Goal: Task Accomplishment & Management: Use online tool/utility

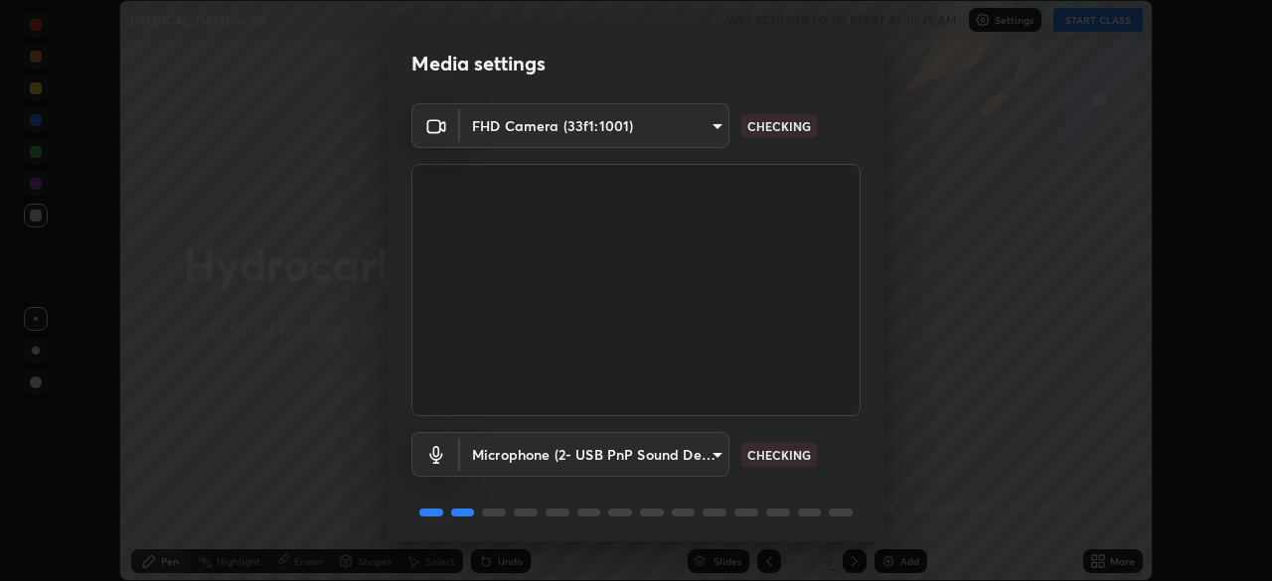
scroll to position [71, 0]
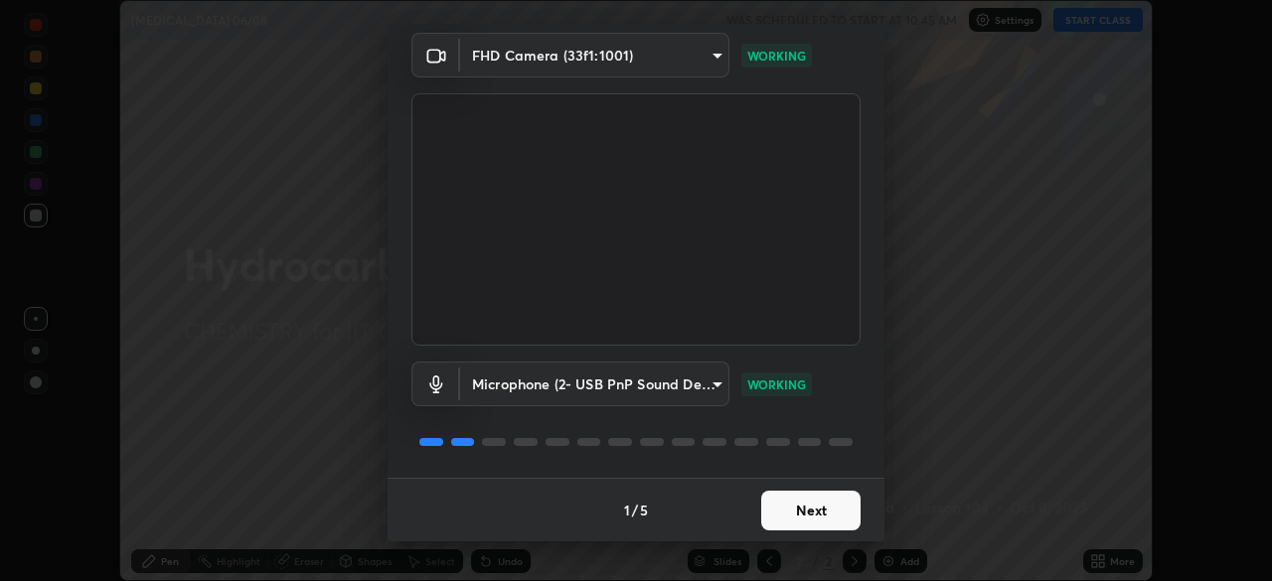
click at [835, 513] on button "Next" at bounding box center [810, 511] width 99 height 40
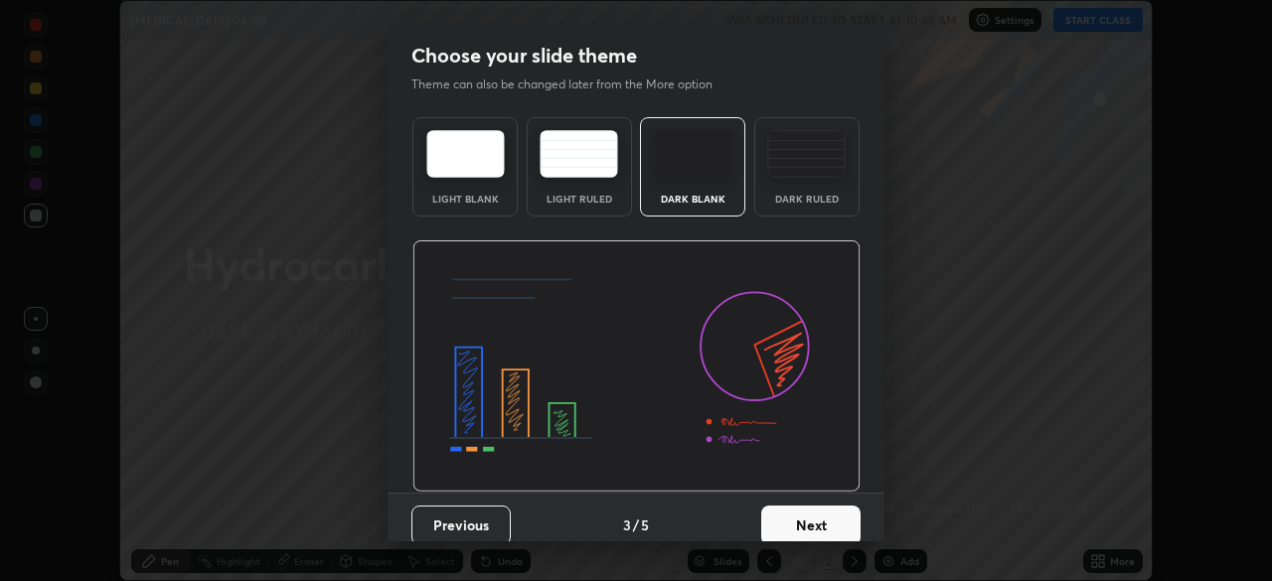
click at [831, 512] on button "Next" at bounding box center [810, 526] width 99 height 40
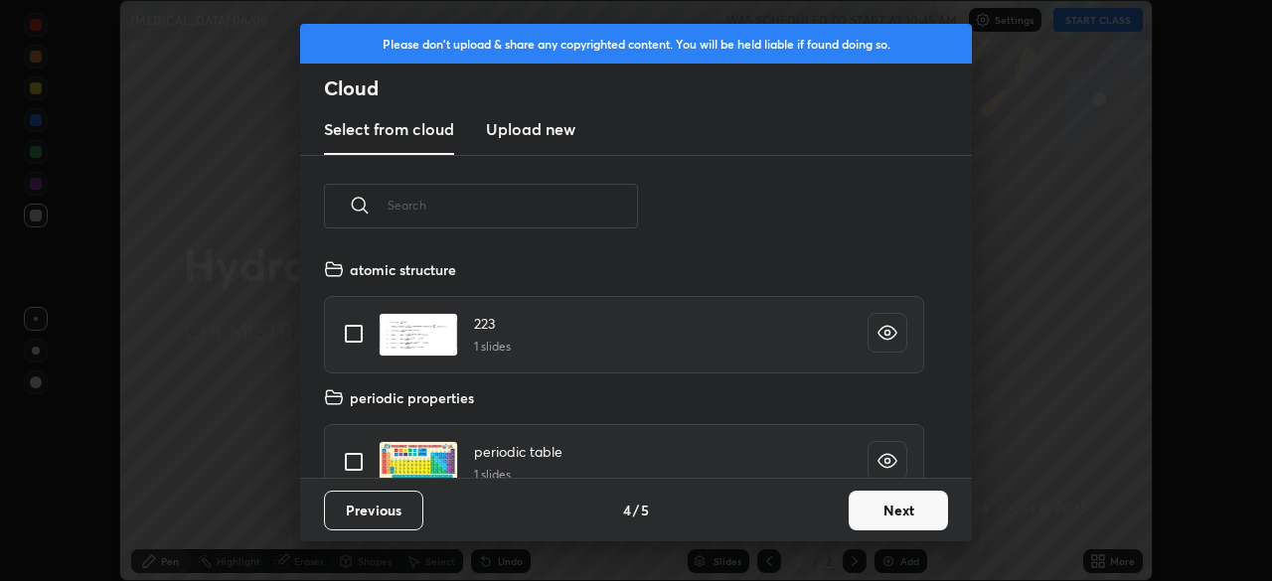
click at [885, 516] on button "Next" at bounding box center [898, 511] width 99 height 40
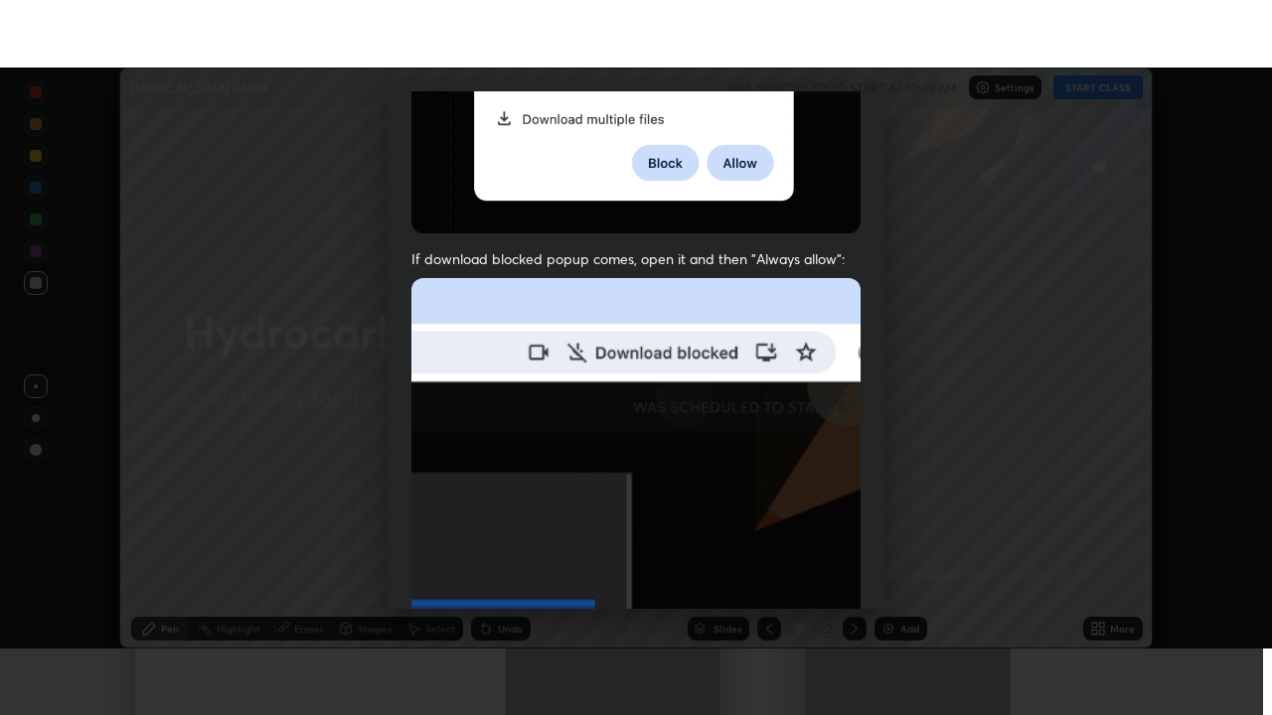
scroll to position [476, 0]
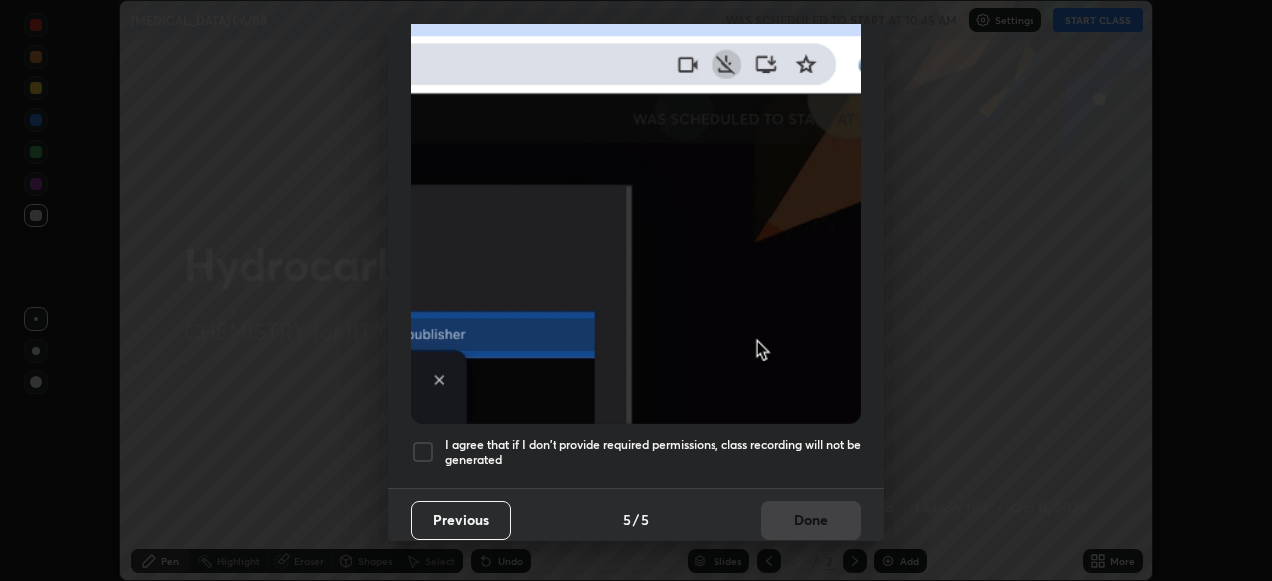
click at [425, 440] on div at bounding box center [423, 452] width 24 height 24
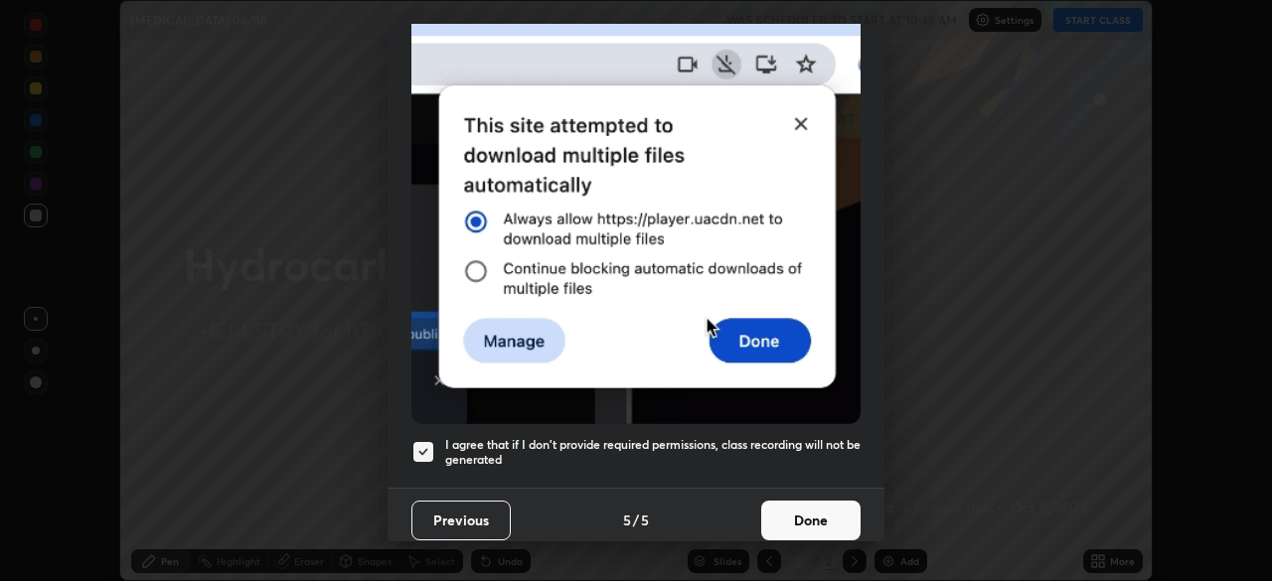
click at [813, 515] on button "Done" at bounding box center [810, 521] width 99 height 40
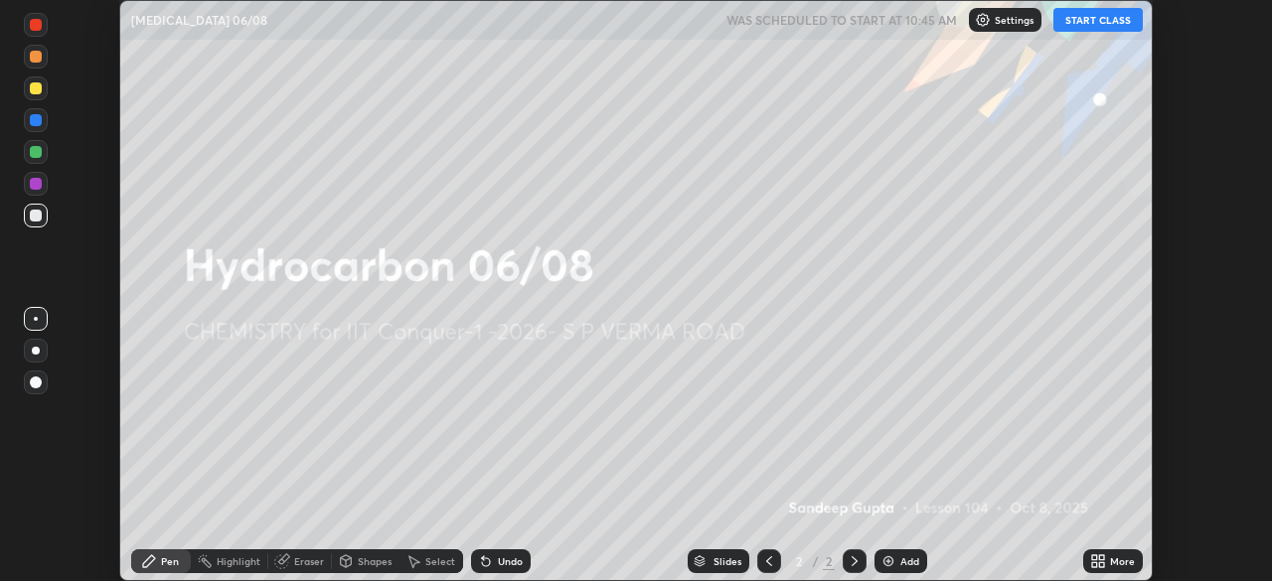
click at [1079, 23] on button "START CLASS" at bounding box center [1097, 20] width 89 height 24
click at [1102, 557] on icon at bounding box center [1101, 557] width 5 height 5
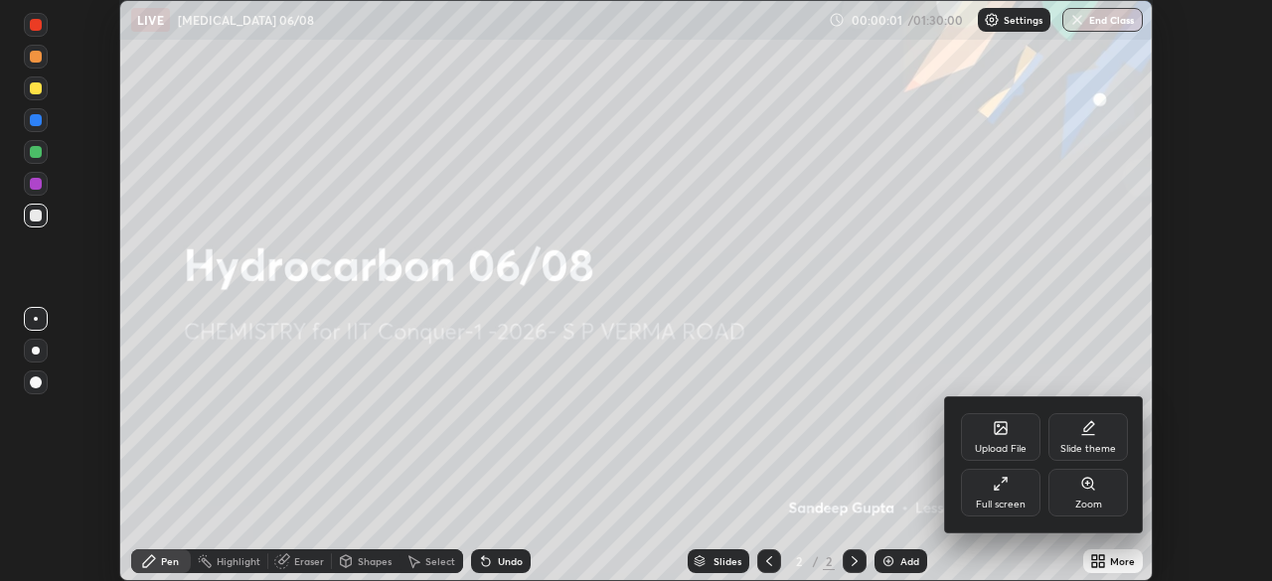
click at [1007, 503] on div "Full screen" at bounding box center [1001, 505] width 50 height 10
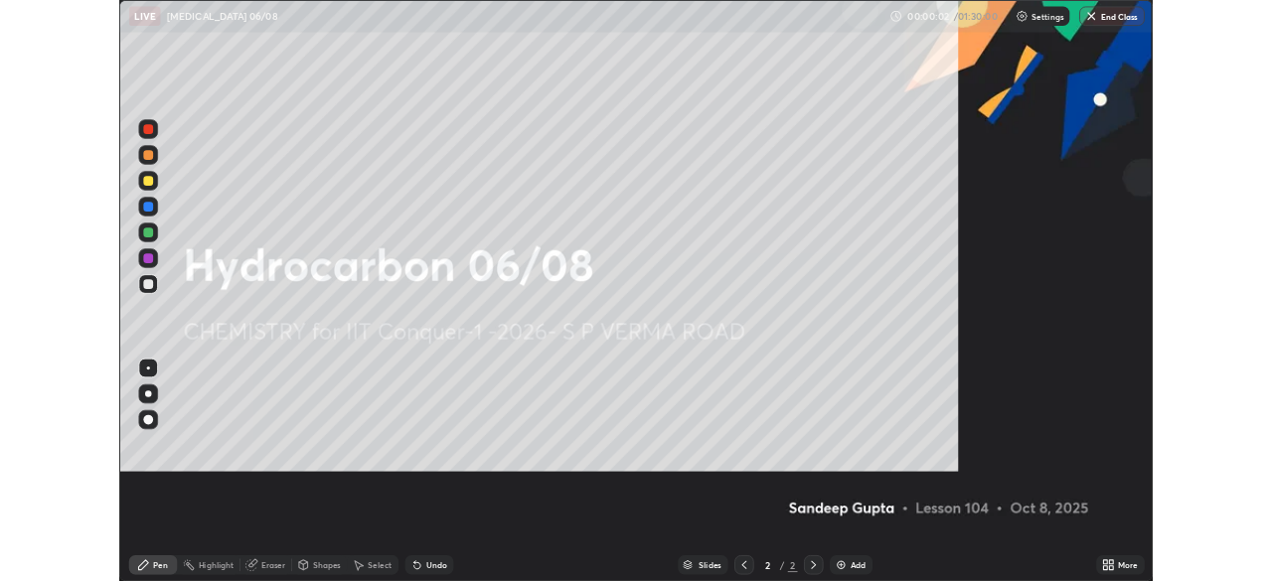
scroll to position [715, 1272]
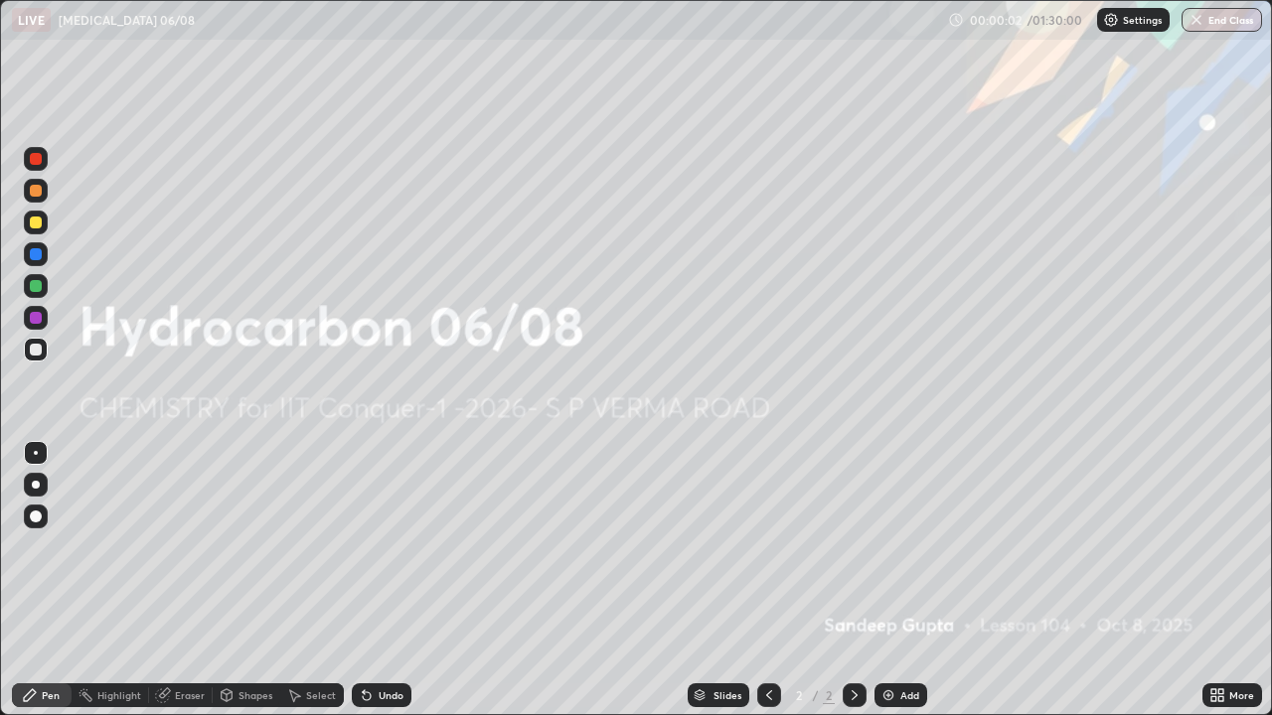
click at [893, 580] on img at bounding box center [888, 696] width 16 height 16
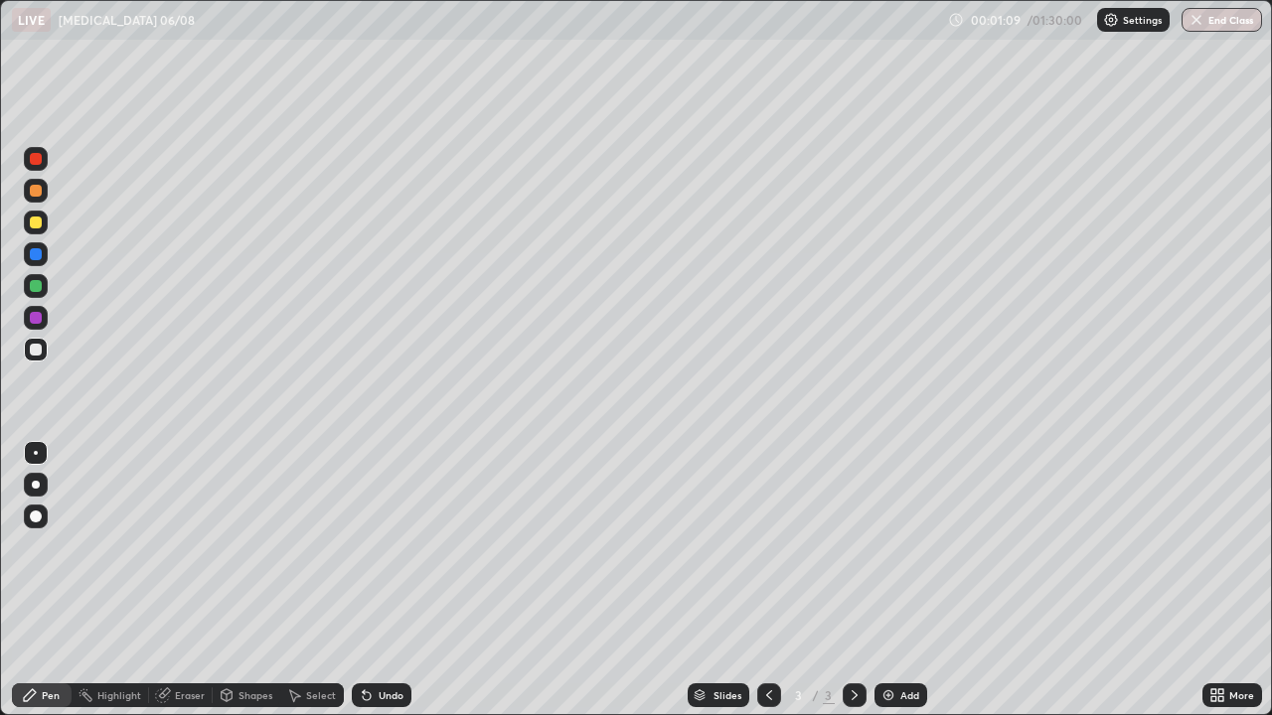
click at [36, 227] on div at bounding box center [36, 223] width 12 height 12
click at [238, 580] on div "Shapes" at bounding box center [255, 696] width 34 height 10
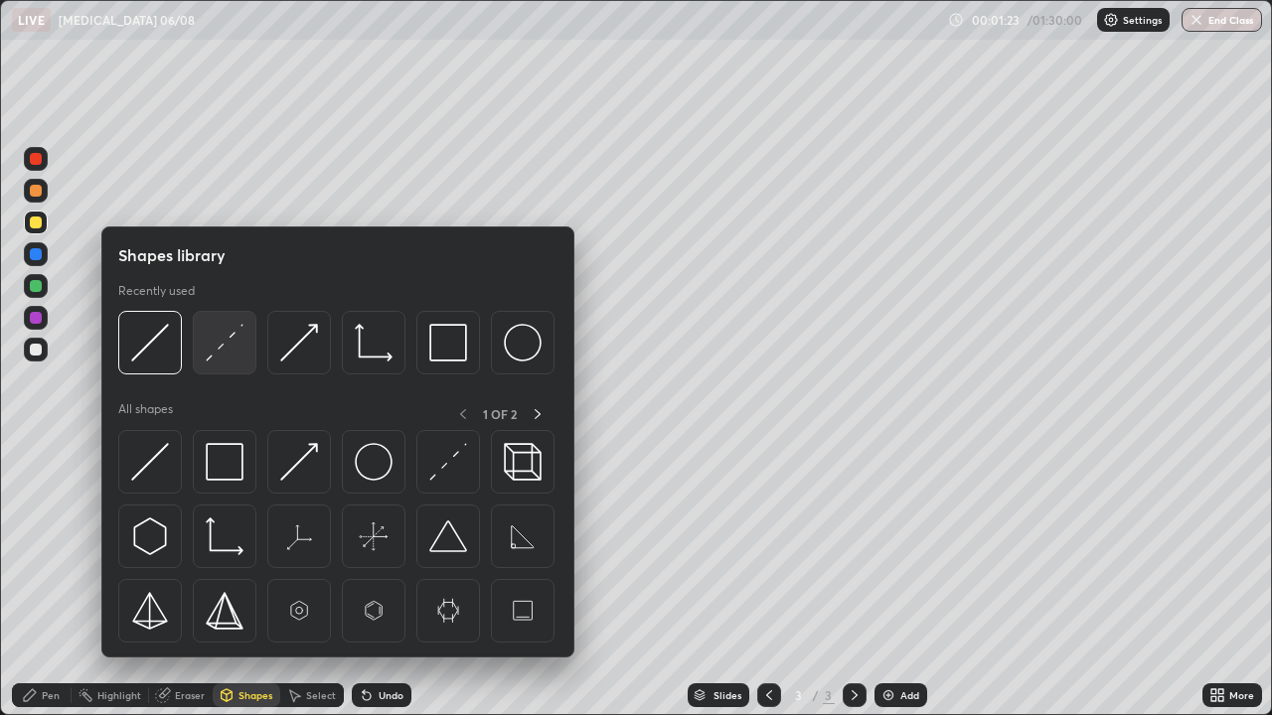
click at [237, 351] on img at bounding box center [225, 343] width 38 height 38
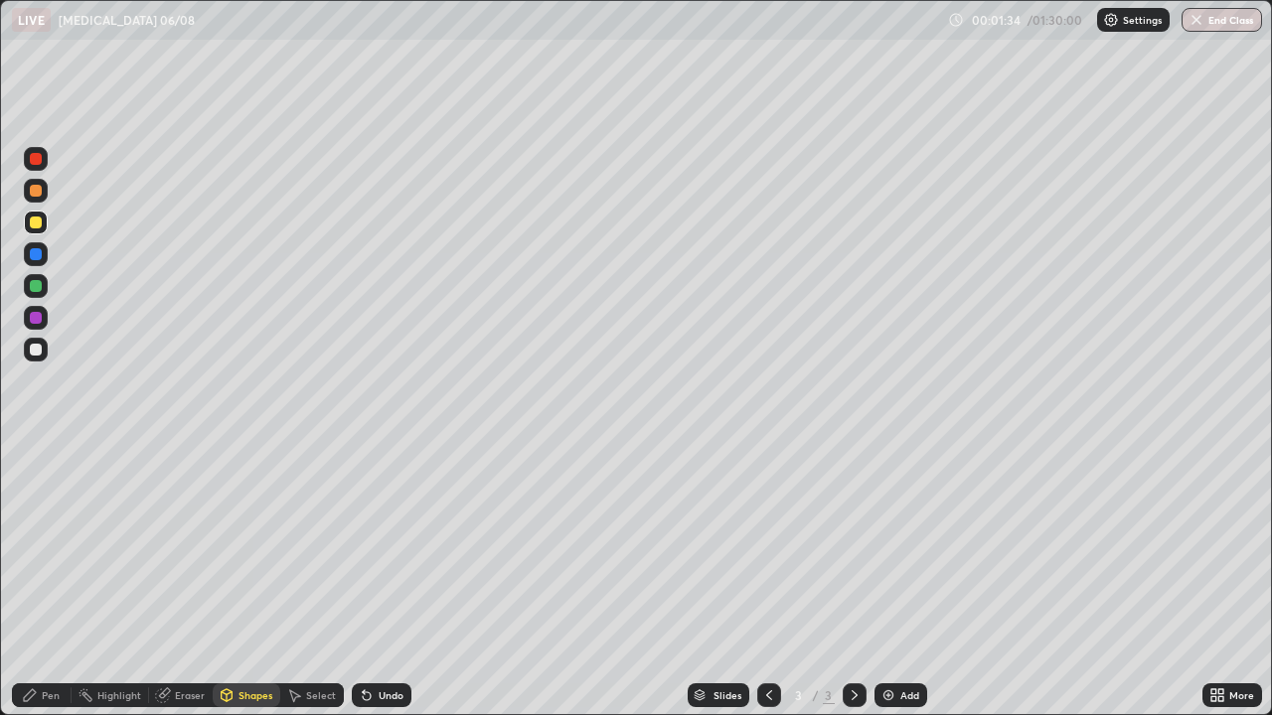
click at [53, 580] on div "Pen" at bounding box center [51, 696] width 18 height 10
click at [34, 348] on div at bounding box center [36, 350] width 12 height 12
click at [380, 580] on div "Undo" at bounding box center [382, 696] width 60 height 24
click at [378, 580] on div "Undo" at bounding box center [382, 696] width 60 height 24
click at [389, 580] on div "Undo" at bounding box center [391, 696] width 25 height 10
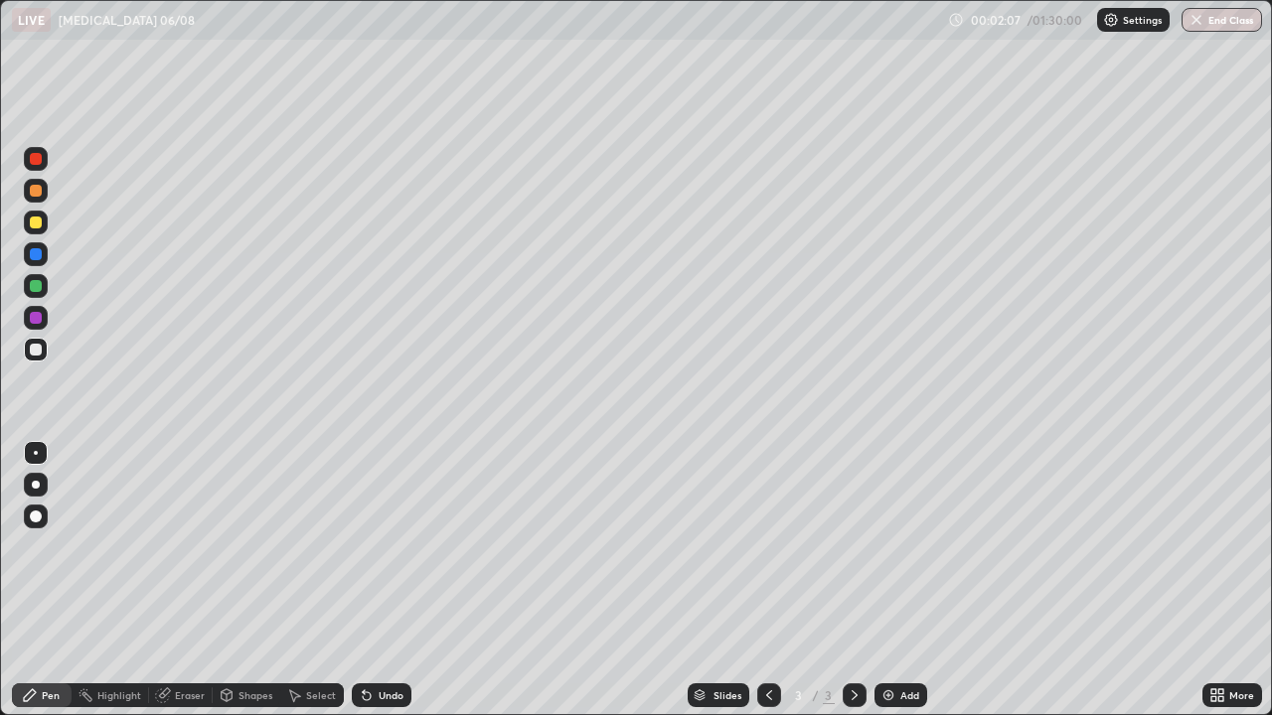
click at [391, 580] on div "Undo" at bounding box center [391, 696] width 25 height 10
click at [385, 580] on div "Undo" at bounding box center [391, 696] width 25 height 10
click at [43, 287] on div at bounding box center [36, 286] width 24 height 24
click at [371, 580] on icon at bounding box center [367, 696] width 16 height 16
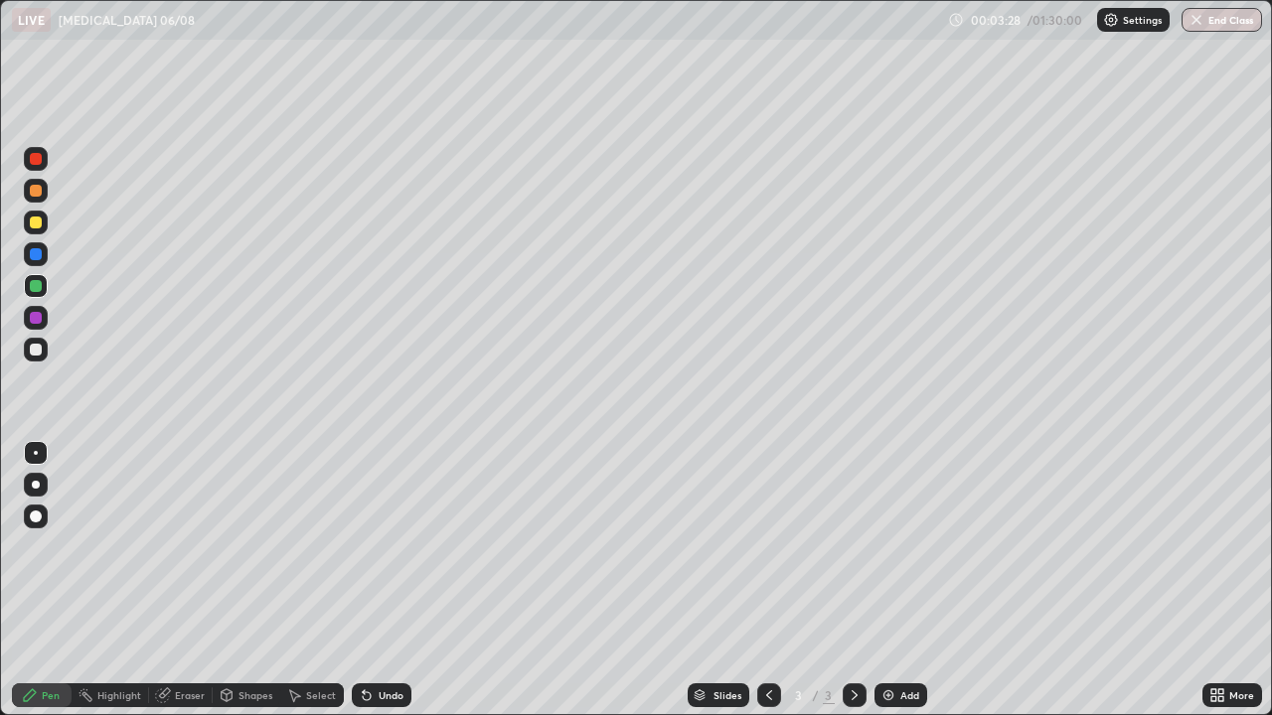
click at [372, 580] on icon at bounding box center [367, 696] width 16 height 16
click at [238, 580] on div "Shapes" at bounding box center [255, 696] width 34 height 10
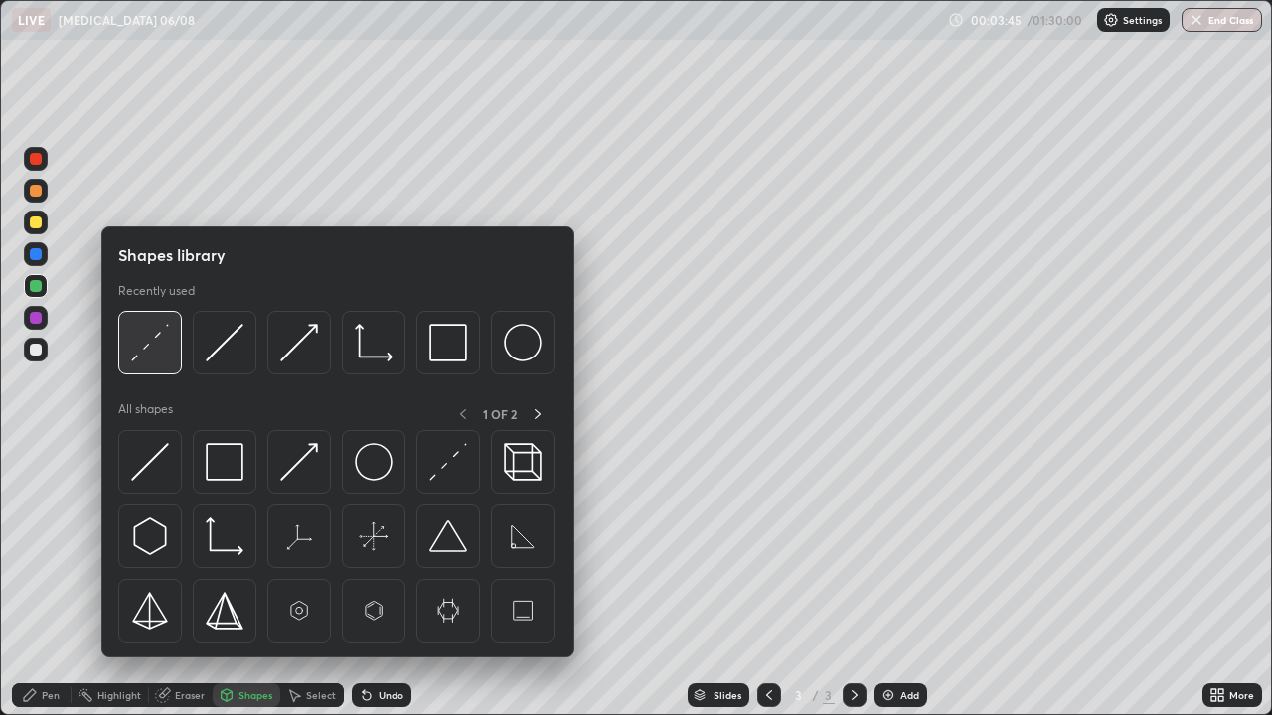
click at [158, 359] on img at bounding box center [150, 343] width 38 height 38
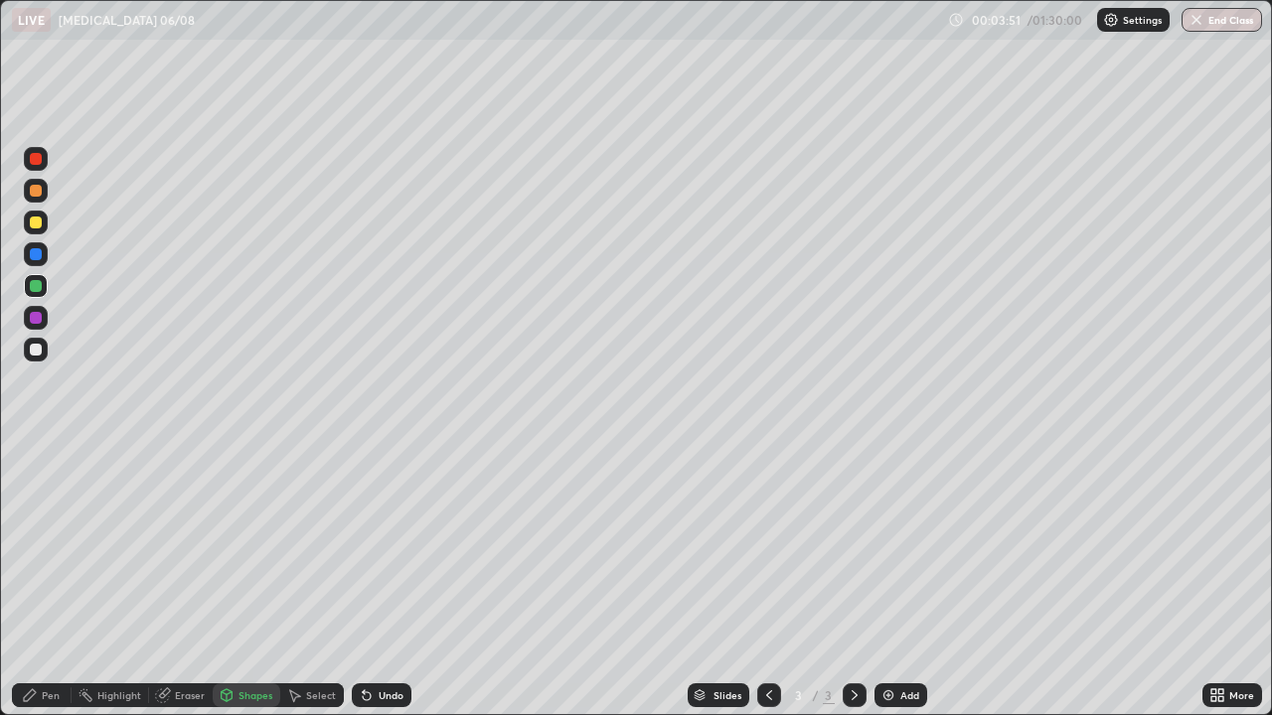
click at [53, 580] on div "Pen" at bounding box center [51, 696] width 18 height 10
click at [379, 580] on div "Undo" at bounding box center [391, 696] width 25 height 10
click at [907, 580] on div "Add" at bounding box center [909, 696] width 19 height 10
click at [38, 345] on div at bounding box center [36, 350] width 12 height 12
click at [302, 580] on div "Select" at bounding box center [312, 696] width 64 height 24
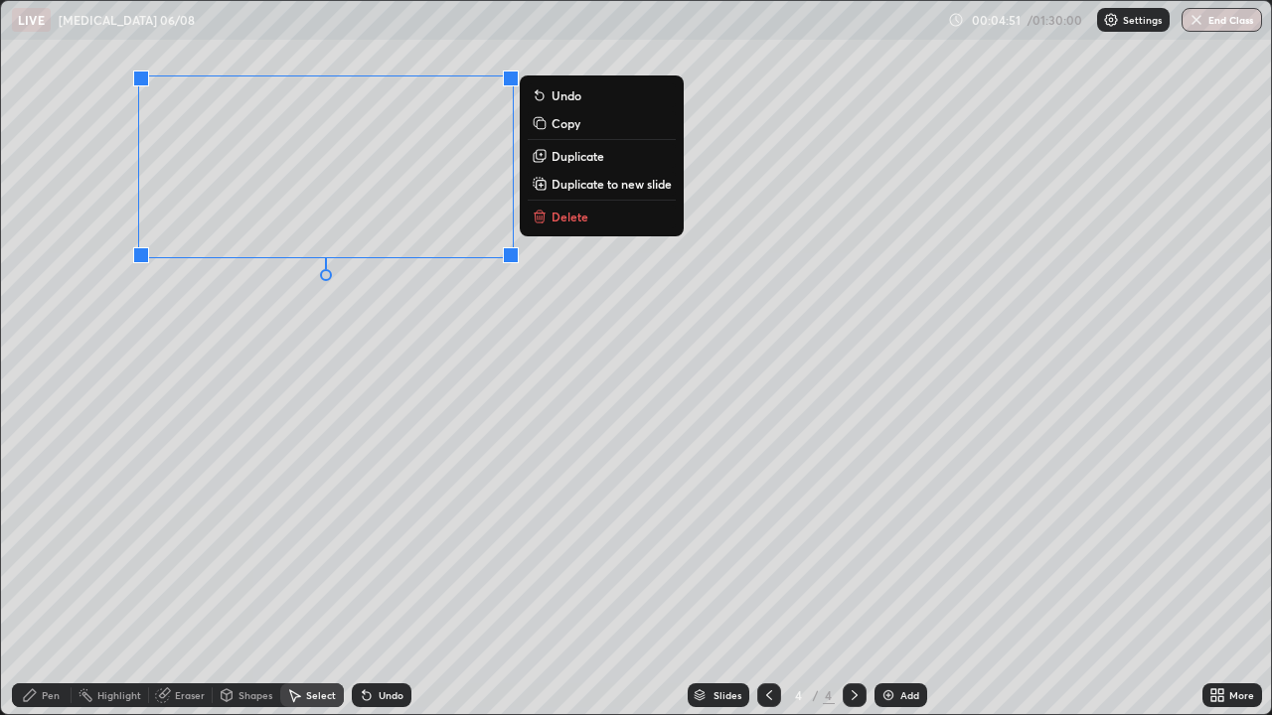
click at [581, 159] on p "Duplicate" at bounding box center [578, 156] width 53 height 16
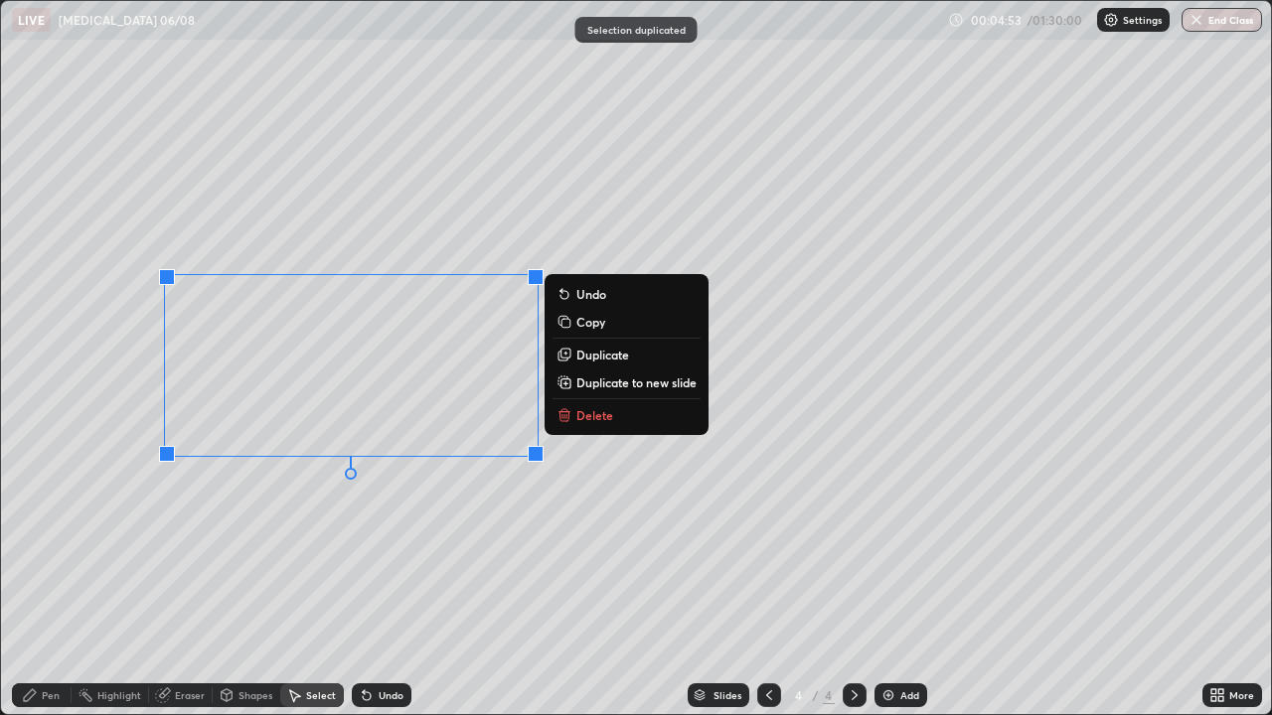
click at [270, 544] on div "0 ° Undo Copy Duplicate Duplicate to new slide Delete" at bounding box center [636, 358] width 1270 height 714
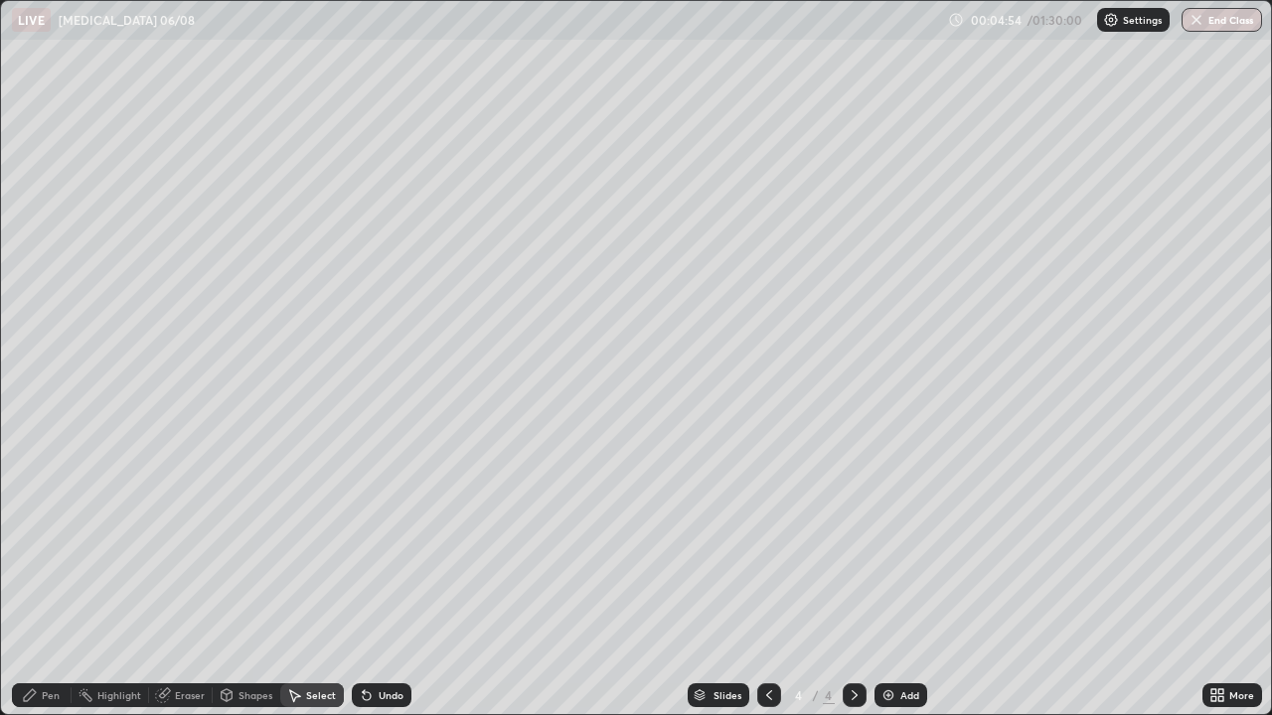
click at [175, 580] on div "Eraser" at bounding box center [190, 696] width 30 height 10
click at [45, 580] on div "Pen" at bounding box center [51, 696] width 18 height 10
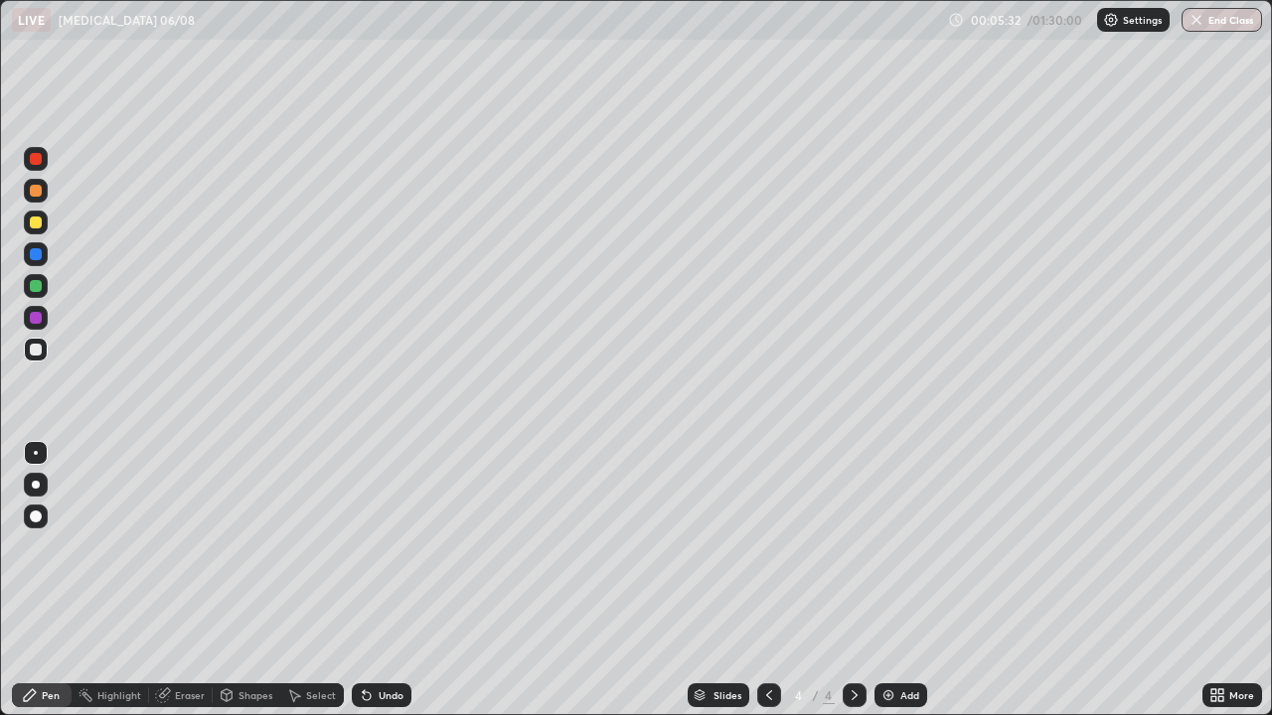
click at [314, 580] on div "Select" at bounding box center [312, 696] width 64 height 24
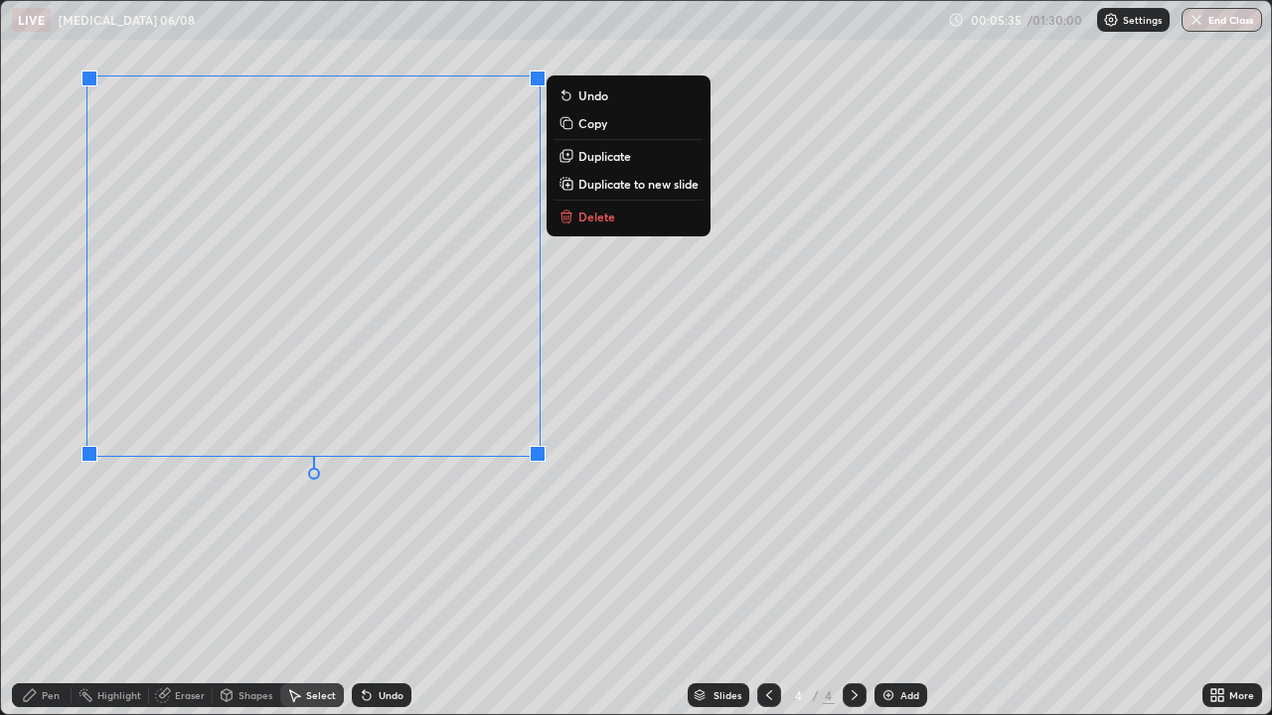
click at [637, 182] on p "Duplicate to new slide" at bounding box center [638, 184] width 120 height 16
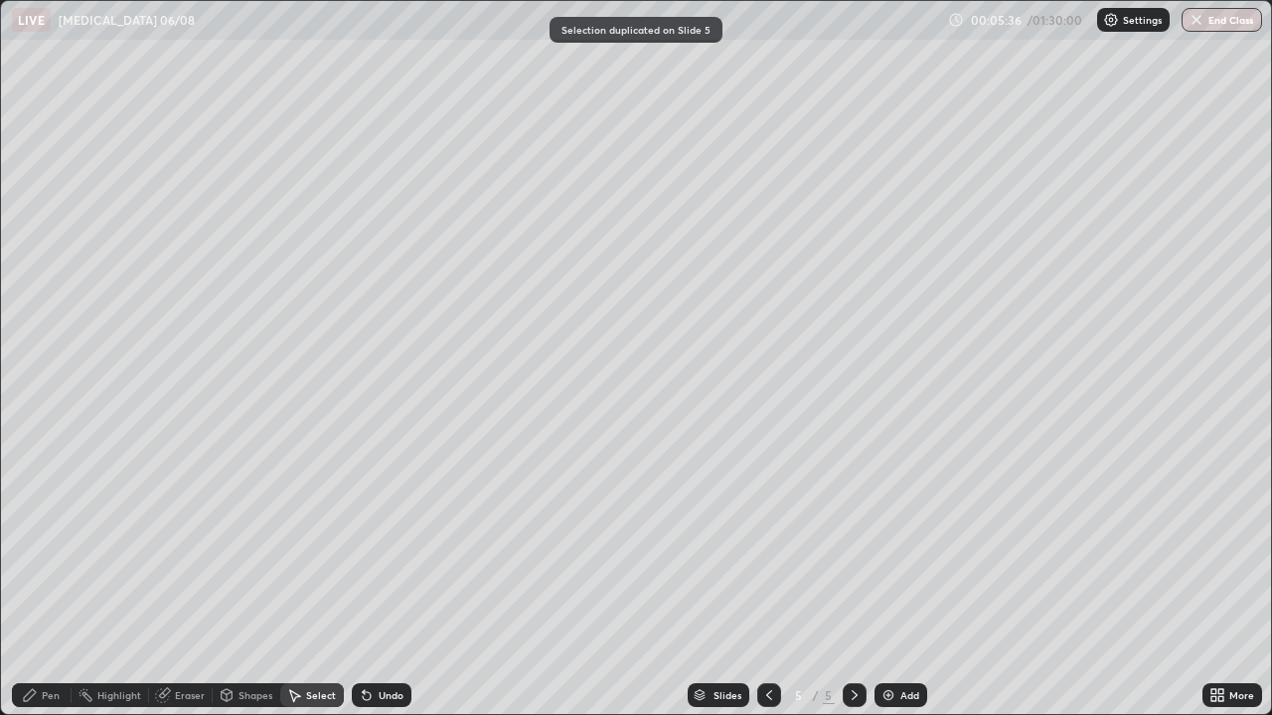
click at [243, 580] on div "Shapes" at bounding box center [255, 696] width 34 height 10
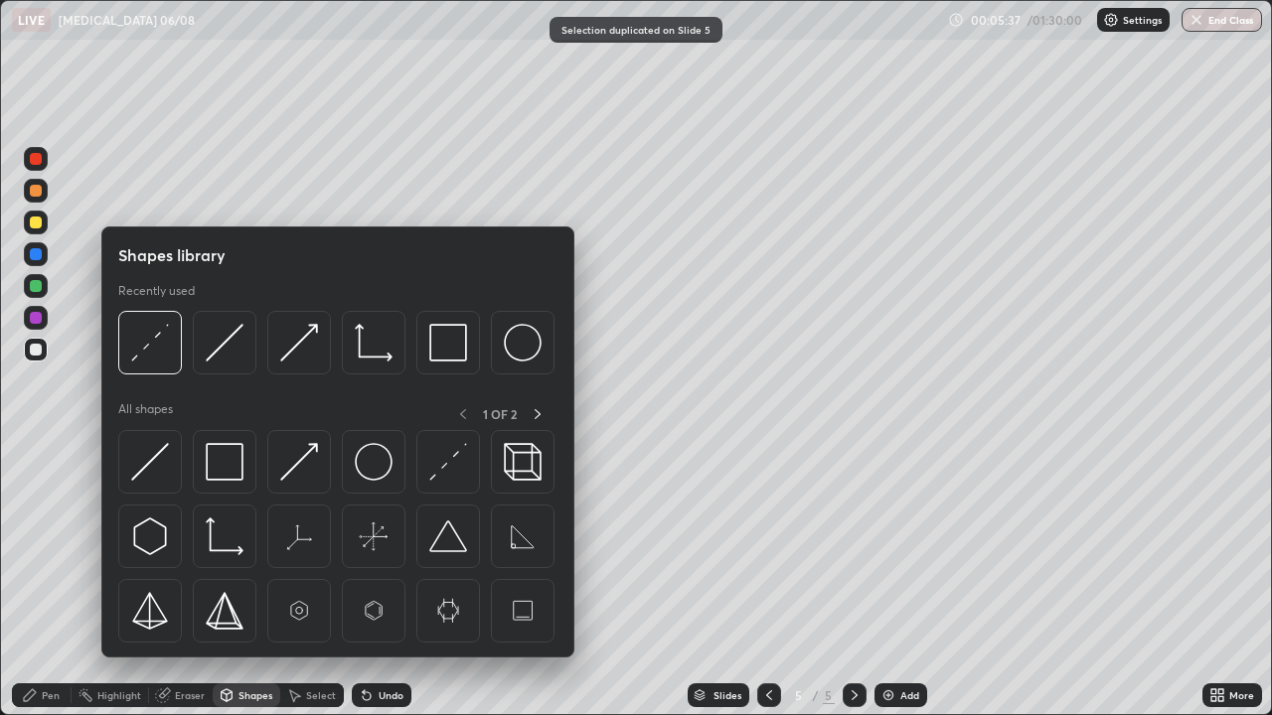
click at [196, 580] on div "Eraser" at bounding box center [190, 696] width 30 height 10
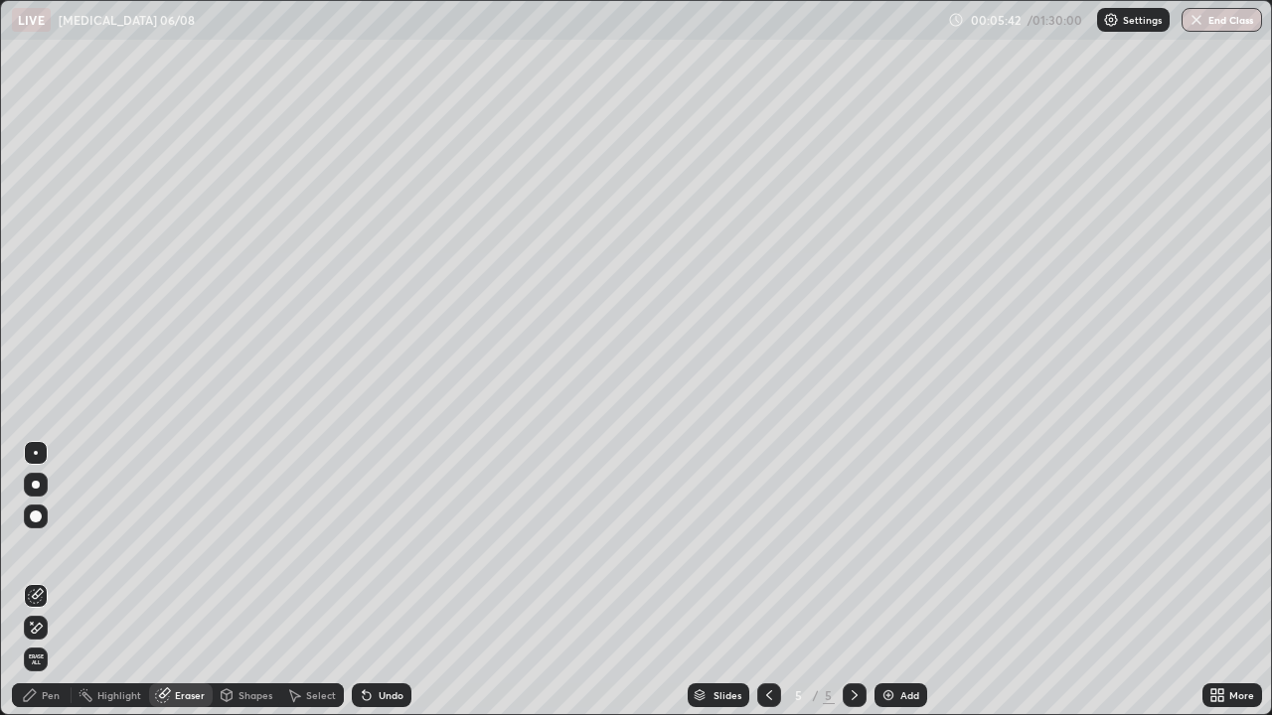
click at [44, 580] on div "Pen" at bounding box center [51, 696] width 18 height 10
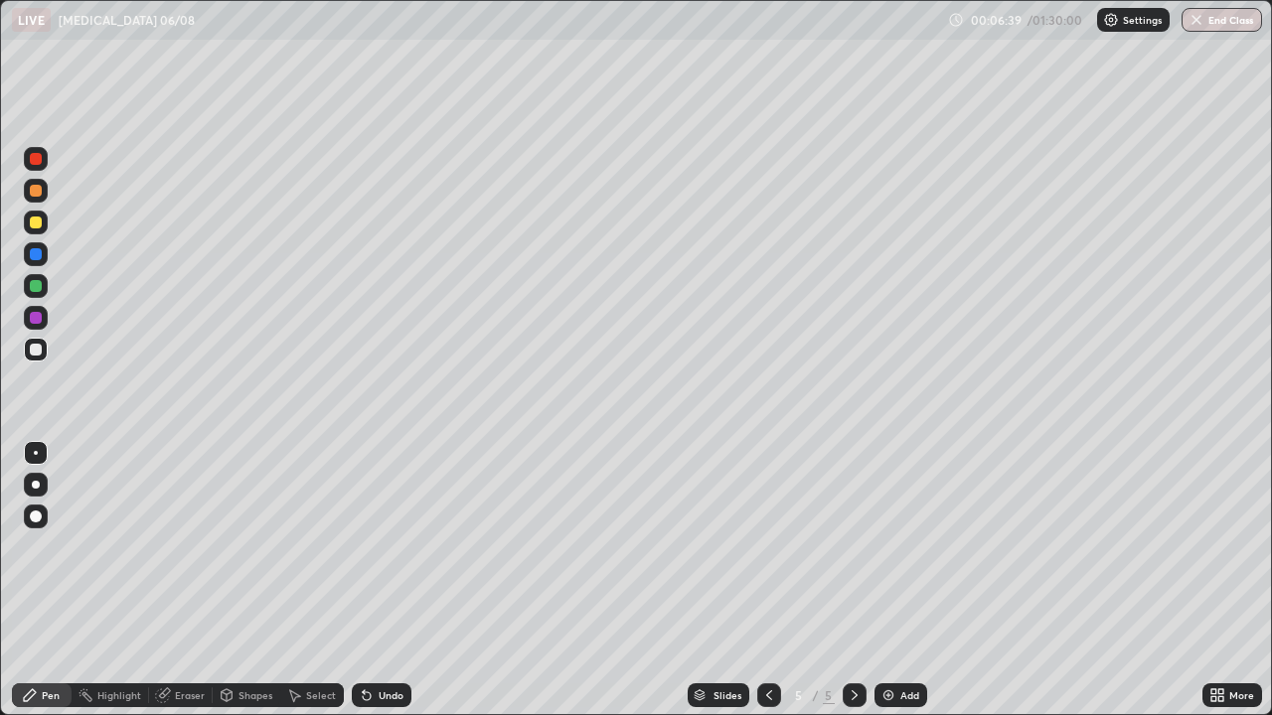
click at [767, 580] on icon at bounding box center [769, 696] width 16 height 16
click at [180, 580] on div "Eraser" at bounding box center [190, 696] width 30 height 10
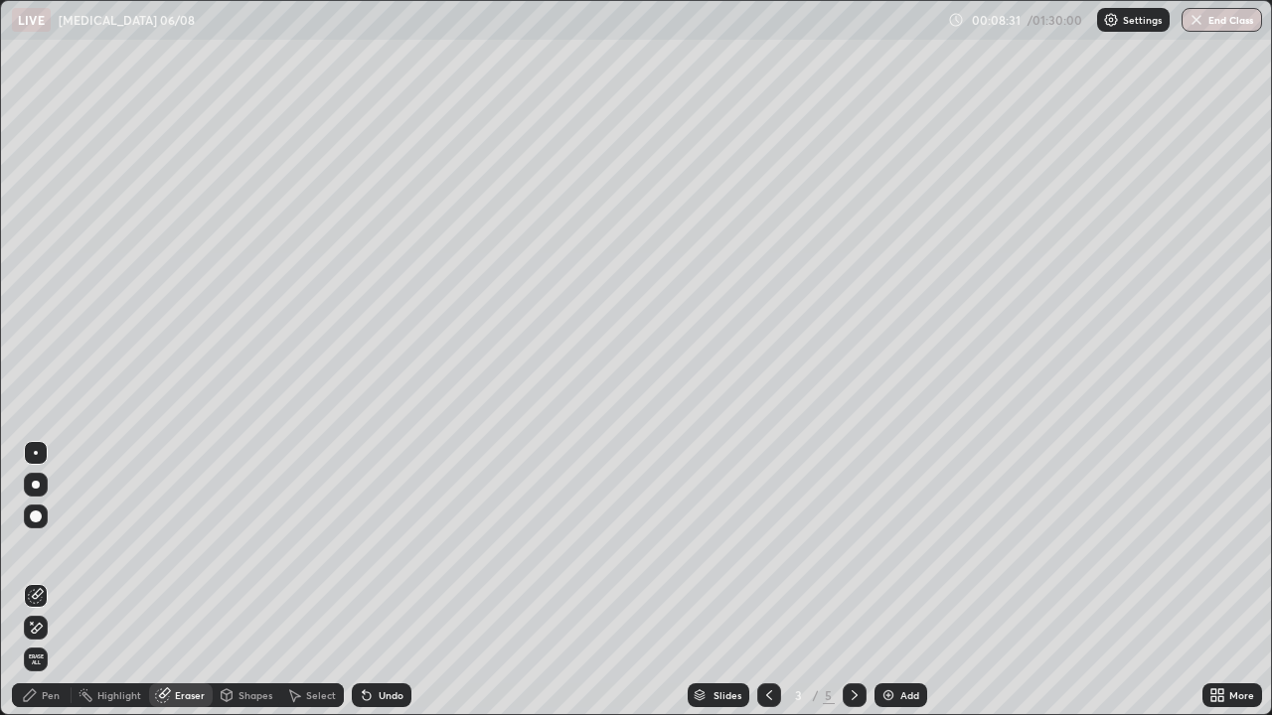
click at [53, 580] on div "Pen" at bounding box center [51, 696] width 18 height 10
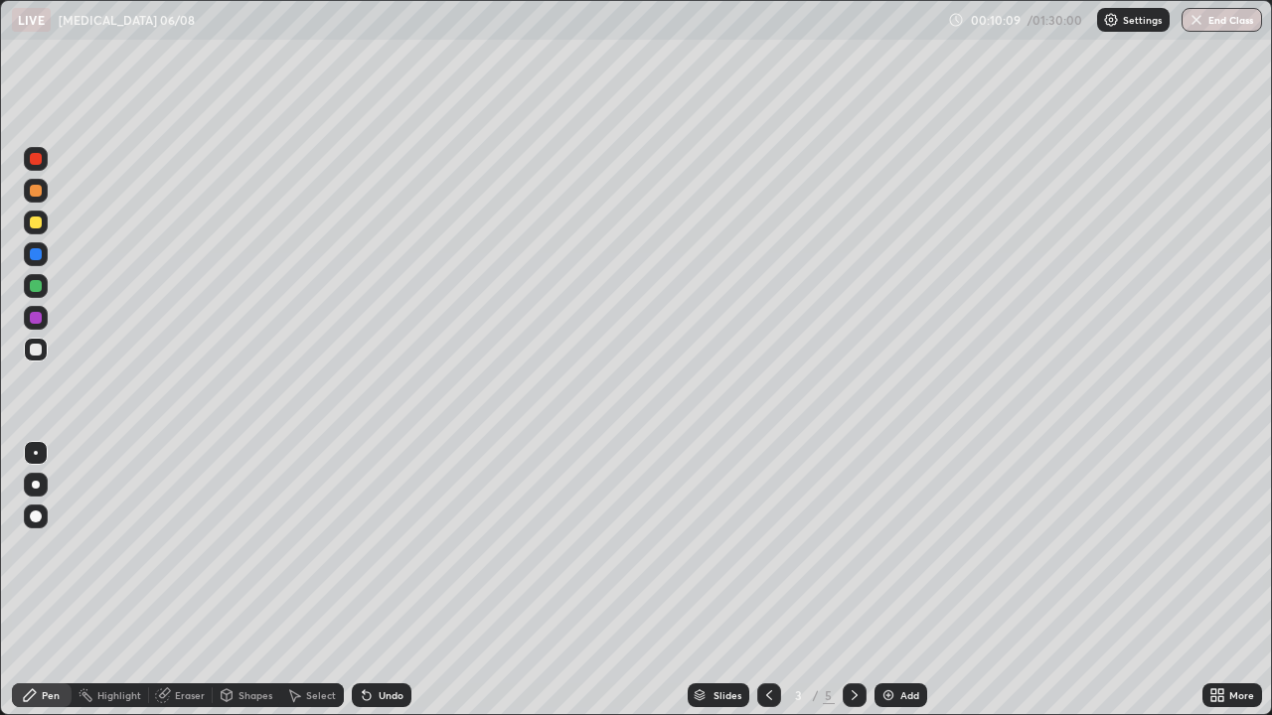
click at [853, 580] on icon at bounding box center [855, 696] width 16 height 16
click at [915, 580] on div "Add" at bounding box center [909, 696] width 19 height 10
click at [33, 222] on div at bounding box center [36, 223] width 12 height 12
click at [769, 580] on icon at bounding box center [769, 696] width 16 height 16
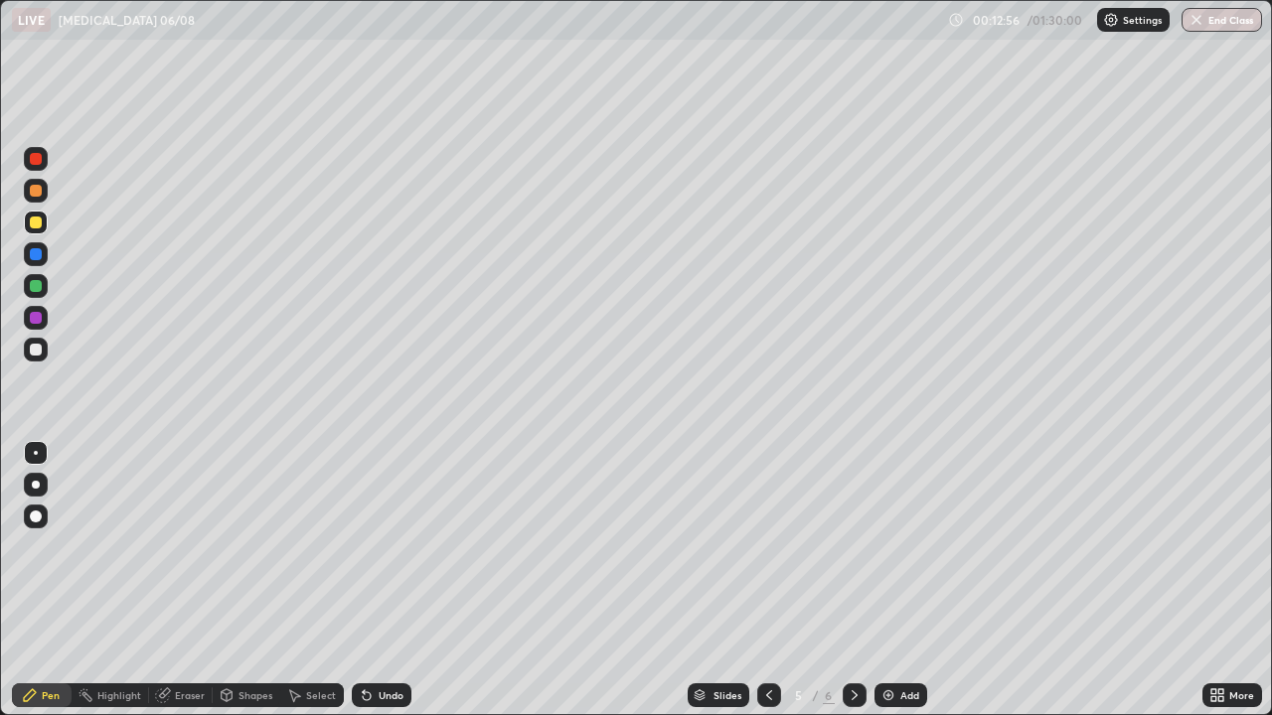
click at [768, 580] on icon at bounding box center [769, 696] width 16 height 16
click at [851, 580] on icon at bounding box center [855, 696] width 16 height 16
click at [891, 580] on img at bounding box center [888, 696] width 16 height 16
click at [242, 580] on div "Shapes" at bounding box center [247, 696] width 68 height 24
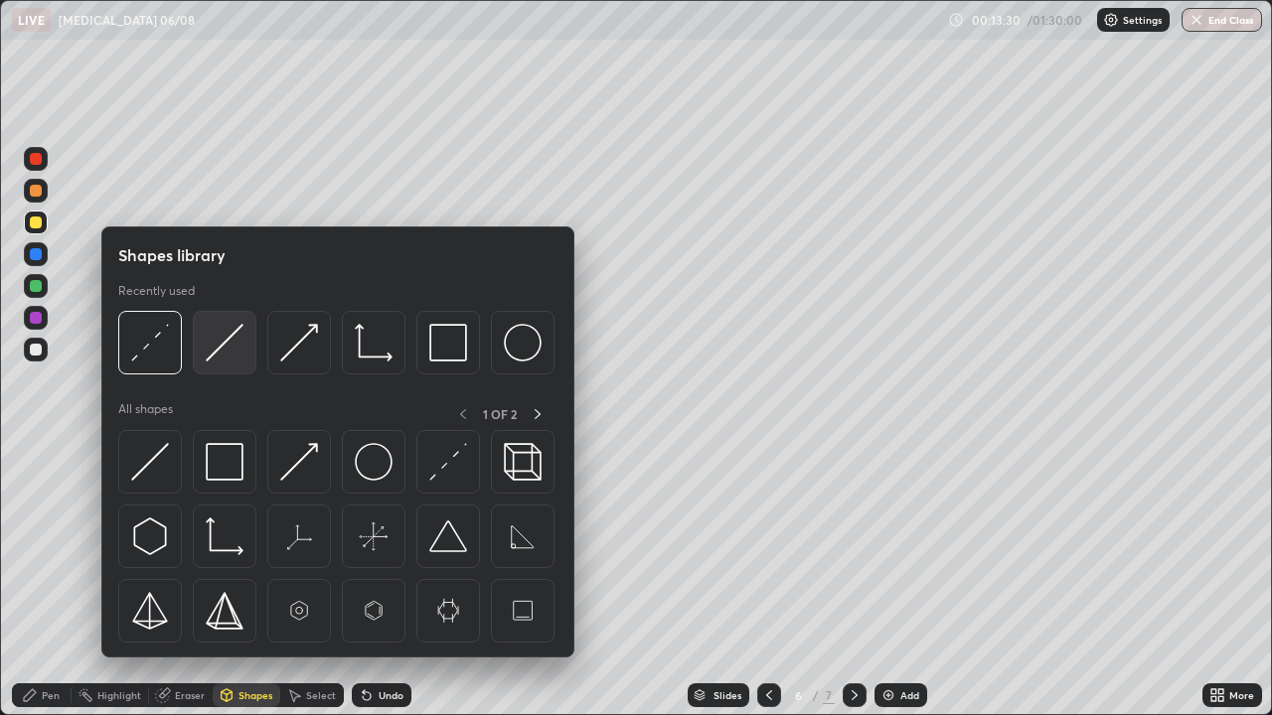
click at [225, 359] on img at bounding box center [225, 343] width 38 height 38
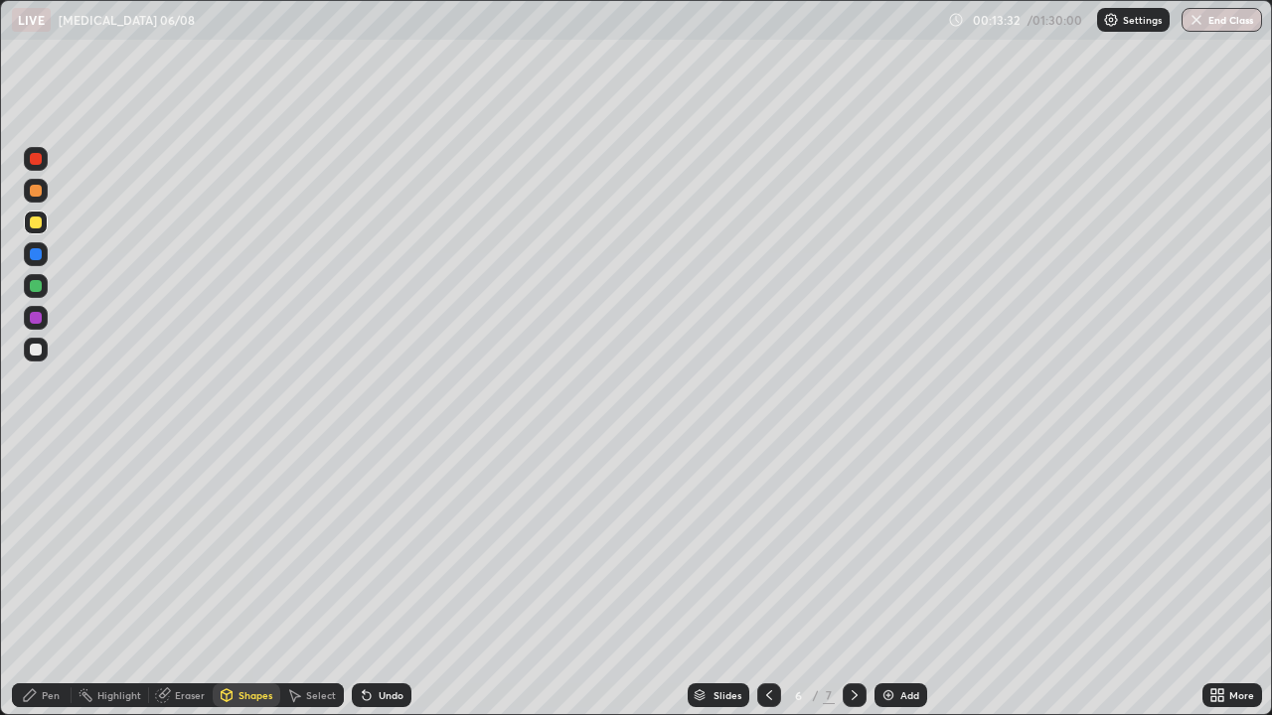
click at [41, 580] on div "Pen" at bounding box center [42, 696] width 60 height 24
click at [381, 580] on div "Undo" at bounding box center [382, 696] width 60 height 24
click at [386, 580] on div "Undo" at bounding box center [391, 696] width 25 height 10
click at [387, 580] on div "Undo" at bounding box center [391, 696] width 25 height 10
click at [853, 580] on icon at bounding box center [855, 696] width 16 height 16
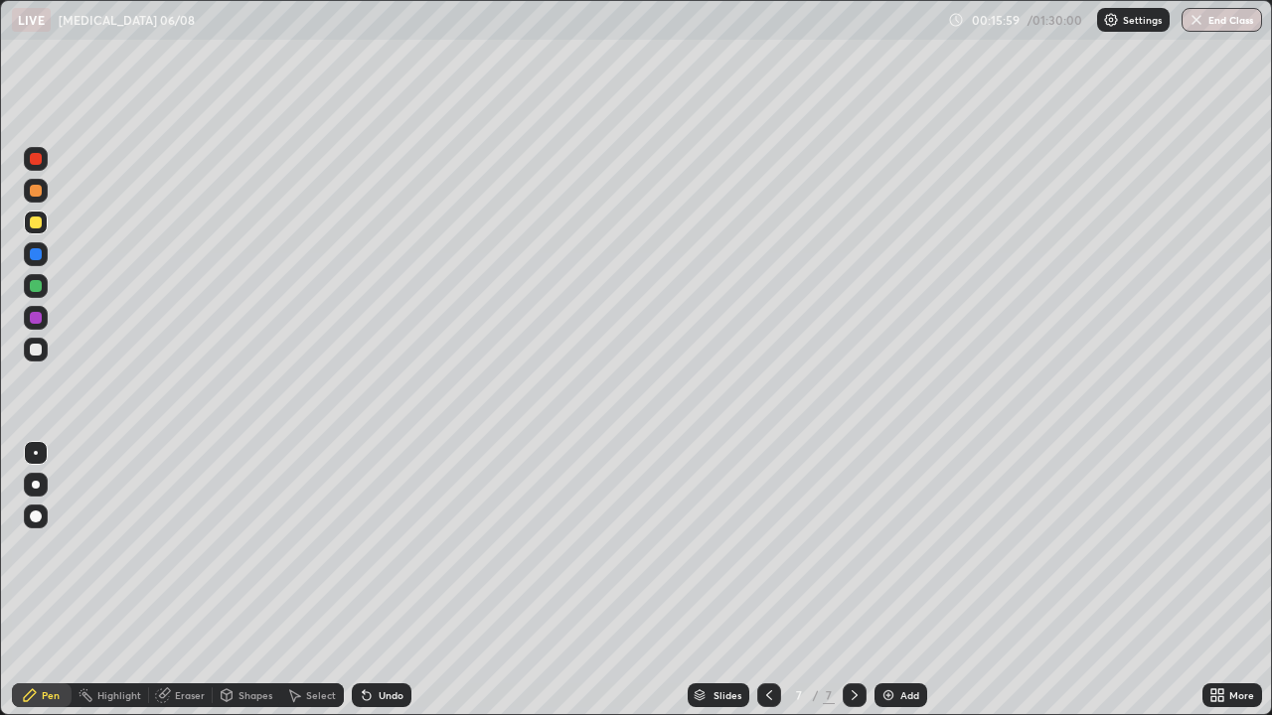
click at [38, 348] on div at bounding box center [36, 350] width 12 height 12
click at [774, 580] on div at bounding box center [769, 696] width 24 height 40
click at [853, 580] on icon at bounding box center [855, 696] width 16 height 16
click at [41, 224] on div at bounding box center [36, 223] width 12 height 12
click at [38, 354] on div at bounding box center [36, 350] width 12 height 12
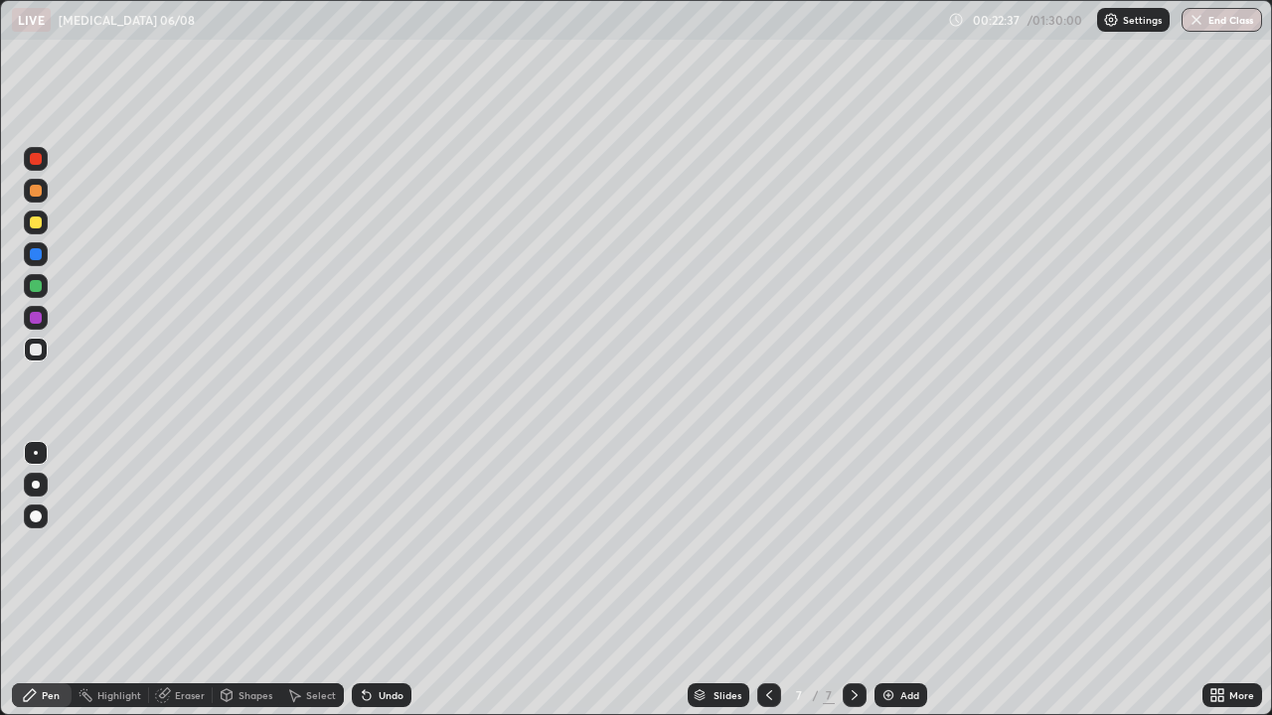
click at [387, 580] on div "Undo" at bounding box center [391, 696] width 25 height 10
click at [388, 580] on div "Undo" at bounding box center [391, 696] width 25 height 10
click at [386, 580] on div "Undo" at bounding box center [391, 696] width 25 height 10
click at [385, 580] on div "Undo" at bounding box center [391, 696] width 25 height 10
click at [380, 580] on div "Undo" at bounding box center [391, 696] width 25 height 10
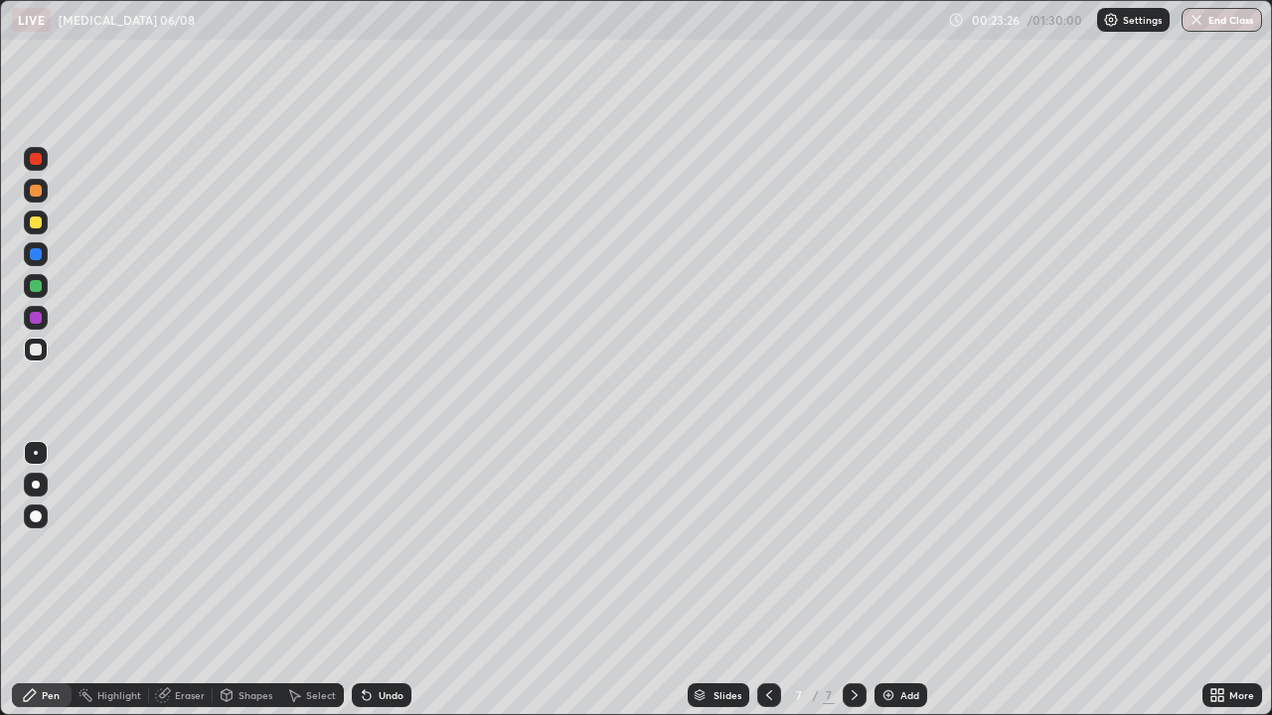
click at [387, 580] on div "Undo" at bounding box center [391, 696] width 25 height 10
click at [385, 580] on div "Undo" at bounding box center [391, 696] width 25 height 10
click at [37, 224] on div at bounding box center [36, 223] width 12 height 12
click at [313, 580] on div "Select" at bounding box center [321, 696] width 30 height 10
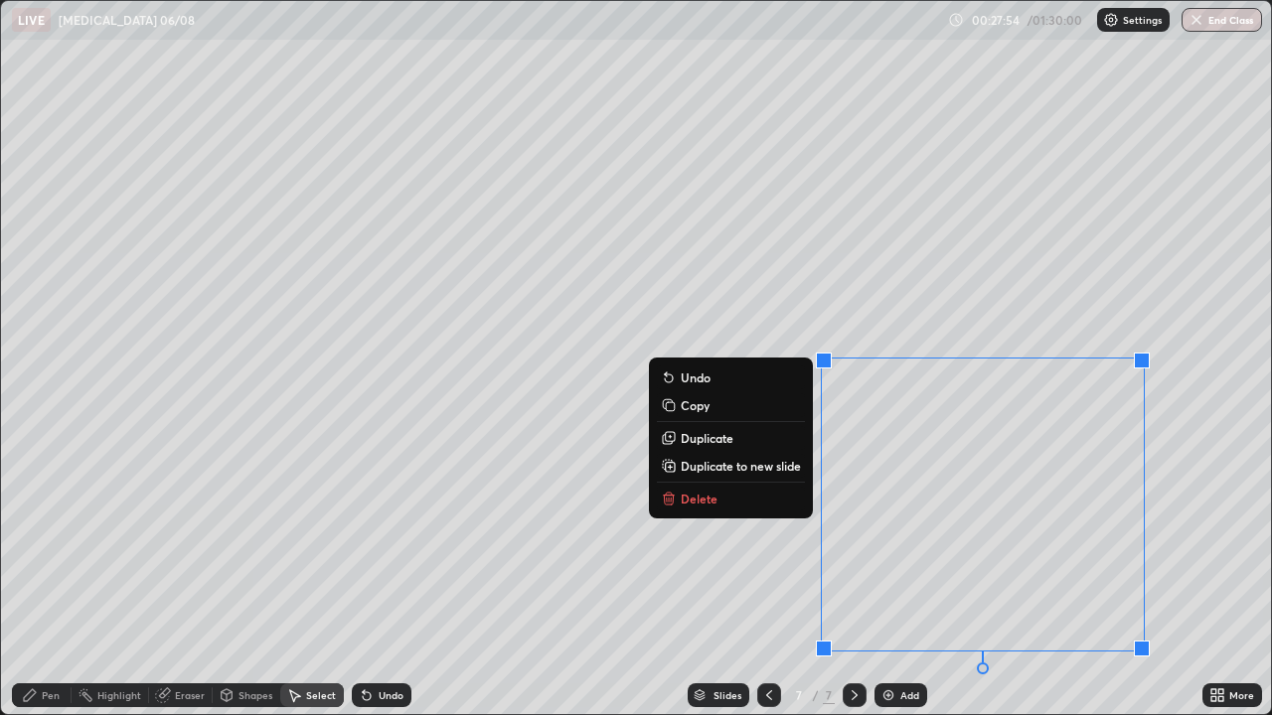
click at [800, 464] on p "Duplicate to new slide" at bounding box center [741, 466] width 120 height 16
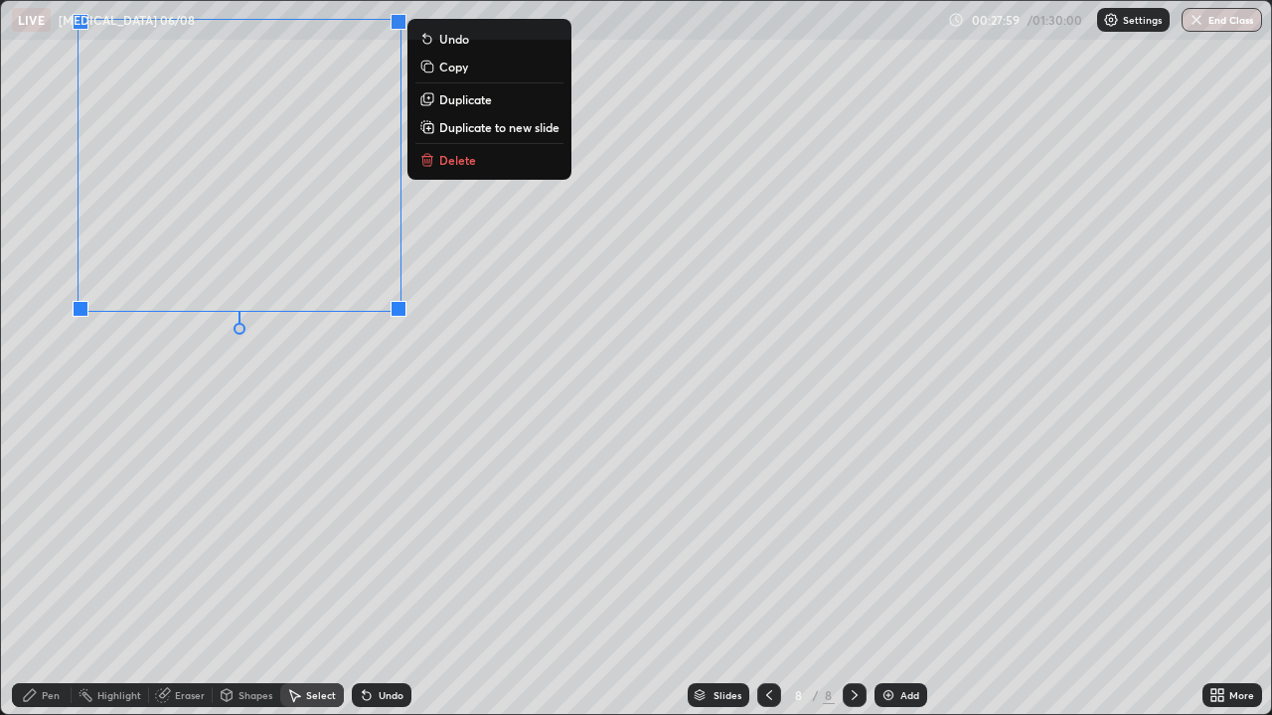
click at [268, 388] on div "0 ° Undo Copy Duplicate Duplicate to new slide Delete" at bounding box center [636, 358] width 1270 height 714
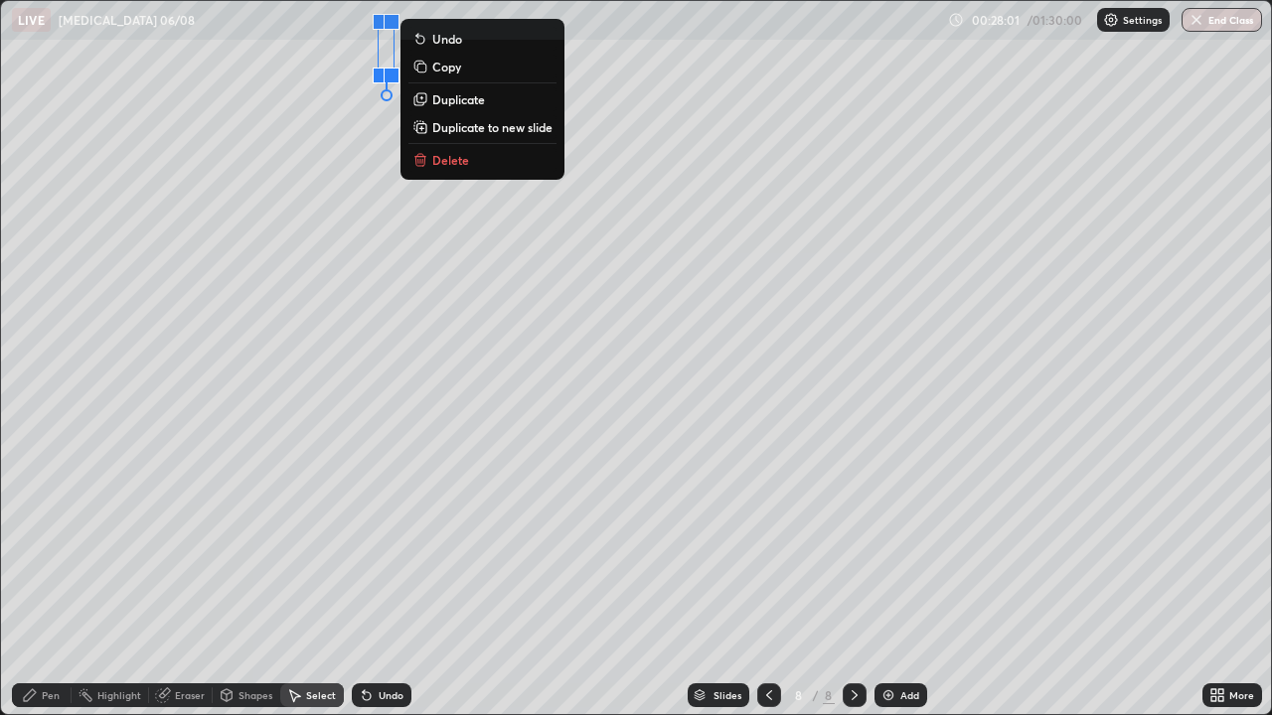
click at [454, 156] on p "Delete" at bounding box center [450, 160] width 37 height 16
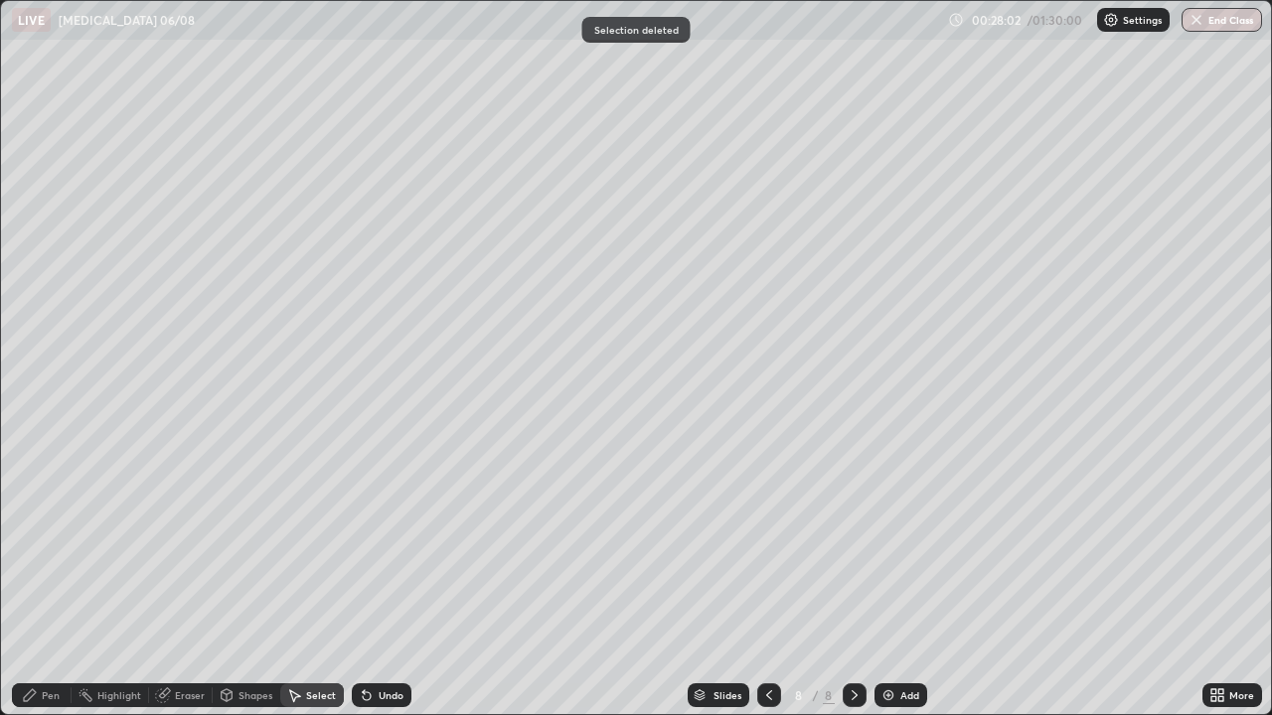
click at [51, 580] on div "Pen" at bounding box center [51, 696] width 18 height 10
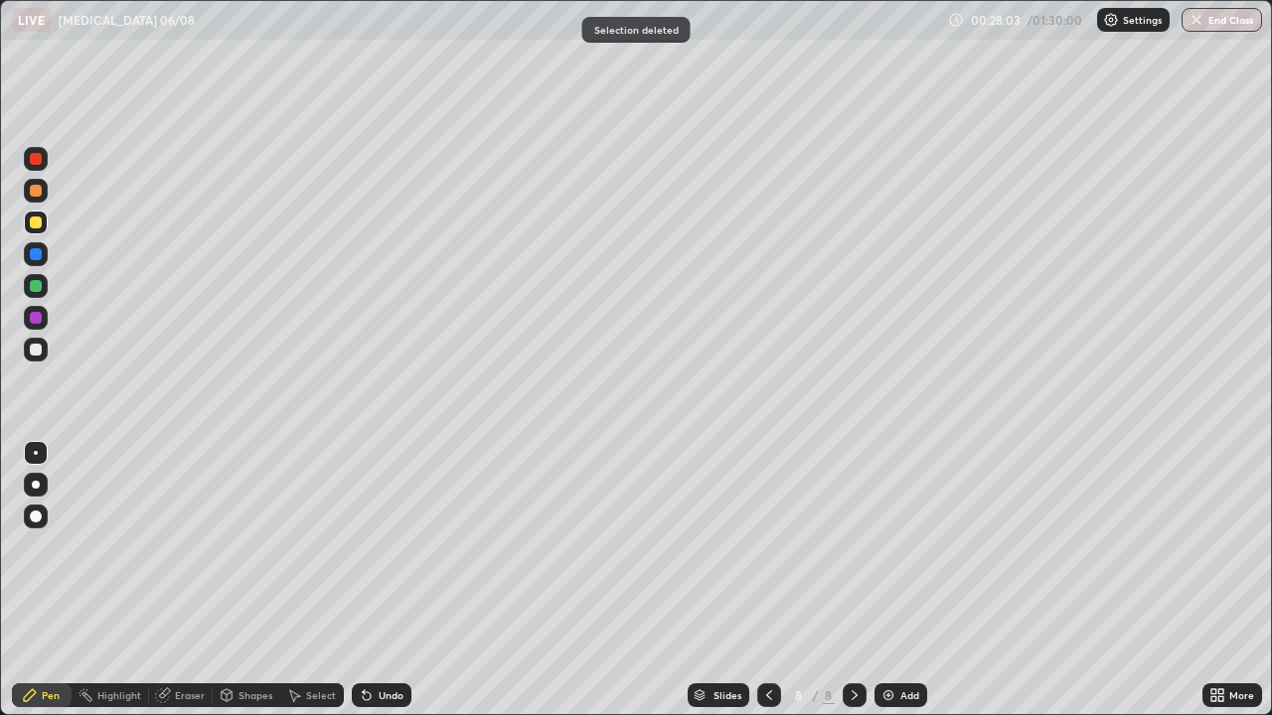
click at [40, 348] on div at bounding box center [36, 350] width 12 height 12
click at [45, 223] on div at bounding box center [36, 223] width 24 height 24
click at [388, 580] on div "Undo" at bounding box center [391, 696] width 25 height 10
click at [242, 580] on div "Shapes" at bounding box center [255, 696] width 34 height 10
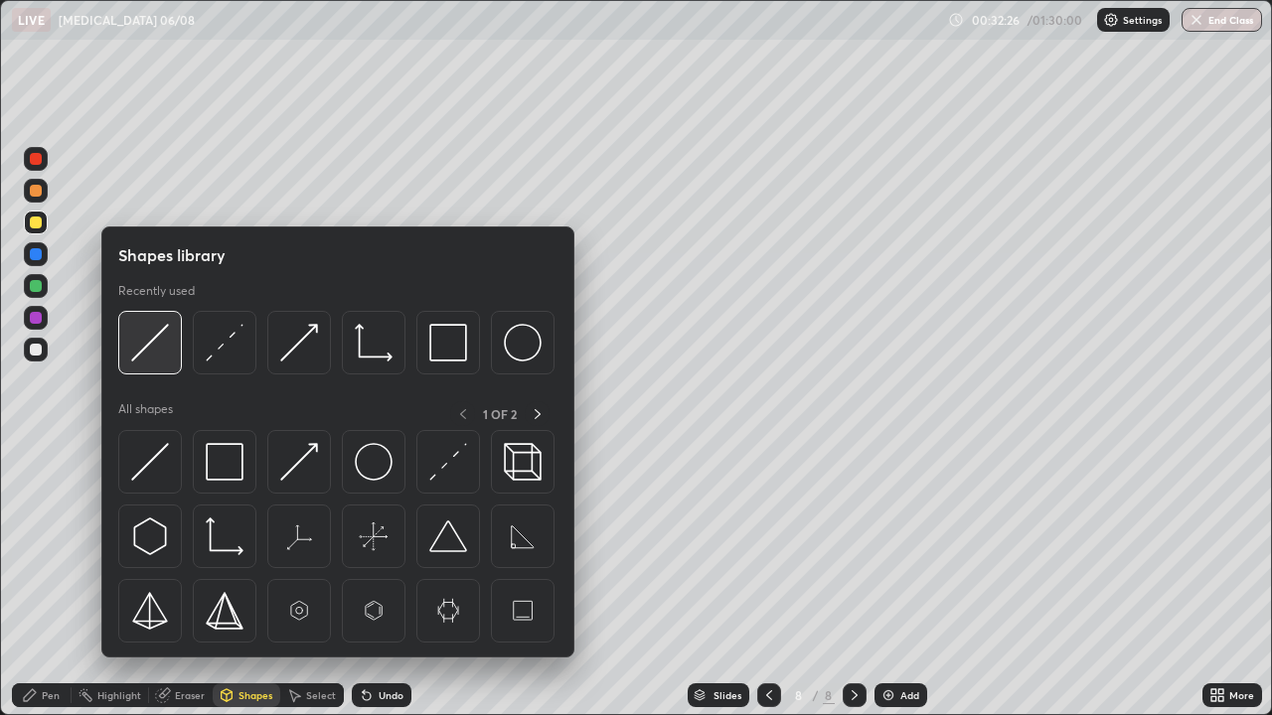
click at [170, 360] on div at bounding box center [150, 343] width 64 height 64
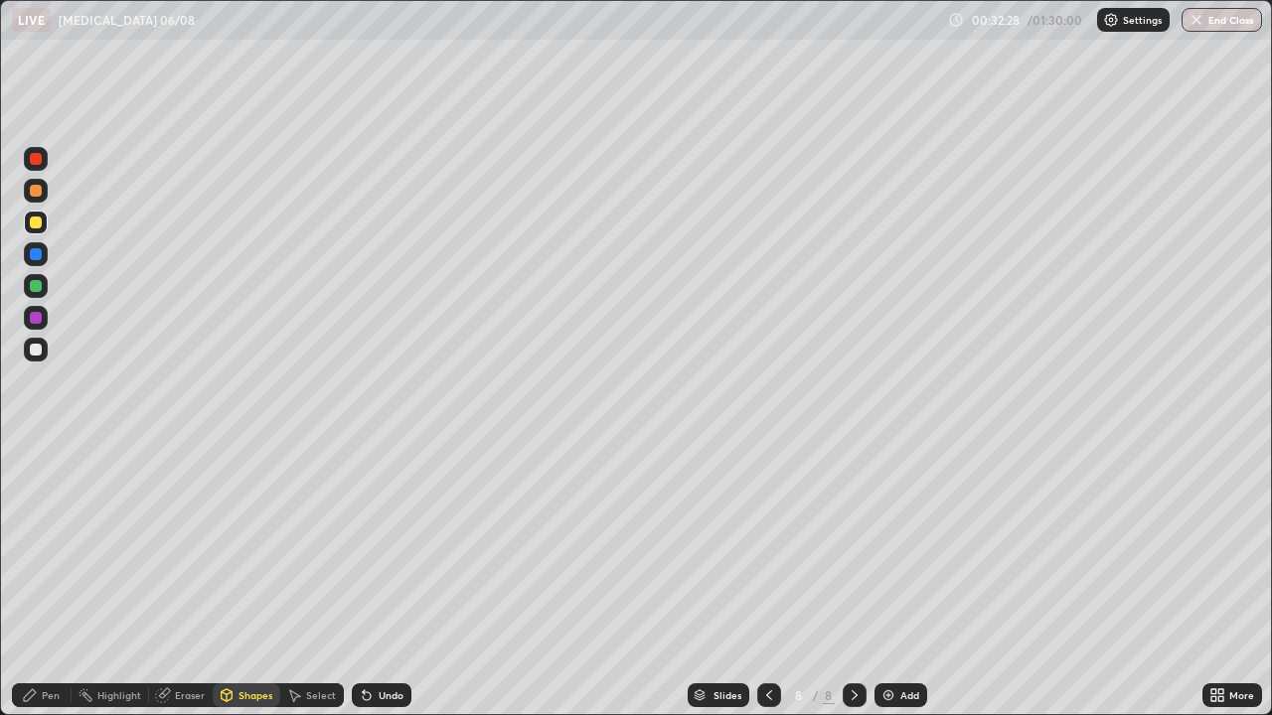
click at [53, 580] on div "Pen" at bounding box center [51, 696] width 18 height 10
click at [39, 287] on div at bounding box center [36, 286] width 12 height 12
click at [388, 580] on div "Undo" at bounding box center [391, 696] width 25 height 10
click at [45, 221] on div at bounding box center [36, 223] width 24 height 24
click at [32, 286] on div at bounding box center [36, 286] width 12 height 12
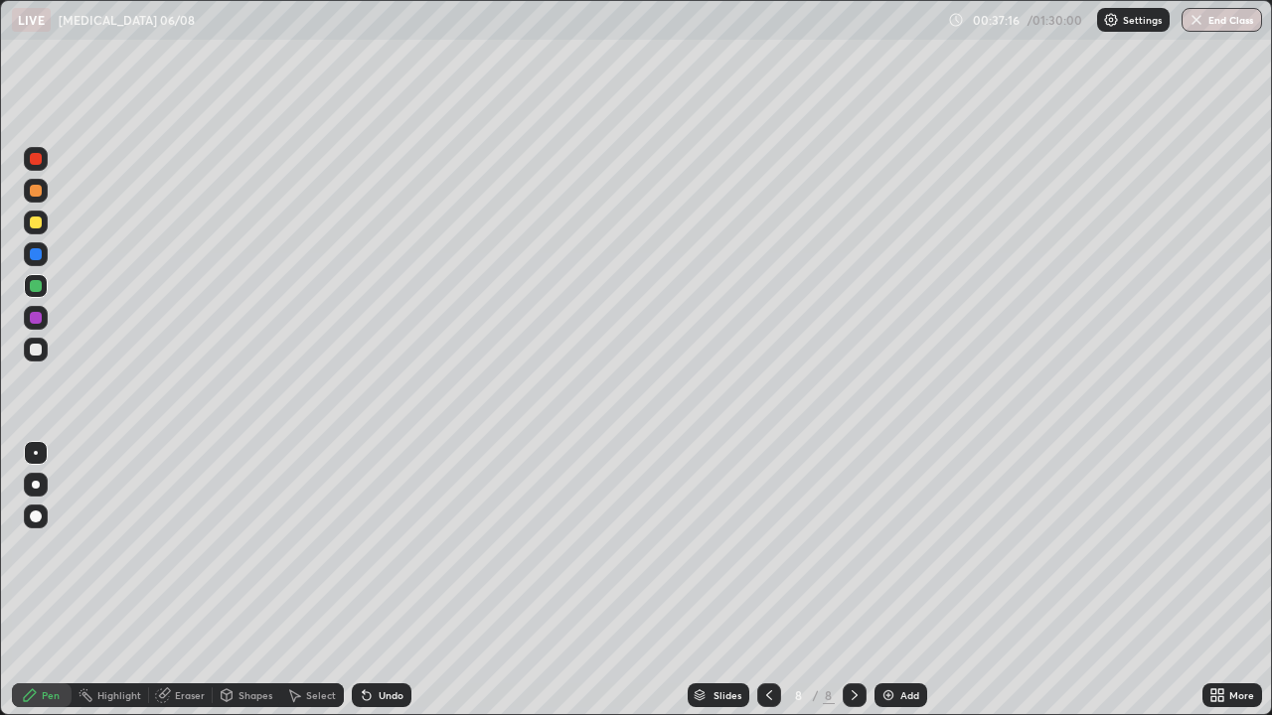
click at [388, 580] on div "Undo" at bounding box center [391, 696] width 25 height 10
click at [904, 580] on div "Add" at bounding box center [909, 696] width 19 height 10
click at [248, 580] on div "Shapes" at bounding box center [255, 696] width 34 height 10
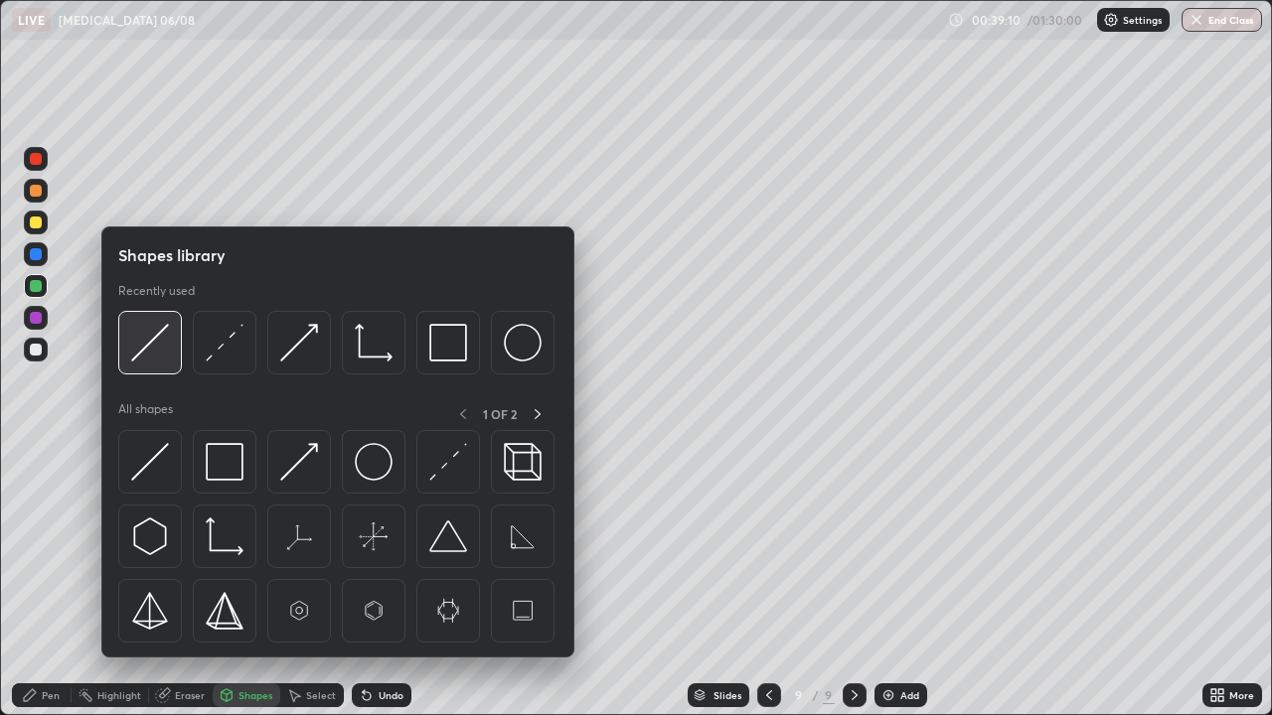
click at [158, 342] on img at bounding box center [150, 343] width 38 height 38
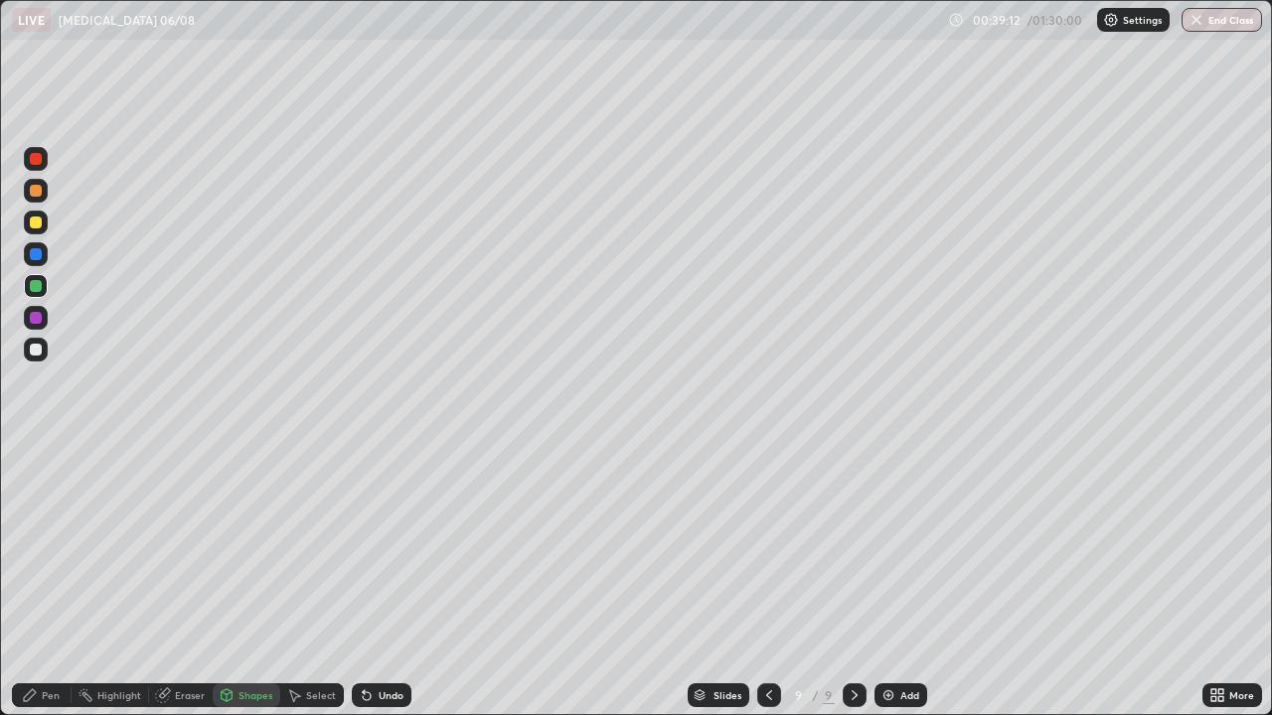
click at [36, 348] on div at bounding box center [36, 350] width 12 height 12
click at [43, 580] on div "Pen" at bounding box center [51, 696] width 18 height 10
click at [380, 580] on div "Undo" at bounding box center [382, 696] width 60 height 24
click at [33, 221] on div at bounding box center [36, 223] width 12 height 12
click at [386, 580] on div "Undo" at bounding box center [391, 696] width 25 height 10
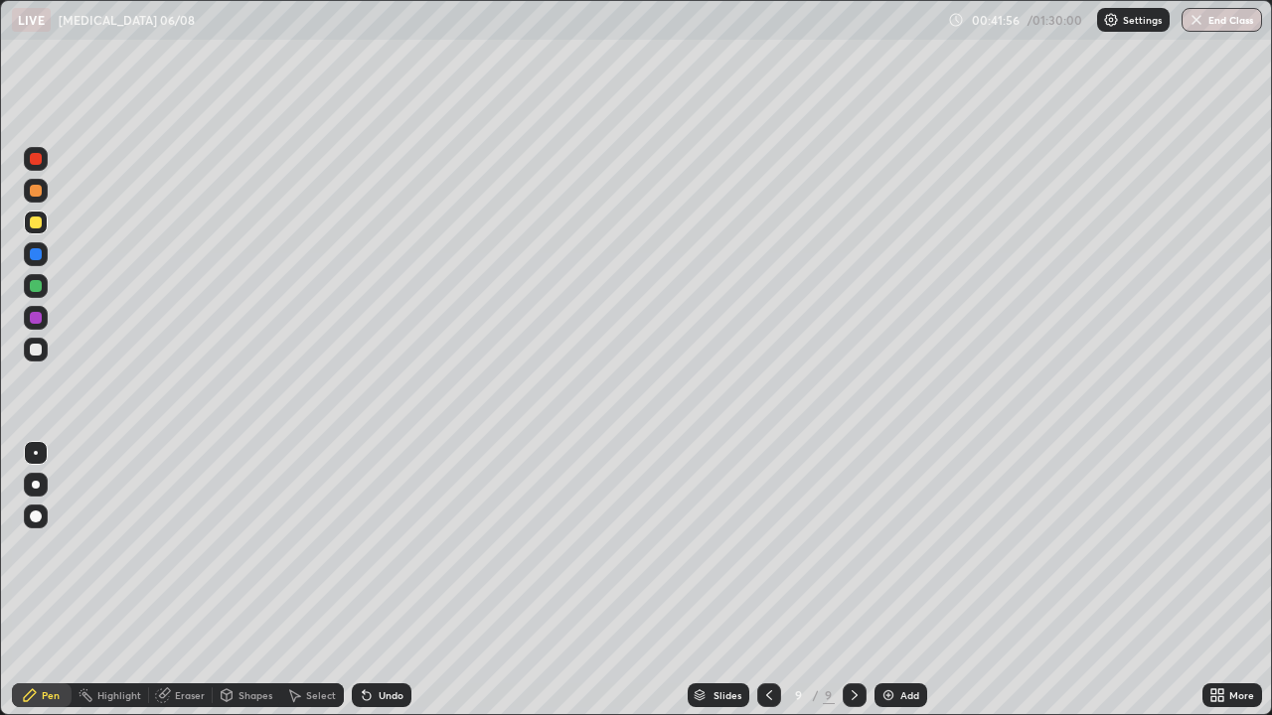
click at [379, 580] on div "Undo" at bounding box center [391, 696] width 25 height 10
click at [901, 580] on div "Add" at bounding box center [900, 696] width 53 height 24
click at [36, 351] on div at bounding box center [36, 350] width 12 height 12
click at [41, 227] on div at bounding box center [36, 223] width 12 height 12
click at [383, 580] on div "Undo" at bounding box center [382, 696] width 60 height 24
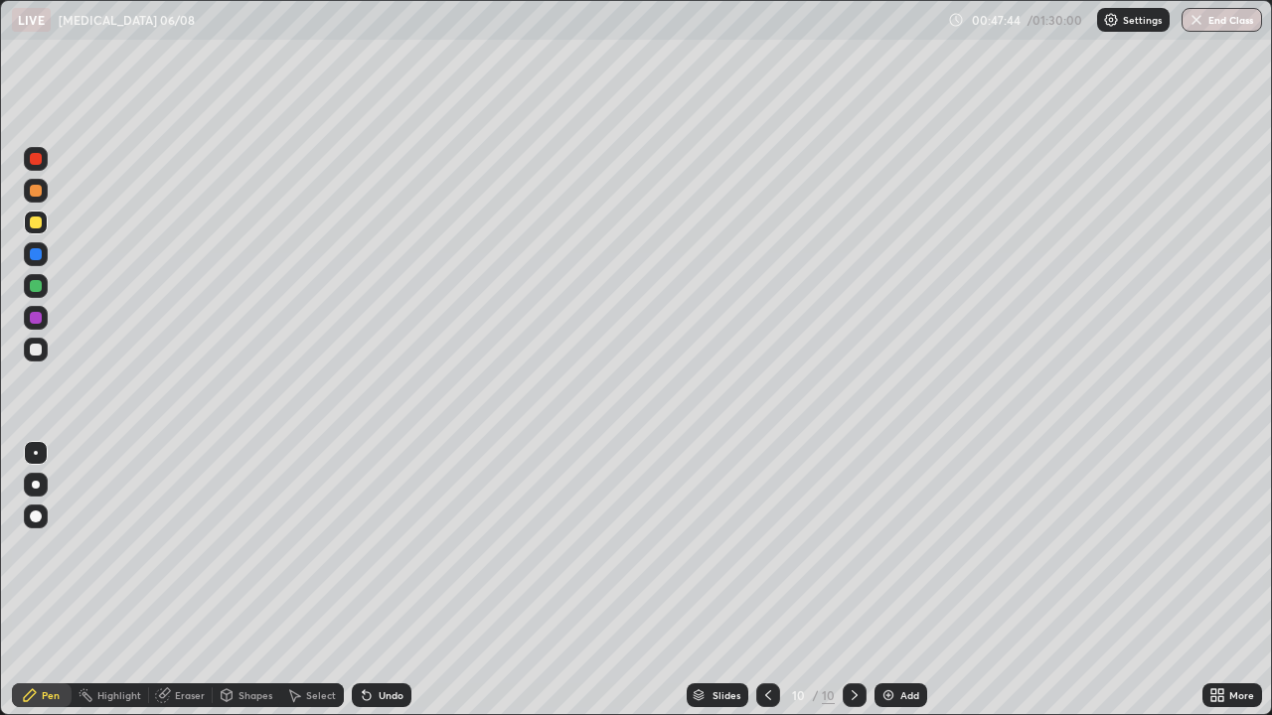
click at [382, 580] on div "Undo" at bounding box center [382, 696] width 60 height 24
click at [385, 580] on div "Undo" at bounding box center [382, 696] width 60 height 24
click at [38, 350] on div at bounding box center [36, 350] width 12 height 12
click at [38, 289] on div at bounding box center [36, 286] width 12 height 12
click at [180, 580] on div "Eraser" at bounding box center [190, 696] width 30 height 10
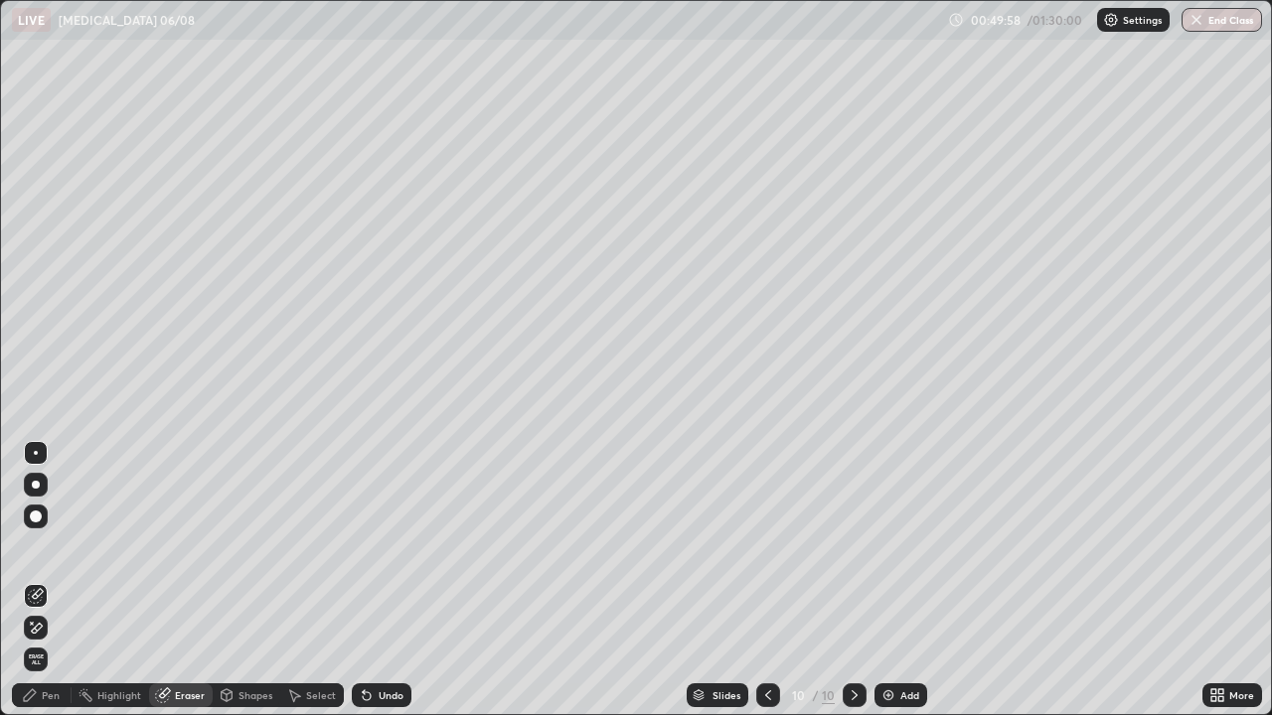
click at [48, 580] on div "Pen" at bounding box center [51, 696] width 18 height 10
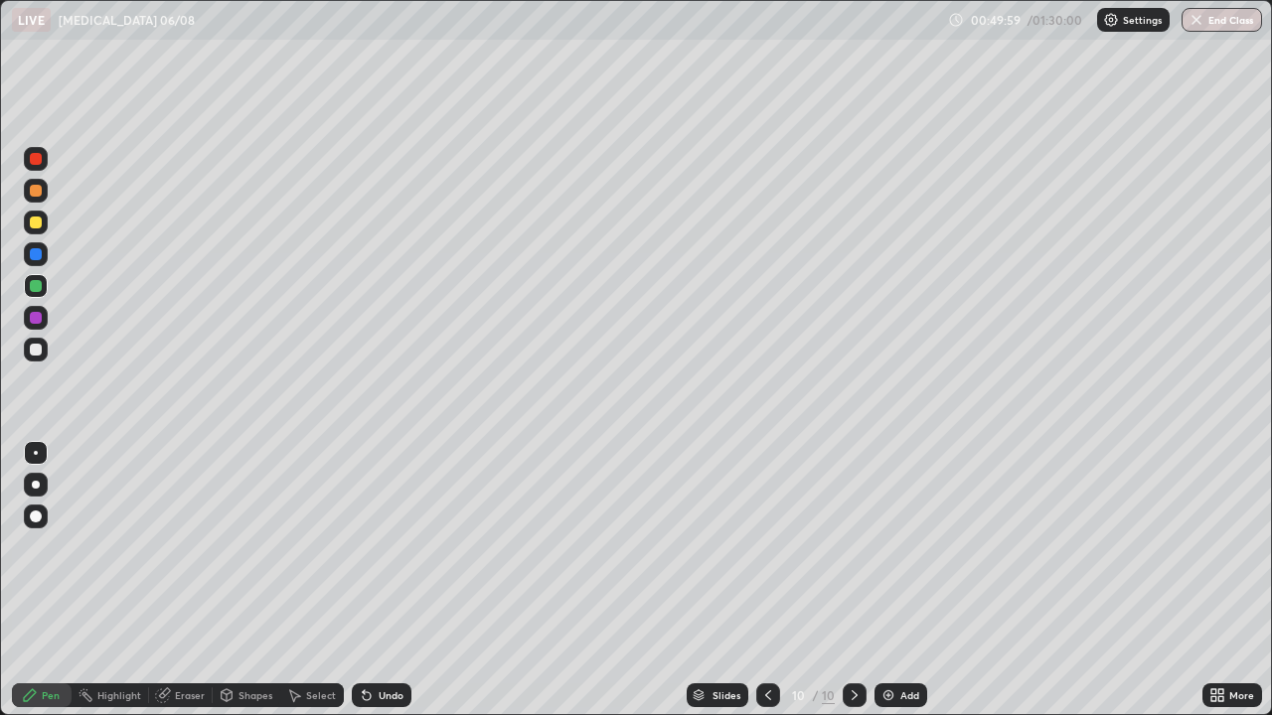
click at [45, 345] on div at bounding box center [36, 350] width 24 height 24
click at [179, 580] on div "Eraser" at bounding box center [190, 696] width 30 height 10
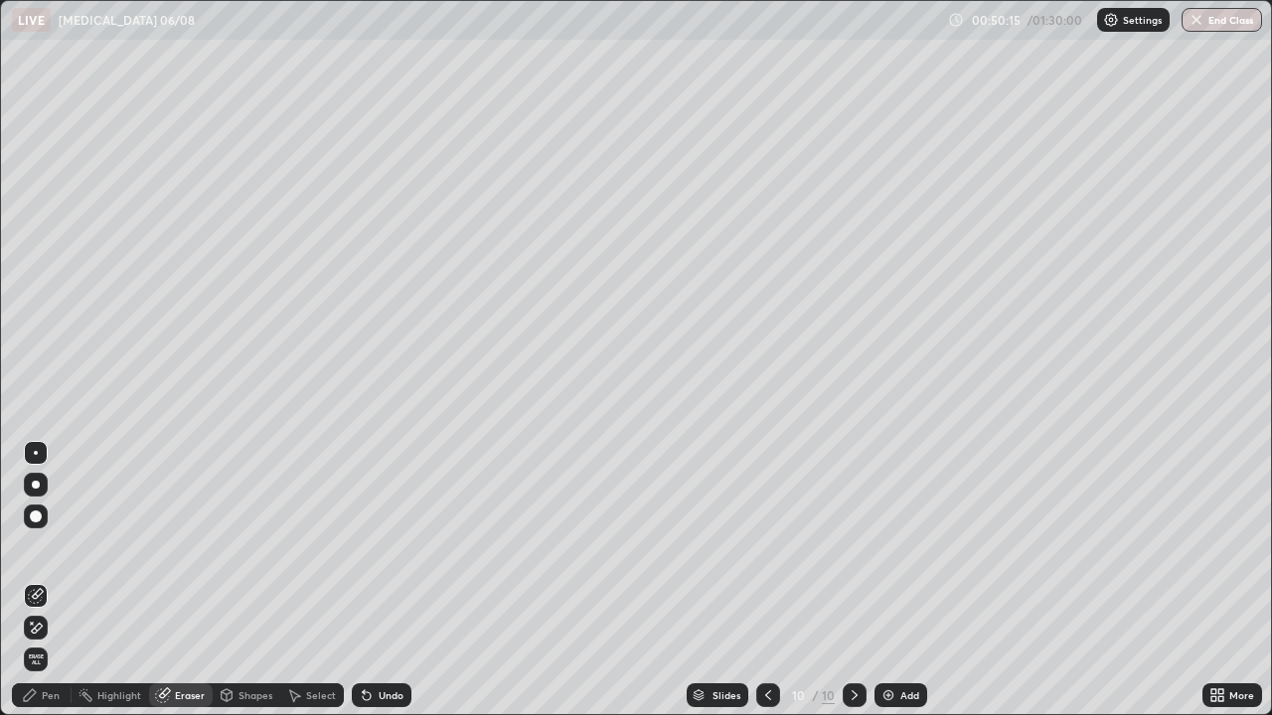
click at [43, 580] on div "Pen" at bounding box center [42, 696] width 60 height 24
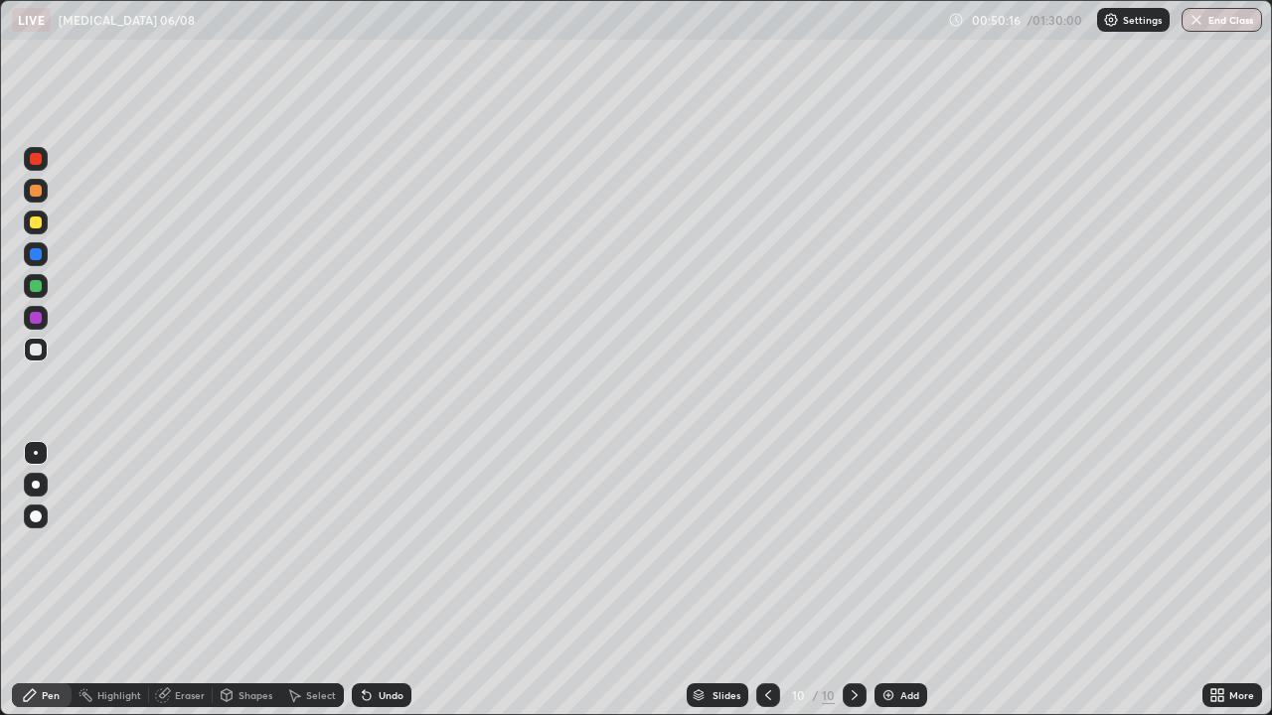
click at [34, 347] on div at bounding box center [36, 350] width 12 height 12
click at [188, 580] on div "Eraser" at bounding box center [181, 696] width 64 height 24
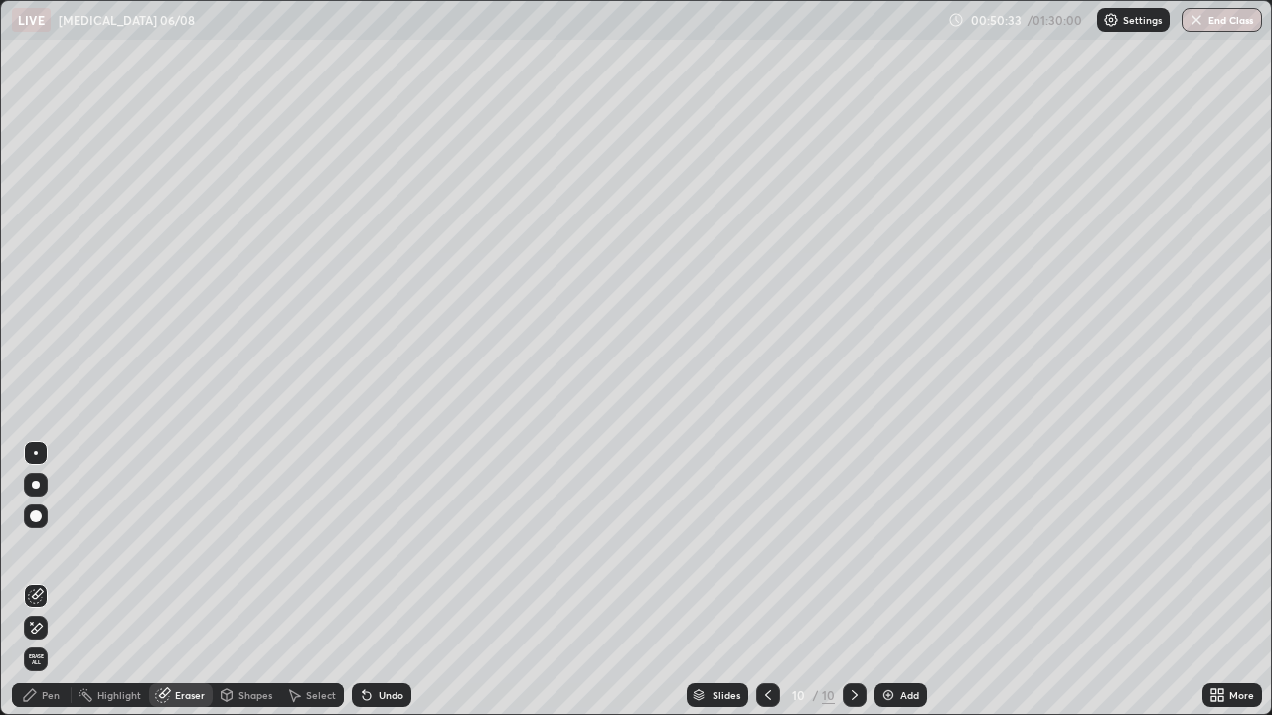
click at [56, 580] on div "Pen" at bounding box center [42, 696] width 60 height 24
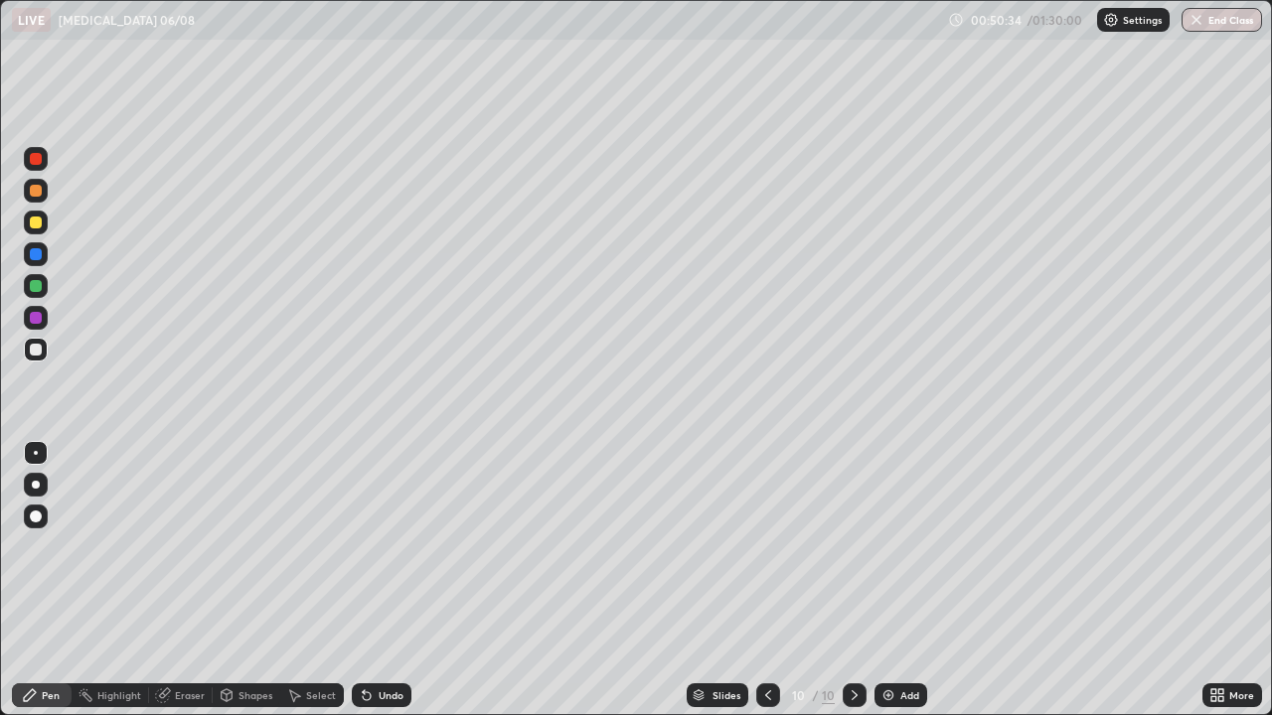
click at [37, 286] on div at bounding box center [36, 286] width 12 height 12
click at [194, 580] on div "Eraser" at bounding box center [190, 696] width 30 height 10
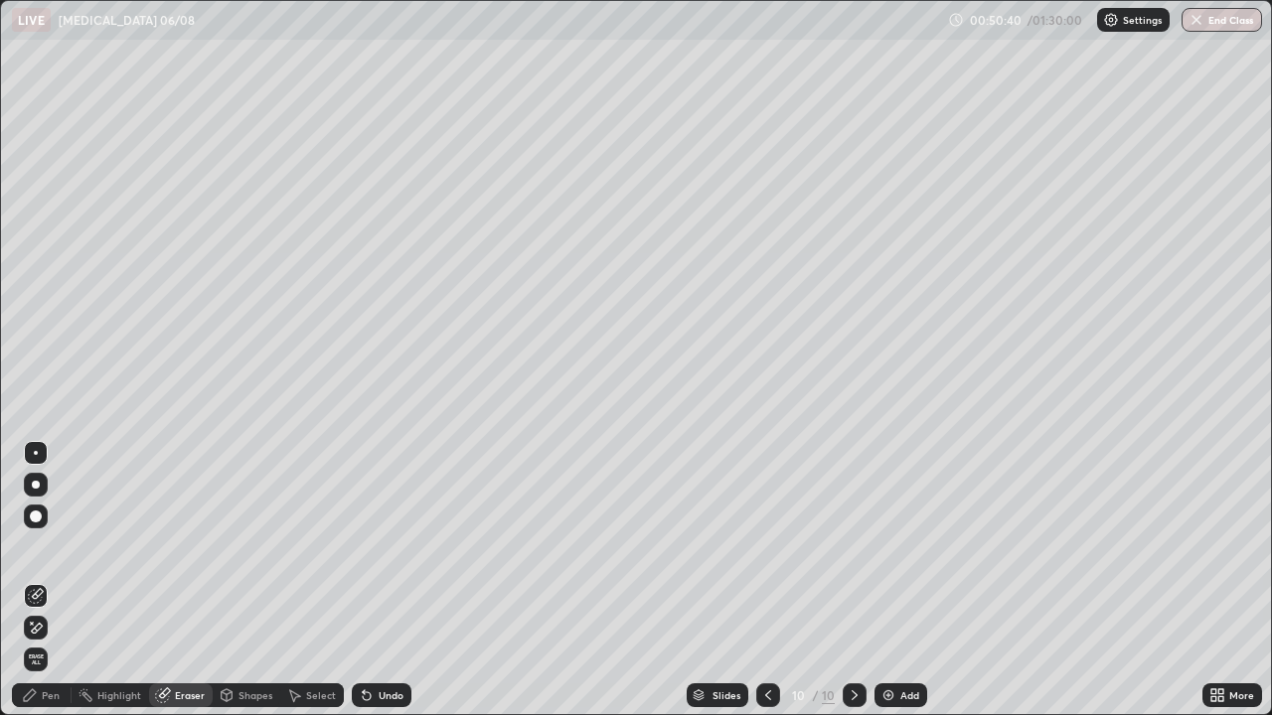
click at [32, 580] on icon at bounding box center [32, 623] width 2 height 2
click at [52, 580] on div "Pen" at bounding box center [51, 696] width 18 height 10
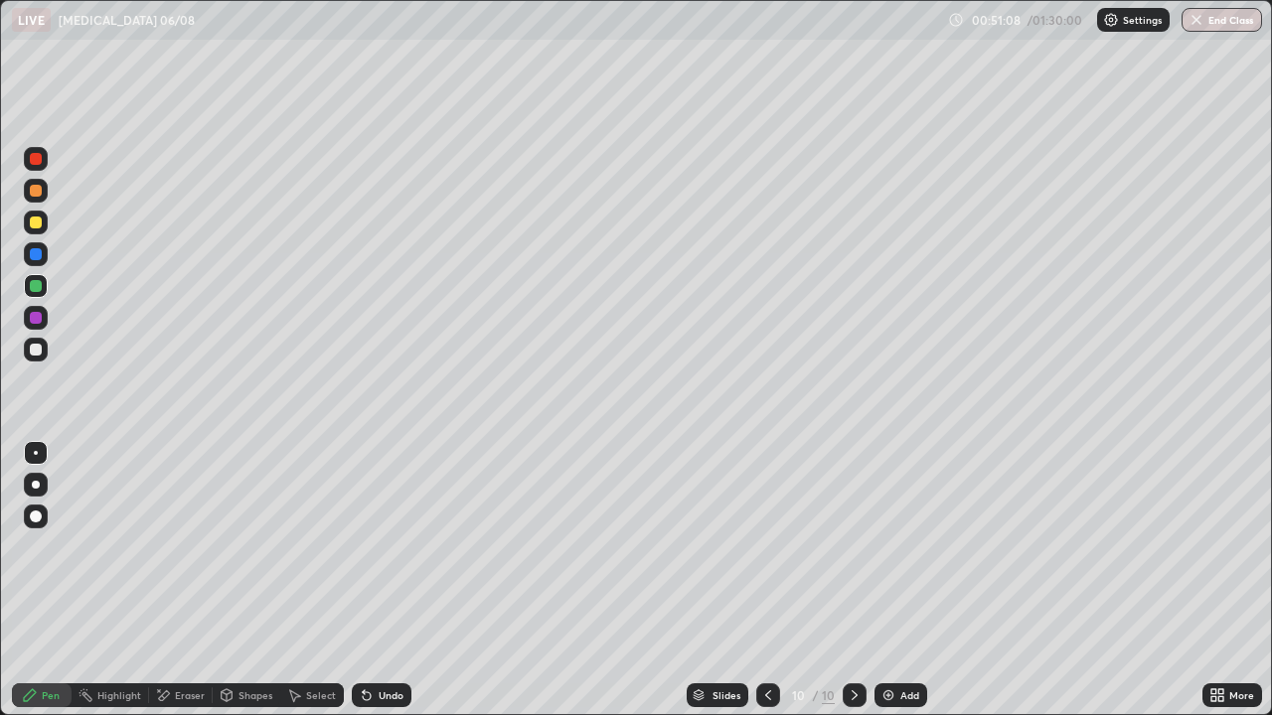
click at [171, 580] on div "Eraser" at bounding box center [181, 696] width 64 height 24
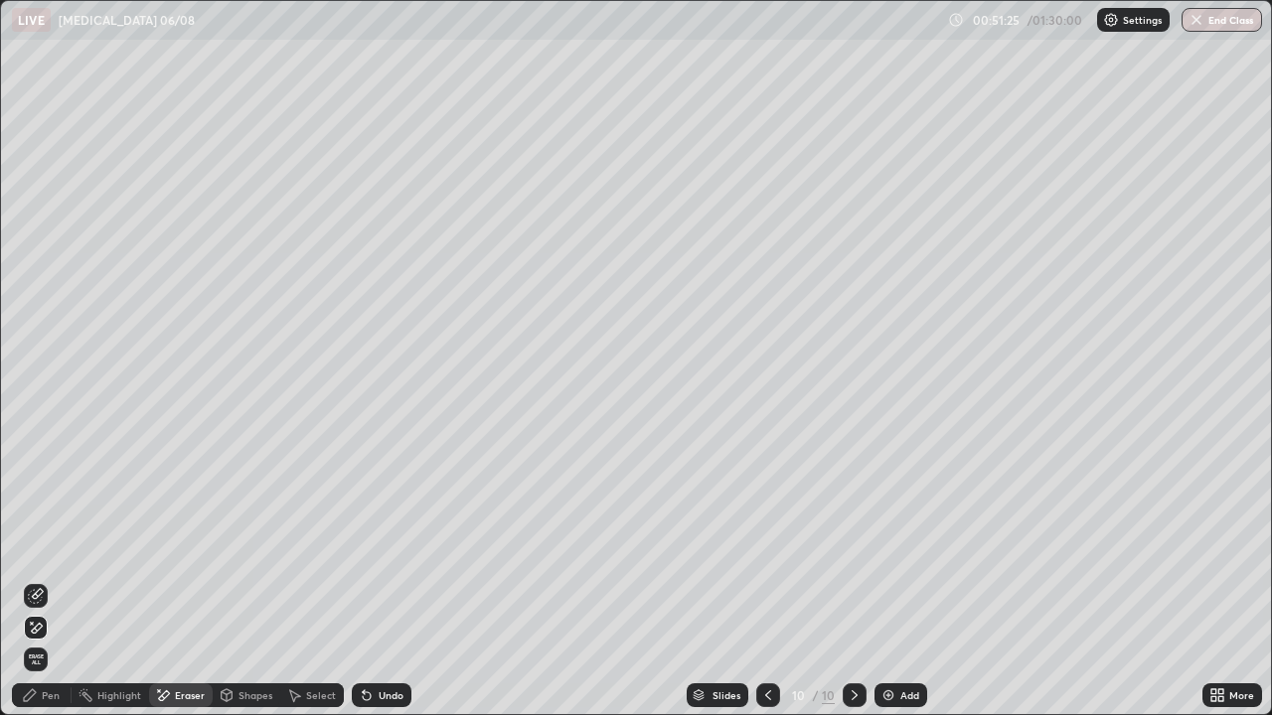
click at [398, 580] on div "Undo" at bounding box center [382, 696] width 60 height 24
click at [41, 580] on div "Pen" at bounding box center [42, 696] width 60 height 24
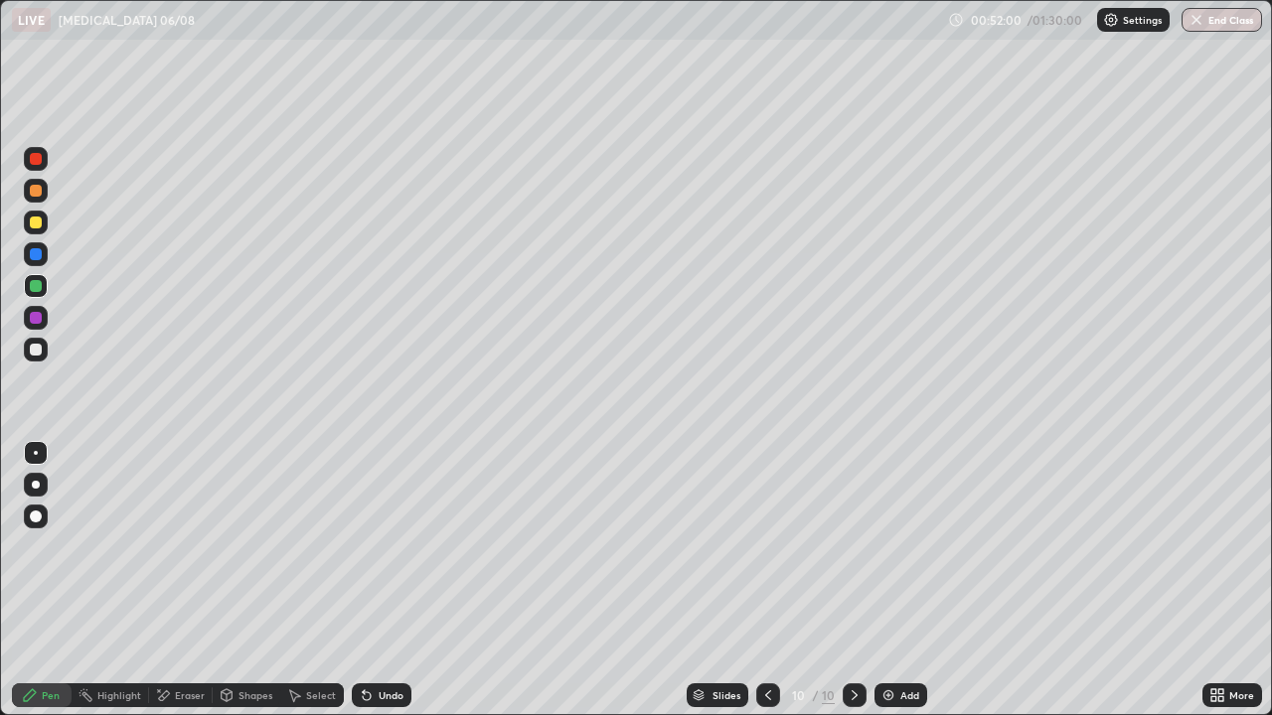
click at [38, 348] on div at bounding box center [36, 350] width 12 height 12
click at [300, 580] on icon at bounding box center [294, 696] width 16 height 16
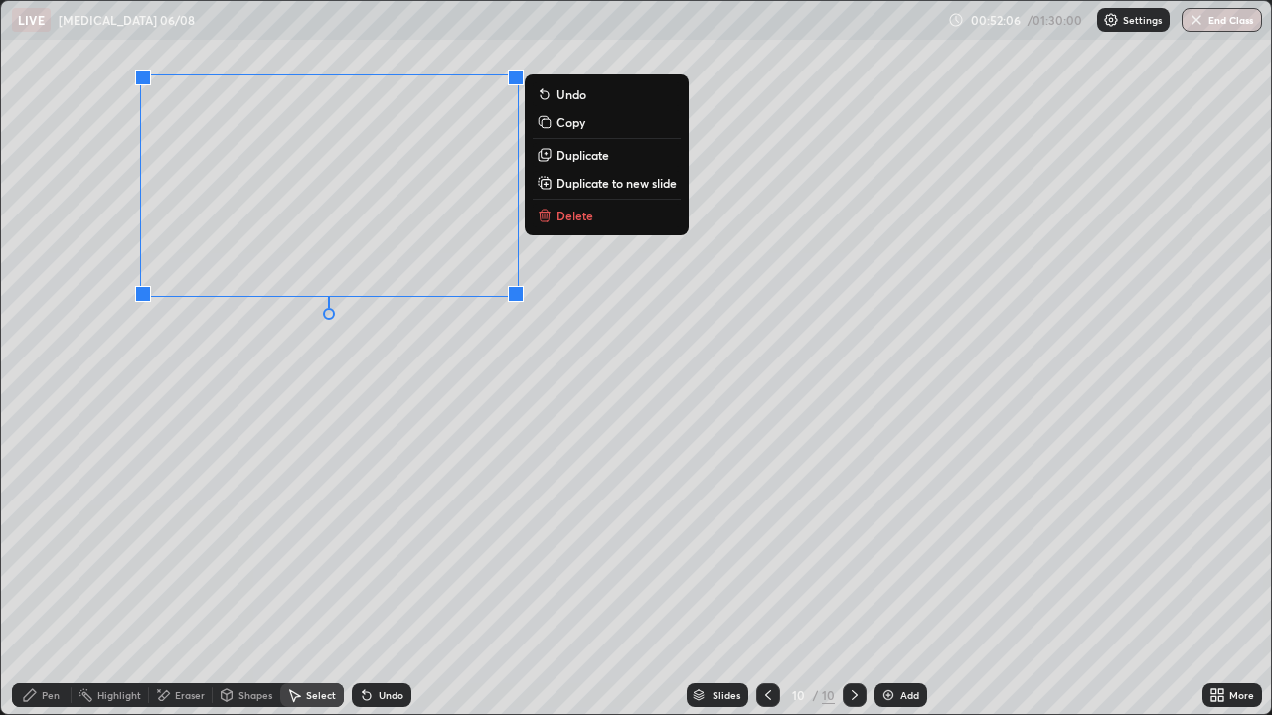
click at [600, 182] on p "Duplicate to new slide" at bounding box center [616, 183] width 120 height 16
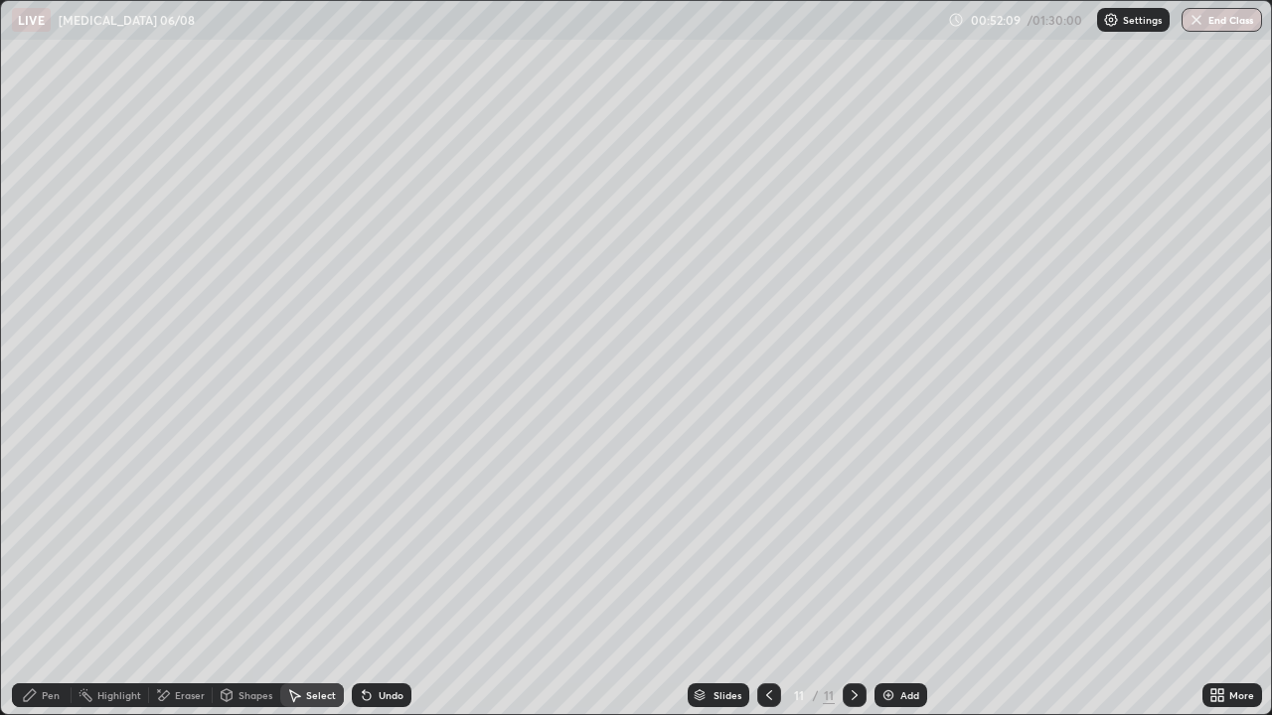
click at [769, 580] on icon at bounding box center [769, 696] width 6 height 10
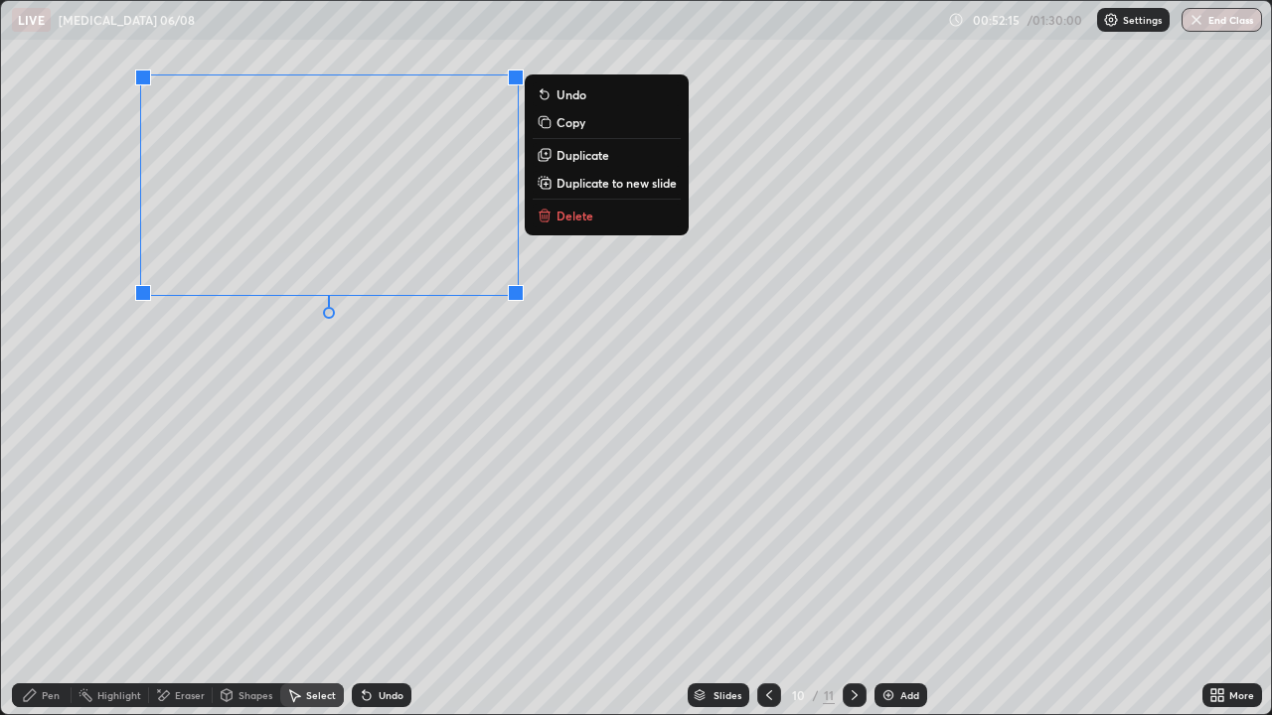
click at [585, 158] on p "Duplicate" at bounding box center [582, 155] width 53 height 16
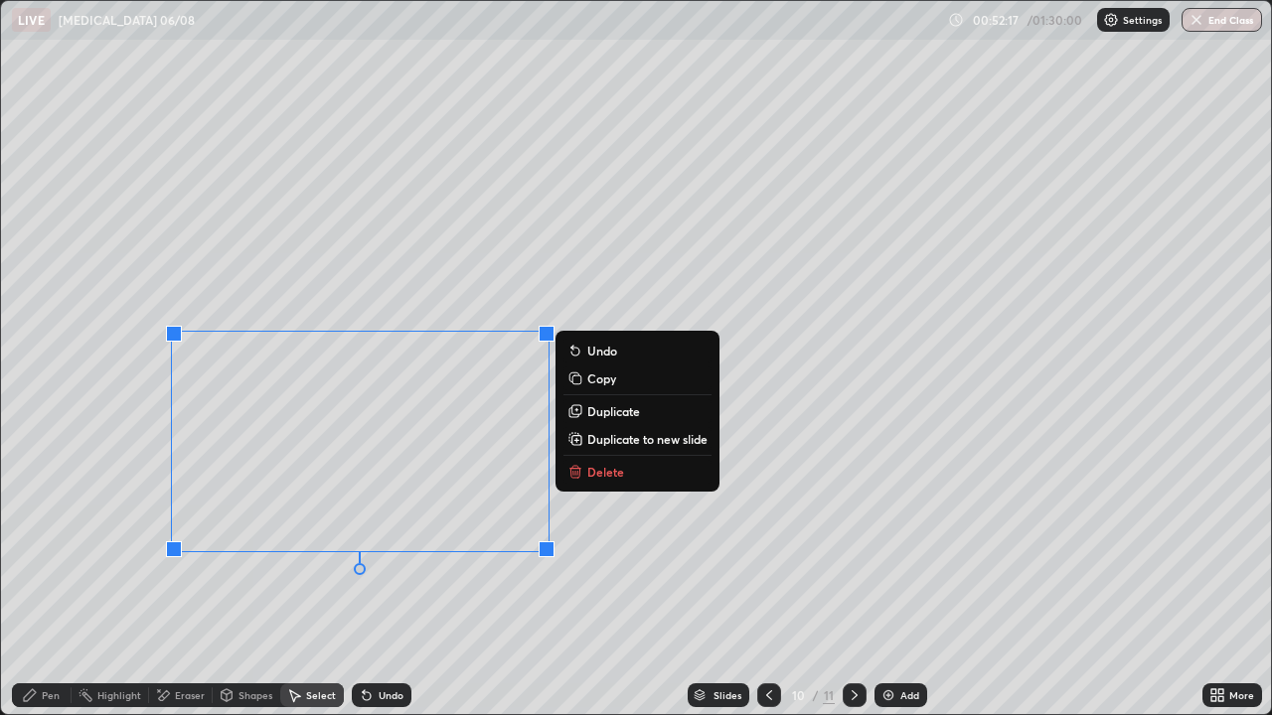
click at [377, 580] on div "0 ° Undo Copy Duplicate Duplicate to new slide Delete" at bounding box center [636, 358] width 1270 height 714
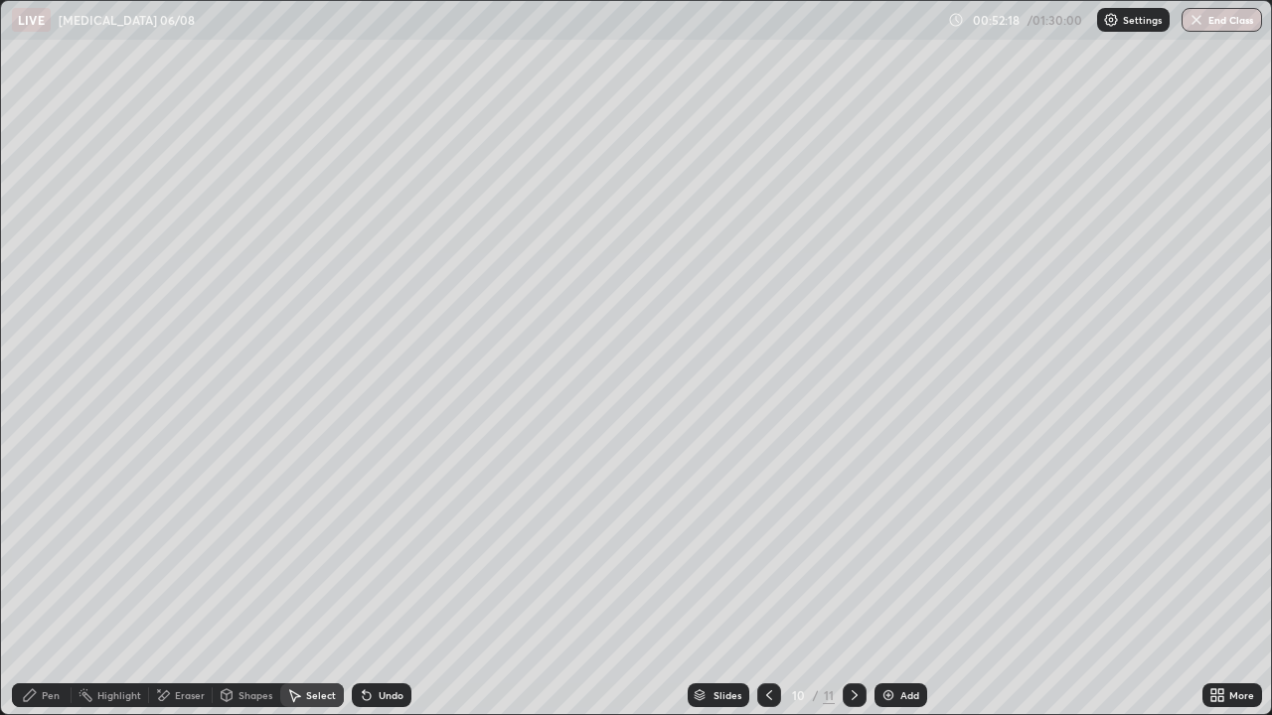
click at [182, 580] on div "Eraser" at bounding box center [190, 696] width 30 height 10
click at [38, 580] on icon at bounding box center [30, 696] width 16 height 16
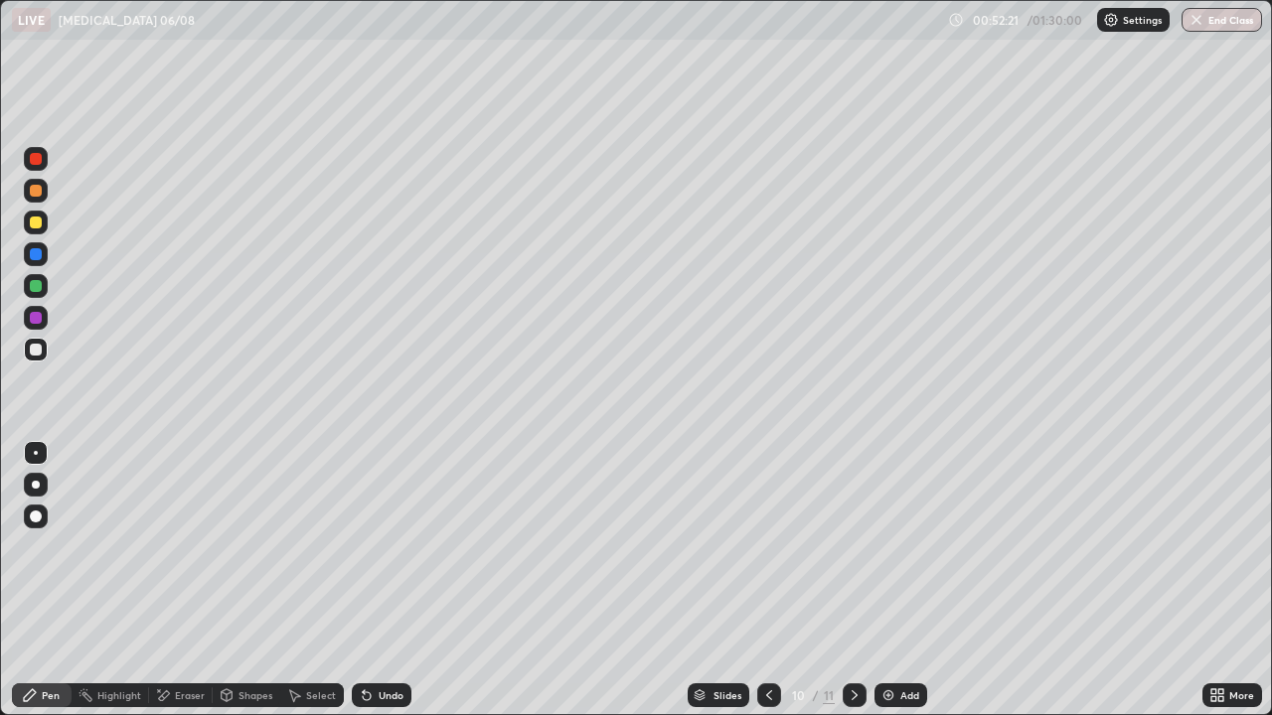
click at [37, 345] on div at bounding box center [36, 350] width 12 height 12
click at [236, 580] on div "Shapes" at bounding box center [247, 696] width 68 height 24
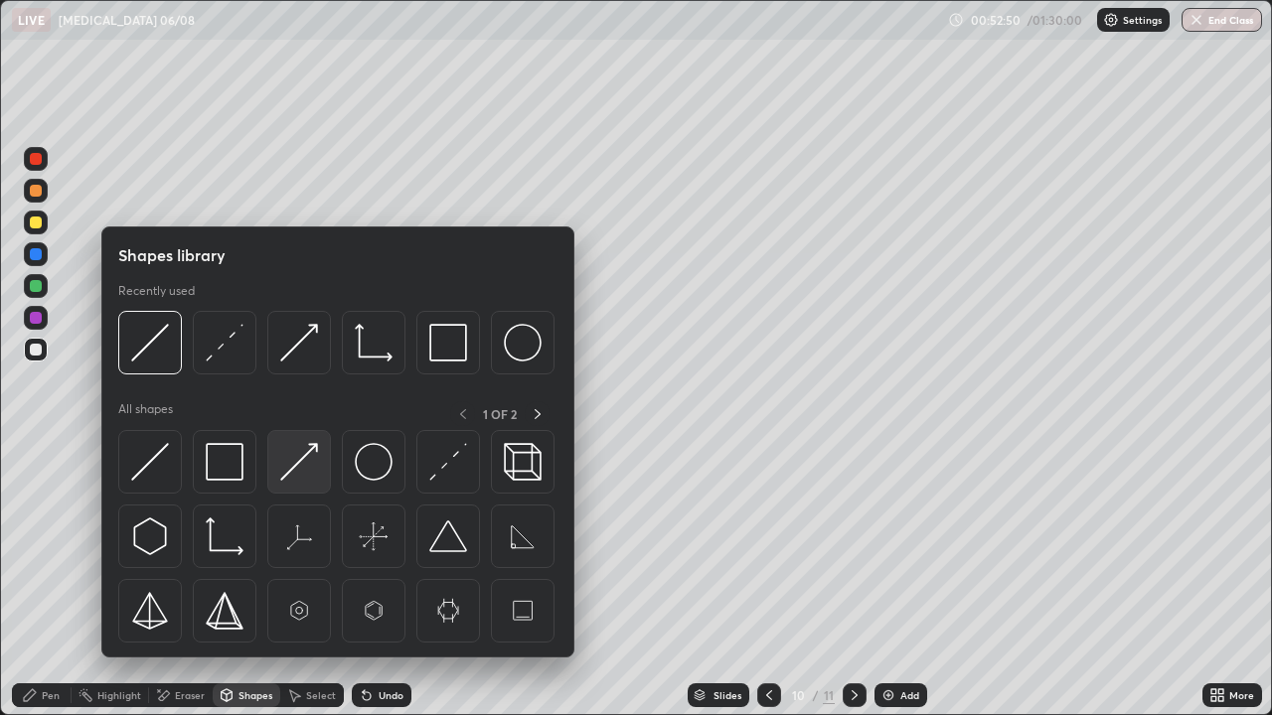
click at [285, 465] on img at bounding box center [299, 462] width 38 height 38
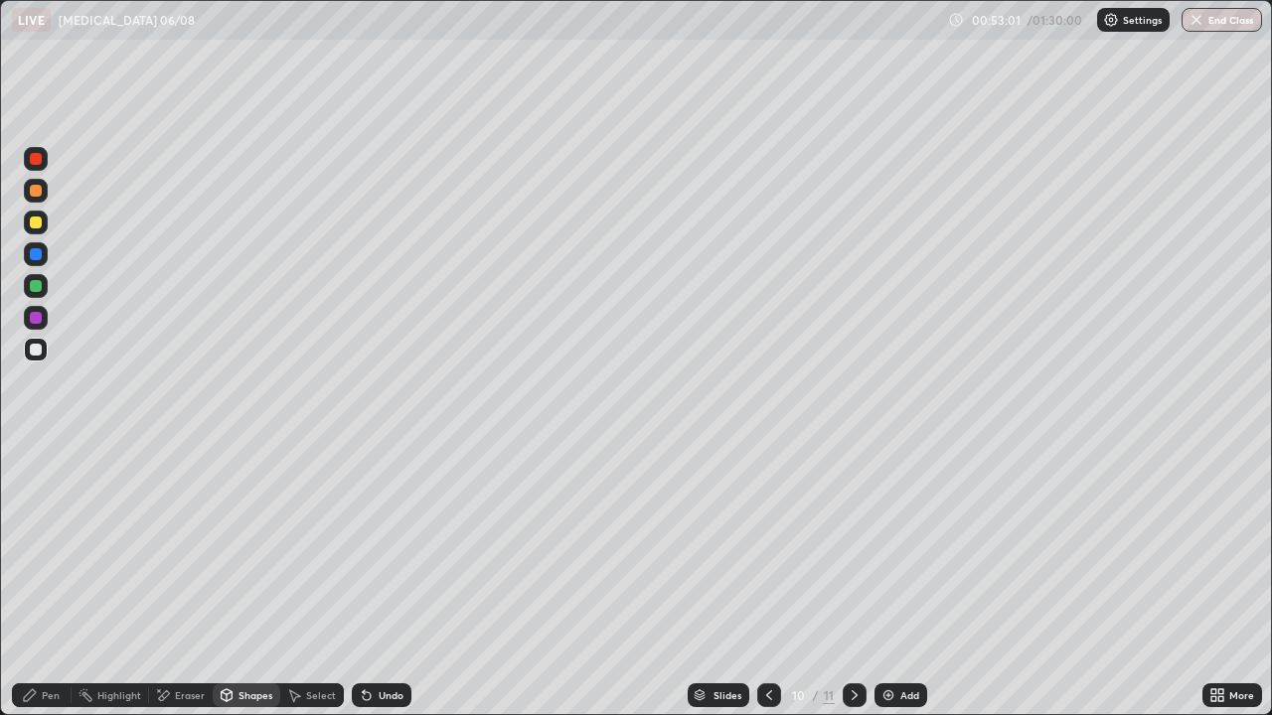
click at [28, 580] on div "Pen" at bounding box center [42, 696] width 60 height 24
click at [40, 222] on div at bounding box center [36, 223] width 12 height 12
click at [853, 580] on icon at bounding box center [855, 696] width 16 height 16
click at [245, 580] on div "Shapes" at bounding box center [255, 696] width 34 height 10
click at [36, 348] on div at bounding box center [36, 350] width 12 height 12
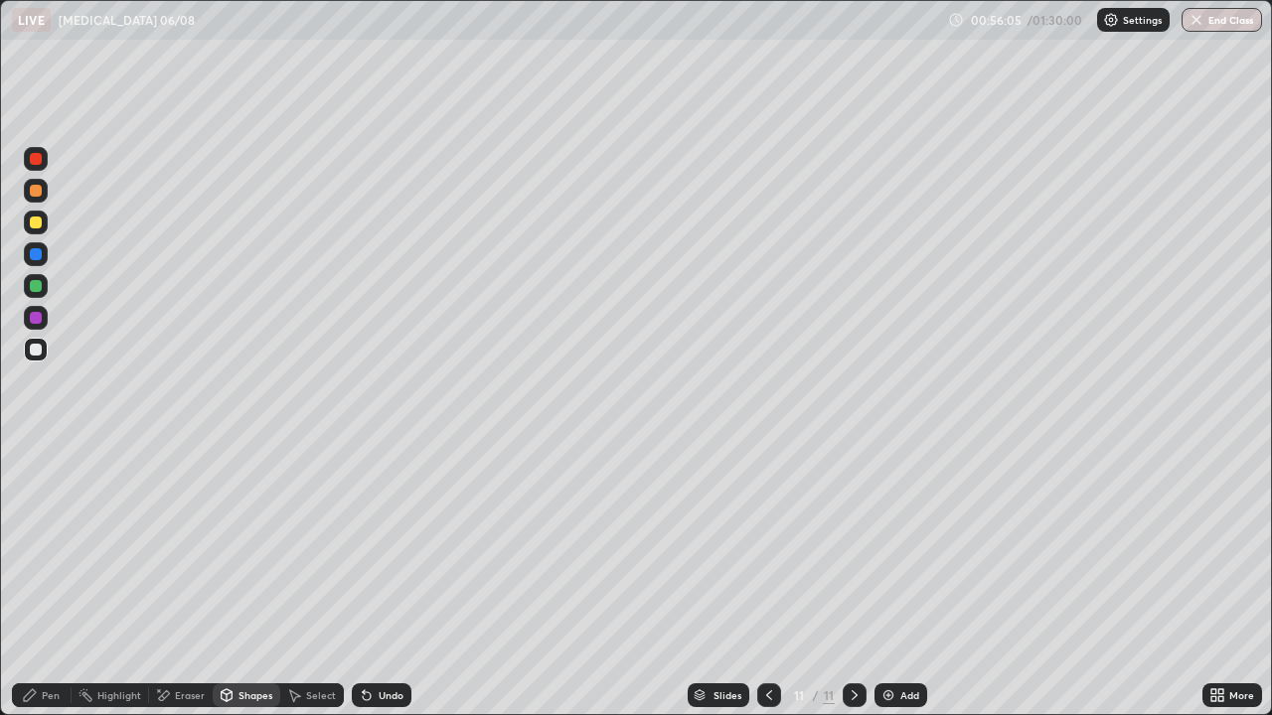
click at [191, 580] on div "Eraser" at bounding box center [190, 696] width 30 height 10
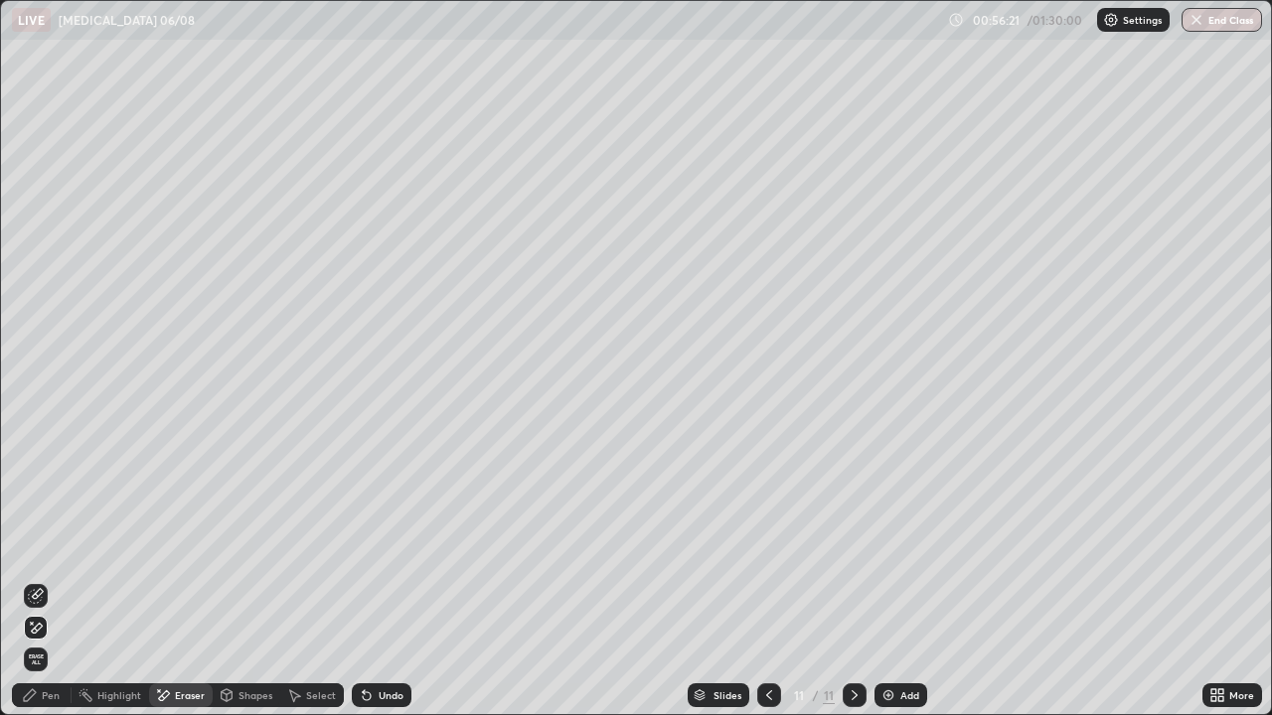
click at [65, 580] on div "Pen" at bounding box center [42, 696] width 60 height 24
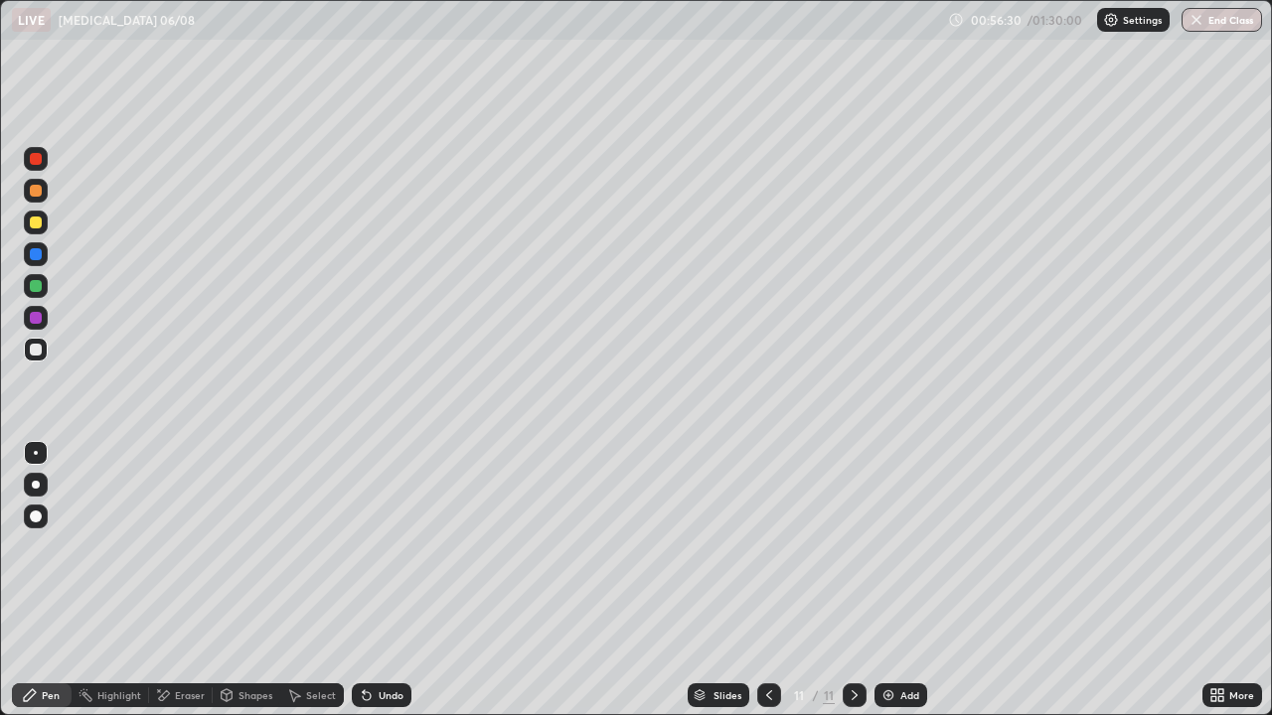
click at [379, 580] on div "Undo" at bounding box center [391, 696] width 25 height 10
click at [256, 580] on div "Shapes" at bounding box center [255, 696] width 34 height 10
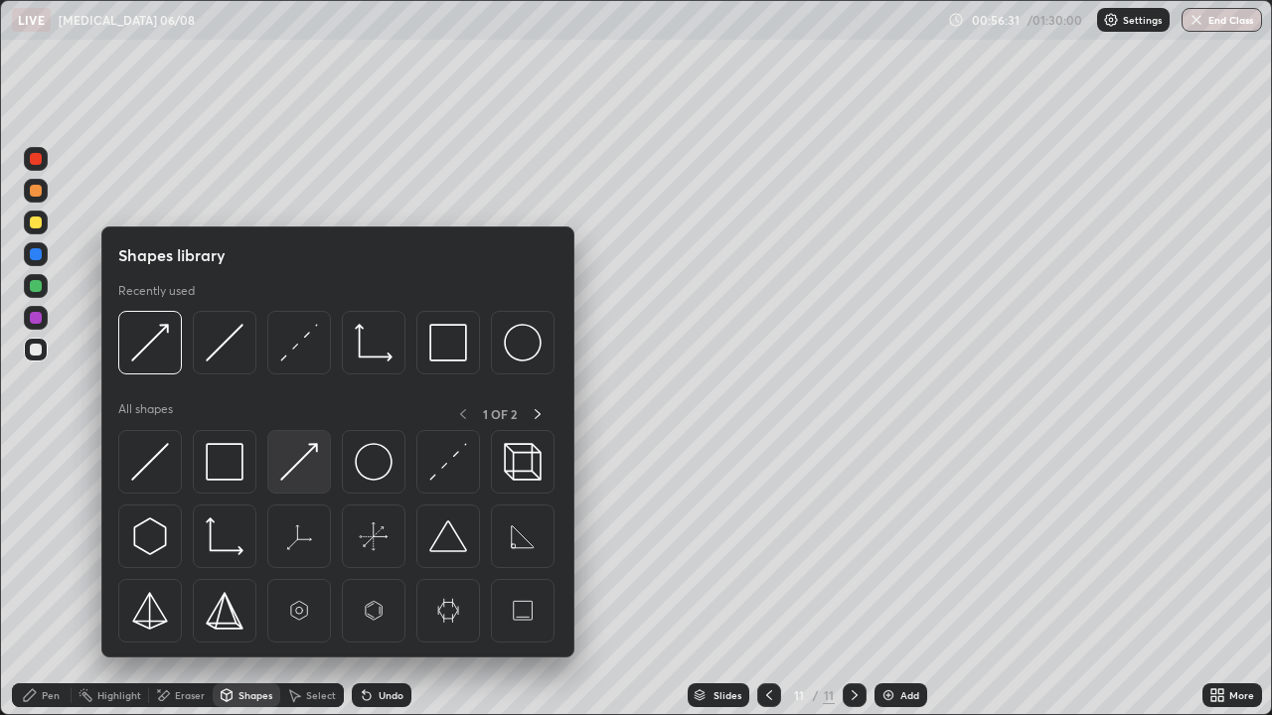
click at [303, 468] on img at bounding box center [299, 462] width 38 height 38
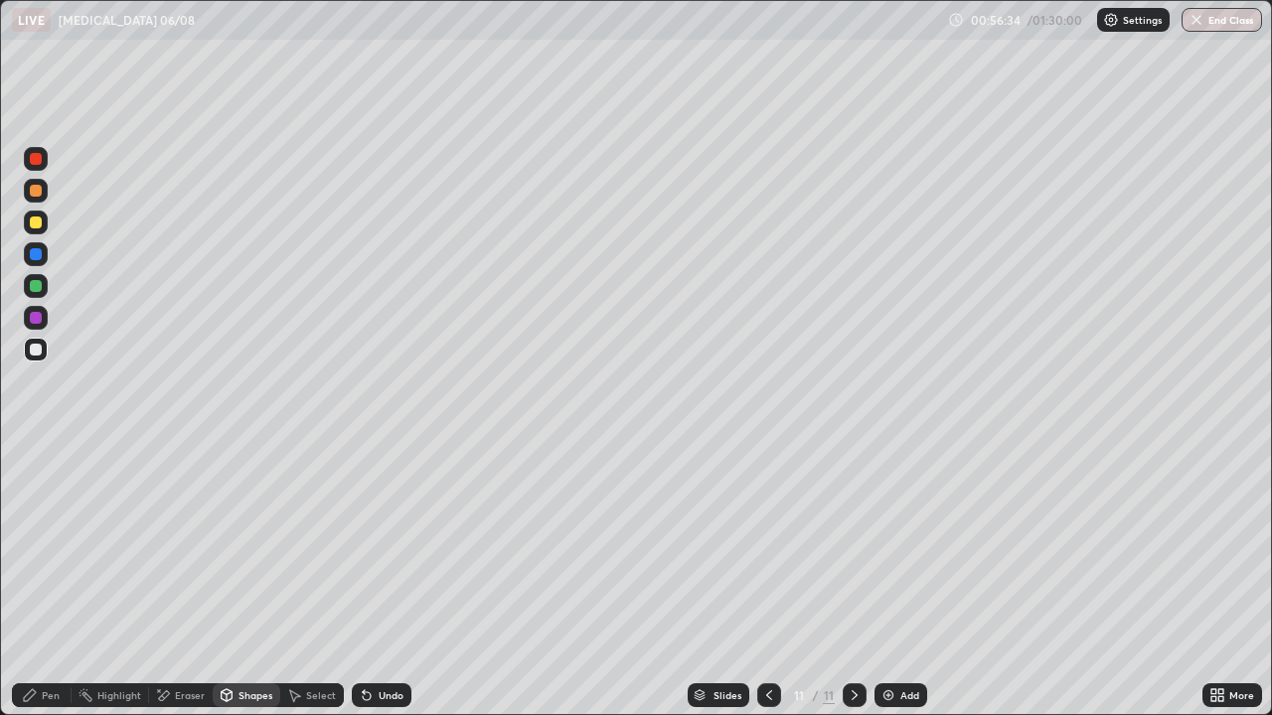
click at [51, 580] on div "Pen" at bounding box center [51, 696] width 18 height 10
click at [37, 222] on div at bounding box center [36, 223] width 12 height 12
click at [904, 580] on div "Add" at bounding box center [909, 696] width 19 height 10
click at [40, 349] on div at bounding box center [36, 350] width 12 height 12
click at [383, 580] on div "Undo" at bounding box center [382, 696] width 60 height 24
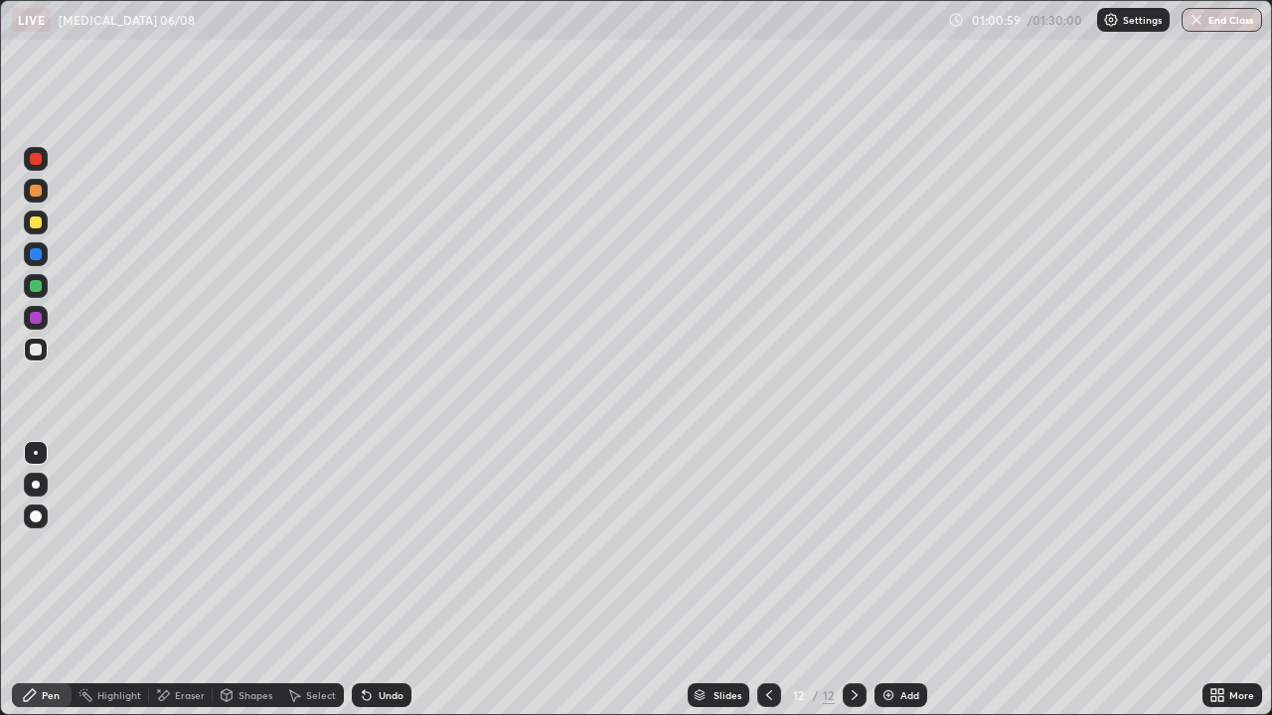
click at [302, 580] on div "Select" at bounding box center [312, 696] width 64 height 24
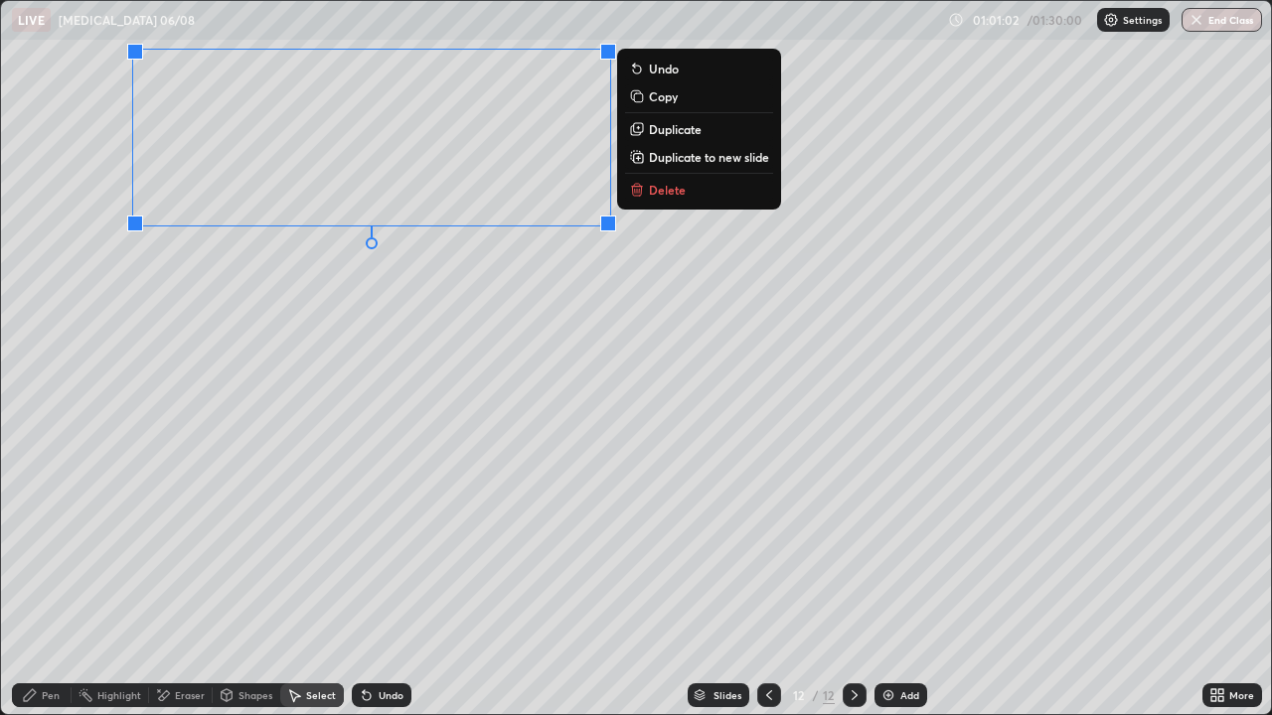
click at [672, 133] on p "Duplicate" at bounding box center [675, 129] width 53 height 16
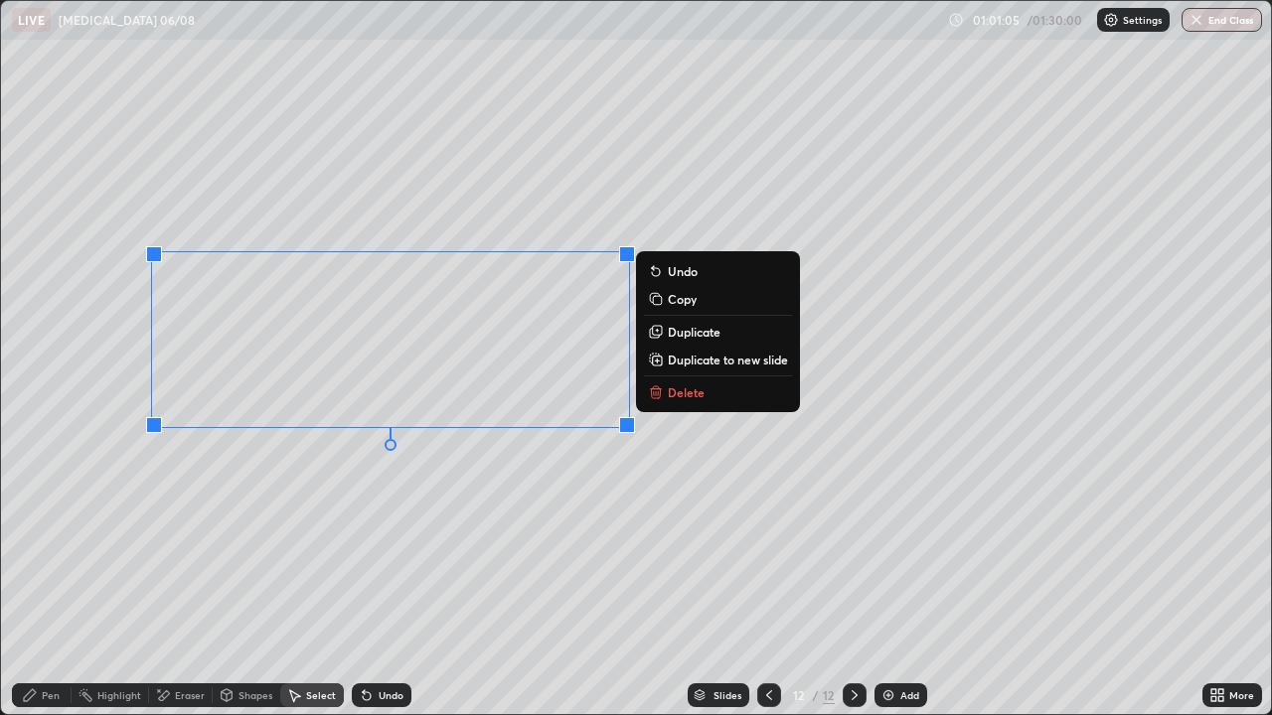
click at [322, 525] on div "0 ° Undo Copy Duplicate Duplicate to new slide Delete" at bounding box center [636, 358] width 1270 height 714
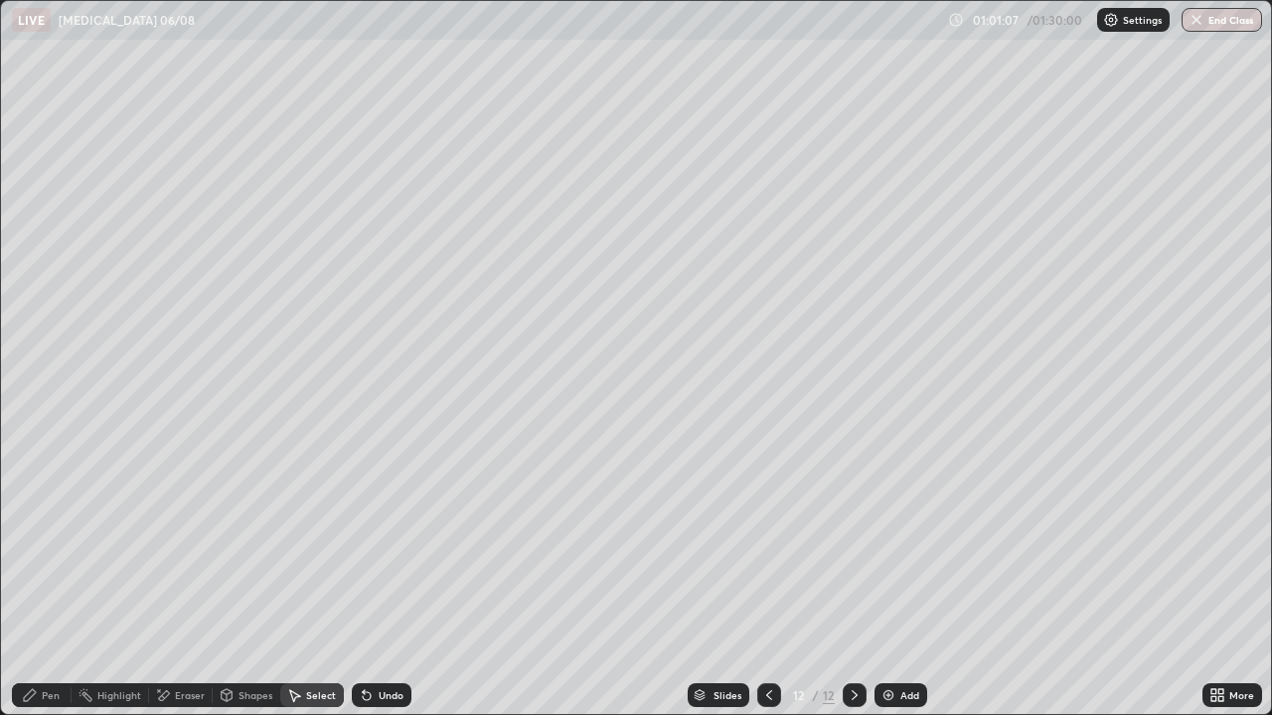
click at [193, 580] on div "Eraser" at bounding box center [190, 696] width 30 height 10
click at [248, 580] on div "Shapes" at bounding box center [255, 696] width 34 height 10
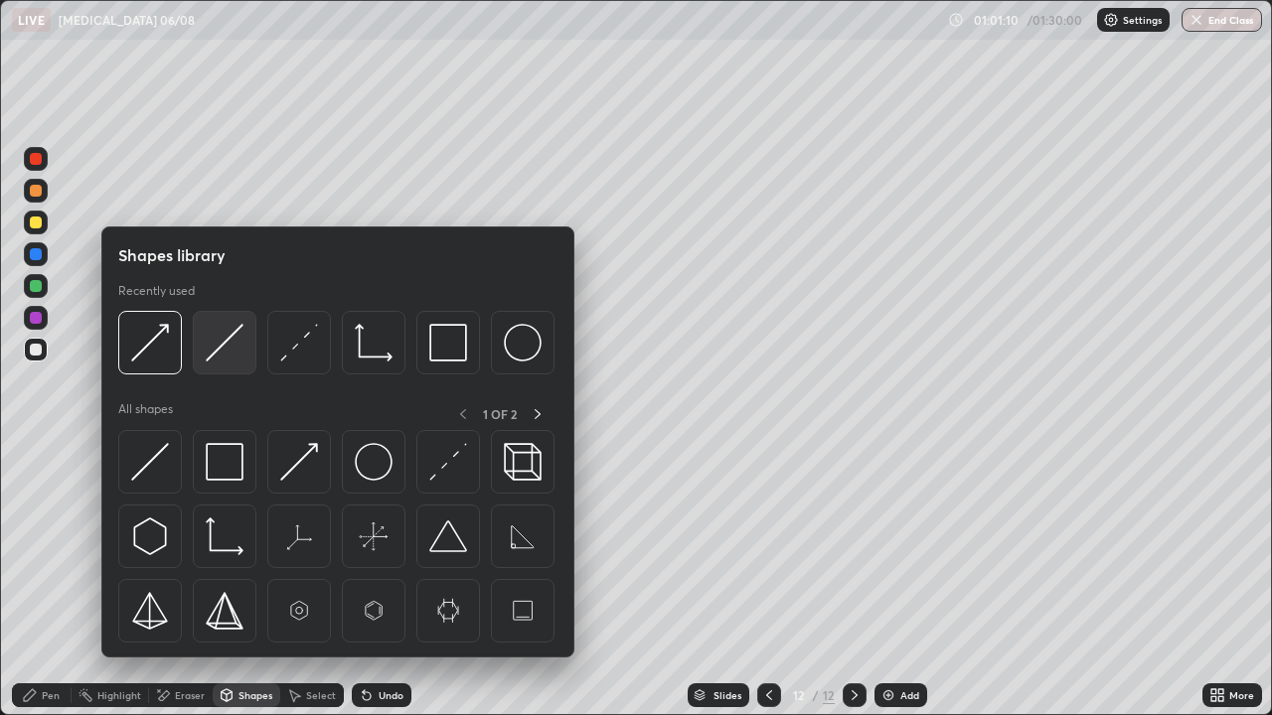
click at [224, 357] on img at bounding box center [225, 343] width 38 height 38
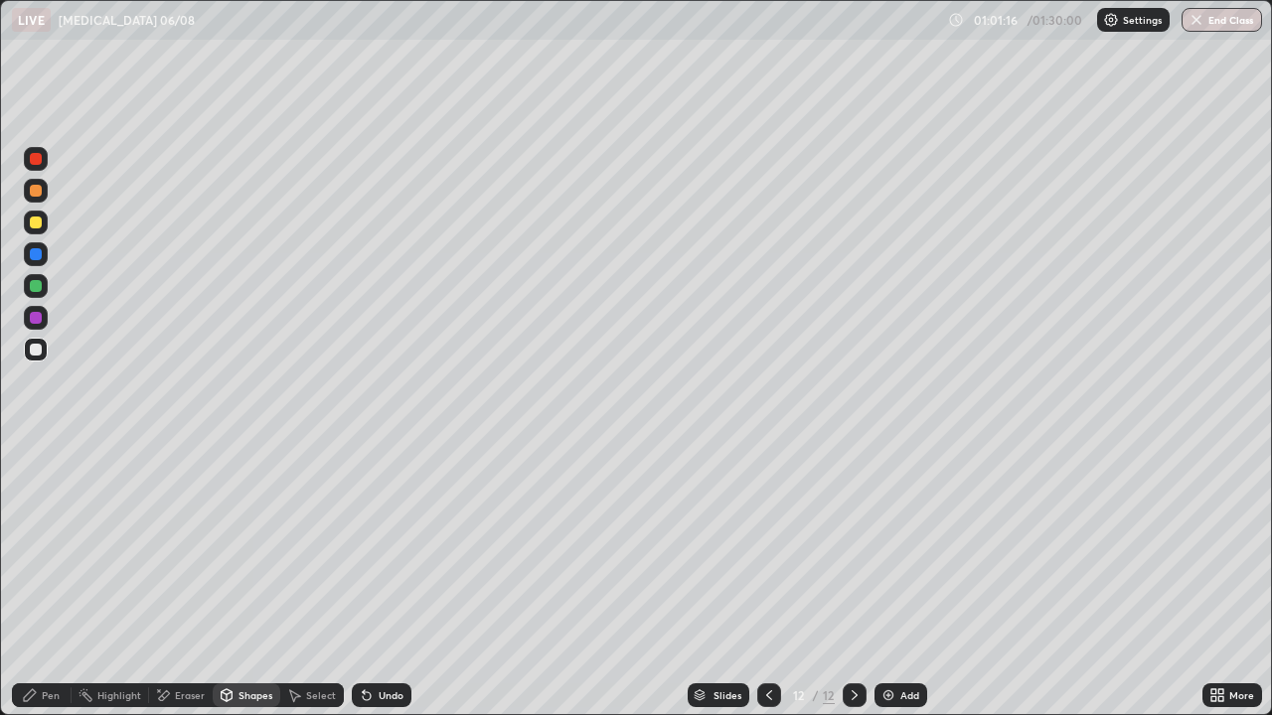
click at [33, 580] on icon at bounding box center [30, 696] width 16 height 16
click at [173, 580] on div "Eraser" at bounding box center [181, 696] width 64 height 24
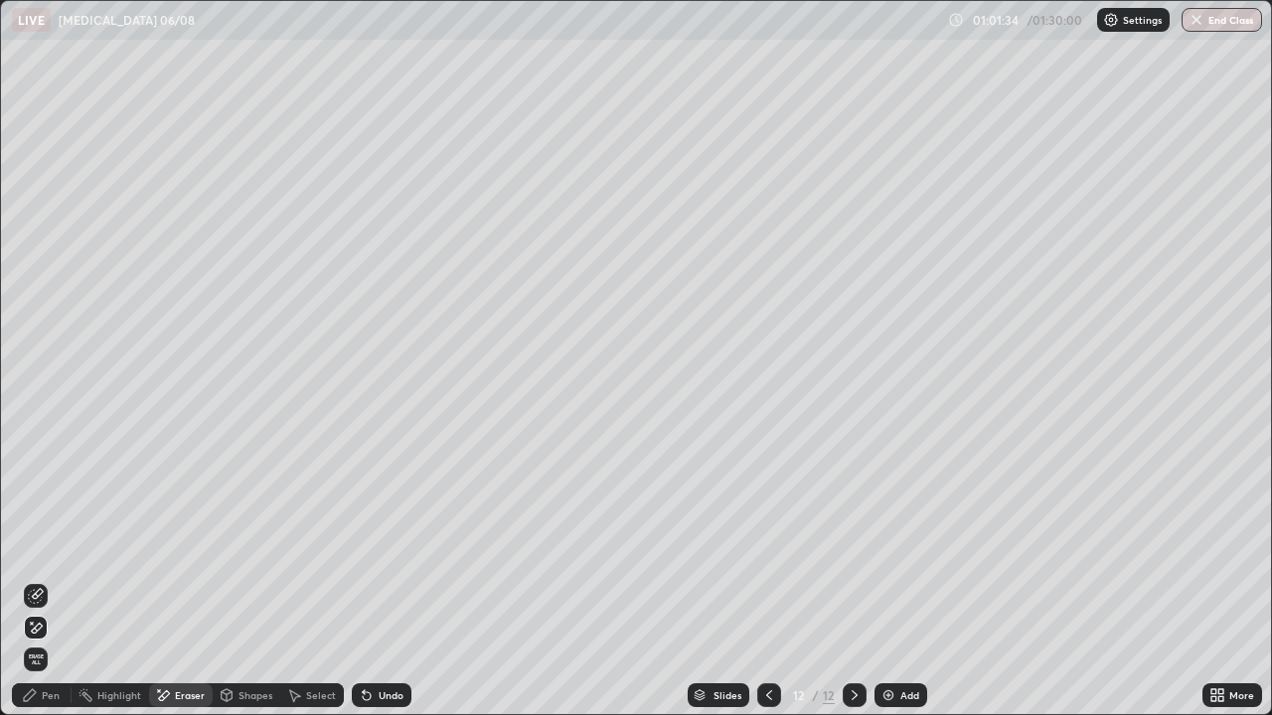
click at [40, 580] on div "Pen" at bounding box center [42, 696] width 60 height 24
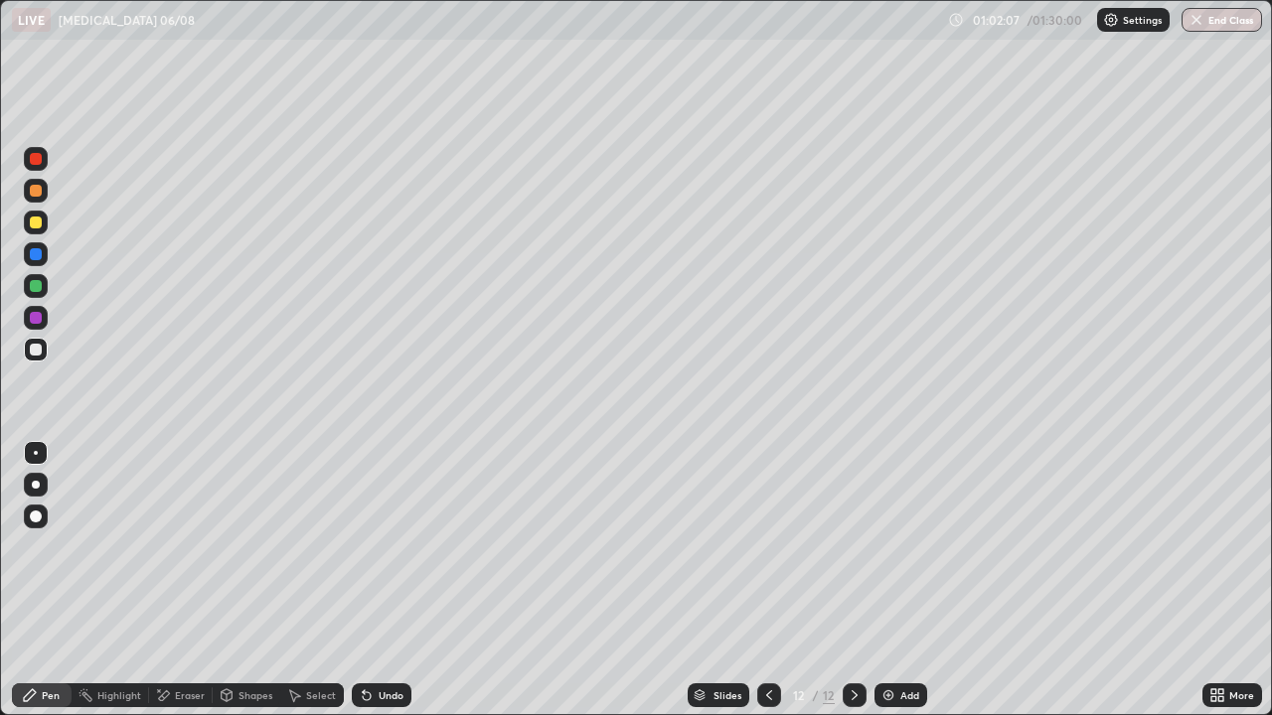
click at [245, 580] on div "Shapes" at bounding box center [247, 696] width 68 height 24
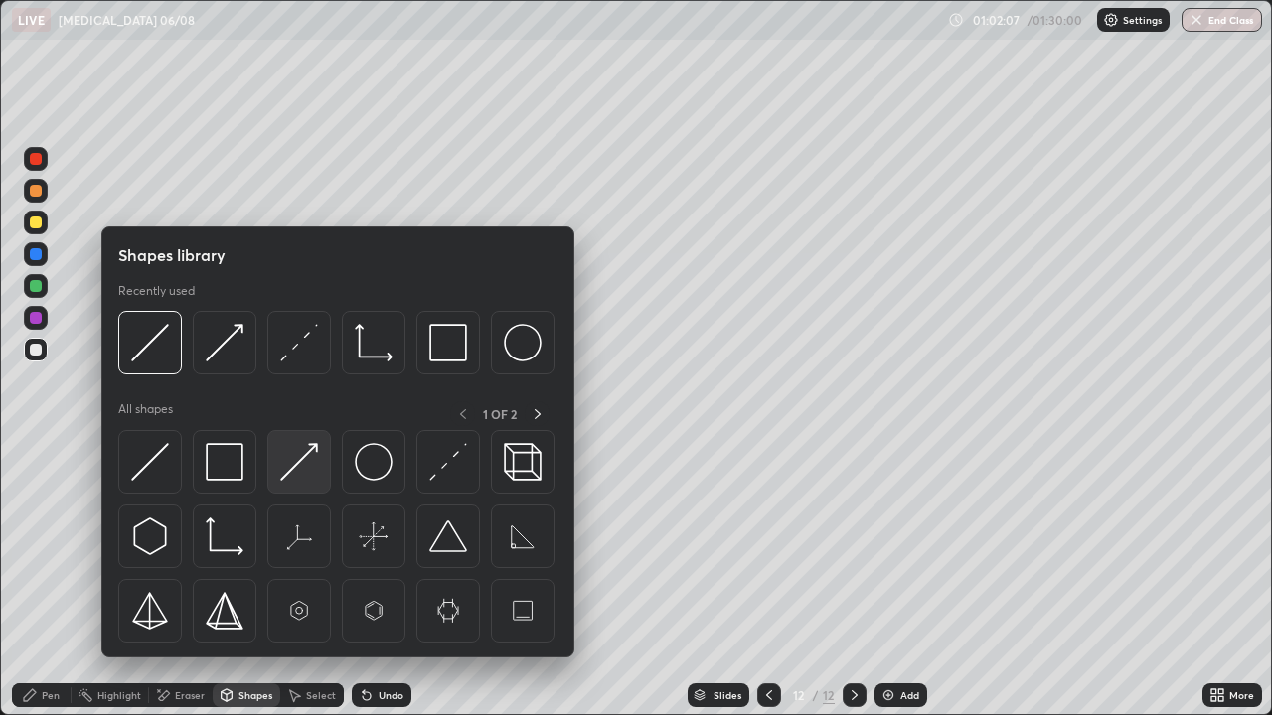
click at [305, 471] on img at bounding box center [299, 462] width 38 height 38
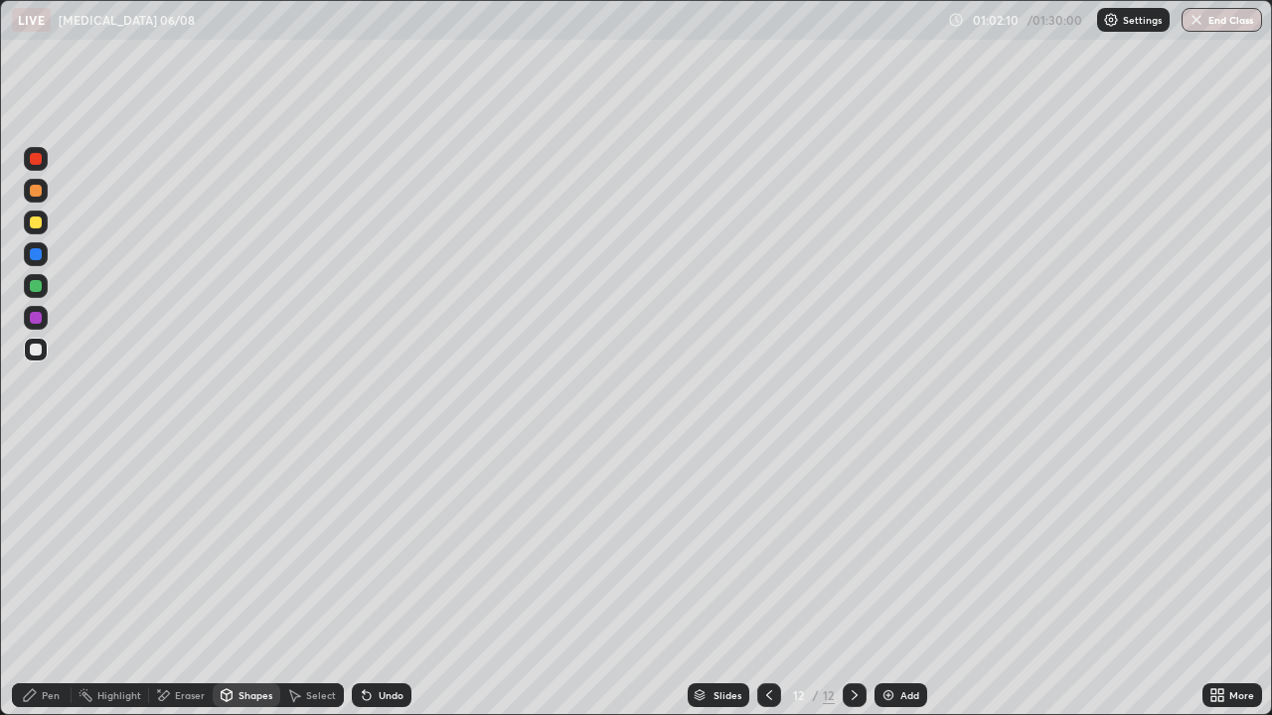
click at [50, 580] on div "Pen" at bounding box center [51, 696] width 18 height 10
click at [38, 221] on div at bounding box center [36, 223] width 12 height 12
click at [186, 580] on div "Eraser" at bounding box center [181, 696] width 64 height 24
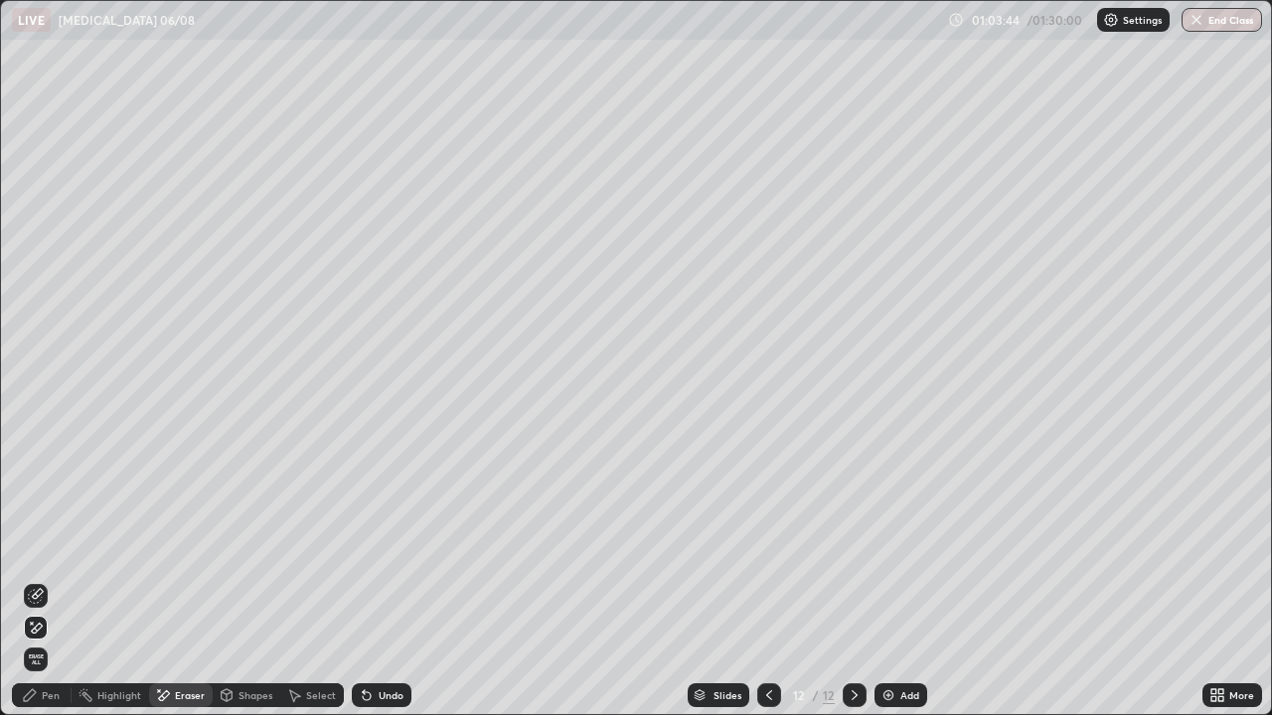
click at [30, 580] on icon at bounding box center [30, 696] width 16 height 16
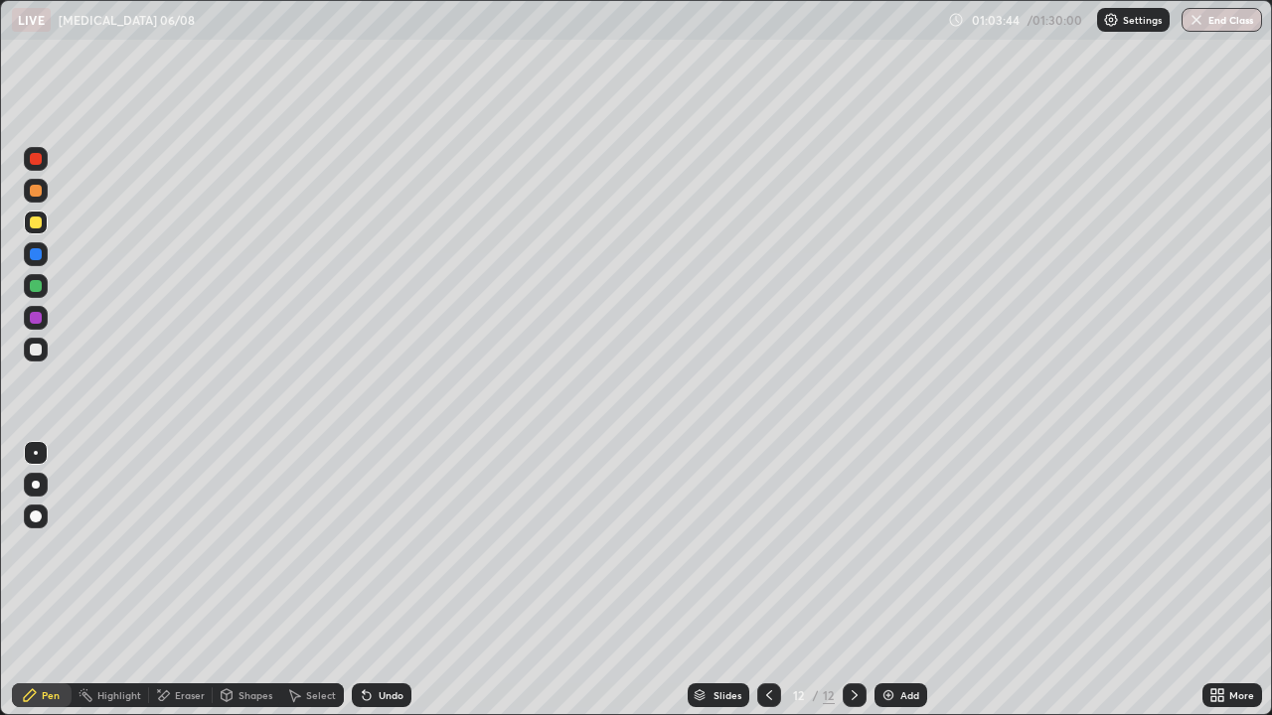
click at [36, 352] on div at bounding box center [36, 350] width 12 height 12
click at [891, 580] on img at bounding box center [888, 696] width 16 height 16
click at [380, 580] on div "Undo" at bounding box center [391, 696] width 25 height 10
click at [374, 580] on div "Undo" at bounding box center [382, 696] width 60 height 24
click at [262, 580] on div "Shapes" at bounding box center [255, 696] width 34 height 10
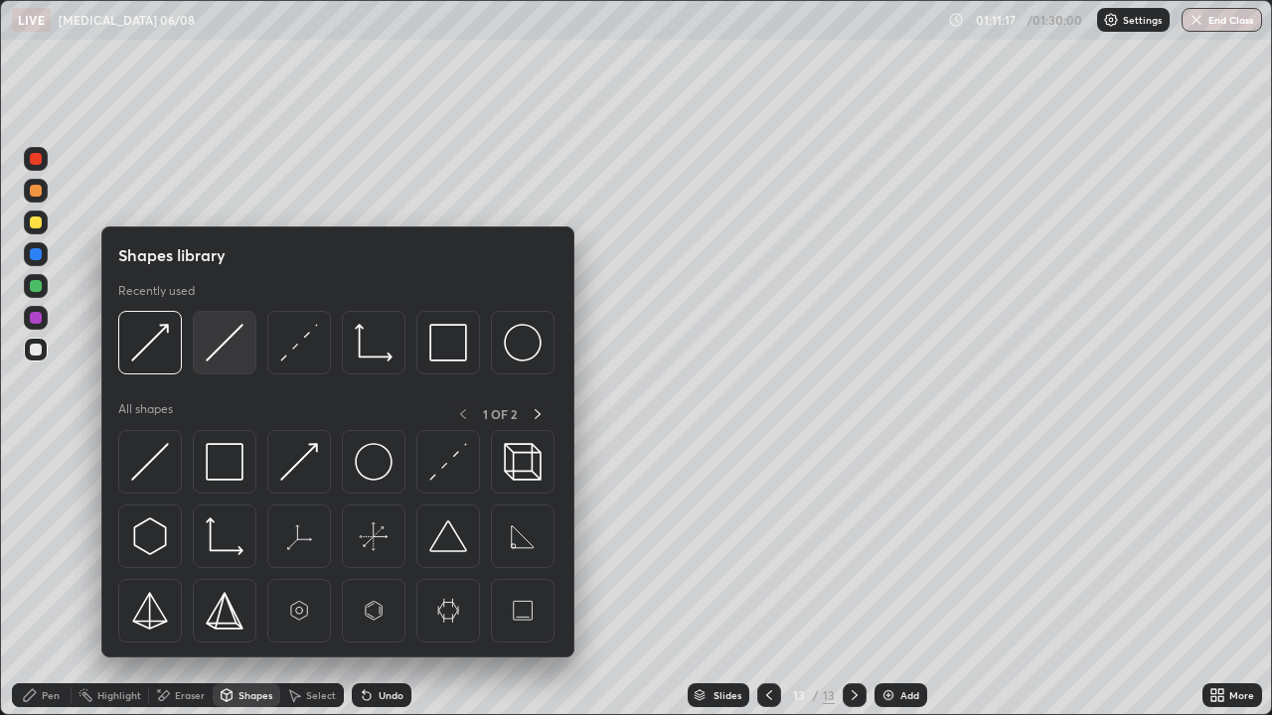
click at [218, 359] on img at bounding box center [225, 343] width 38 height 38
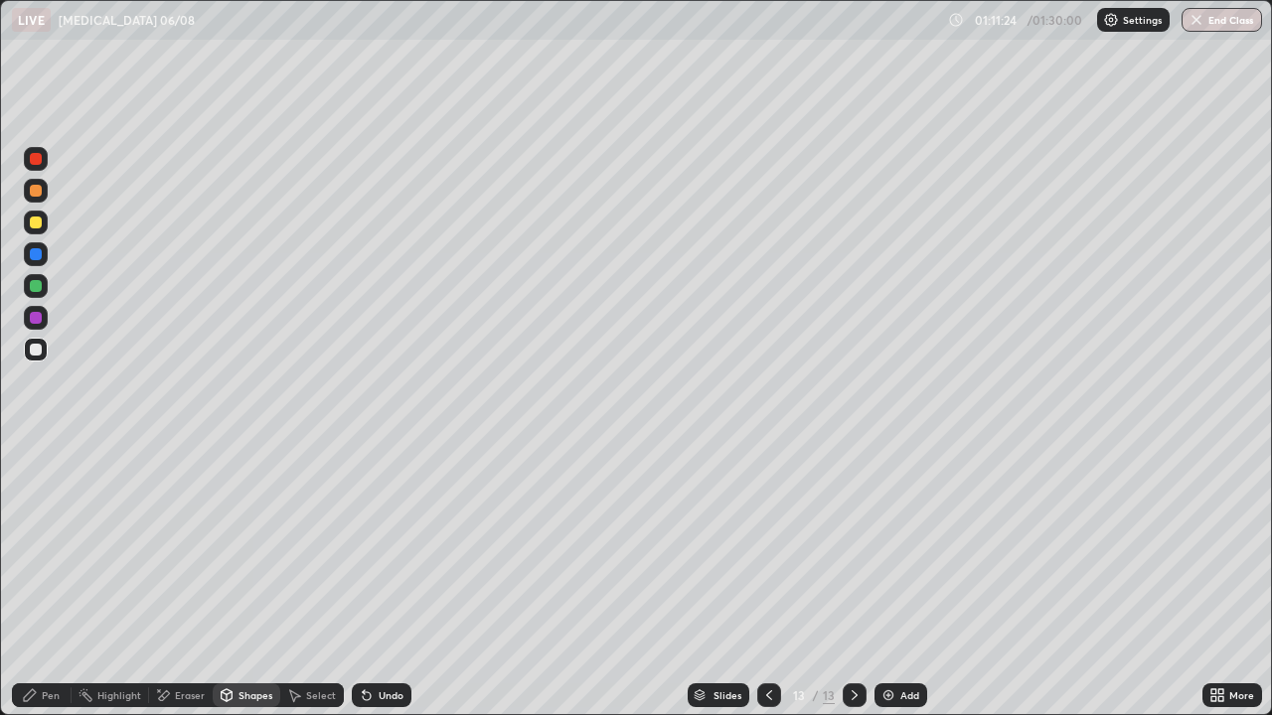
click at [58, 580] on div "Pen" at bounding box center [51, 696] width 18 height 10
click at [377, 580] on div "Undo" at bounding box center [382, 696] width 60 height 24
click at [36, 287] on div at bounding box center [36, 286] width 12 height 12
click at [37, 350] on div at bounding box center [36, 350] width 12 height 12
click at [383, 580] on div "Undo" at bounding box center [391, 696] width 25 height 10
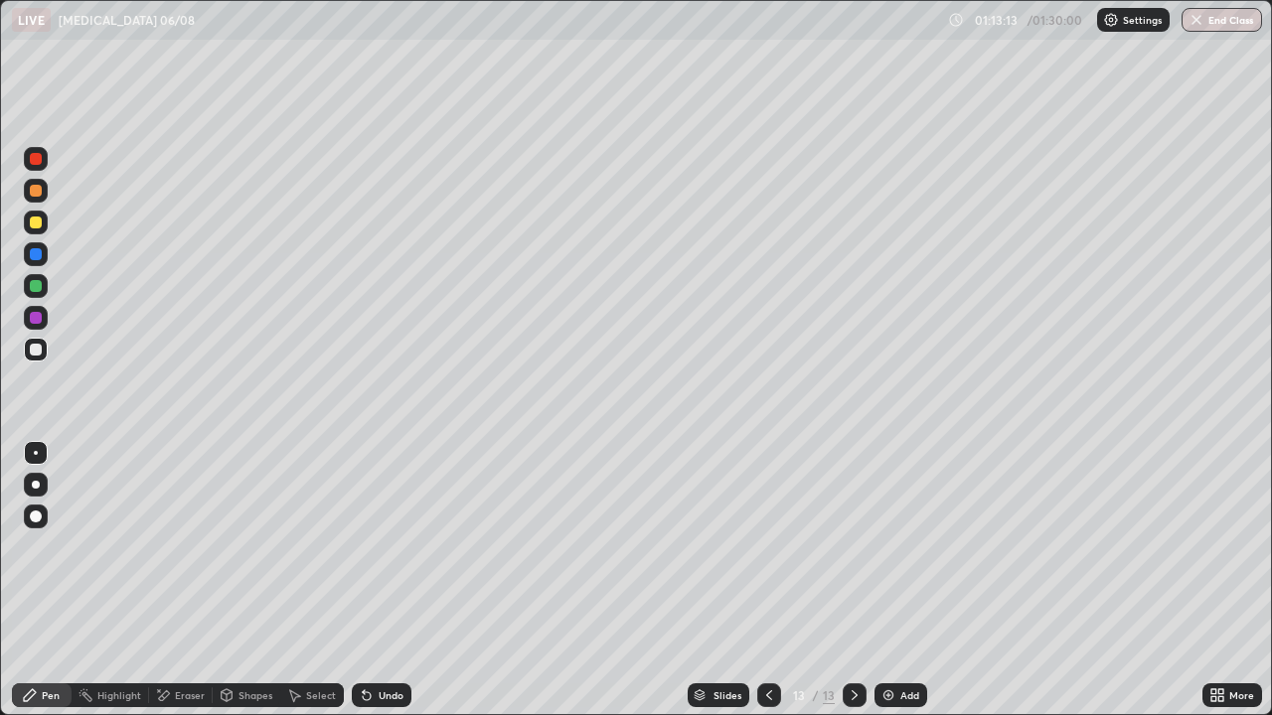
click at [379, 580] on div "Undo" at bounding box center [391, 696] width 25 height 10
click at [372, 580] on div "Undo" at bounding box center [382, 696] width 60 height 24
click at [378, 580] on div "Undo" at bounding box center [382, 696] width 60 height 24
click at [379, 580] on div "Undo" at bounding box center [391, 696] width 25 height 10
click at [366, 580] on icon at bounding box center [367, 697] width 8 height 8
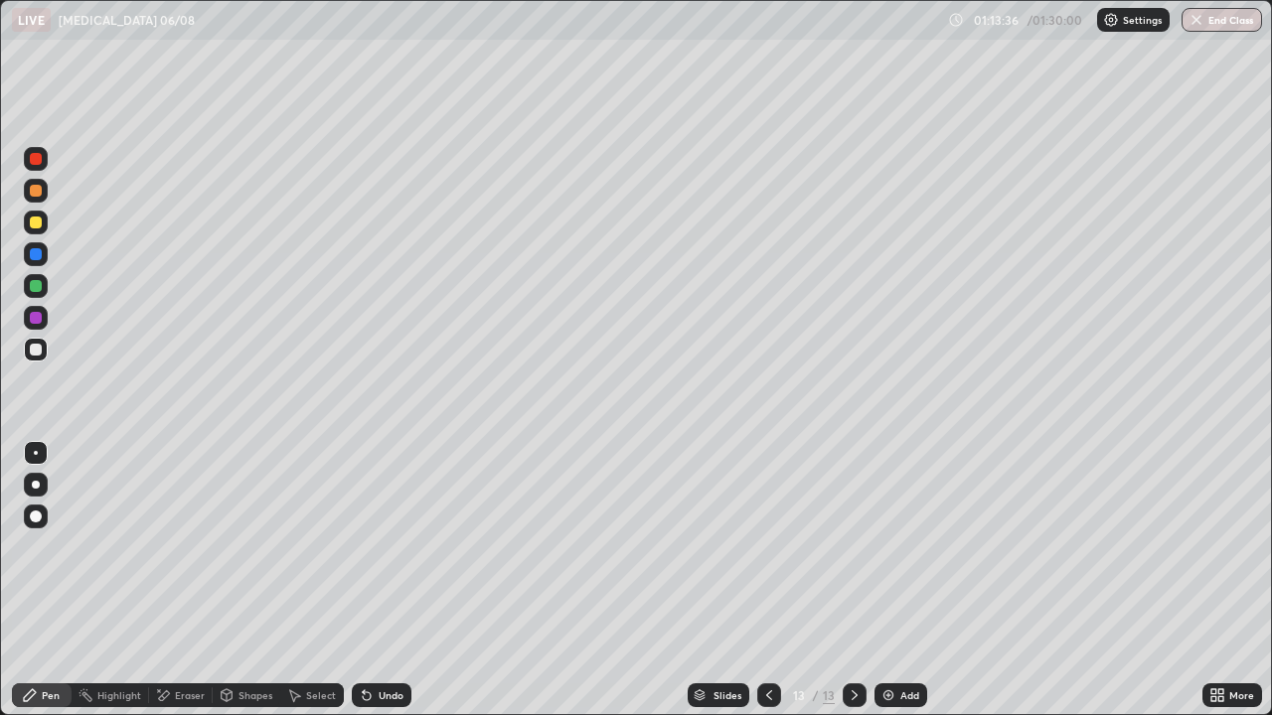
click at [889, 580] on img at bounding box center [888, 696] width 16 height 16
click at [45, 291] on div at bounding box center [36, 286] width 24 height 24
click at [244, 580] on div "Shapes" at bounding box center [247, 696] width 68 height 24
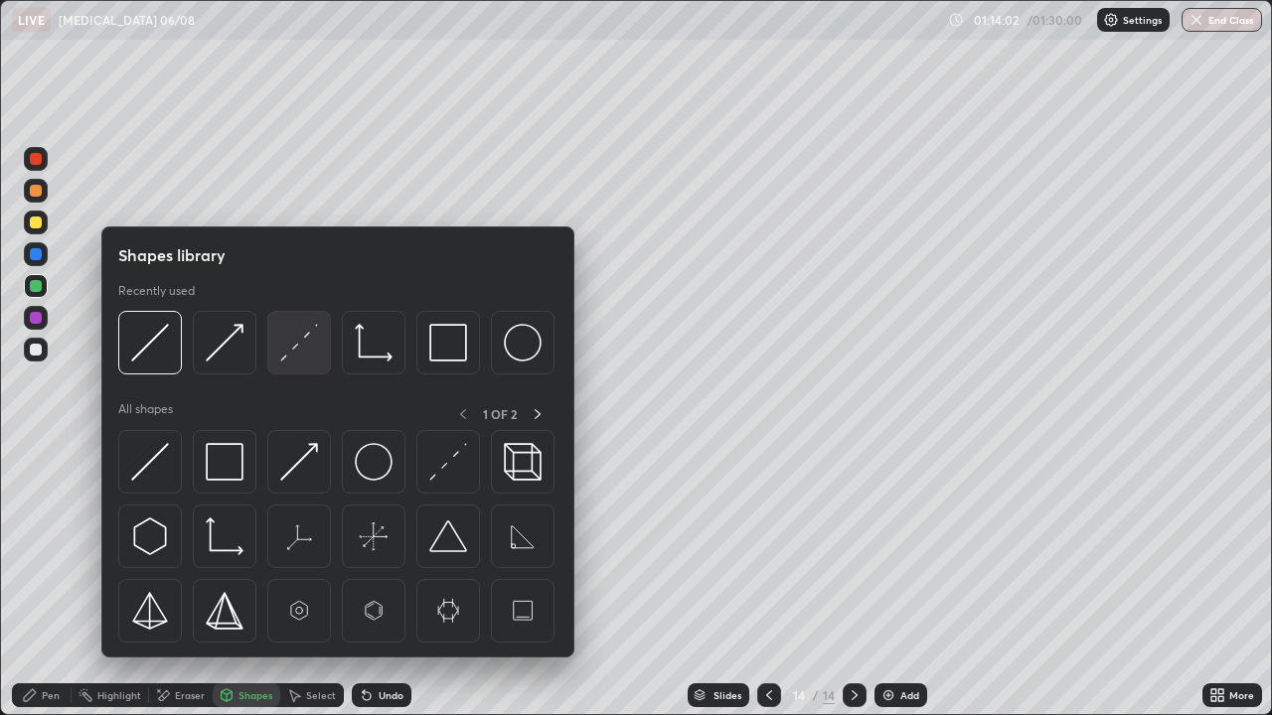
click at [292, 358] on img at bounding box center [299, 343] width 38 height 38
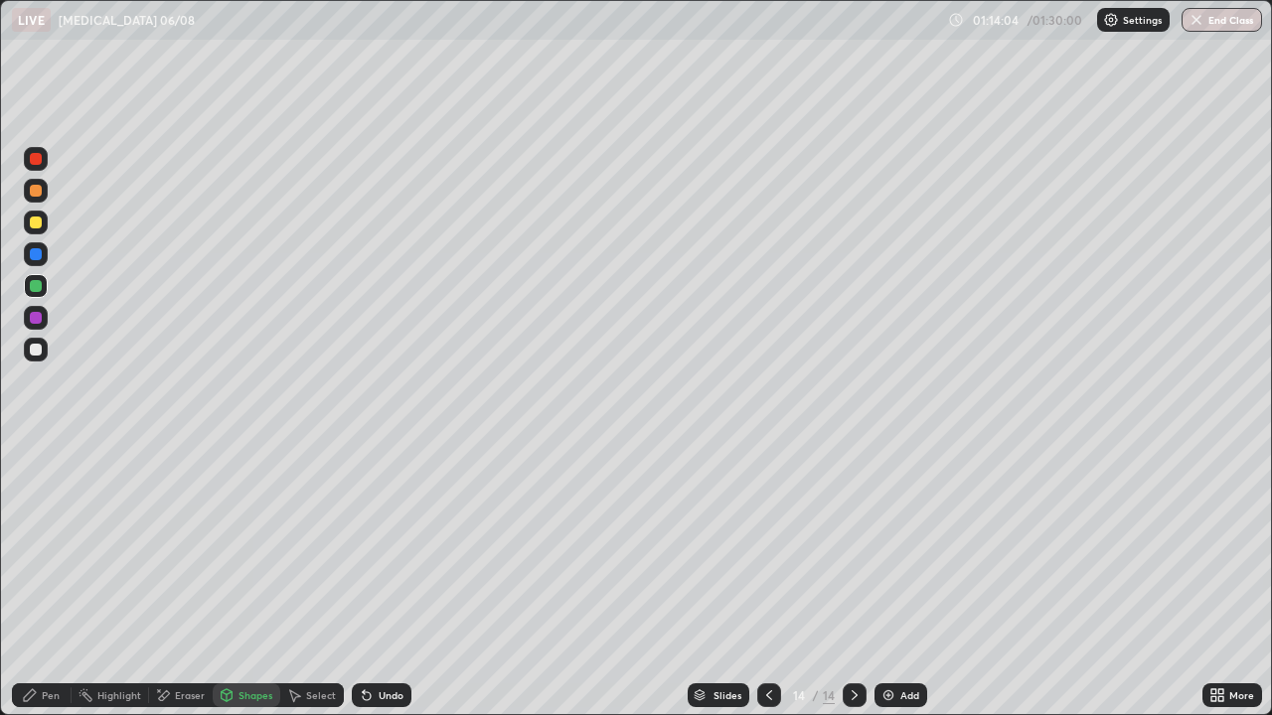
click at [383, 580] on div "Undo" at bounding box center [382, 696] width 60 height 24
click at [379, 580] on div "Undo" at bounding box center [382, 696] width 60 height 24
click at [34, 580] on icon at bounding box center [30, 696] width 16 height 16
click at [245, 580] on div "Shapes" at bounding box center [255, 696] width 34 height 10
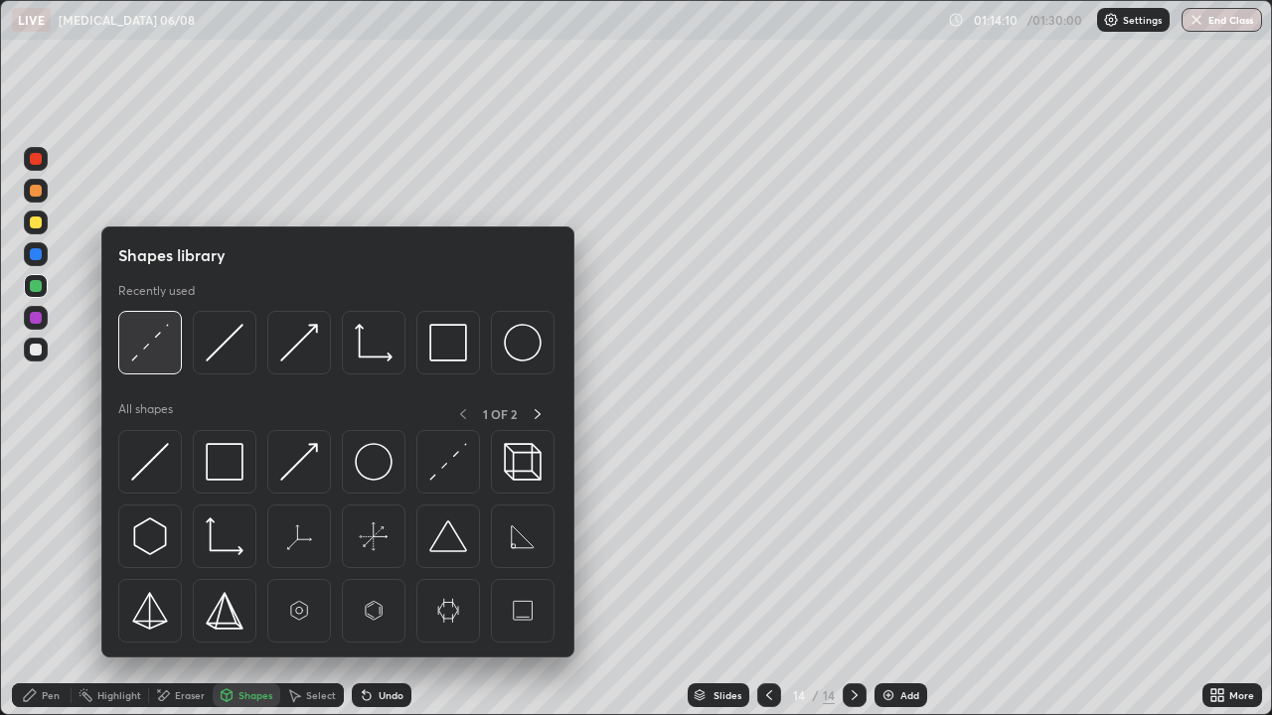
click at [144, 349] on img at bounding box center [150, 343] width 38 height 38
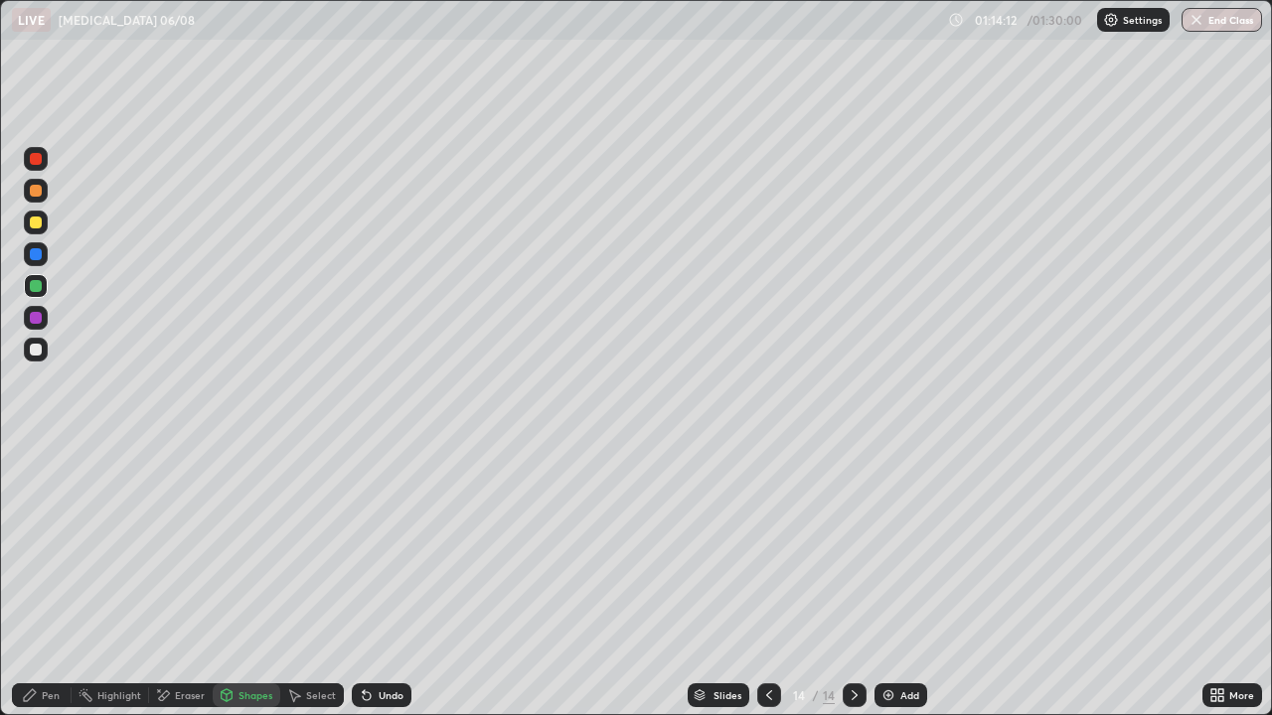
click at [53, 580] on div "Pen" at bounding box center [51, 696] width 18 height 10
click at [37, 348] on div at bounding box center [36, 350] width 12 height 12
click at [232, 580] on icon at bounding box center [227, 696] width 16 height 16
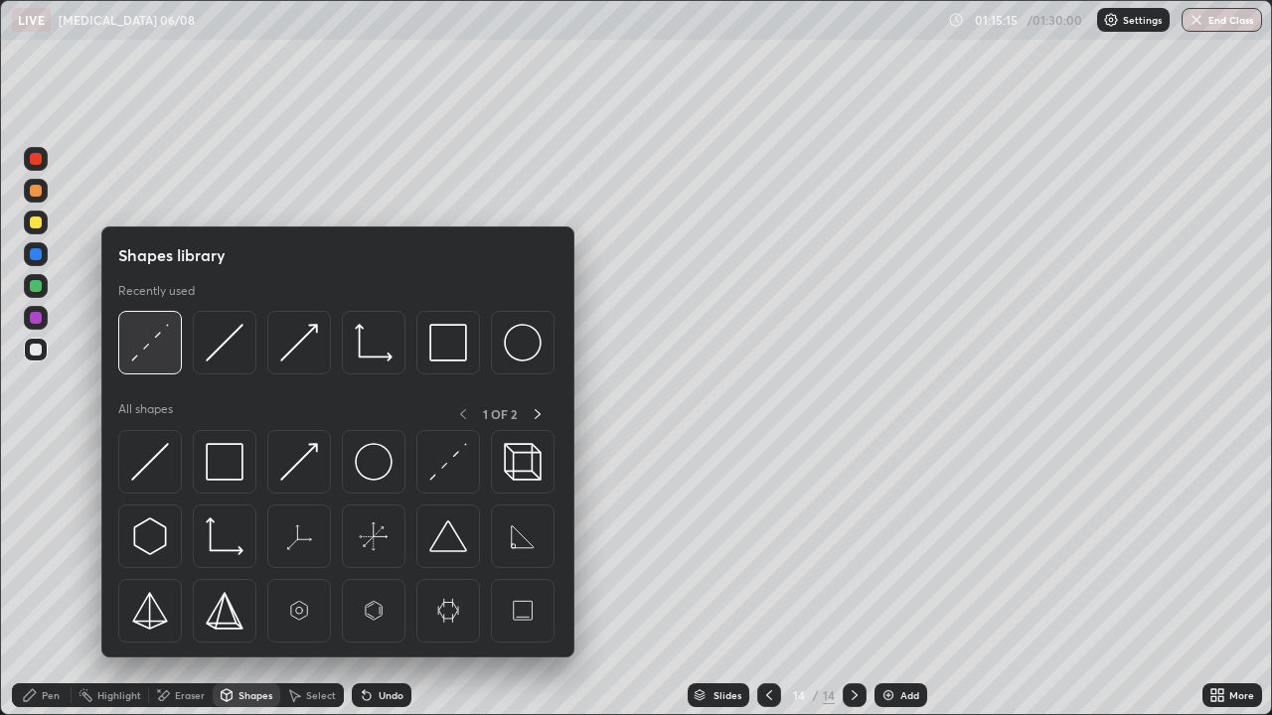
click at [151, 346] on img at bounding box center [150, 343] width 38 height 38
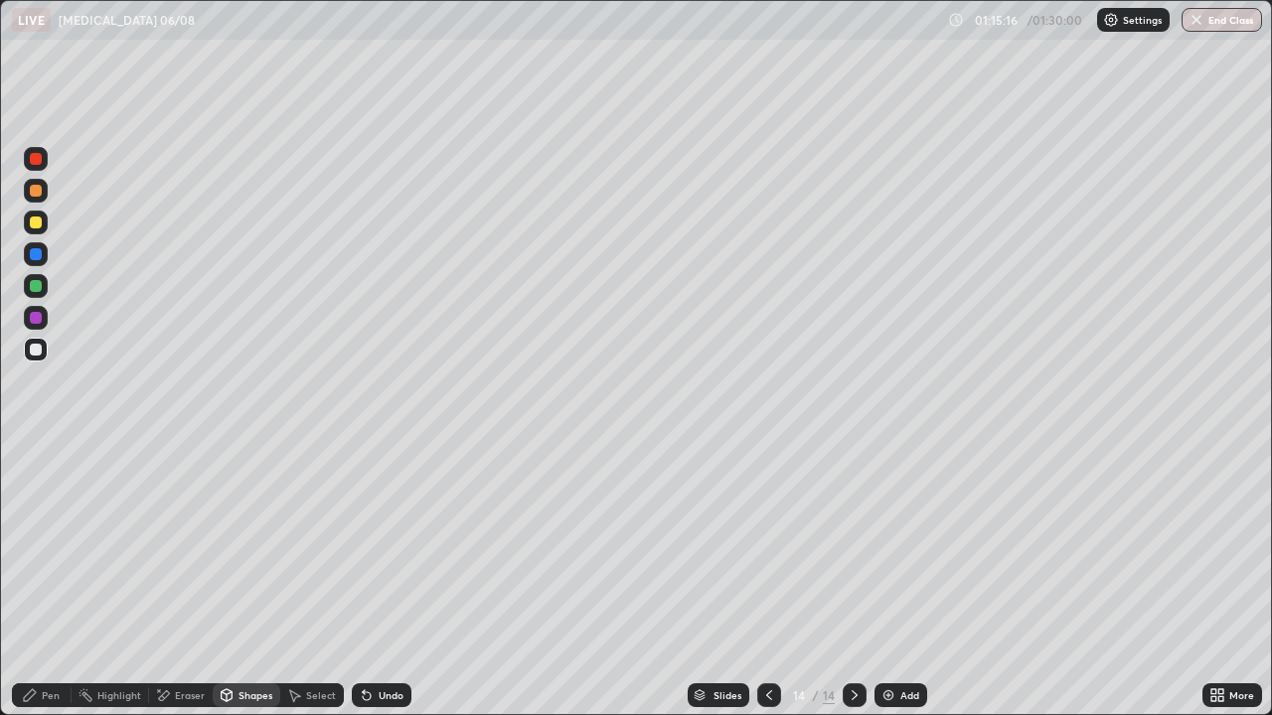
click at [44, 284] on div at bounding box center [36, 286] width 24 height 24
click at [27, 580] on div "Pen" at bounding box center [42, 696] width 60 height 24
click at [238, 580] on div "Shapes" at bounding box center [255, 696] width 34 height 10
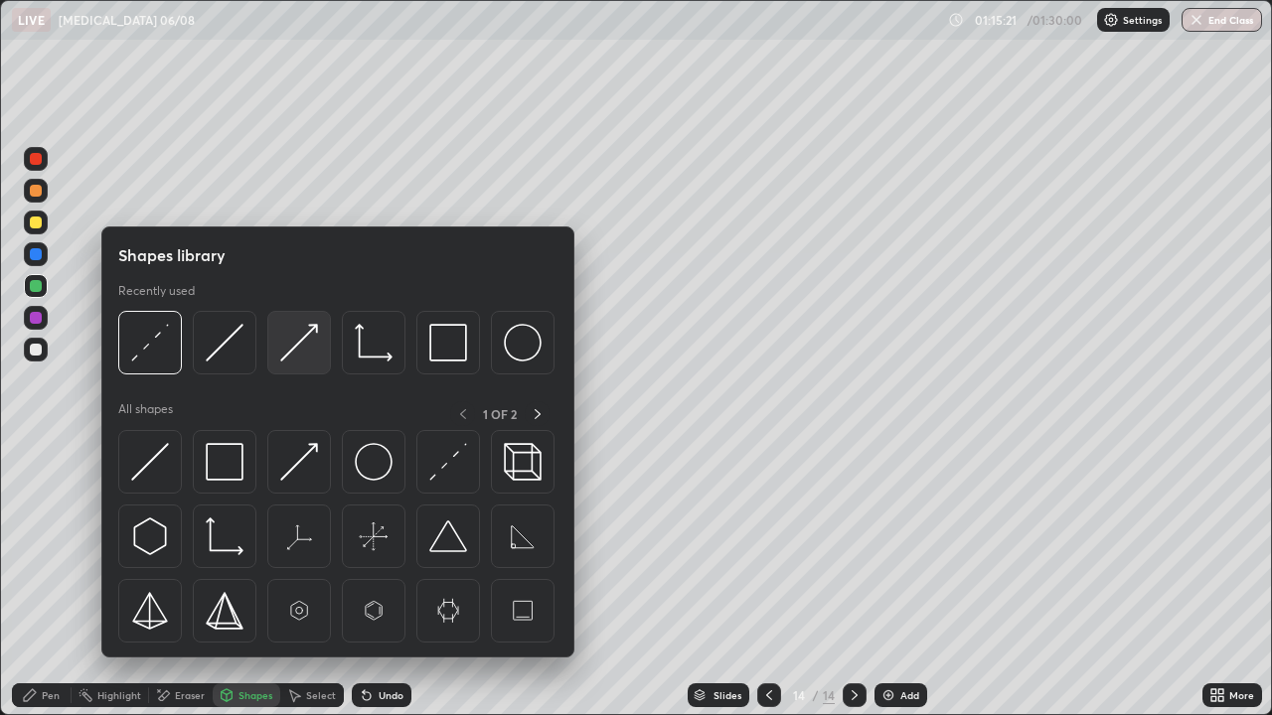
click at [290, 349] on img at bounding box center [299, 343] width 38 height 38
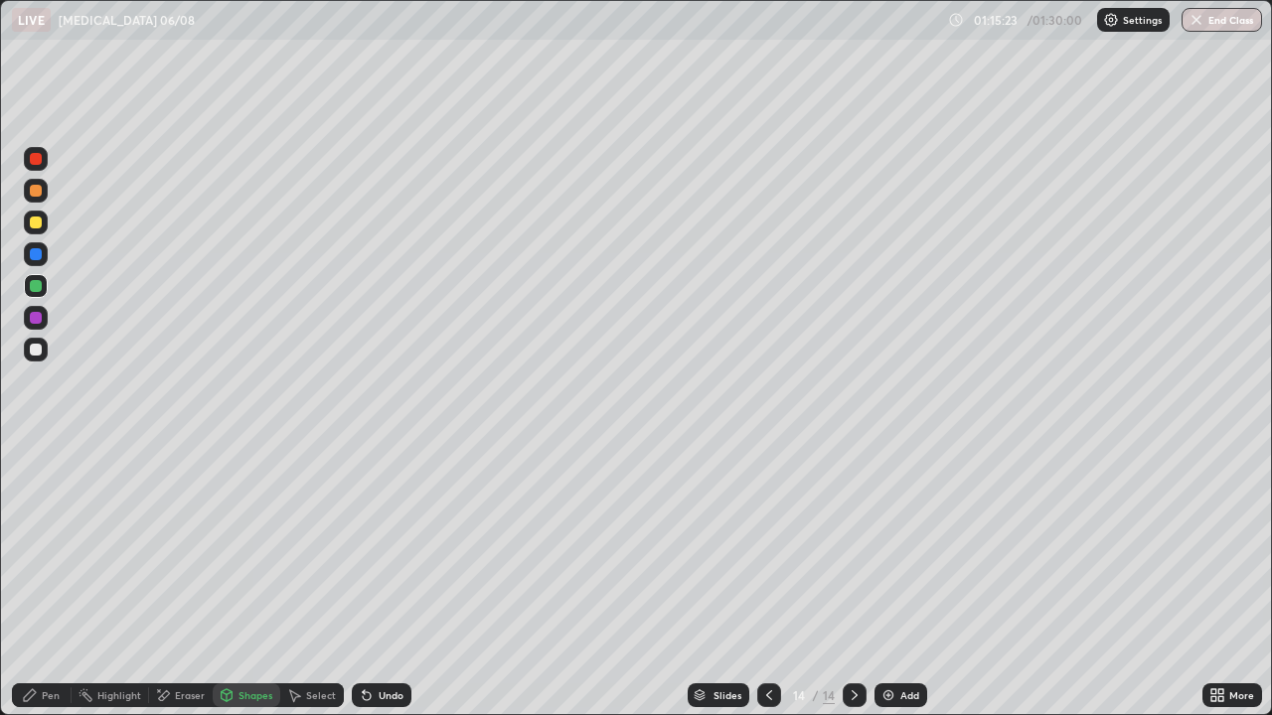
click at [49, 580] on div "Pen" at bounding box center [51, 696] width 18 height 10
click at [388, 580] on div "Undo" at bounding box center [382, 696] width 60 height 24
click at [379, 580] on div "Undo" at bounding box center [391, 696] width 25 height 10
click at [31, 225] on div at bounding box center [36, 223] width 12 height 12
click at [380, 580] on div "Undo" at bounding box center [391, 696] width 25 height 10
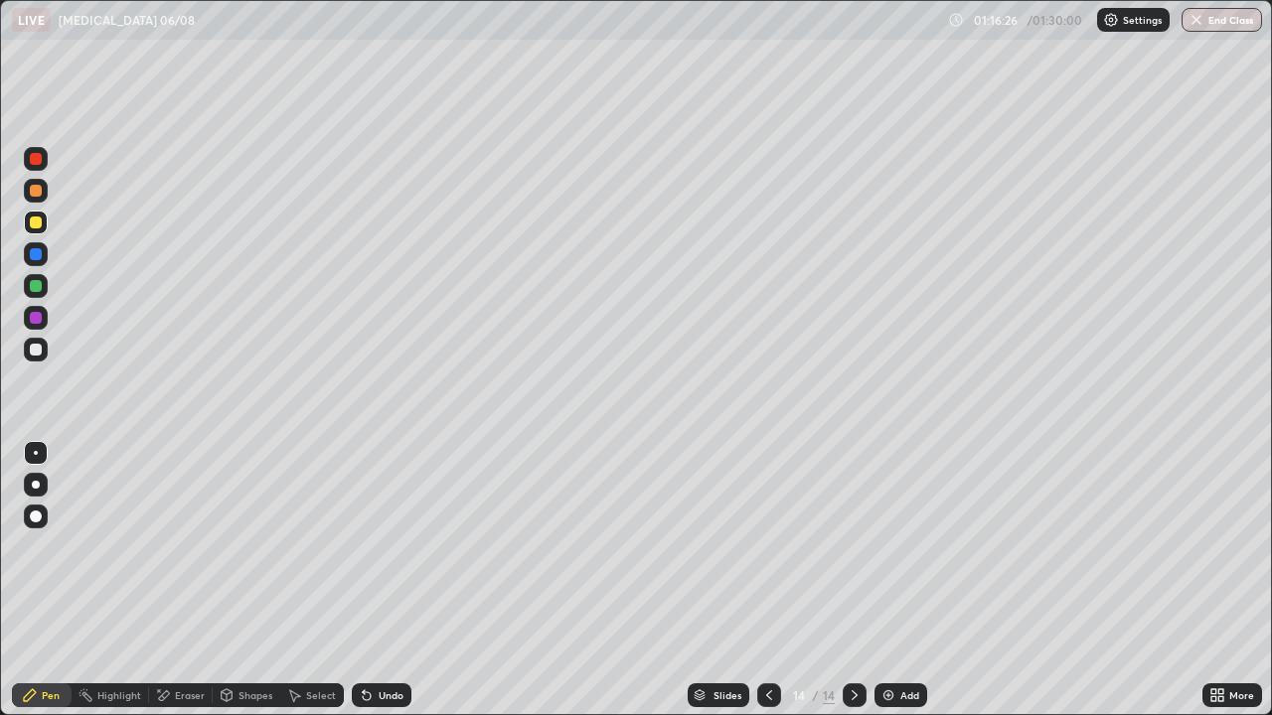
click at [375, 580] on div "Undo" at bounding box center [382, 696] width 60 height 24
click at [372, 580] on div "Undo" at bounding box center [382, 696] width 60 height 24
click at [371, 580] on icon at bounding box center [367, 696] width 16 height 16
click at [374, 580] on div "Undo" at bounding box center [382, 696] width 60 height 24
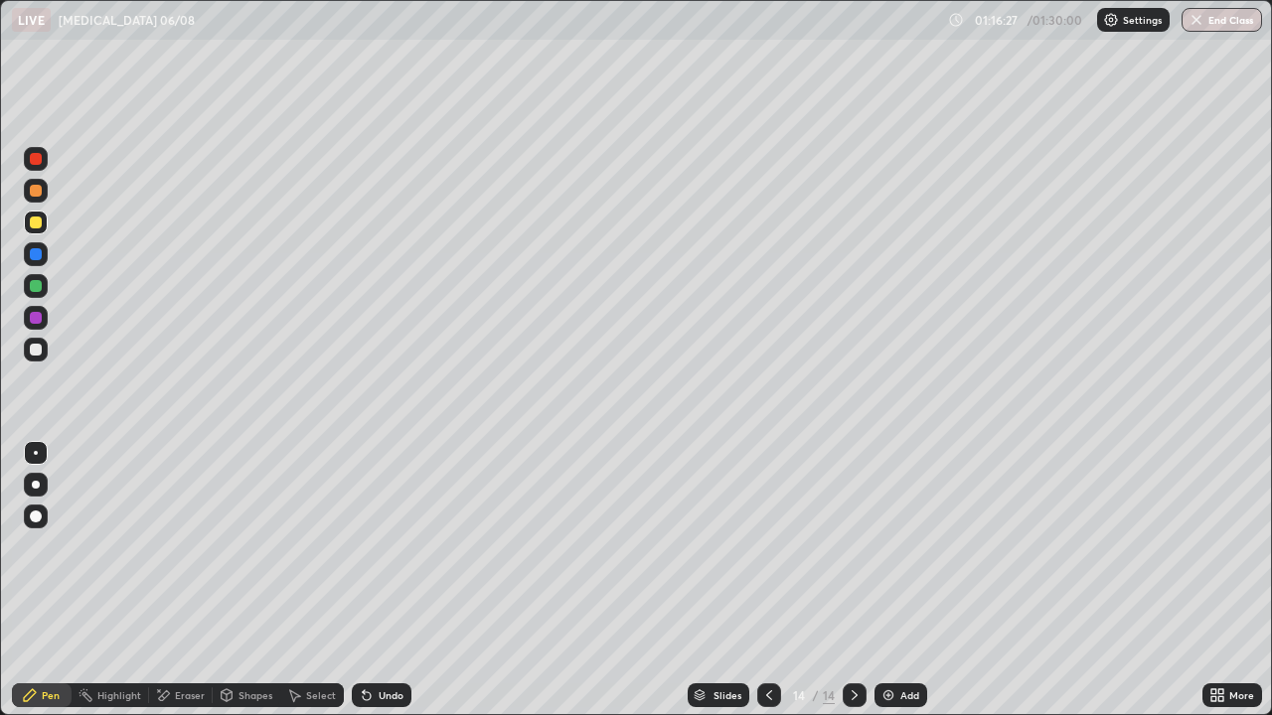
click at [373, 580] on div "Undo" at bounding box center [382, 696] width 60 height 24
click at [375, 580] on div "Undo" at bounding box center [382, 696] width 60 height 24
click at [374, 580] on div "Undo" at bounding box center [382, 696] width 60 height 24
click at [376, 580] on div "Undo" at bounding box center [382, 696] width 60 height 24
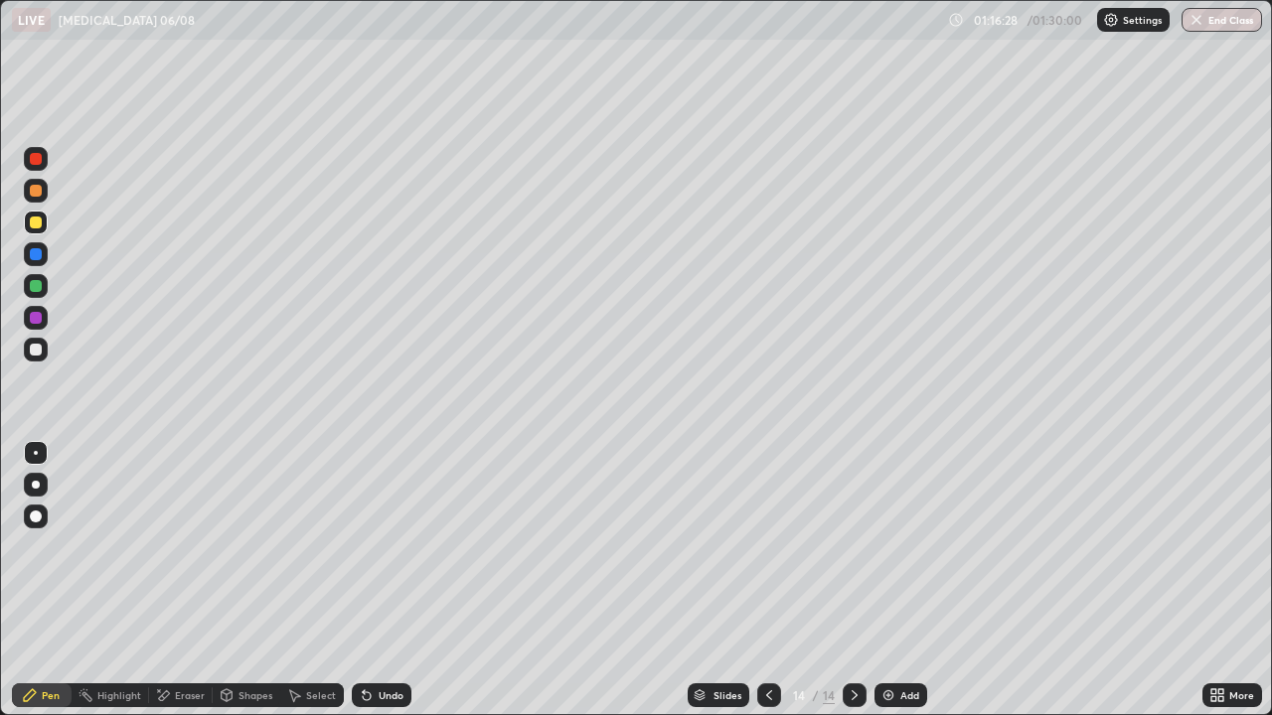
click at [377, 580] on div "Undo" at bounding box center [382, 696] width 60 height 24
click at [768, 580] on icon at bounding box center [769, 696] width 16 height 16
click at [381, 580] on div "Undo" at bounding box center [382, 696] width 60 height 24
click at [381, 580] on div "Undo" at bounding box center [391, 696] width 25 height 10
click at [380, 580] on div "Undo" at bounding box center [382, 696] width 60 height 24
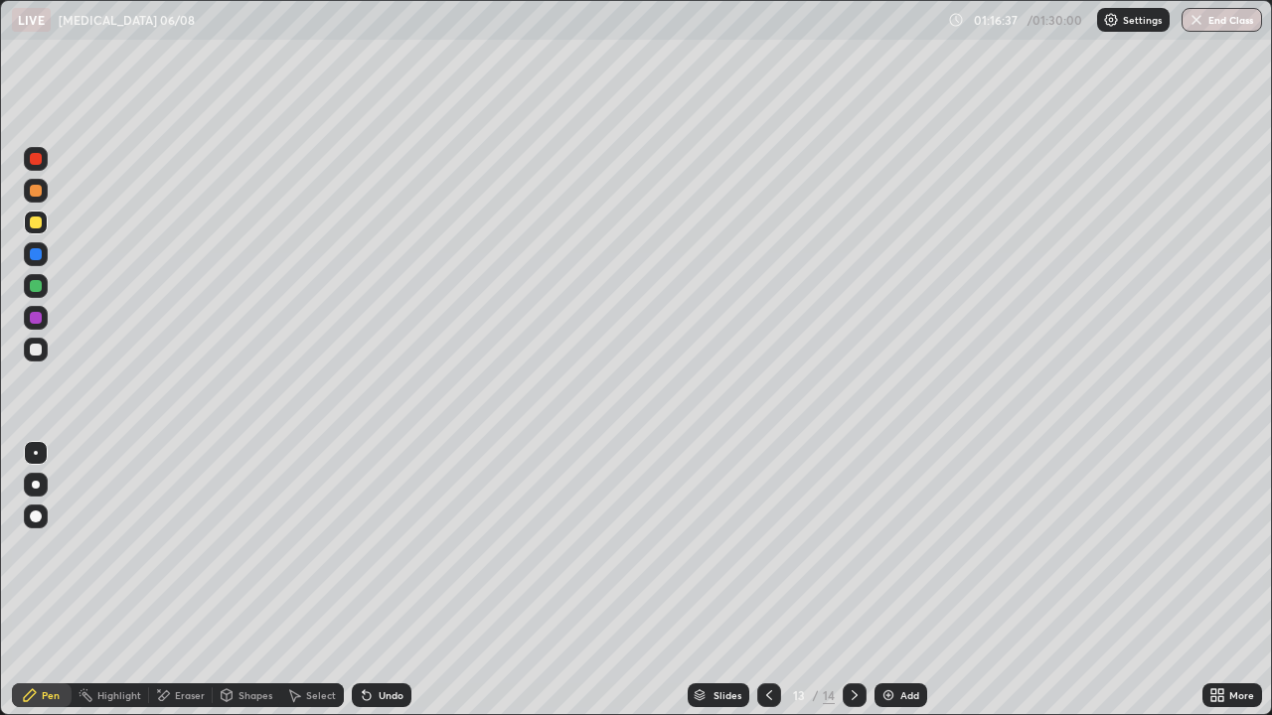
click at [377, 580] on div "Undo" at bounding box center [382, 696] width 60 height 24
click at [375, 580] on div "Undo" at bounding box center [382, 696] width 60 height 24
click at [852, 580] on div at bounding box center [855, 696] width 24 height 24
click at [32, 287] on div at bounding box center [36, 286] width 12 height 12
click at [1229, 16] on button "End Class" at bounding box center [1222, 20] width 80 height 24
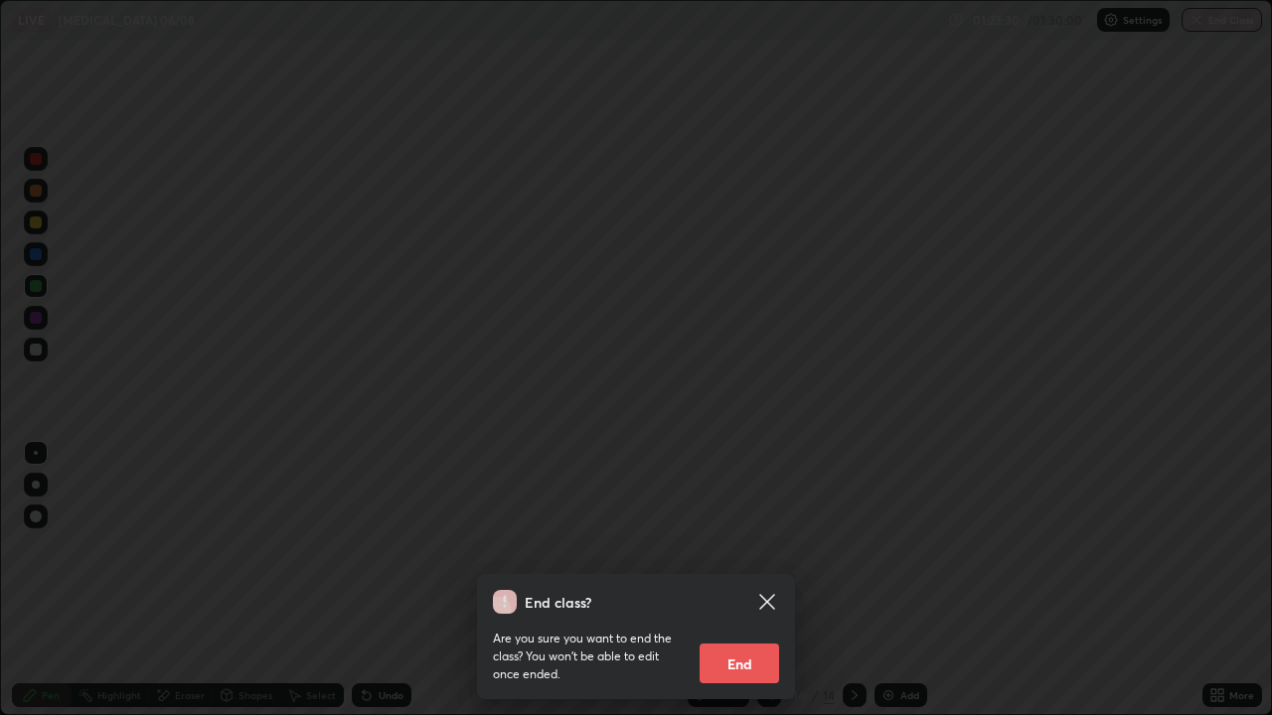
click at [745, 580] on button "End" at bounding box center [739, 664] width 79 height 40
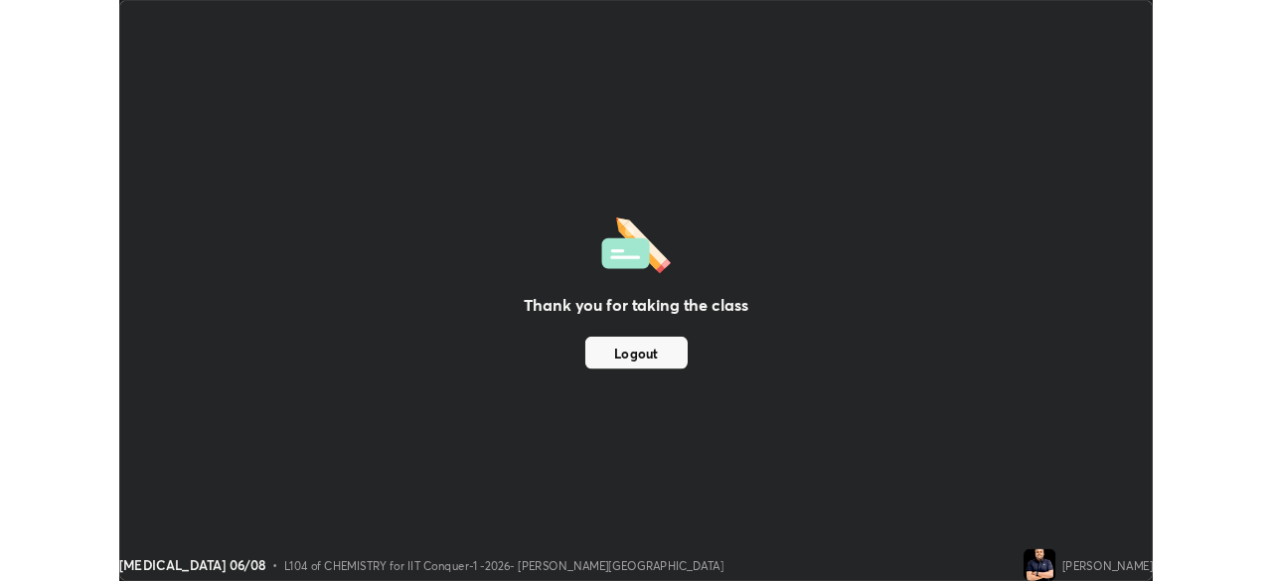
scroll to position [98792, 98102]
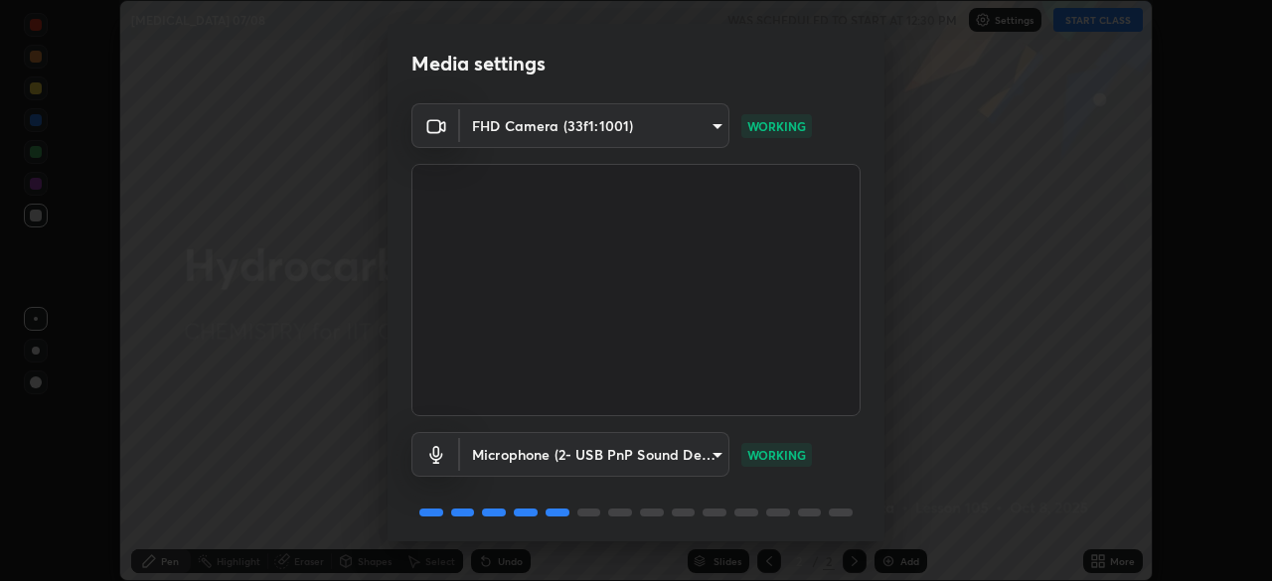
scroll to position [71, 0]
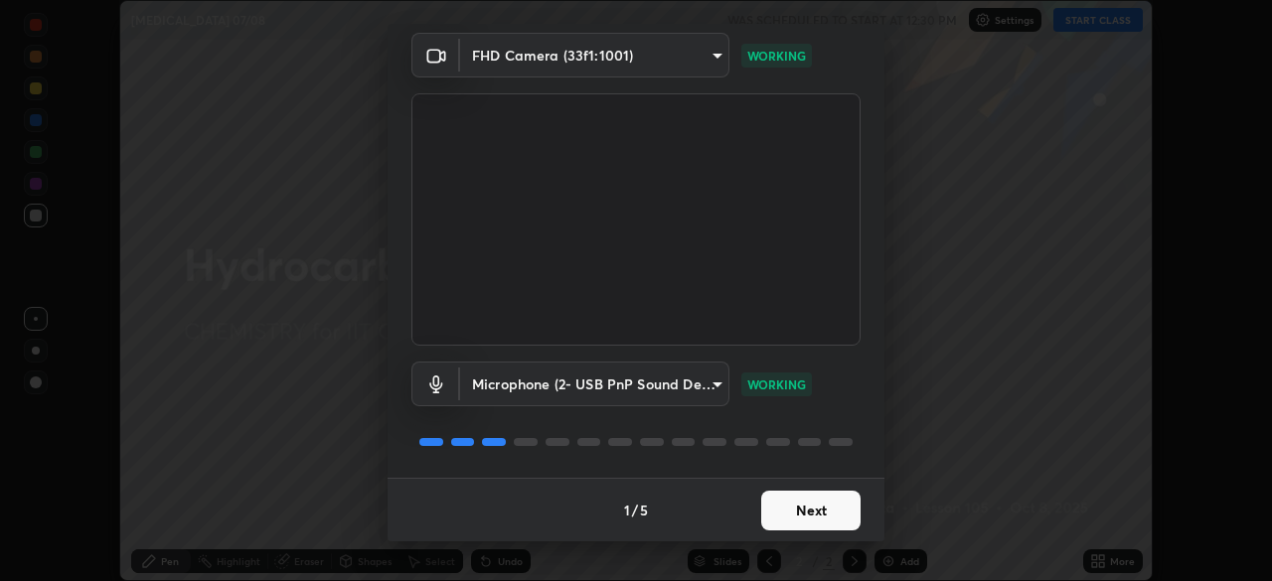
click at [843, 507] on button "Next" at bounding box center [810, 511] width 99 height 40
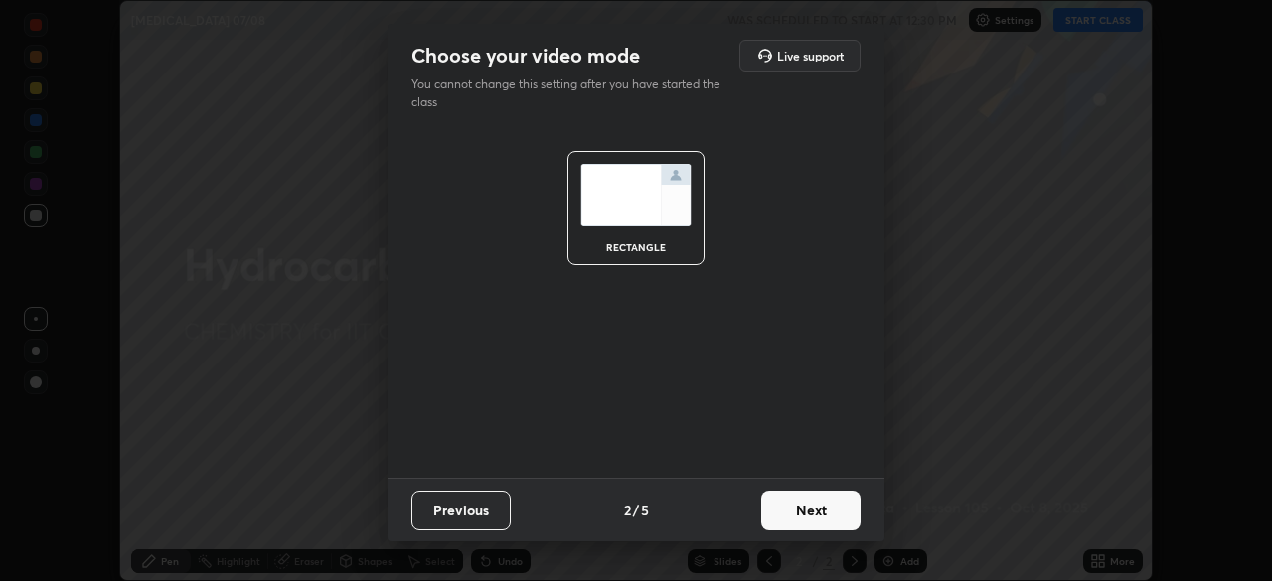
scroll to position [0, 0]
click at [826, 517] on button "Next" at bounding box center [810, 511] width 99 height 40
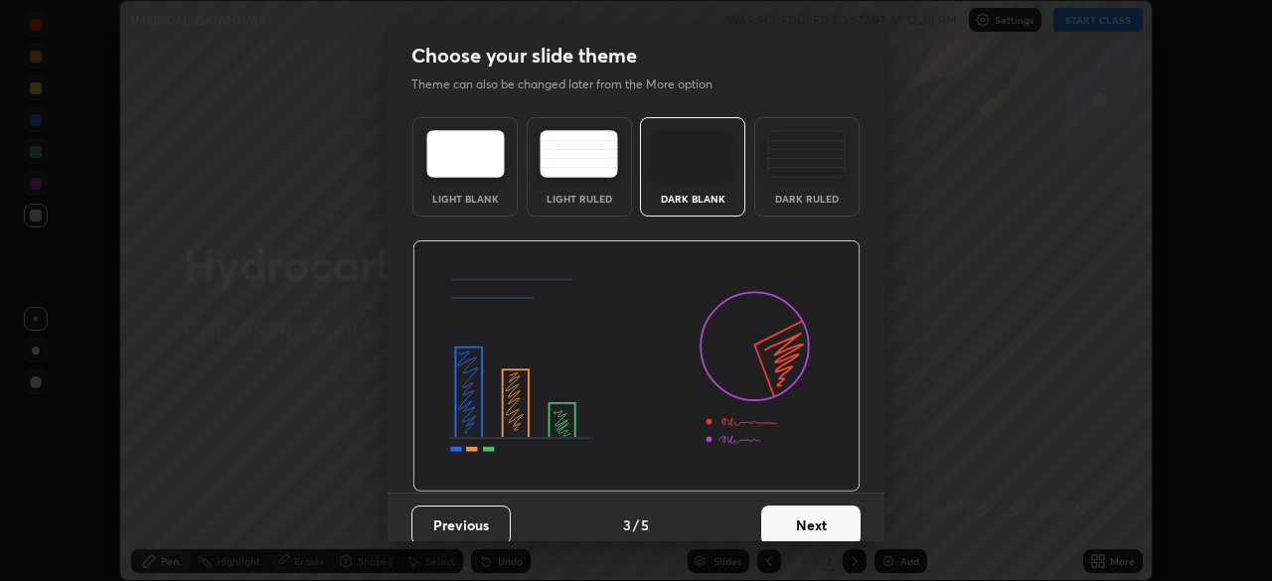
click at [821, 519] on button "Next" at bounding box center [810, 526] width 99 height 40
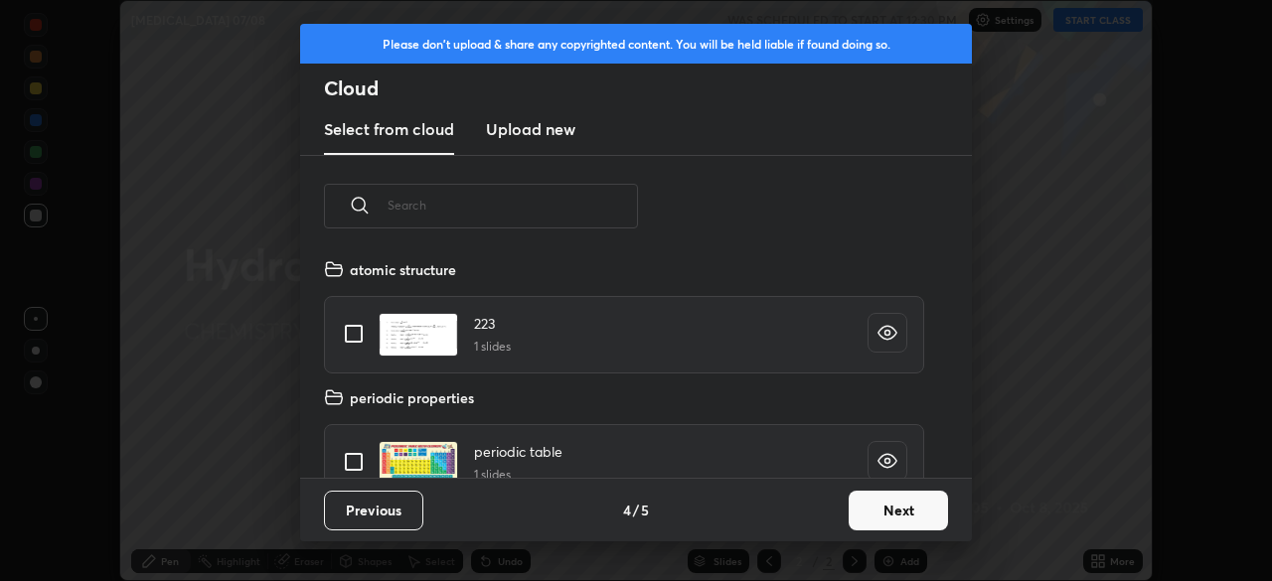
click at [875, 509] on button "Next" at bounding box center [898, 511] width 99 height 40
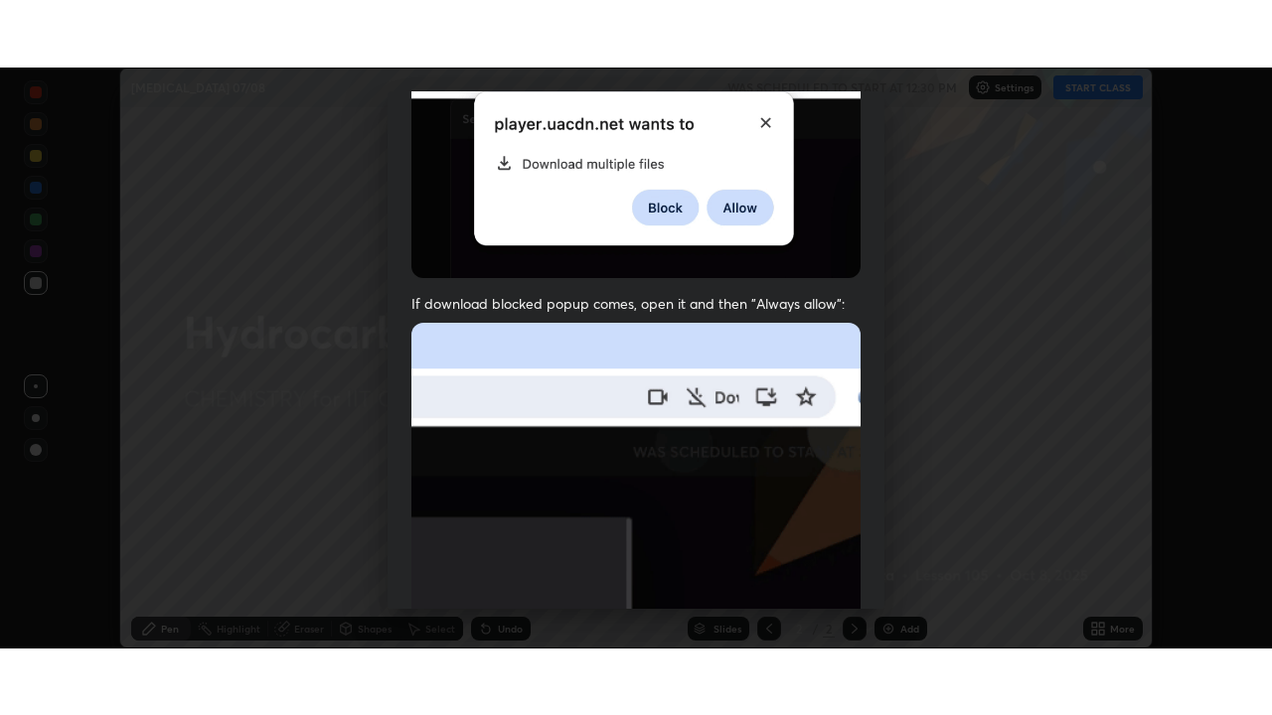
scroll to position [476, 0]
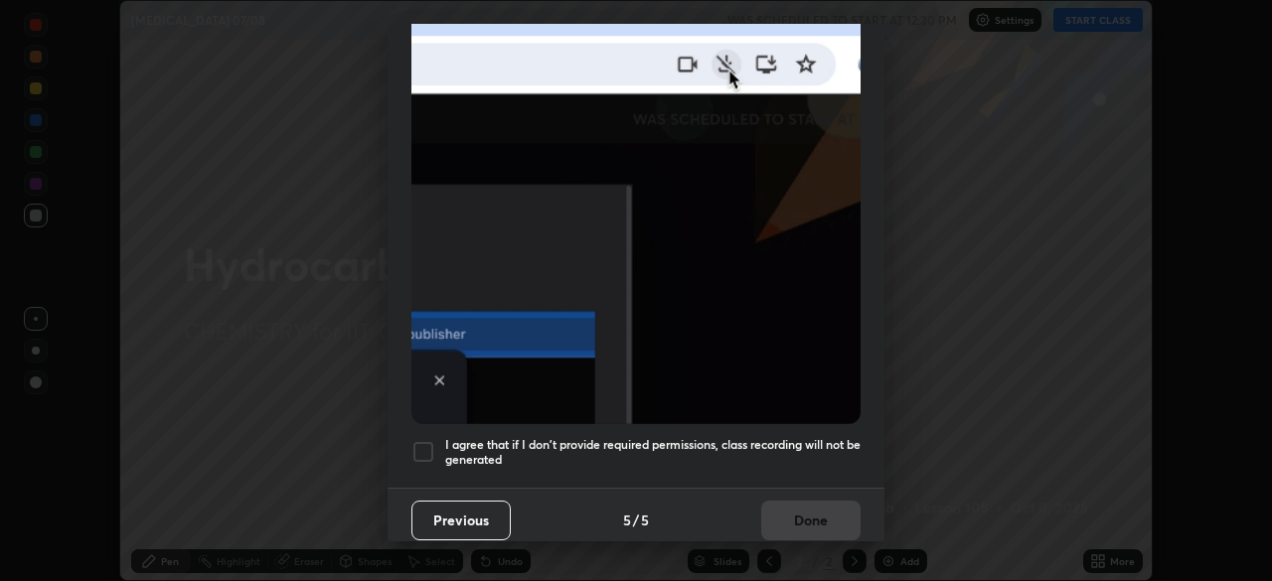
click at [433, 440] on div at bounding box center [423, 452] width 24 height 24
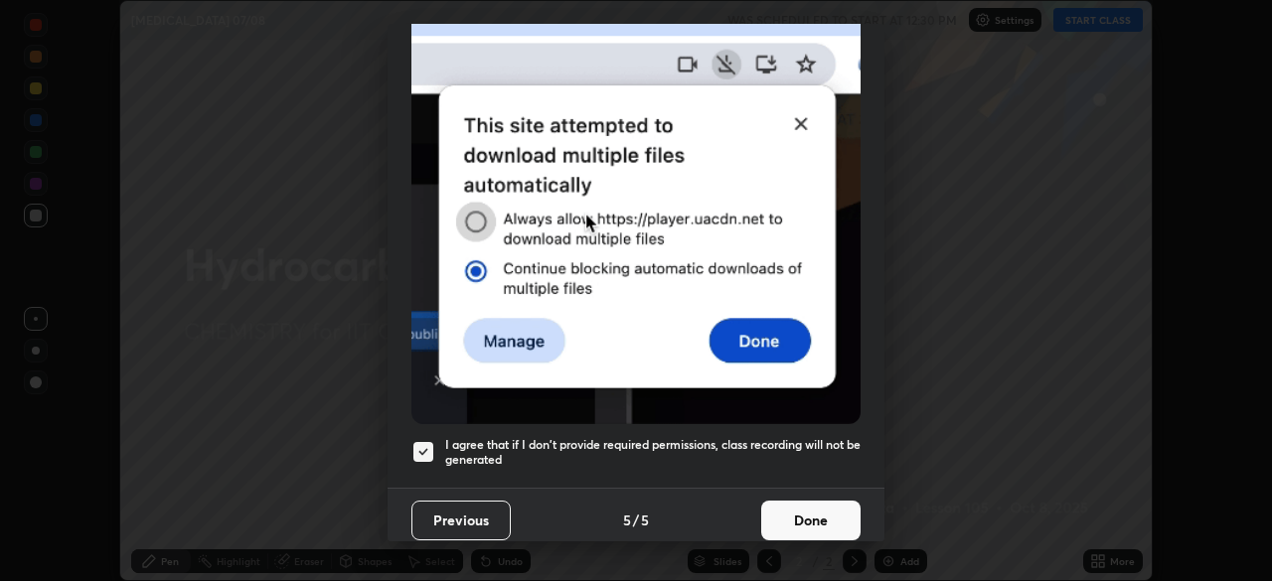
click at [787, 501] on button "Done" at bounding box center [810, 521] width 99 height 40
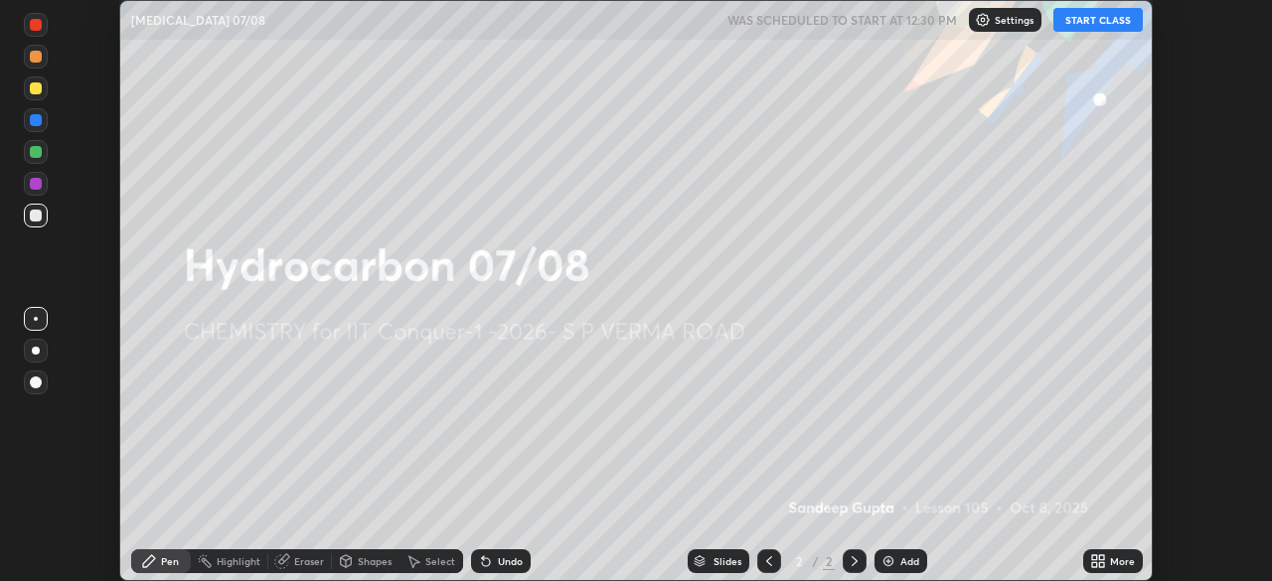
click at [1109, 26] on button "START CLASS" at bounding box center [1097, 20] width 89 height 24
click at [1110, 561] on div "More" at bounding box center [1122, 561] width 25 height 10
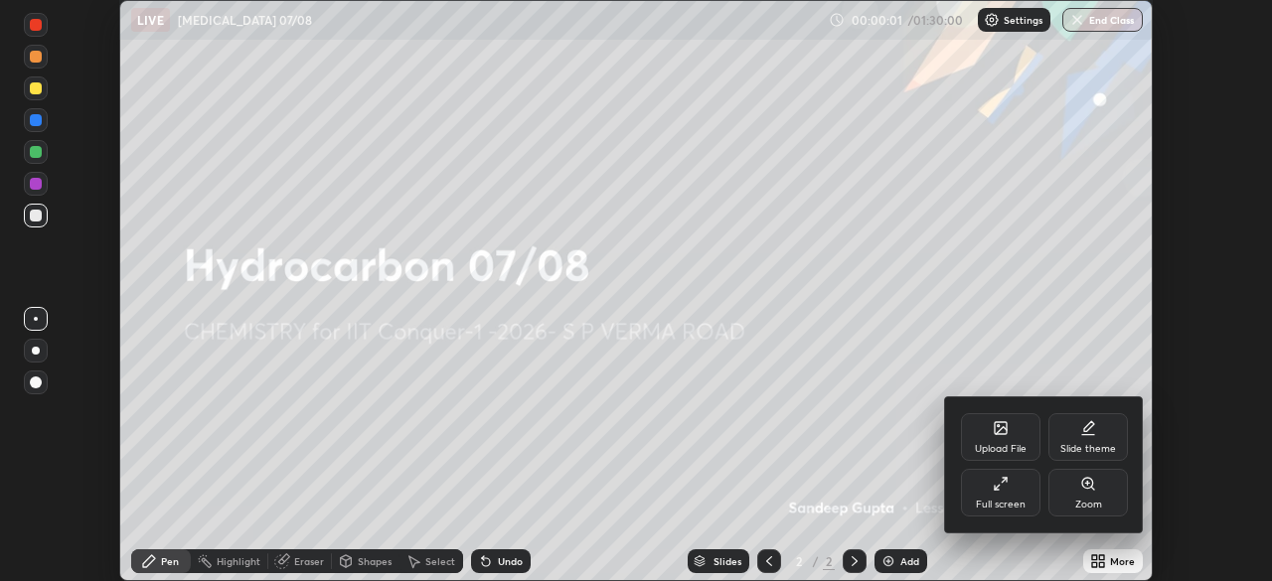
click at [1011, 506] on div "Full screen" at bounding box center [1001, 505] width 50 height 10
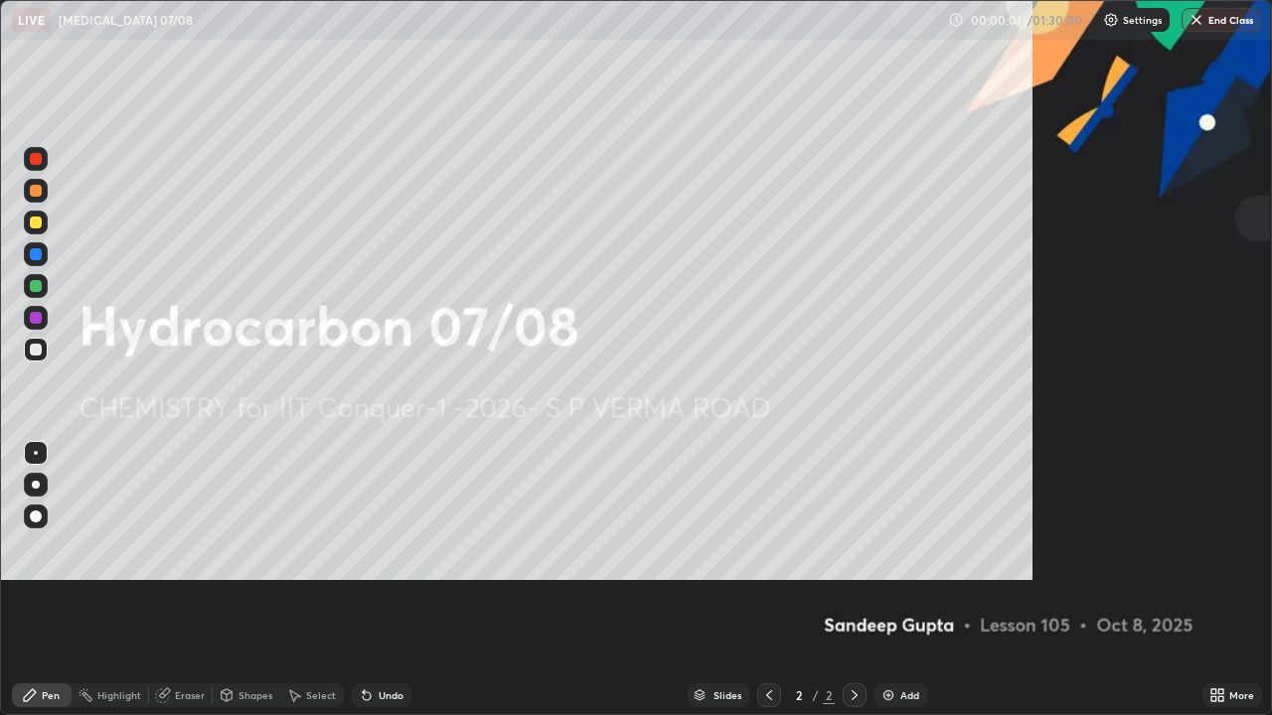
scroll to position [715, 1272]
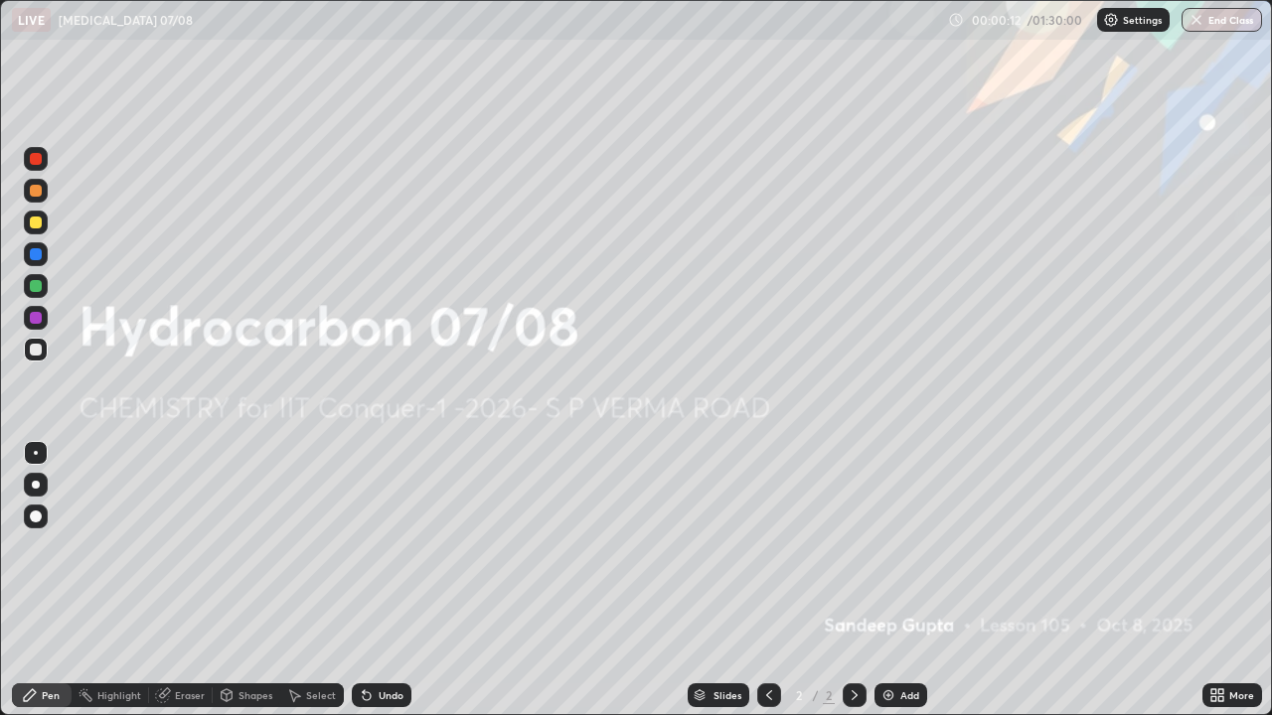
click at [906, 580] on div "Add" at bounding box center [900, 696] width 53 height 24
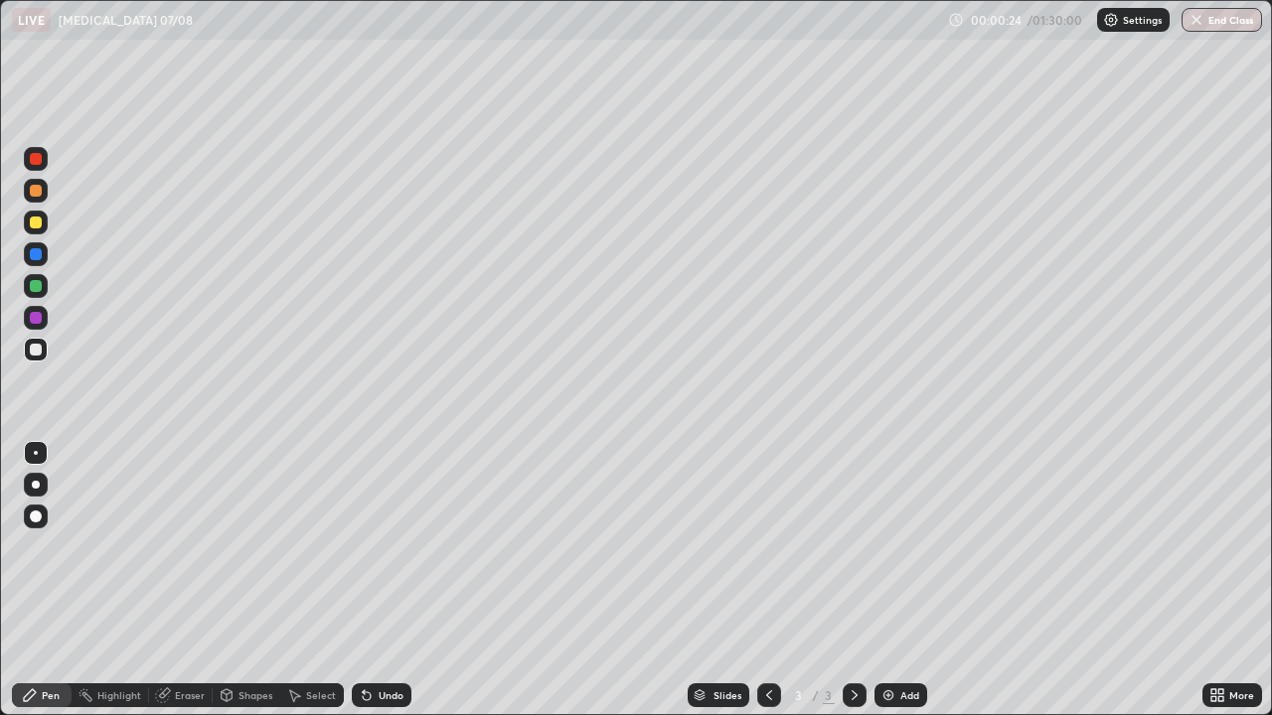
click at [40, 347] on div at bounding box center [36, 350] width 12 height 12
click at [247, 580] on div "Shapes" at bounding box center [247, 696] width 68 height 24
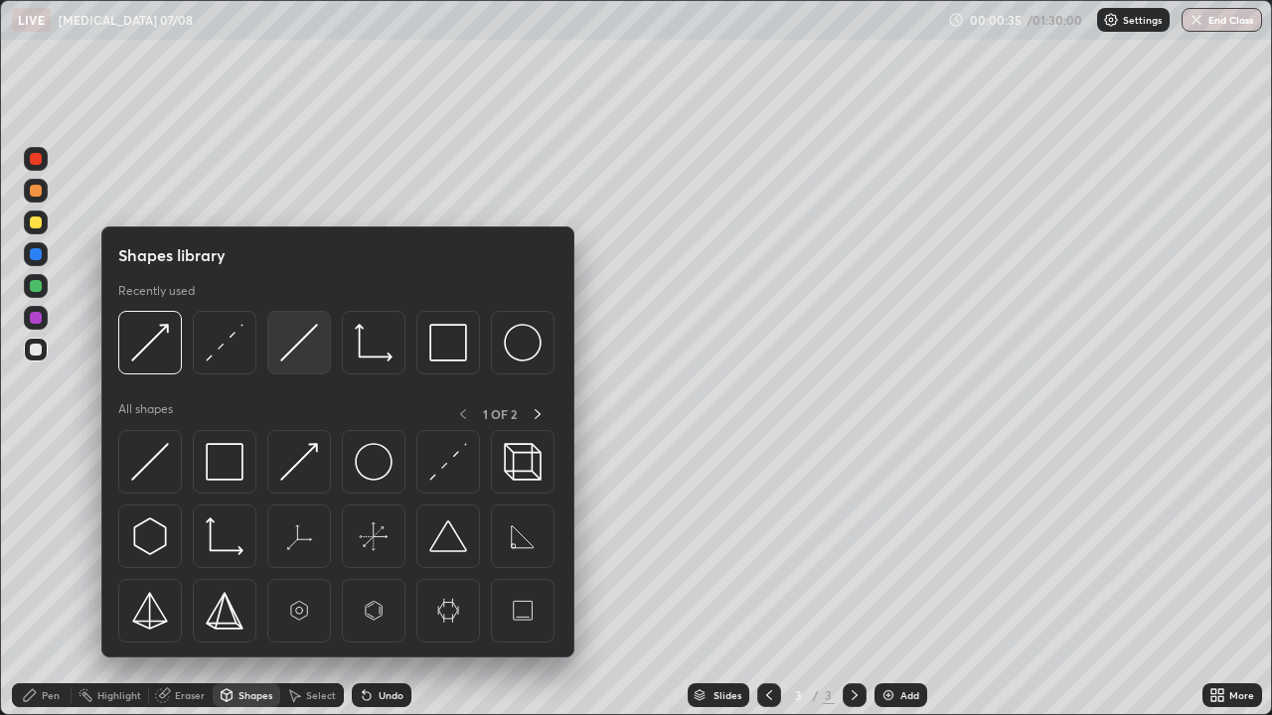
click at [284, 355] on img at bounding box center [299, 343] width 38 height 38
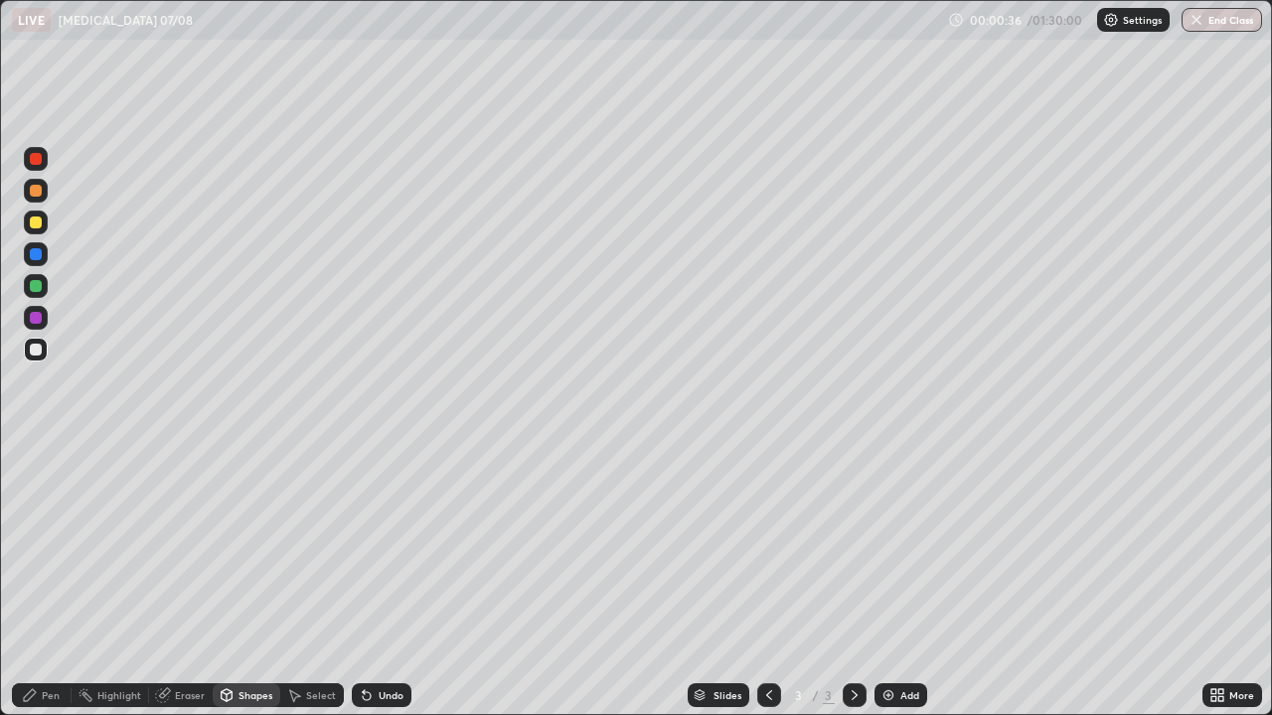
click at [37, 580] on icon at bounding box center [30, 696] width 16 height 16
click at [35, 223] on div at bounding box center [36, 223] width 12 height 12
click at [38, 282] on div at bounding box center [36, 286] width 12 height 12
click at [379, 580] on div "Undo" at bounding box center [391, 696] width 25 height 10
click at [380, 580] on div "Undo" at bounding box center [391, 696] width 25 height 10
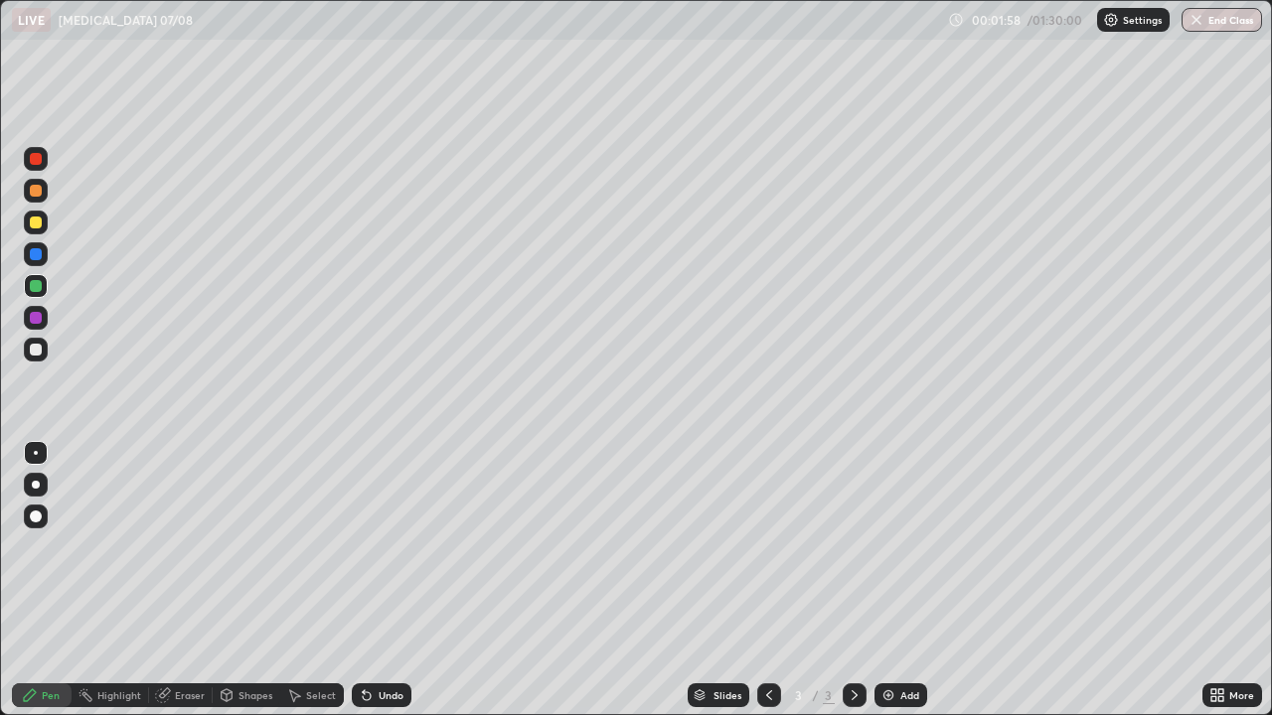
click at [388, 580] on div "Undo" at bounding box center [391, 696] width 25 height 10
click at [384, 580] on div "Undo" at bounding box center [391, 696] width 25 height 10
click at [904, 580] on div "Add" at bounding box center [909, 696] width 19 height 10
click at [225, 580] on div "Shapes" at bounding box center [247, 696] width 68 height 24
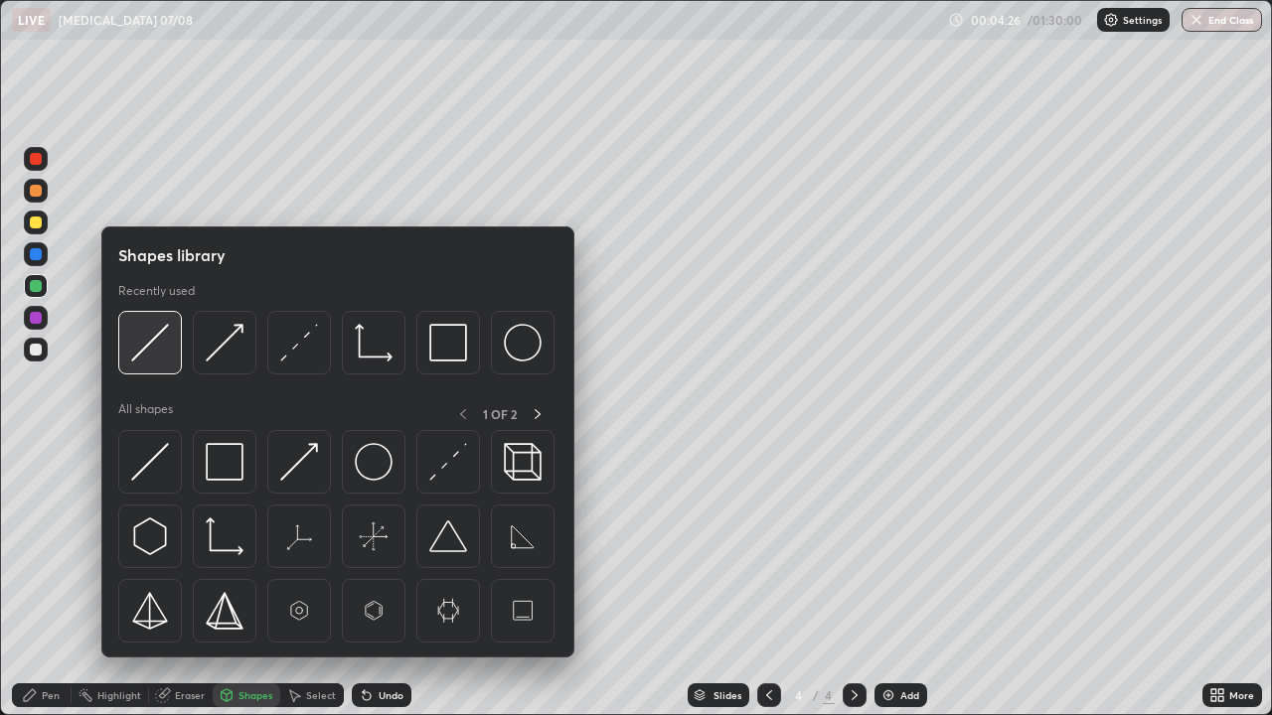
click at [162, 357] on img at bounding box center [150, 343] width 38 height 38
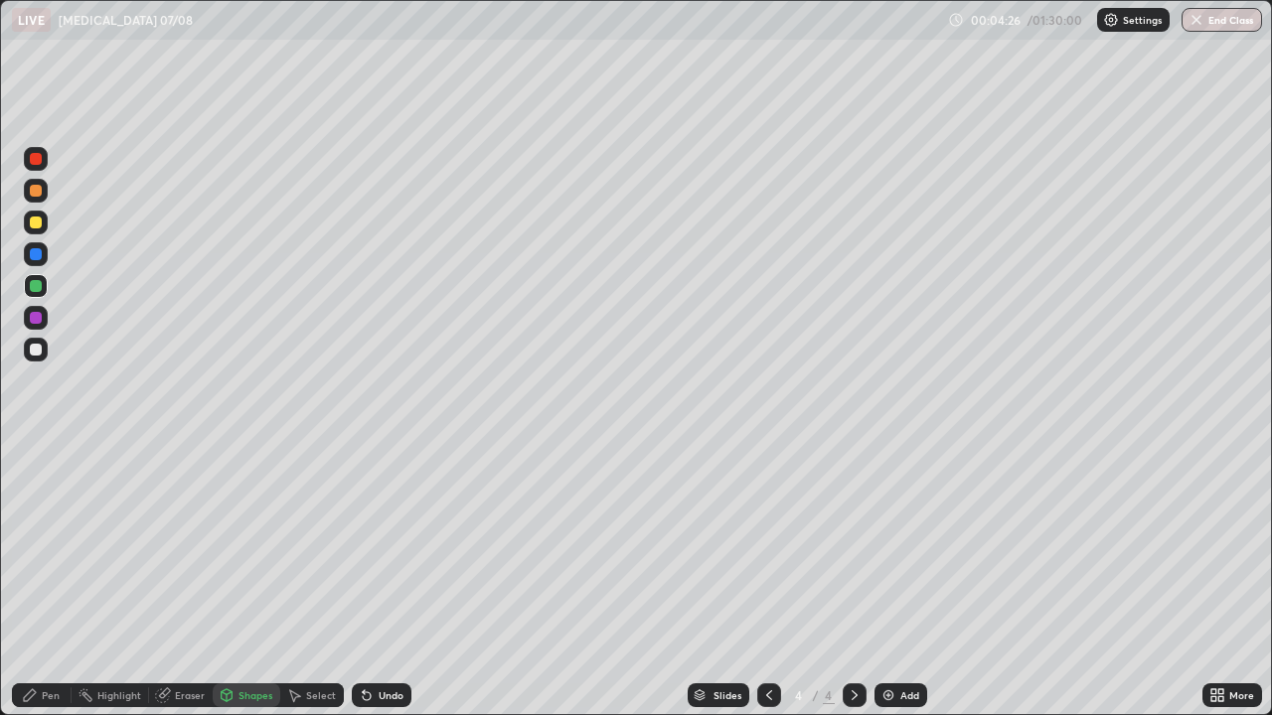
click at [38, 355] on div at bounding box center [36, 350] width 12 height 12
click at [45, 580] on div "Pen" at bounding box center [51, 696] width 18 height 10
click at [241, 580] on div "Shapes" at bounding box center [255, 696] width 34 height 10
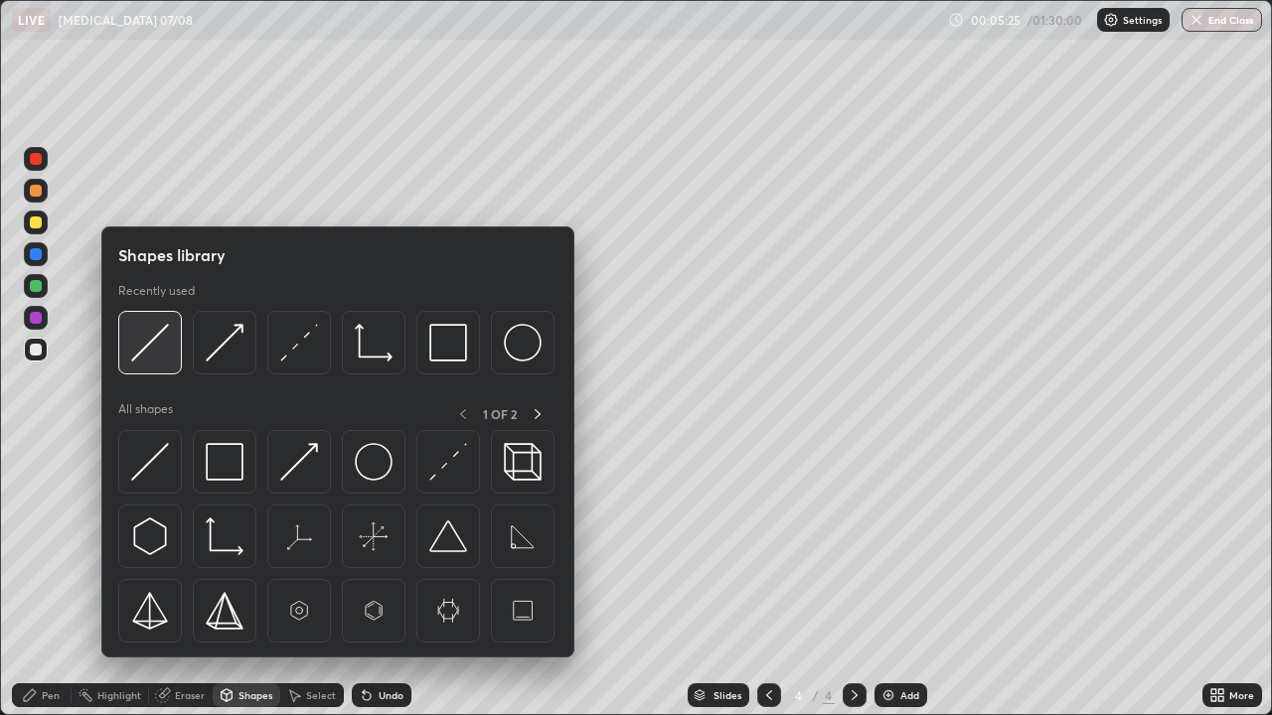
click at [153, 358] on img at bounding box center [150, 343] width 38 height 38
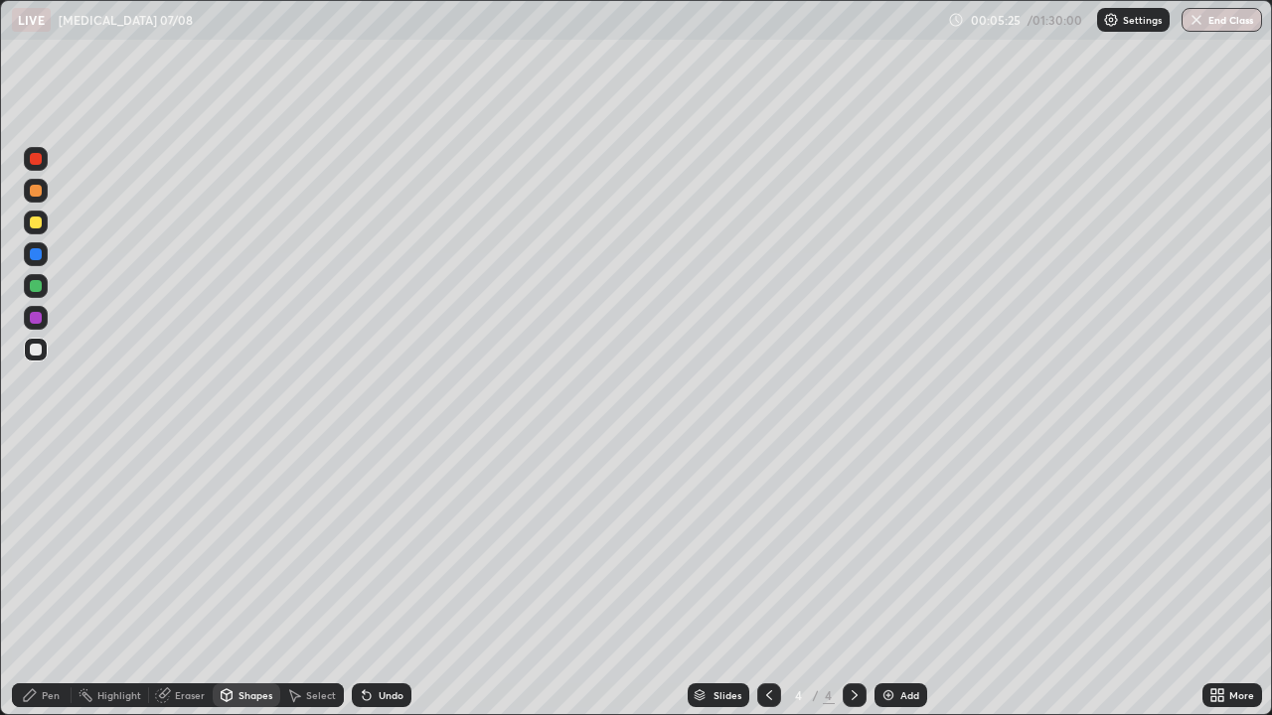
click at [38, 288] on div at bounding box center [36, 286] width 12 height 12
click at [51, 580] on div "Pen" at bounding box center [42, 696] width 60 height 24
click at [233, 580] on icon at bounding box center [227, 696] width 16 height 16
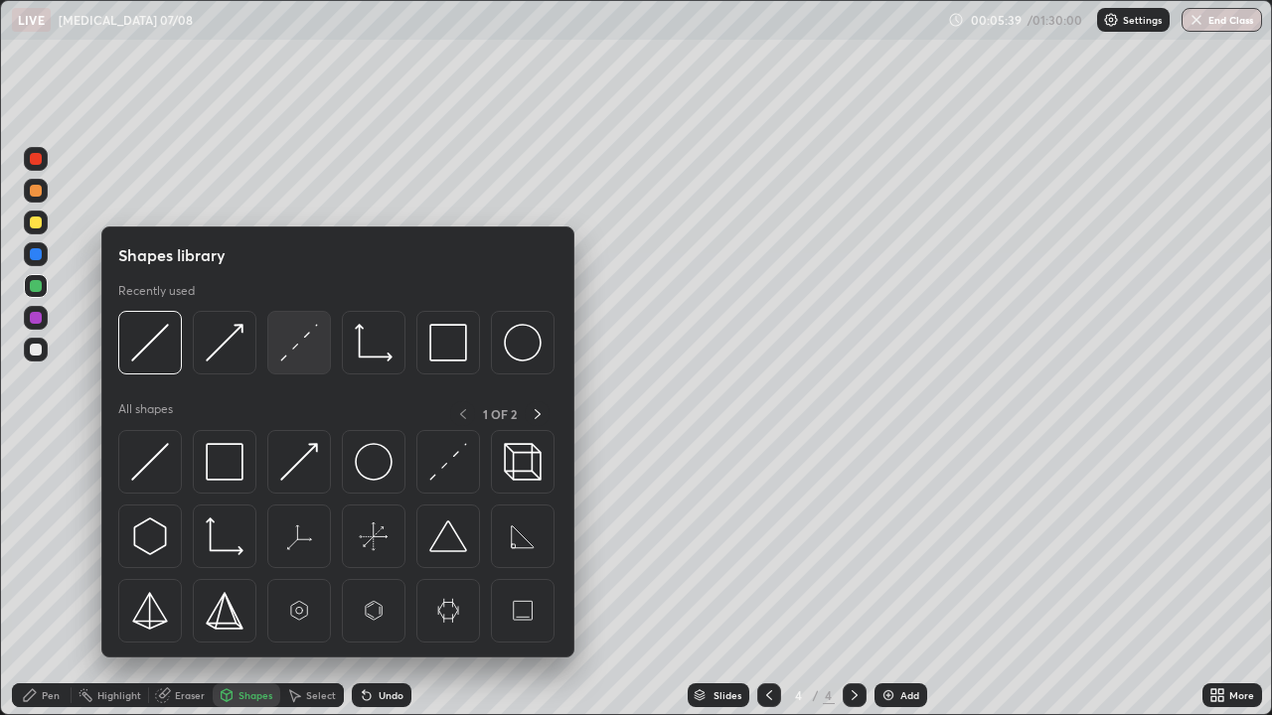
click at [284, 356] on img at bounding box center [299, 343] width 38 height 38
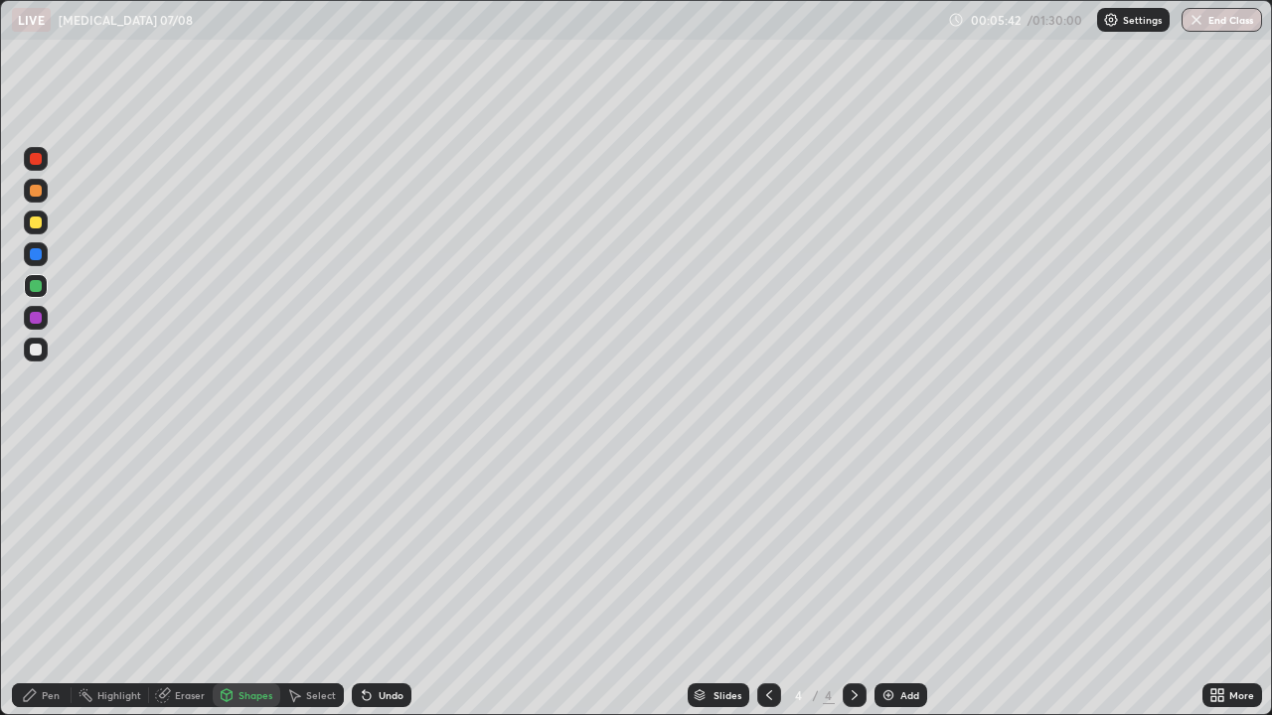
click at [46, 580] on div "Pen" at bounding box center [51, 696] width 18 height 10
click at [40, 342] on div at bounding box center [36, 350] width 24 height 24
click at [242, 580] on div "Shapes" at bounding box center [255, 696] width 34 height 10
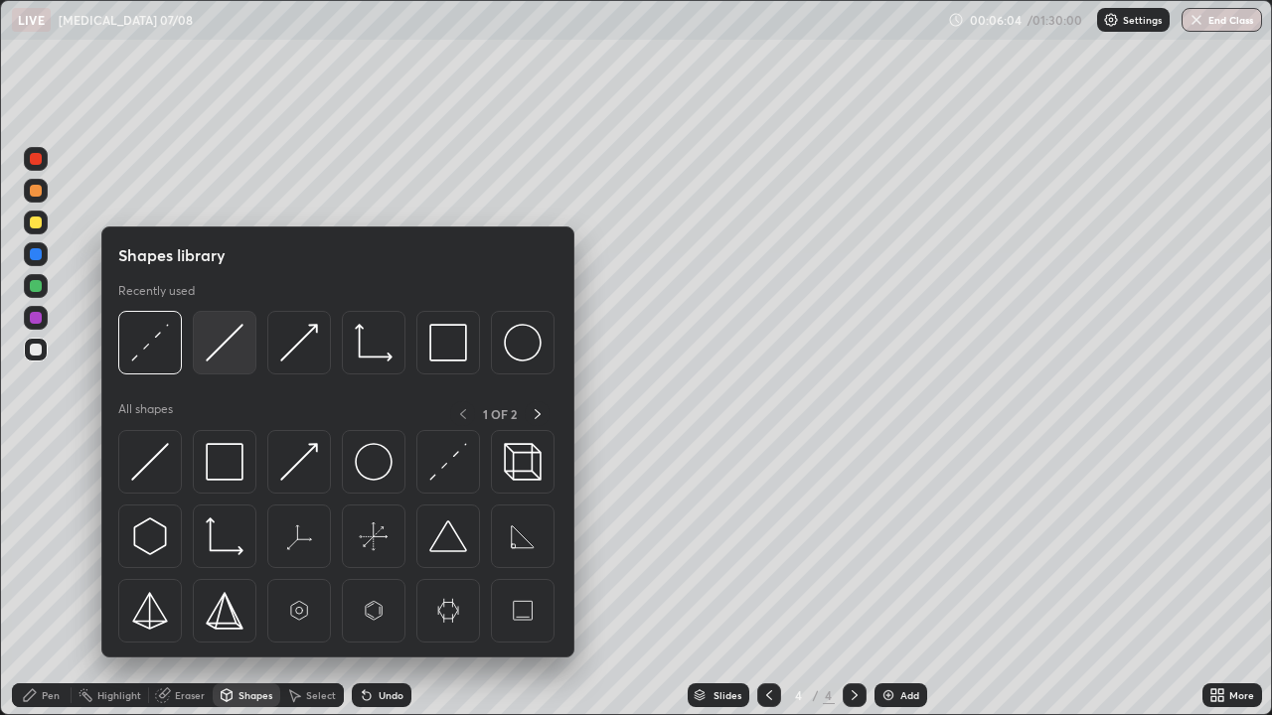
click at [232, 362] on img at bounding box center [225, 343] width 38 height 38
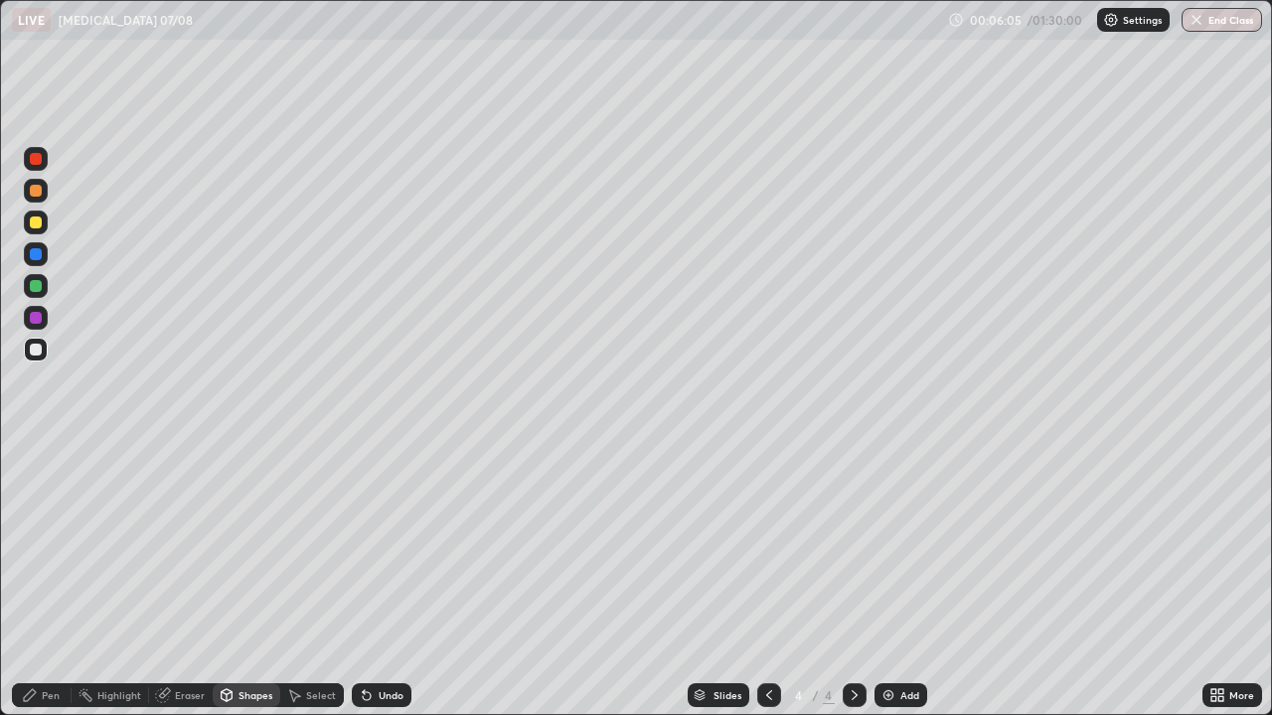
click at [38, 289] on div at bounding box center [36, 286] width 12 height 12
click at [56, 580] on div "Pen" at bounding box center [51, 696] width 18 height 10
click at [907, 580] on div "Add" at bounding box center [909, 696] width 19 height 10
click at [39, 351] on div at bounding box center [36, 350] width 12 height 12
click at [34, 227] on div at bounding box center [36, 223] width 12 height 12
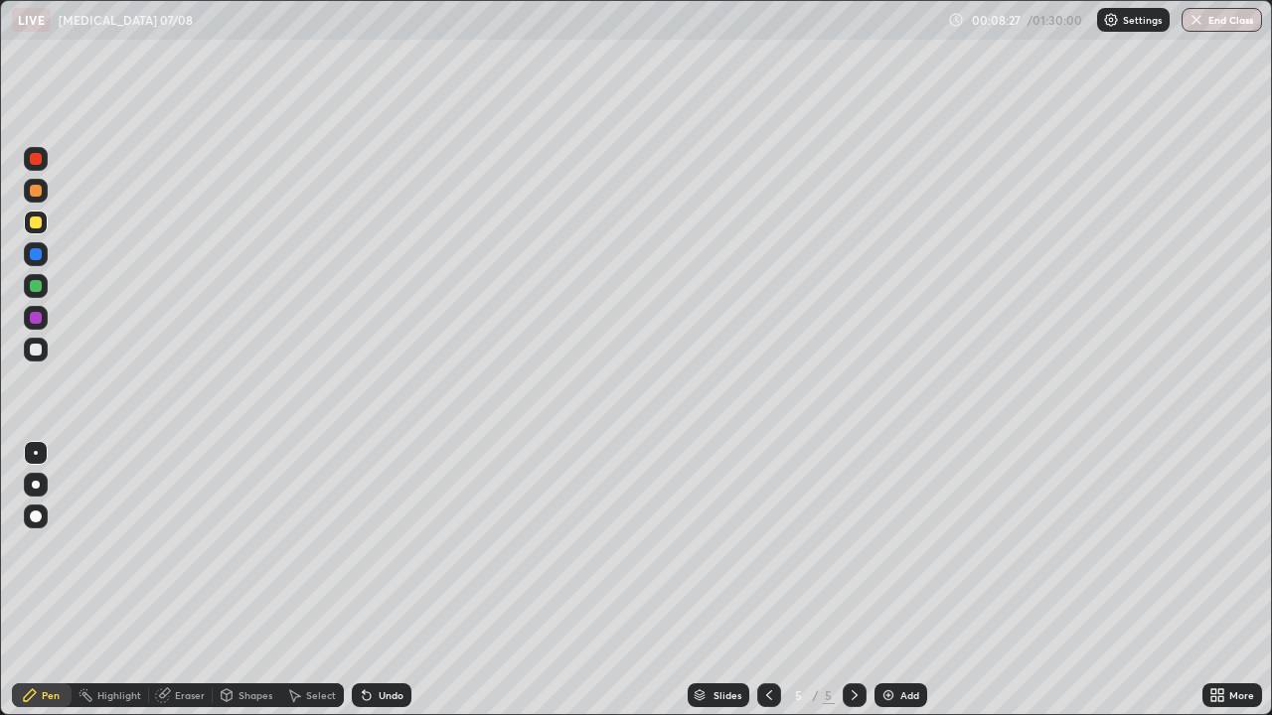
click at [236, 580] on div "Shapes" at bounding box center [247, 696] width 68 height 24
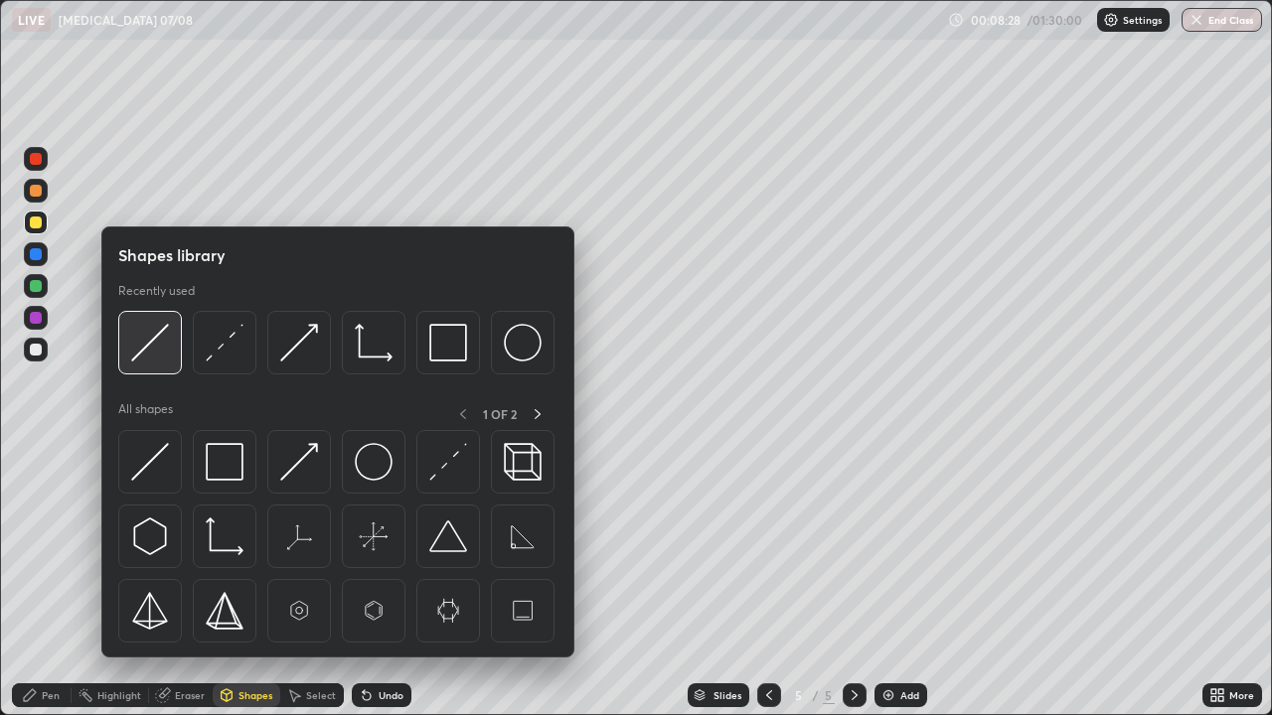
click at [169, 346] on img at bounding box center [150, 343] width 38 height 38
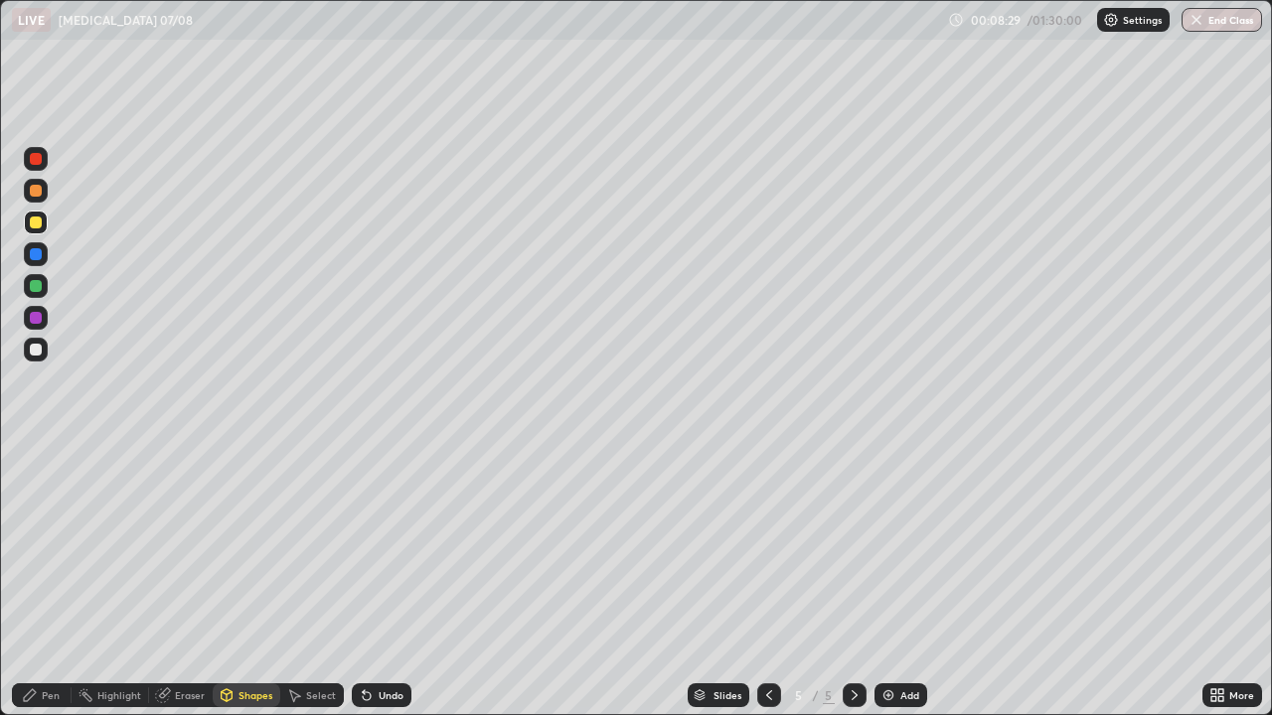
click at [36, 348] on div at bounding box center [36, 350] width 12 height 12
click at [373, 580] on div "Undo" at bounding box center [382, 696] width 60 height 24
click at [34, 580] on icon at bounding box center [30, 696] width 12 height 12
click at [374, 580] on div "Undo" at bounding box center [382, 696] width 60 height 24
click at [904, 580] on div "Add" at bounding box center [909, 696] width 19 height 10
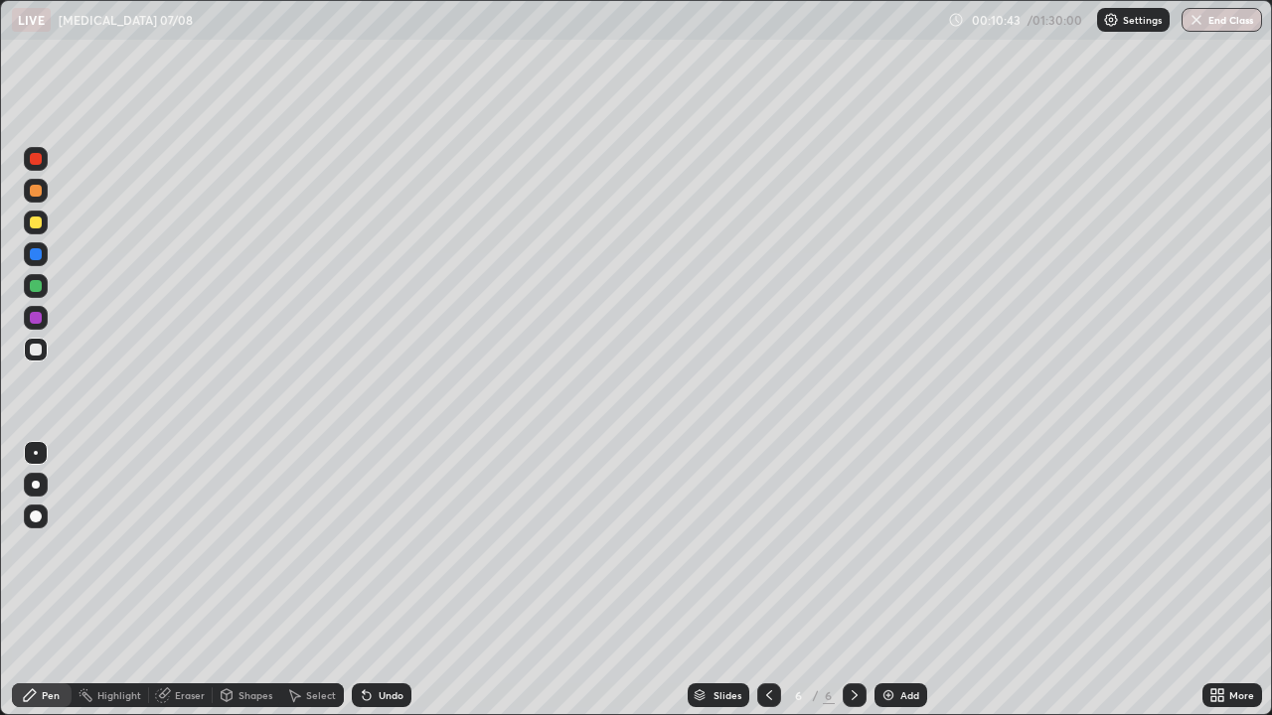
click at [40, 289] on div at bounding box center [36, 286] width 12 height 12
click at [43, 580] on div "Pen" at bounding box center [51, 696] width 18 height 10
click at [386, 580] on div "Undo" at bounding box center [391, 696] width 25 height 10
click at [379, 580] on div "Undo" at bounding box center [391, 696] width 25 height 10
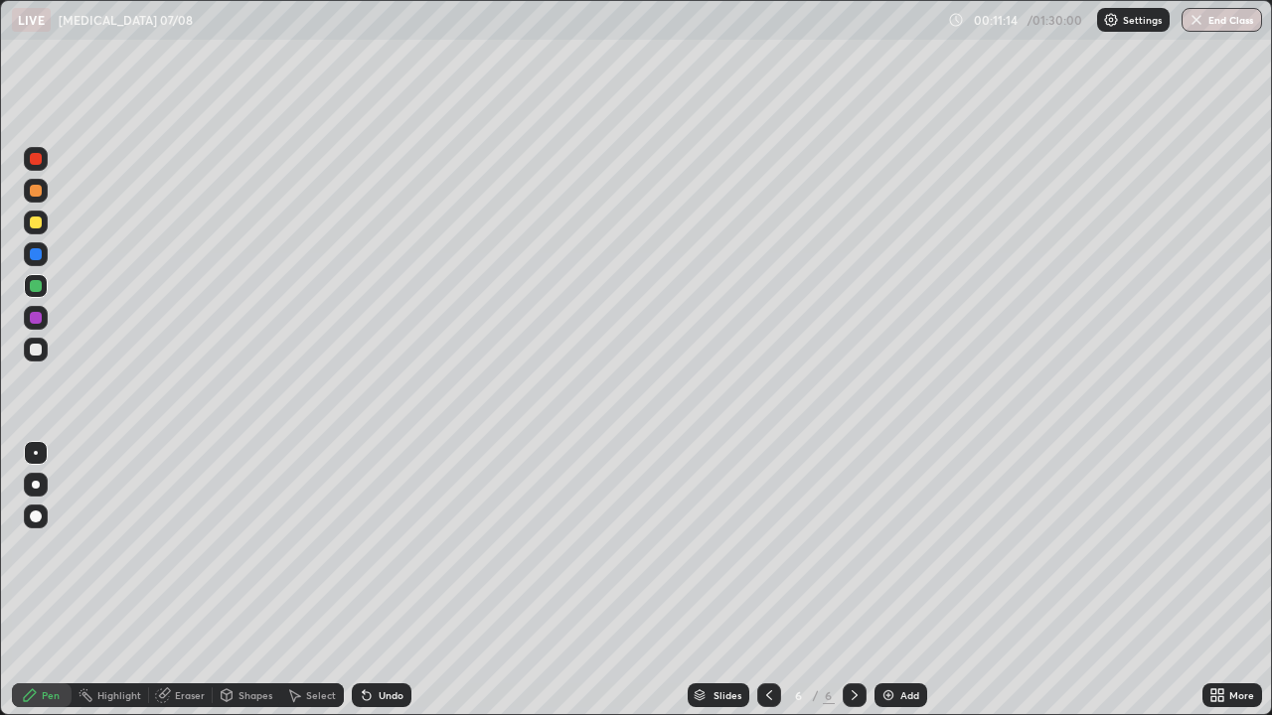
click at [382, 580] on div "Undo" at bounding box center [391, 696] width 25 height 10
click at [389, 580] on div "Undo" at bounding box center [391, 696] width 25 height 10
click at [392, 580] on div "Undo" at bounding box center [382, 696] width 60 height 24
click at [383, 580] on div "Undo" at bounding box center [382, 696] width 60 height 24
click at [382, 580] on div "Undo" at bounding box center [382, 696] width 60 height 24
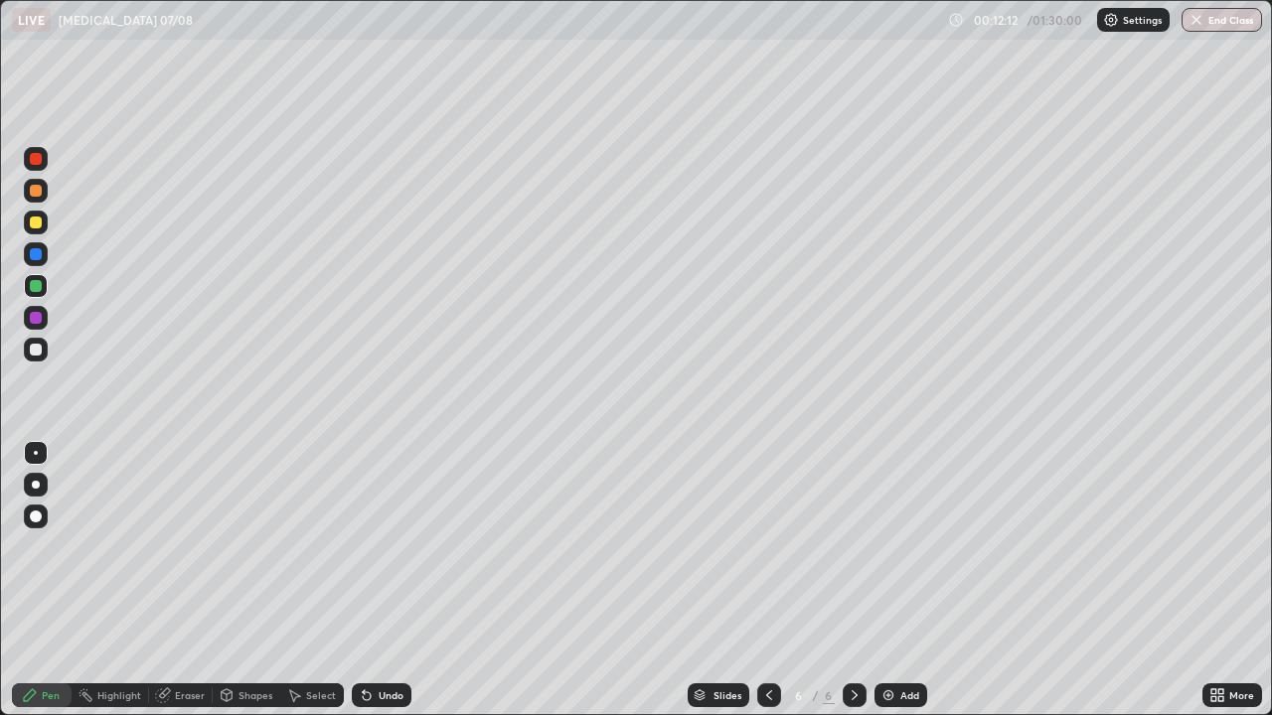
click at [37, 349] on div at bounding box center [36, 350] width 12 height 12
click at [766, 580] on icon at bounding box center [769, 696] width 16 height 16
click at [247, 580] on div "Shapes" at bounding box center [255, 696] width 34 height 10
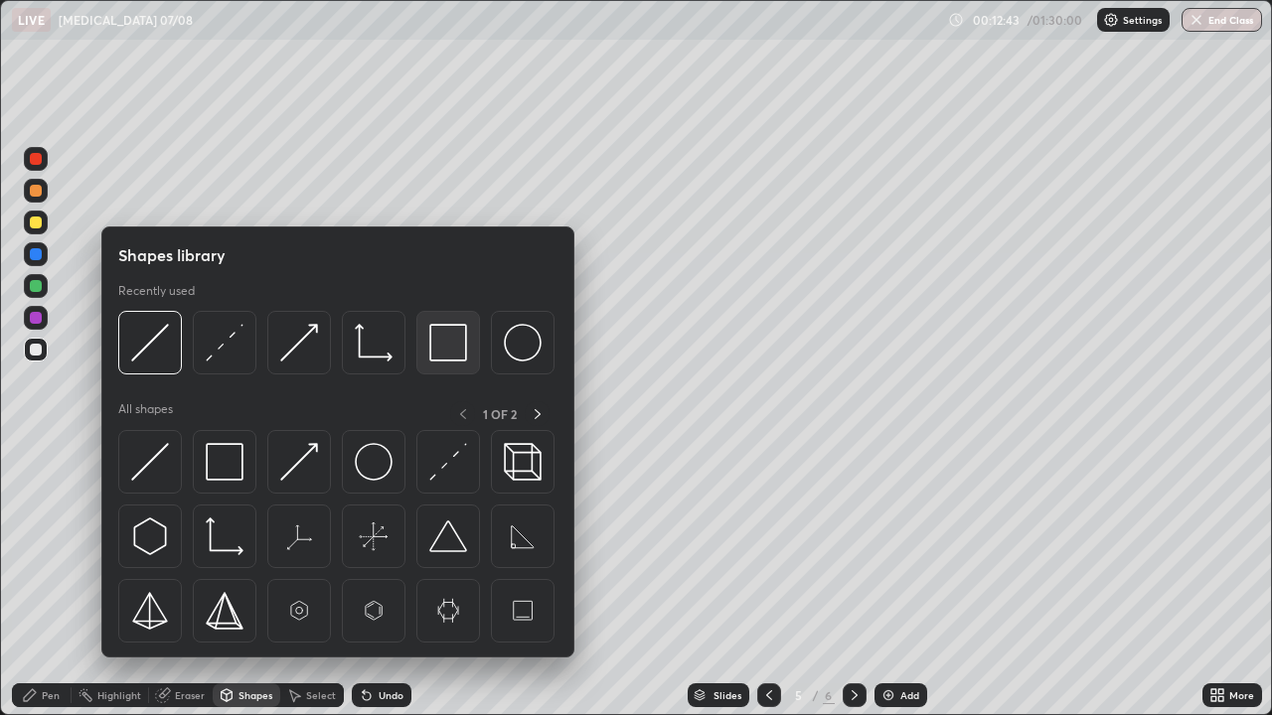
click at [445, 352] on img at bounding box center [448, 343] width 38 height 38
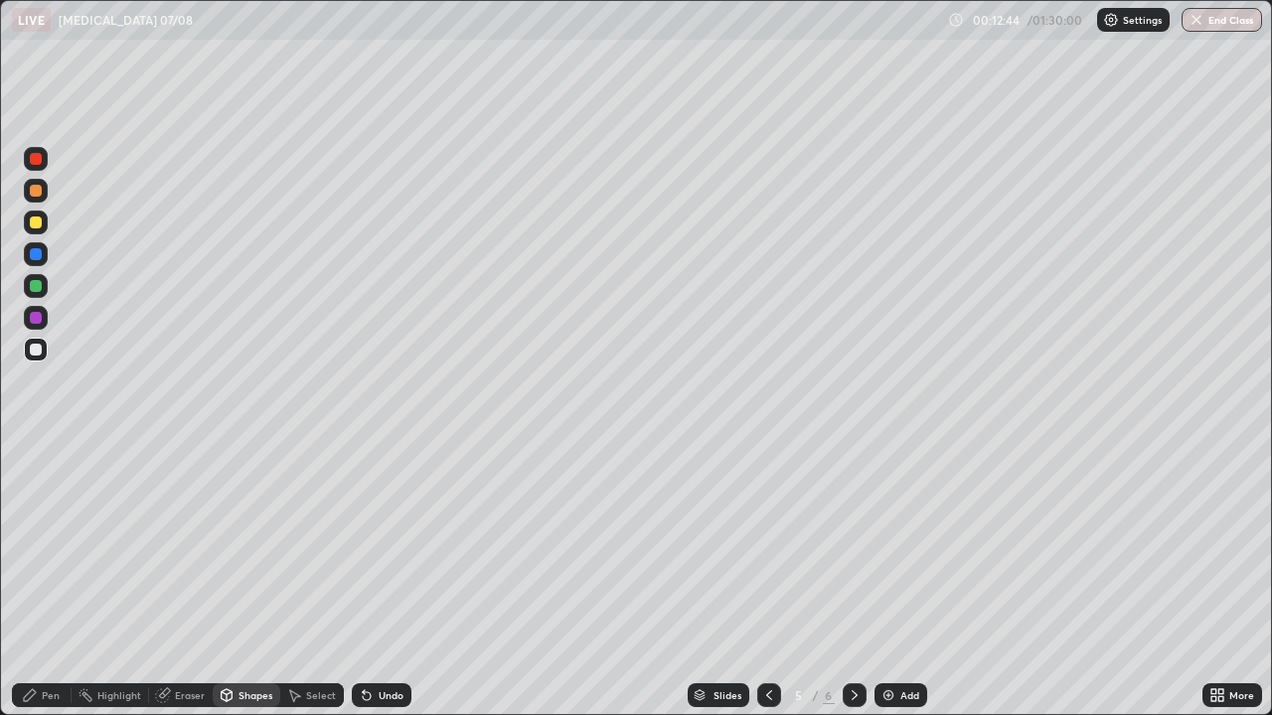
click at [36, 287] on div at bounding box center [36, 286] width 12 height 12
click at [325, 580] on div "Select" at bounding box center [321, 696] width 30 height 10
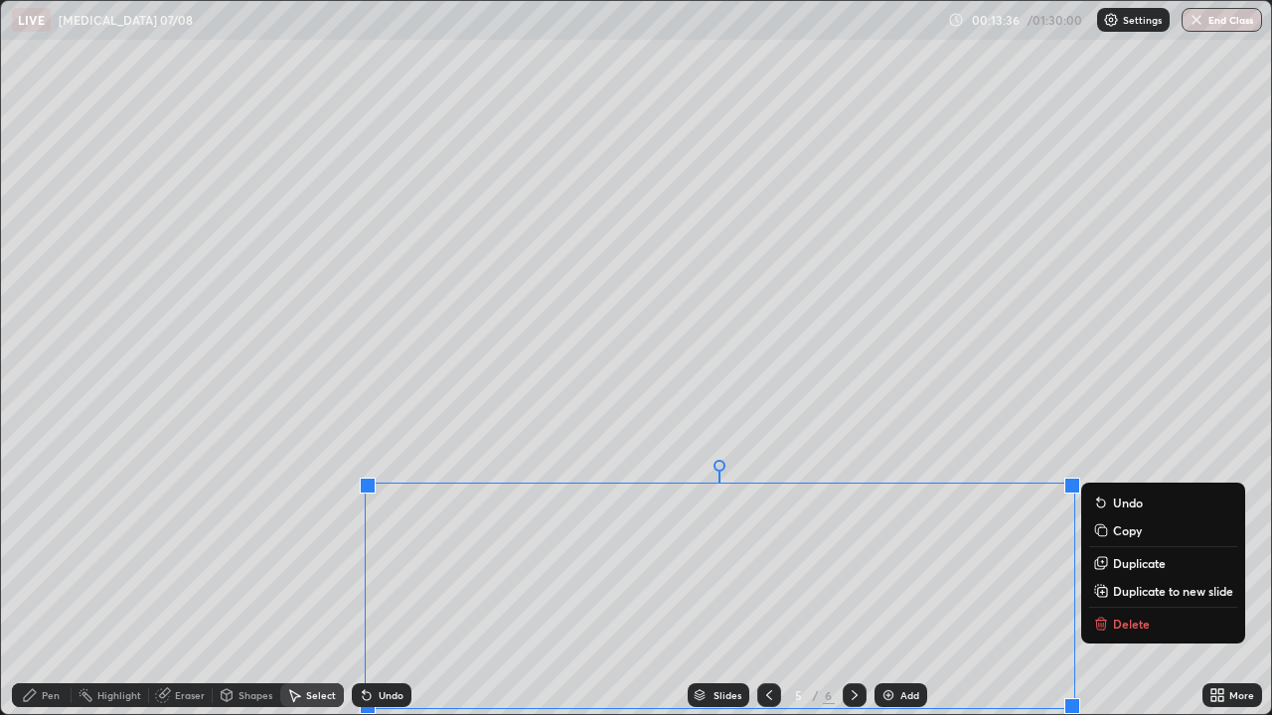
click at [225, 541] on div "0 ° Undo Copy Duplicate Duplicate to new slide Delete" at bounding box center [636, 358] width 1270 height 714
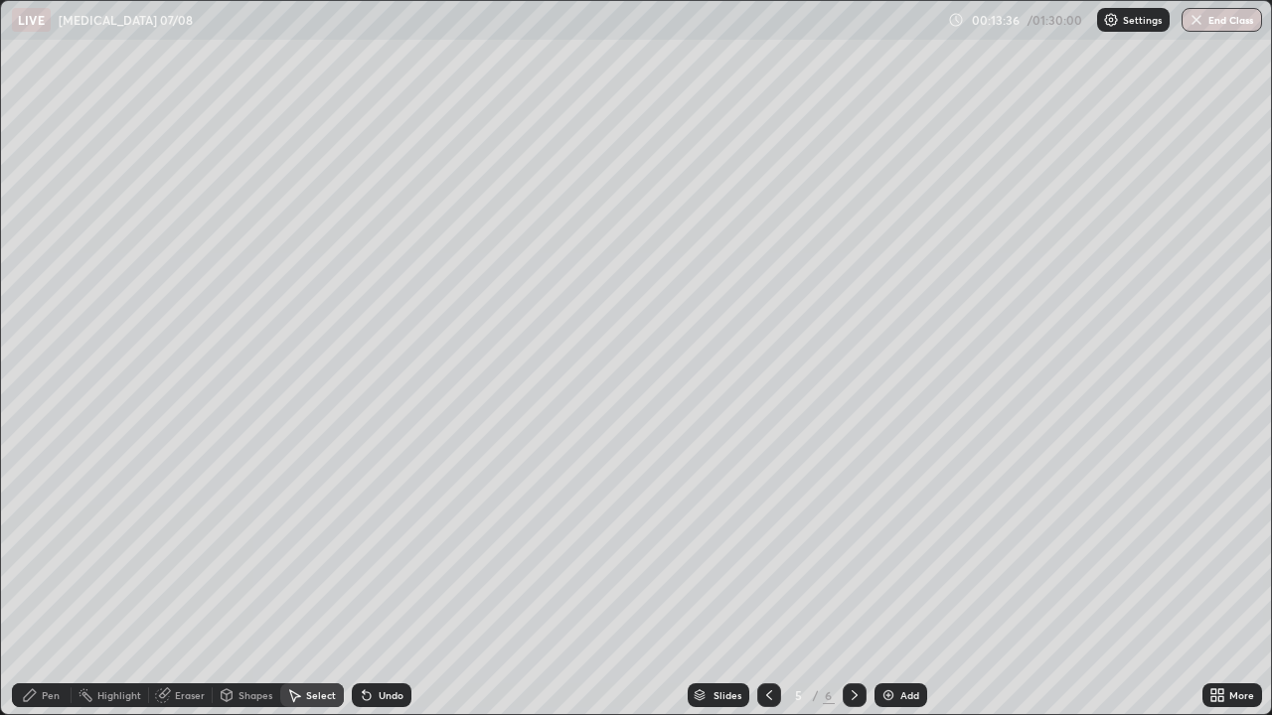
click at [48, 580] on div "Pen" at bounding box center [42, 696] width 60 height 24
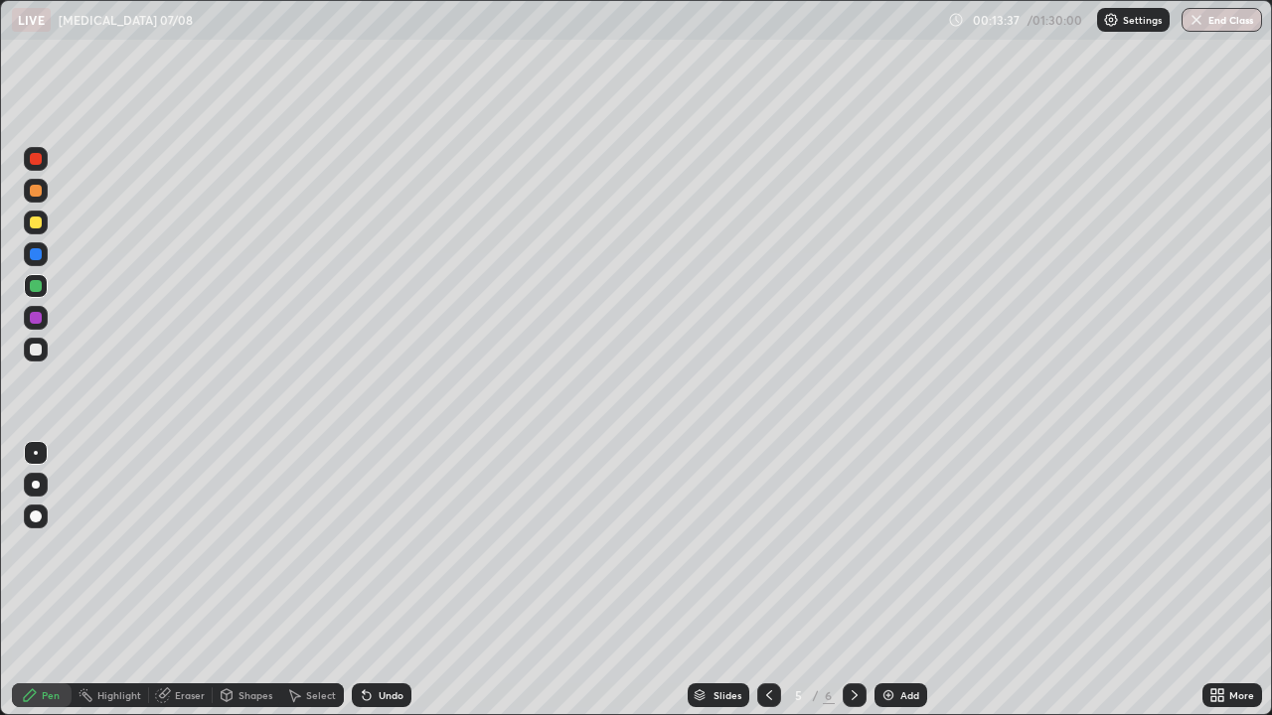
click at [43, 348] on div at bounding box center [36, 350] width 24 height 24
click at [379, 580] on div "Undo" at bounding box center [391, 696] width 25 height 10
click at [847, 580] on icon at bounding box center [855, 696] width 16 height 16
click at [37, 350] on div at bounding box center [36, 350] width 12 height 12
click at [37, 225] on div at bounding box center [36, 223] width 12 height 12
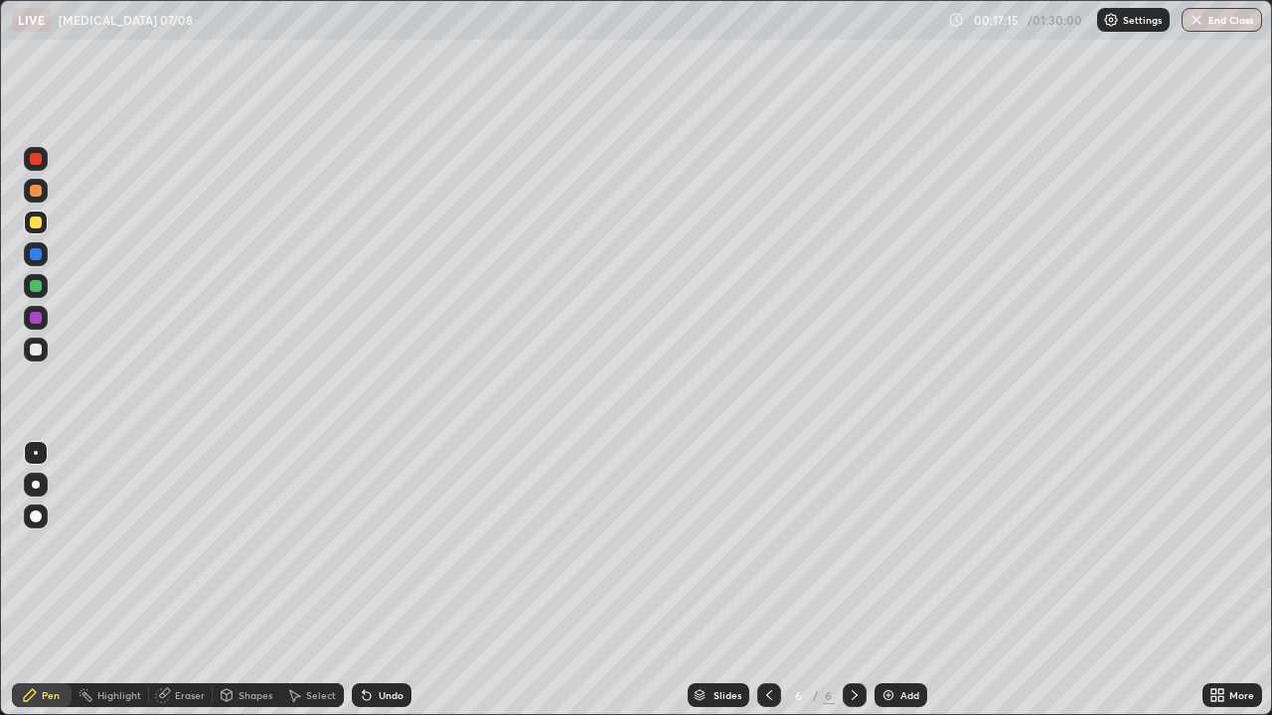
click at [43, 580] on div "Pen" at bounding box center [51, 696] width 18 height 10
click at [185, 580] on div "Eraser" at bounding box center [181, 696] width 64 height 24
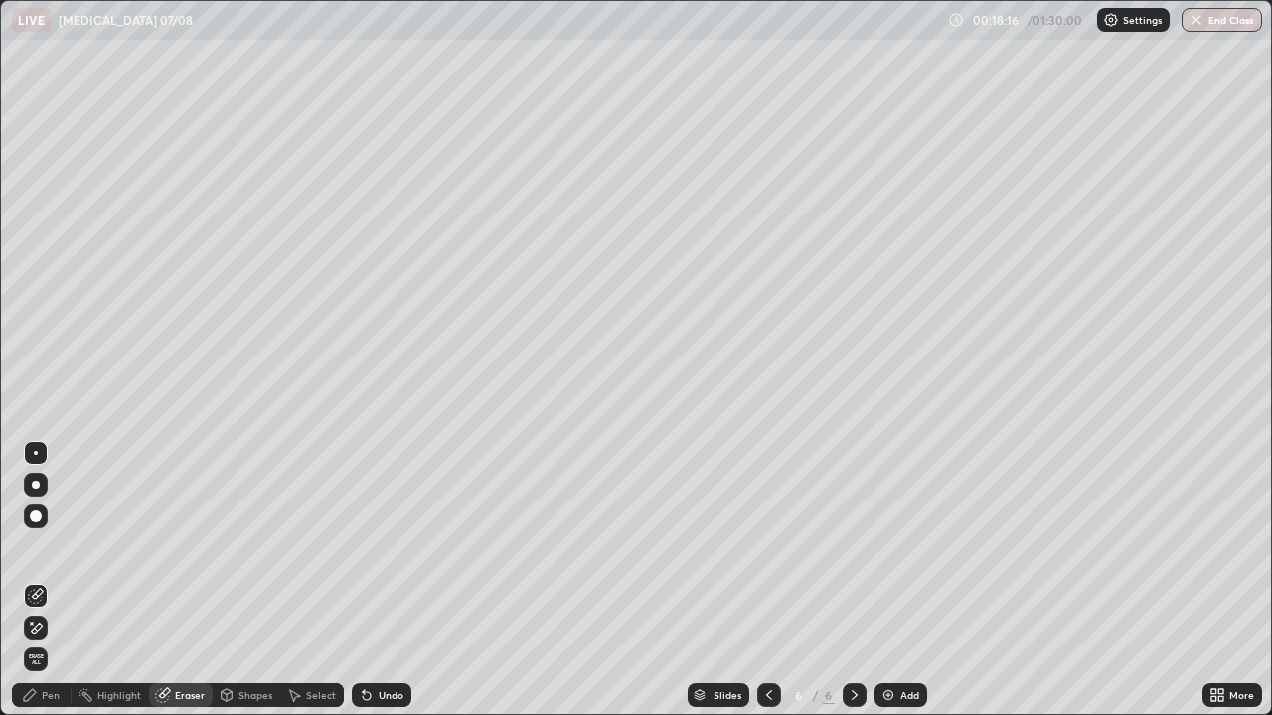
click at [43, 580] on div "Pen" at bounding box center [51, 696] width 18 height 10
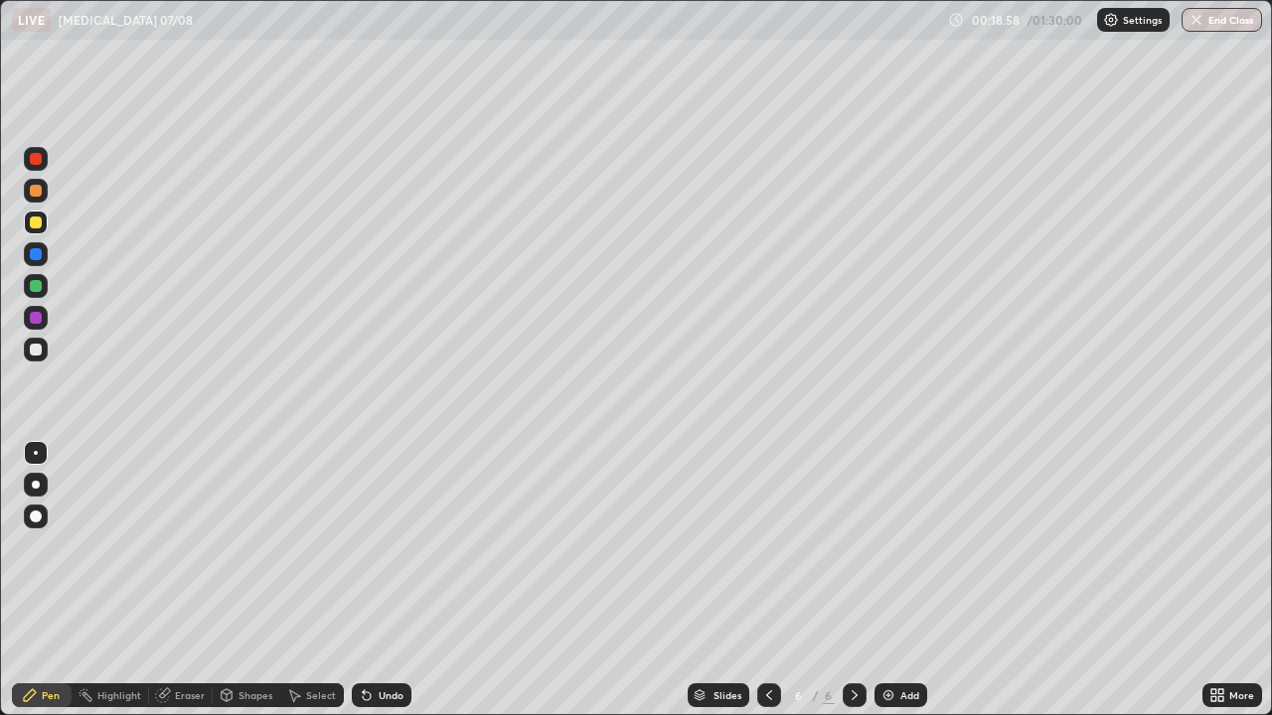
click at [389, 580] on div "Undo" at bounding box center [391, 696] width 25 height 10
click at [192, 580] on div "Eraser" at bounding box center [190, 696] width 30 height 10
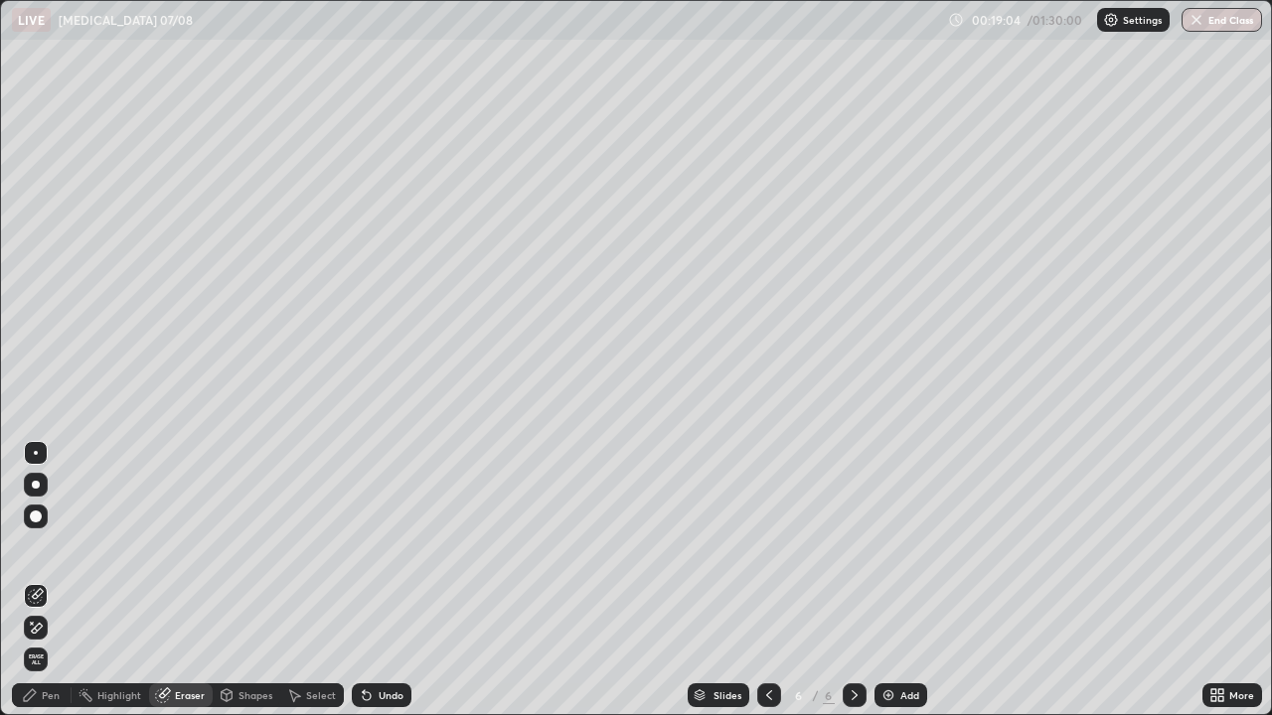
click at [251, 580] on div "Shapes" at bounding box center [255, 696] width 34 height 10
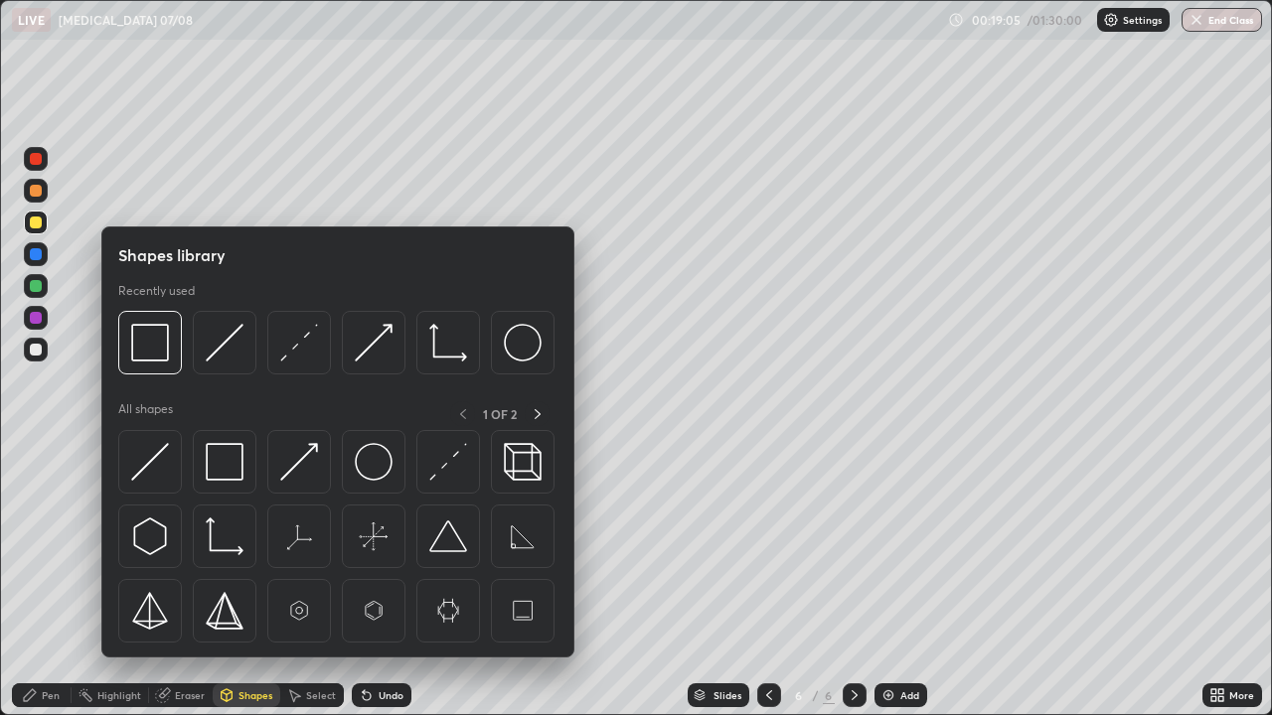
click at [40, 580] on div "Pen" at bounding box center [42, 696] width 60 height 24
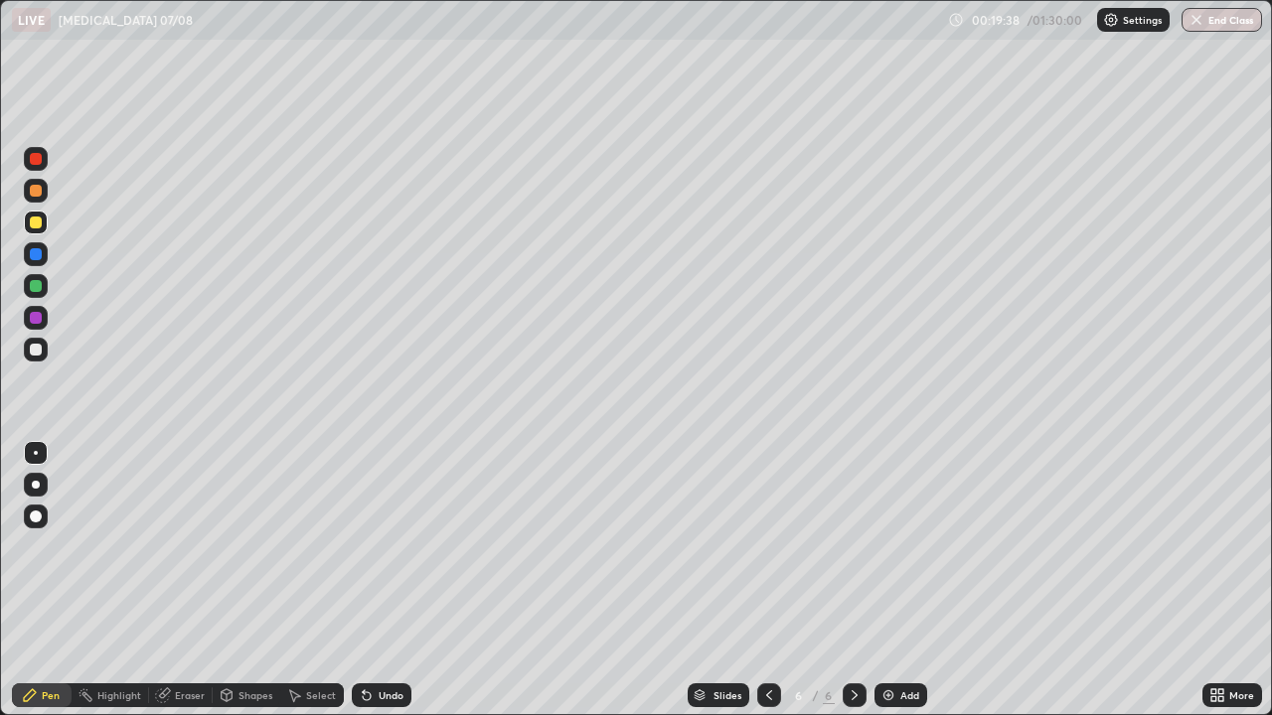
click at [384, 580] on div "Undo" at bounding box center [391, 696] width 25 height 10
click at [379, 580] on div "Undo" at bounding box center [391, 696] width 25 height 10
click at [373, 580] on div "Undo" at bounding box center [382, 696] width 60 height 24
click at [379, 580] on div "Undo" at bounding box center [391, 696] width 25 height 10
click at [380, 580] on div "Undo" at bounding box center [391, 696] width 25 height 10
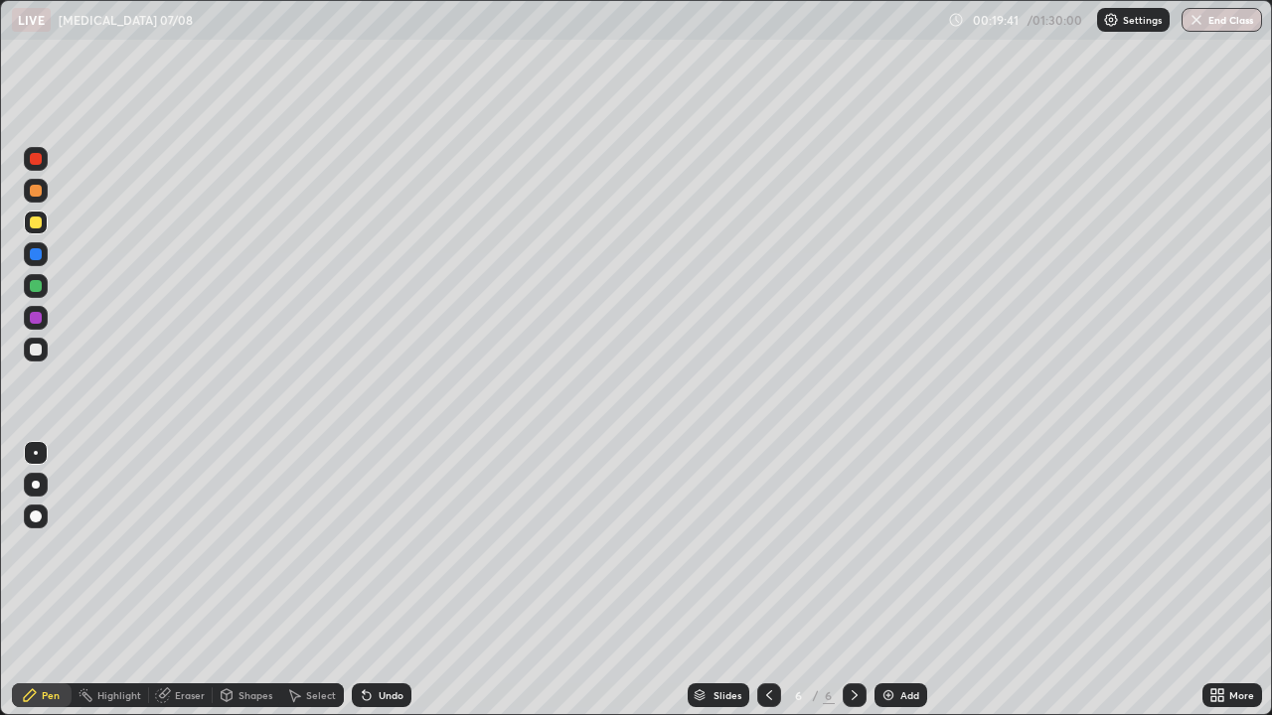
click at [383, 580] on div "Undo" at bounding box center [391, 696] width 25 height 10
click at [184, 580] on div "Eraser" at bounding box center [181, 696] width 64 height 24
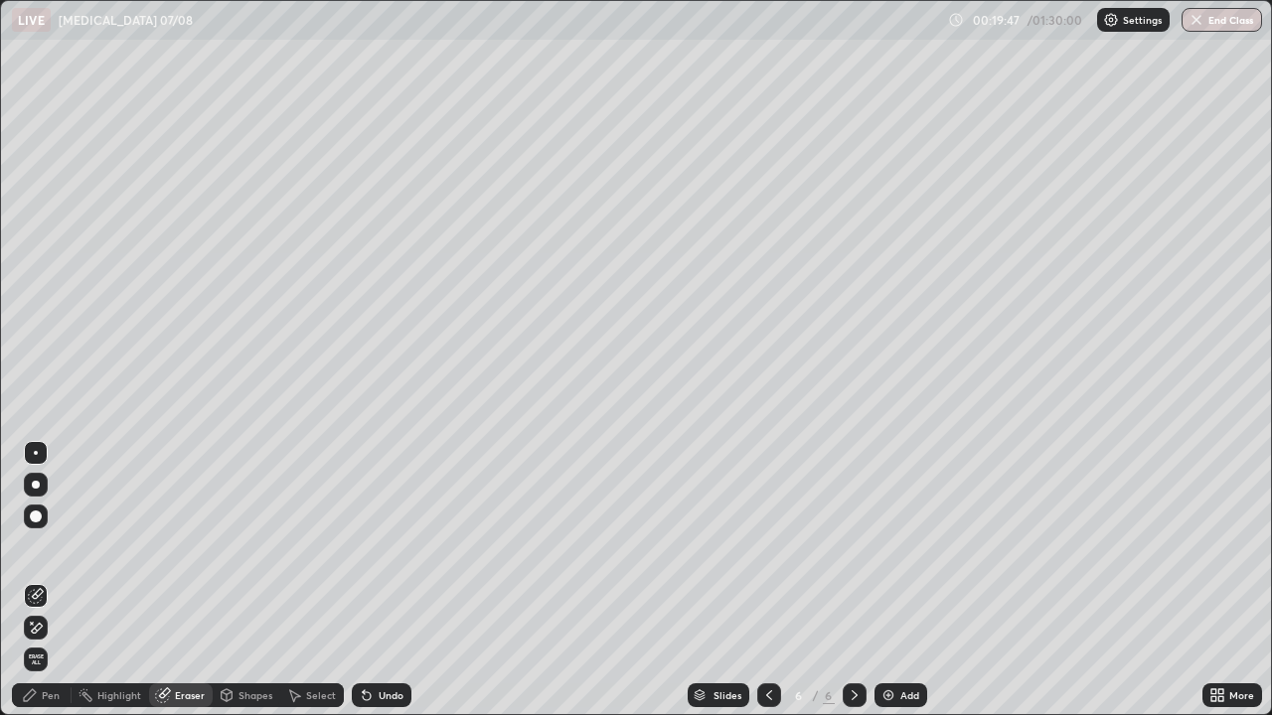
click at [36, 580] on icon at bounding box center [30, 696] width 16 height 16
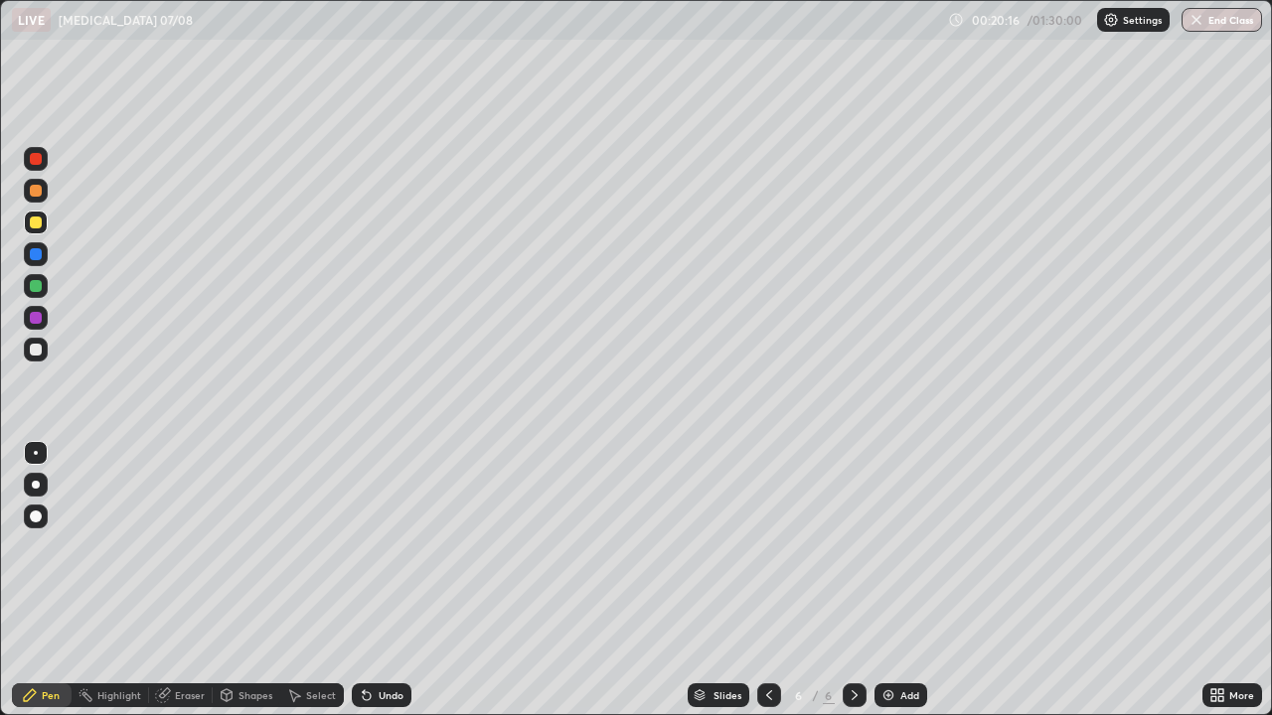
click at [262, 580] on div "Shapes" at bounding box center [255, 696] width 34 height 10
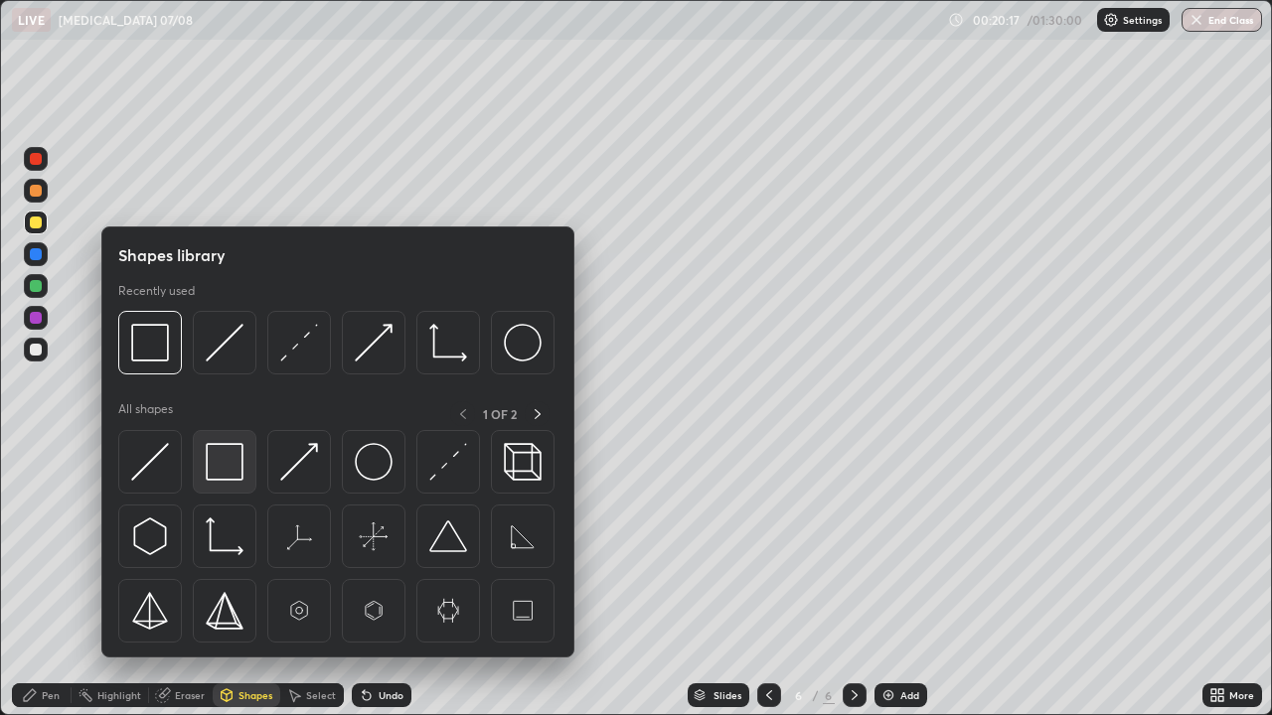
click at [246, 472] on div at bounding box center [225, 462] width 64 height 64
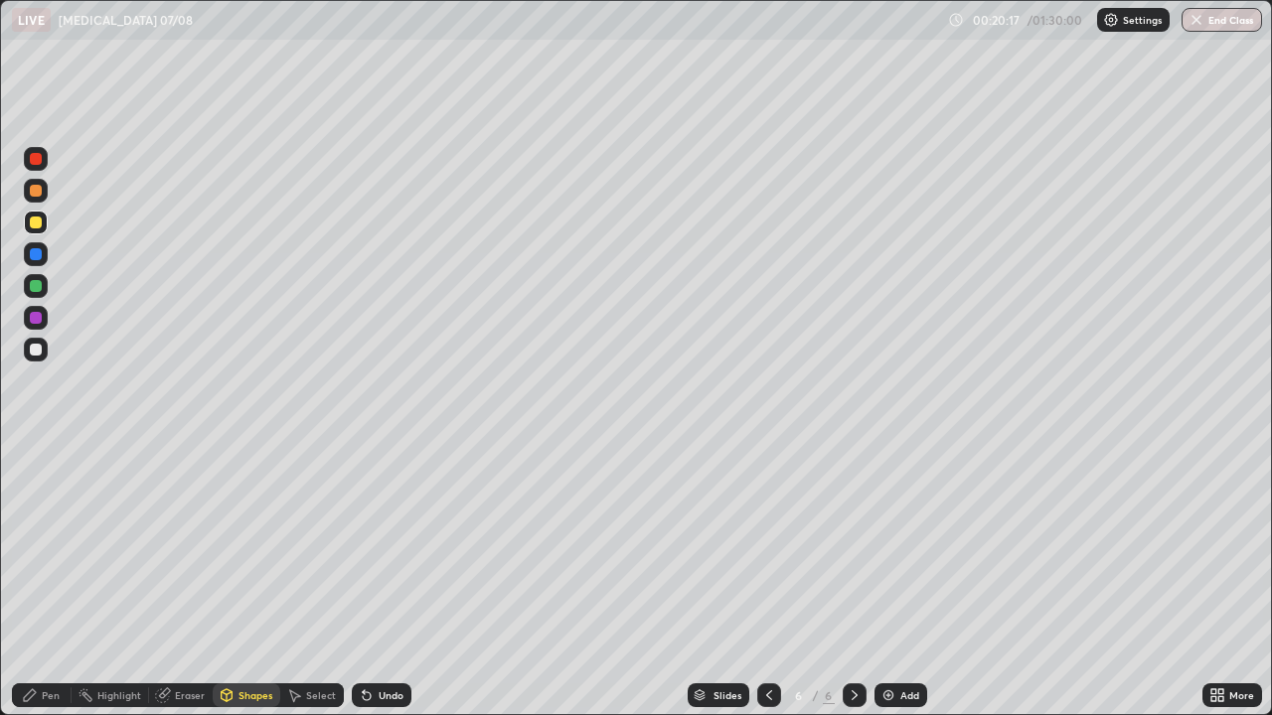
click at [38, 286] on div at bounding box center [36, 286] width 12 height 12
click at [906, 580] on div "Add" at bounding box center [909, 696] width 19 height 10
click at [54, 580] on div "Pen" at bounding box center [42, 696] width 60 height 24
click at [43, 352] on div at bounding box center [36, 350] width 24 height 24
click at [380, 580] on div "Undo" at bounding box center [391, 696] width 25 height 10
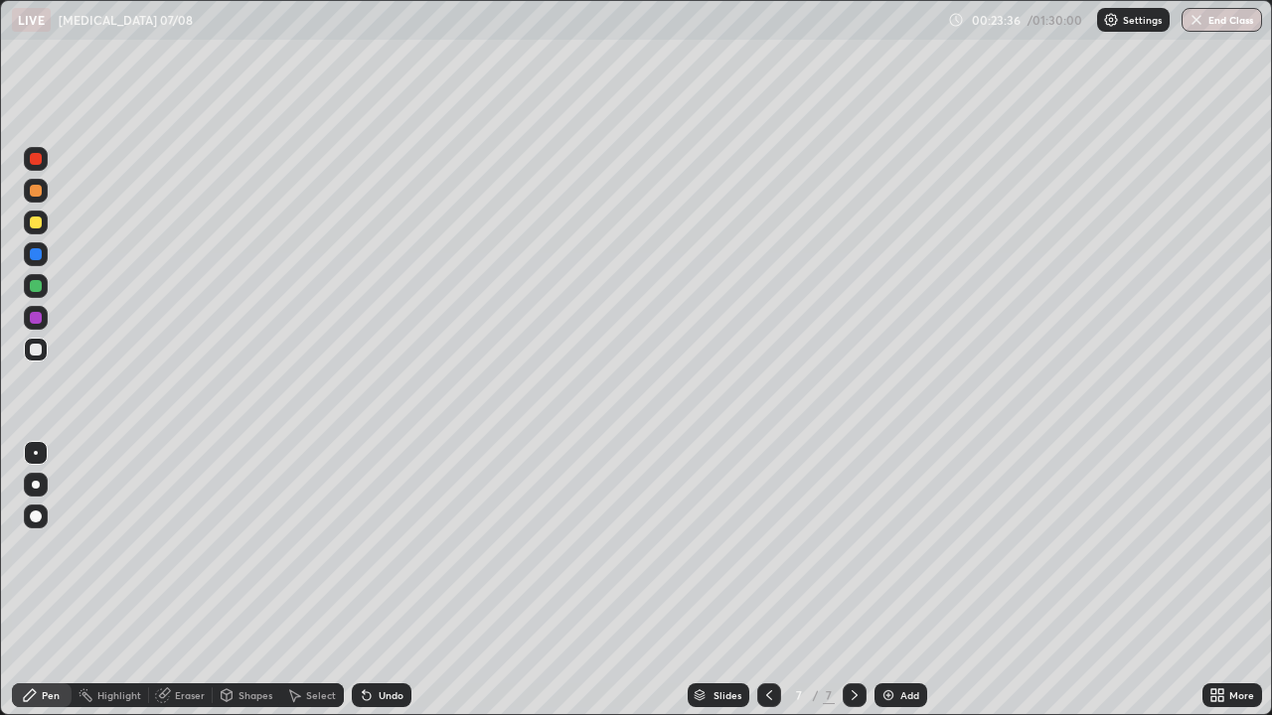
click at [323, 580] on div "Select" at bounding box center [321, 696] width 30 height 10
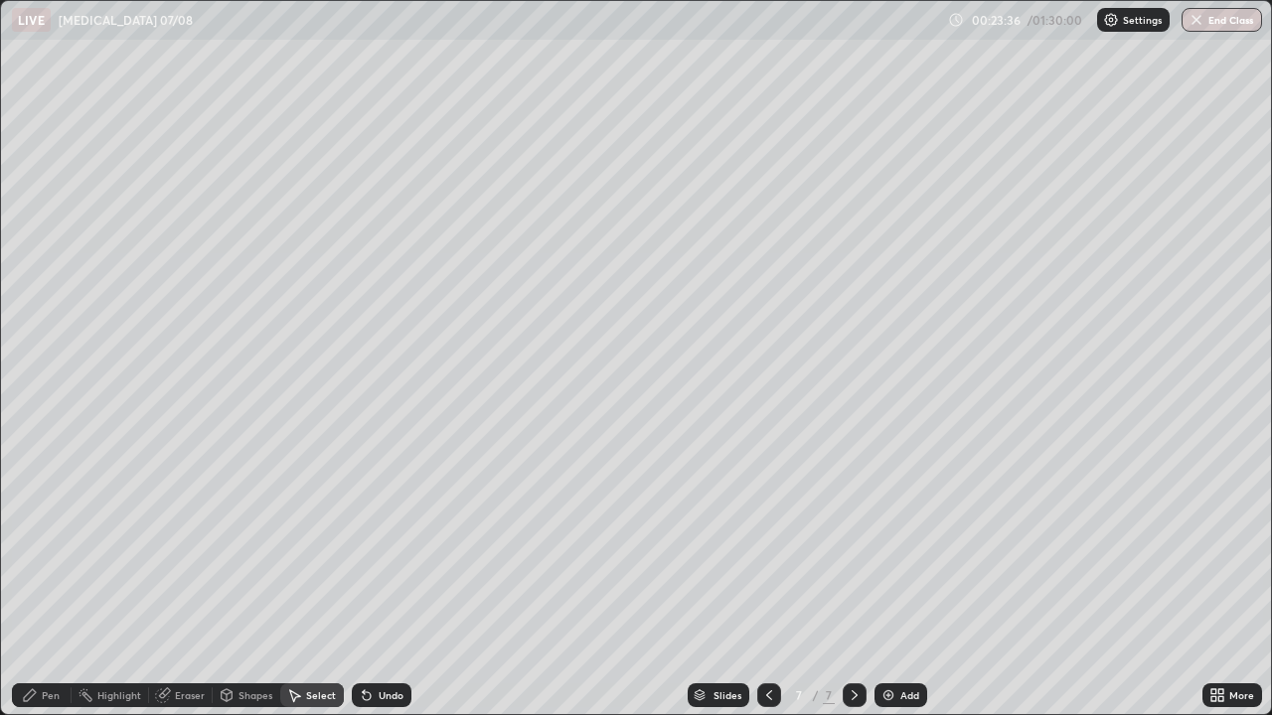
click at [274, 580] on div "Shapes" at bounding box center [247, 696] width 68 height 24
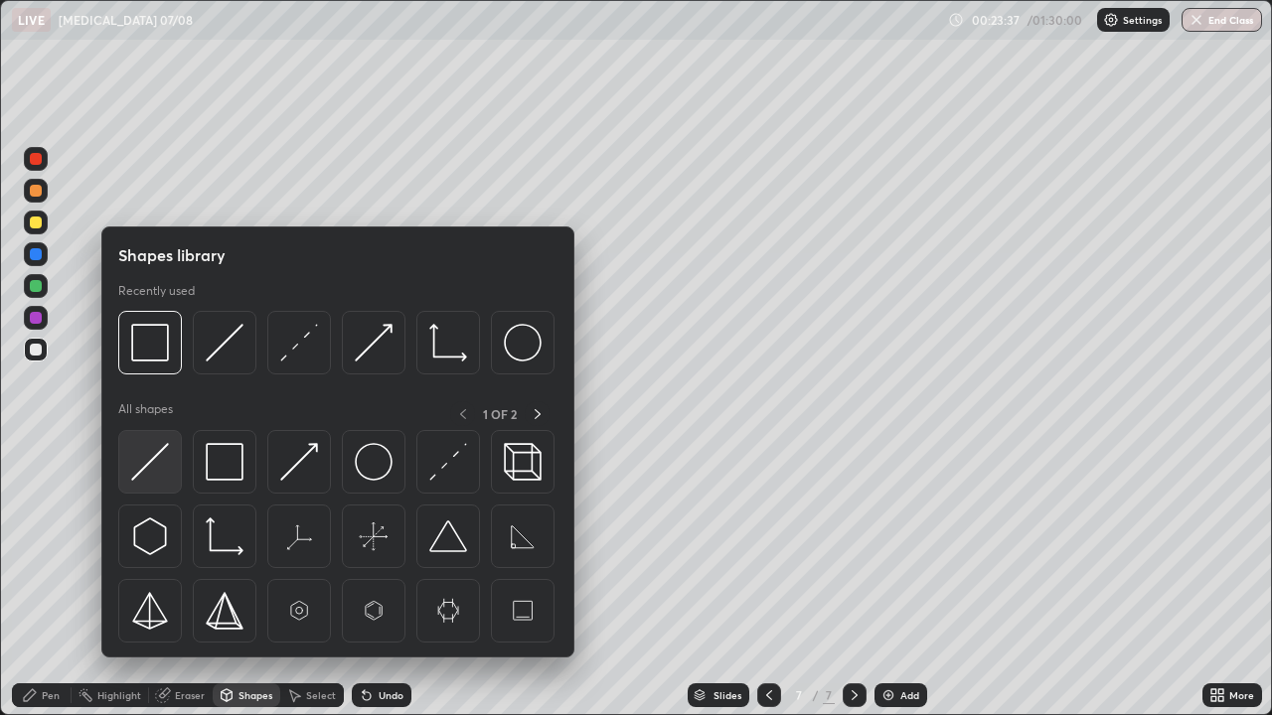
click at [159, 457] on img at bounding box center [150, 462] width 38 height 38
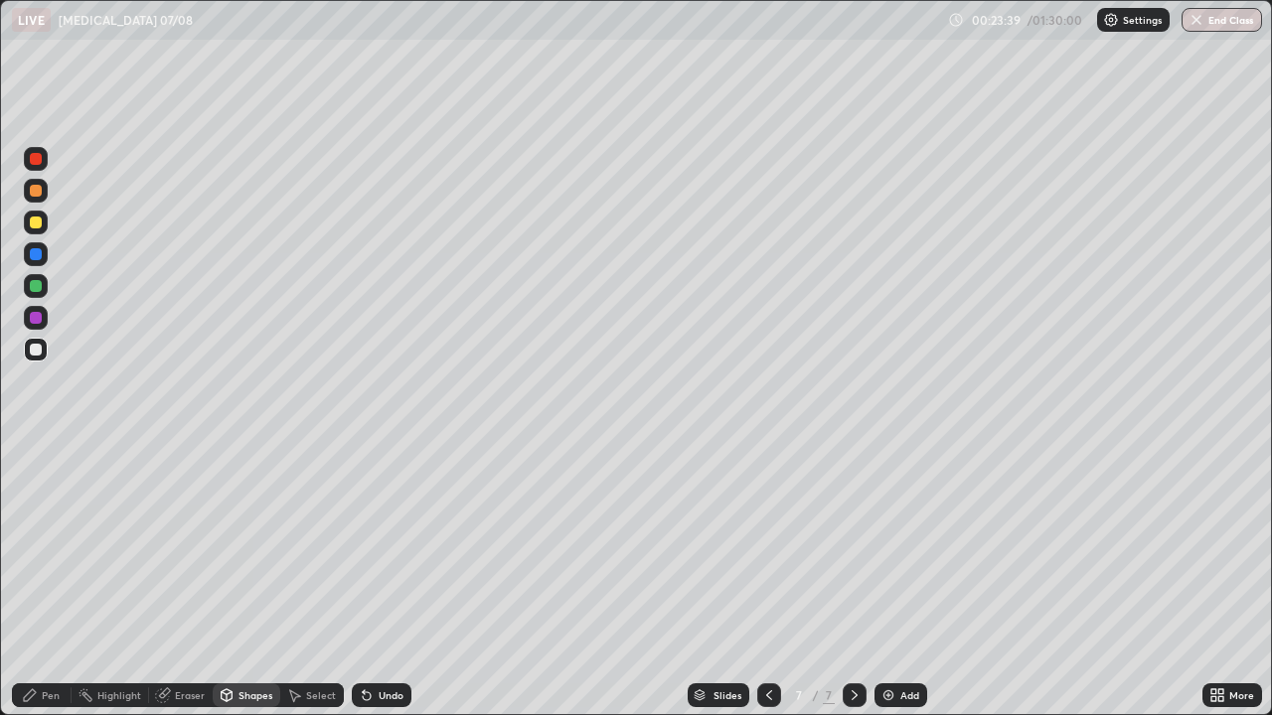
click at [43, 350] on div at bounding box center [36, 350] width 24 height 24
click at [39, 580] on div "Pen" at bounding box center [42, 696] width 60 height 24
click at [41, 221] on div at bounding box center [36, 223] width 12 height 12
click at [38, 349] on div at bounding box center [36, 350] width 12 height 12
click at [36, 157] on div at bounding box center [36, 159] width 12 height 12
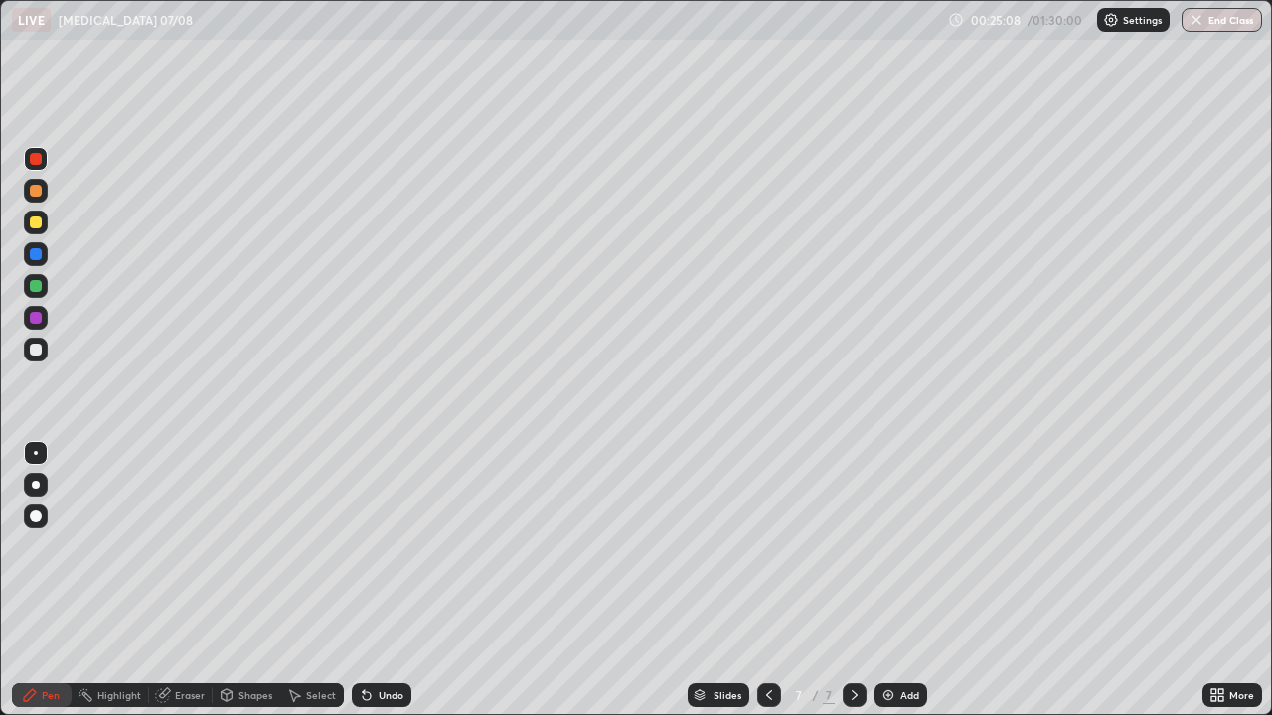
click at [234, 580] on div "Shapes" at bounding box center [247, 696] width 68 height 24
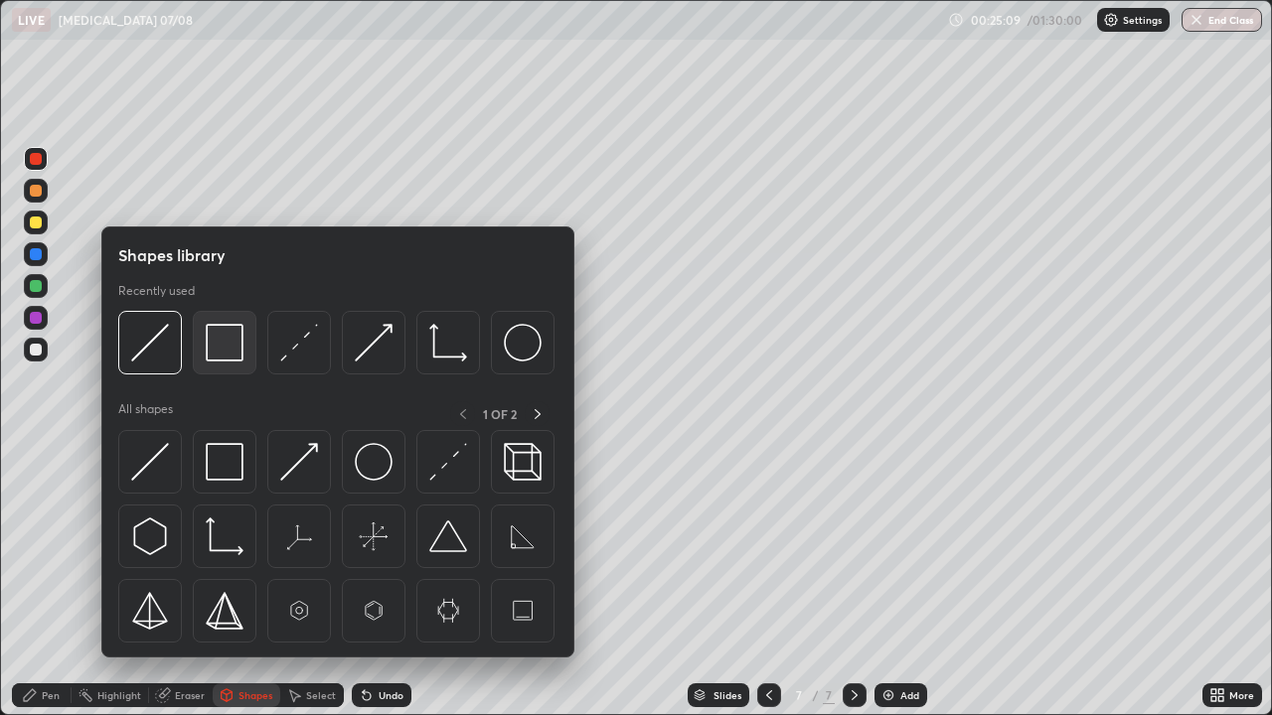
click at [228, 349] on img at bounding box center [225, 343] width 38 height 38
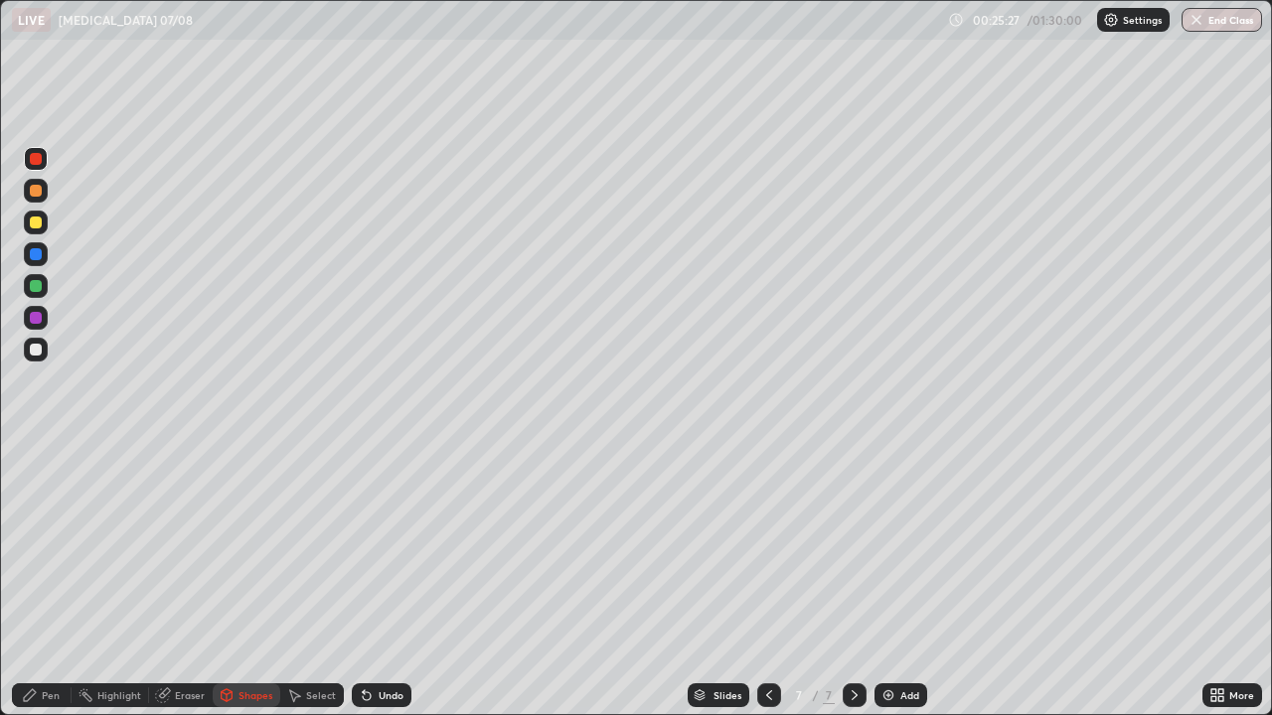
click at [910, 580] on div "Add" at bounding box center [909, 696] width 19 height 10
click at [259, 580] on div "Shapes" at bounding box center [247, 696] width 68 height 24
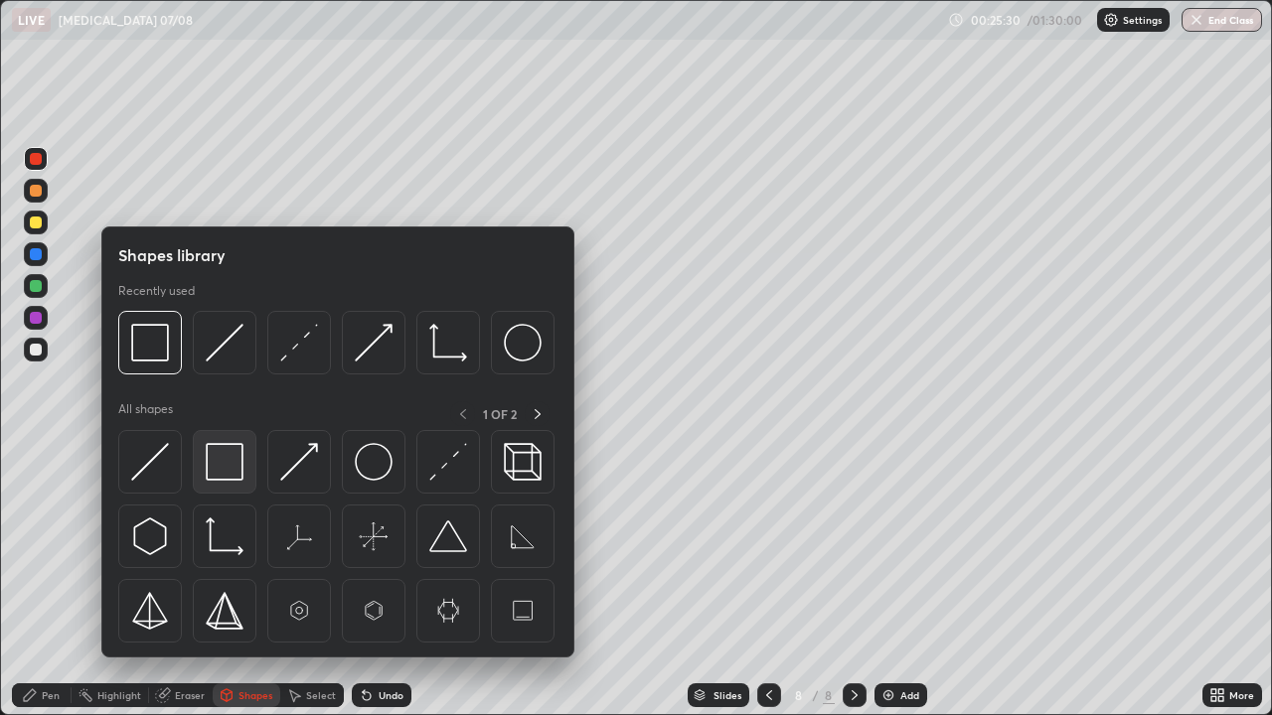
click at [235, 464] on img at bounding box center [225, 462] width 38 height 38
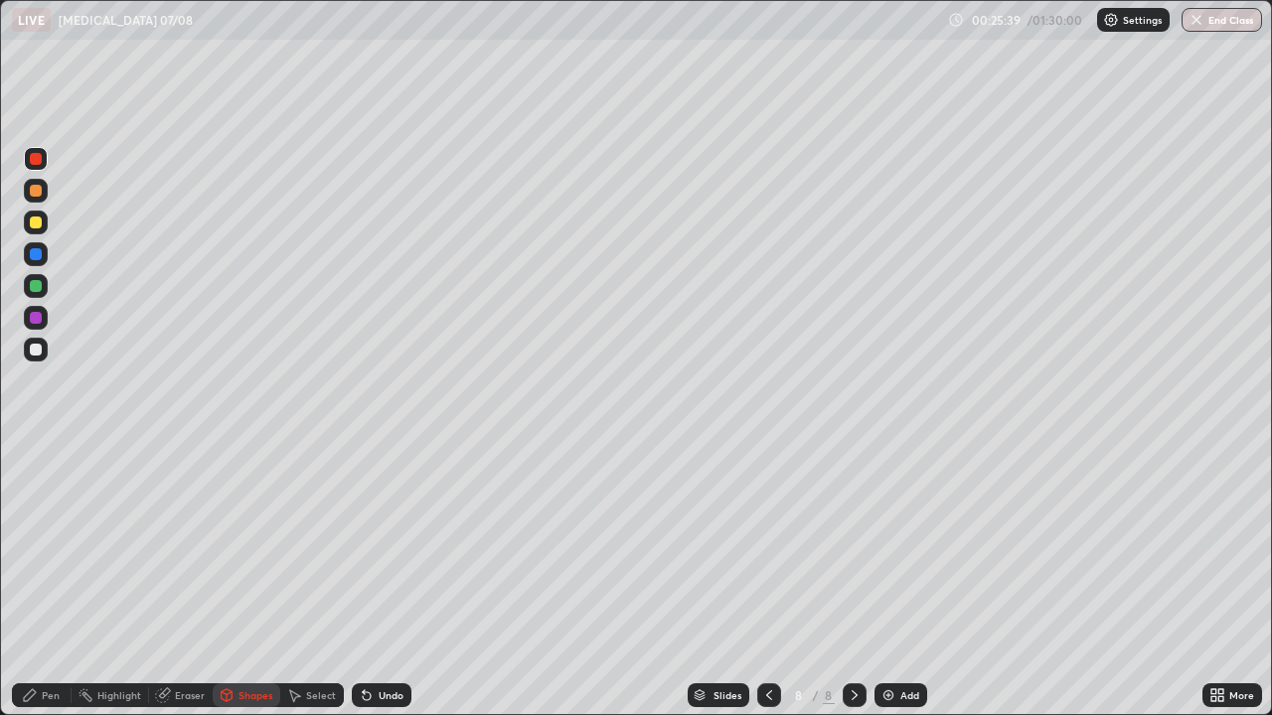
click at [320, 580] on div "Select" at bounding box center [312, 696] width 64 height 24
click at [576, 468] on div "0 ° Undo Copy Duplicate Duplicate to new slide Delete" at bounding box center [636, 358] width 1270 height 714
click at [40, 580] on div "Pen" at bounding box center [42, 696] width 60 height 24
click at [37, 359] on div at bounding box center [36, 350] width 24 height 24
click at [763, 580] on icon at bounding box center [769, 696] width 16 height 16
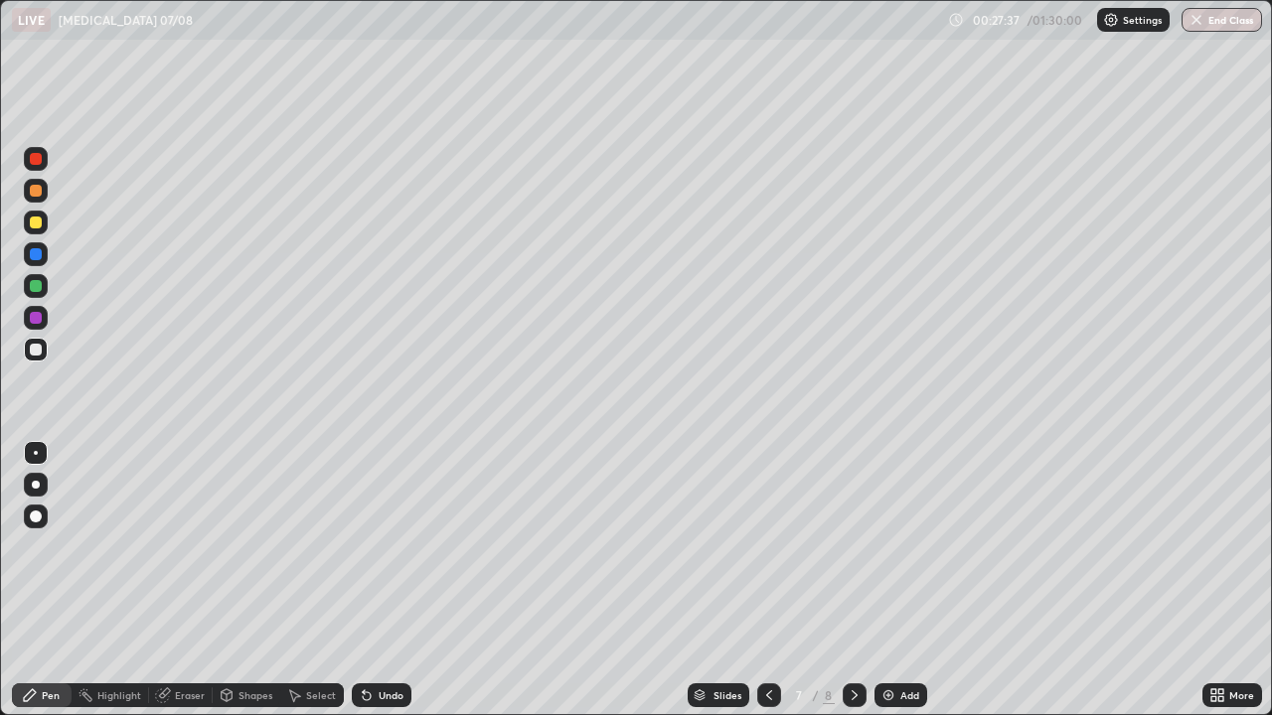
click at [766, 580] on icon at bounding box center [769, 696] width 6 height 10
click at [862, 580] on div at bounding box center [855, 696] width 24 height 40
click at [184, 580] on div "Eraser" at bounding box center [190, 696] width 30 height 10
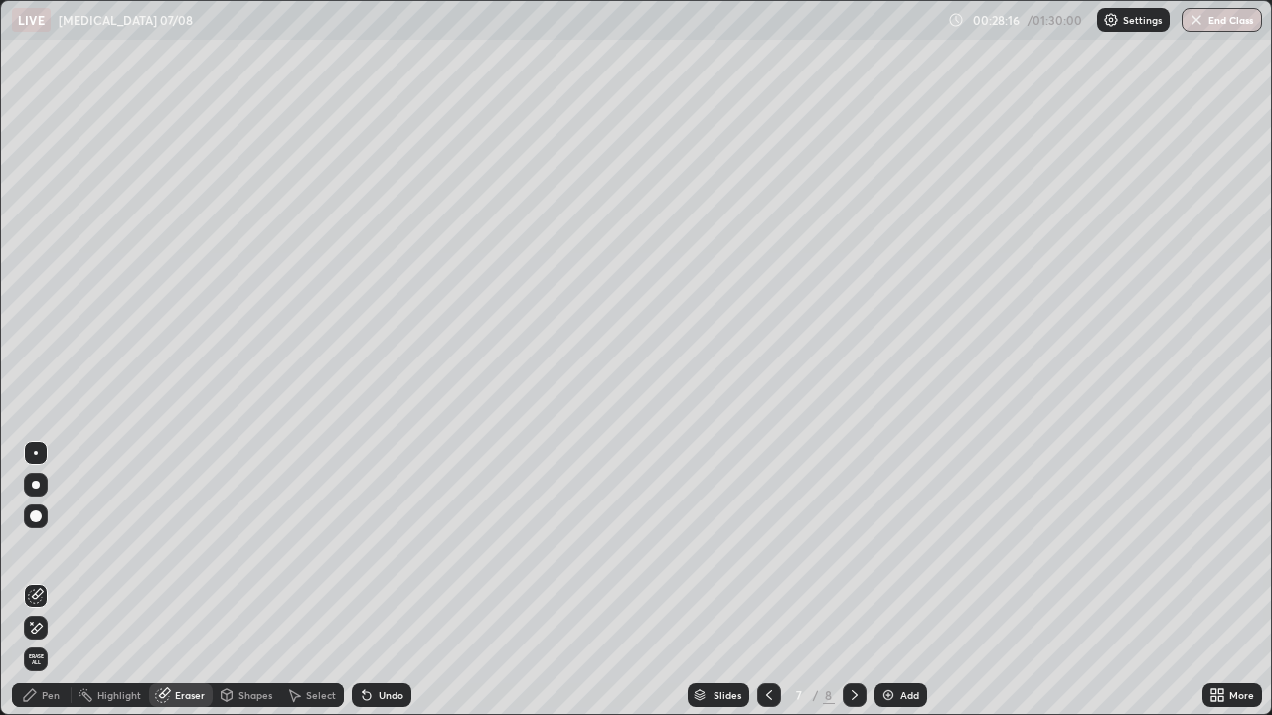
click at [44, 580] on div "Pen" at bounding box center [42, 696] width 60 height 24
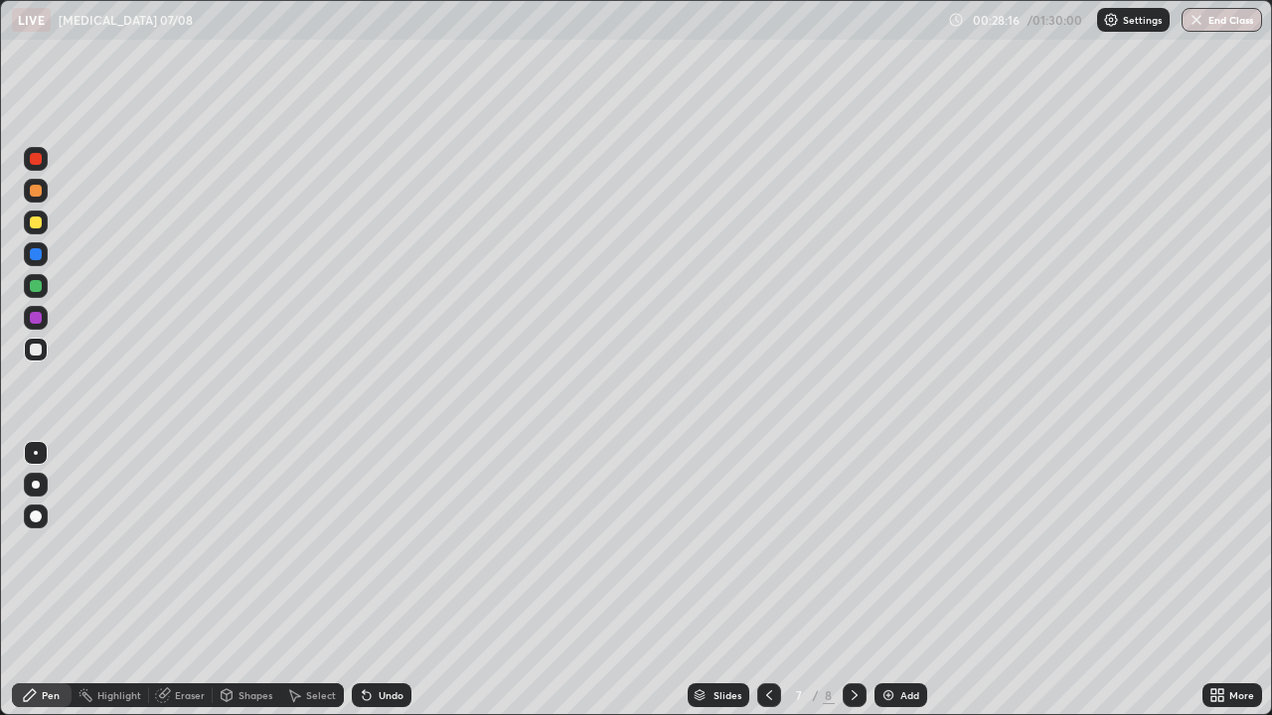
click at [36, 348] on div at bounding box center [36, 350] width 12 height 12
click at [180, 580] on div "Eraser" at bounding box center [181, 696] width 64 height 24
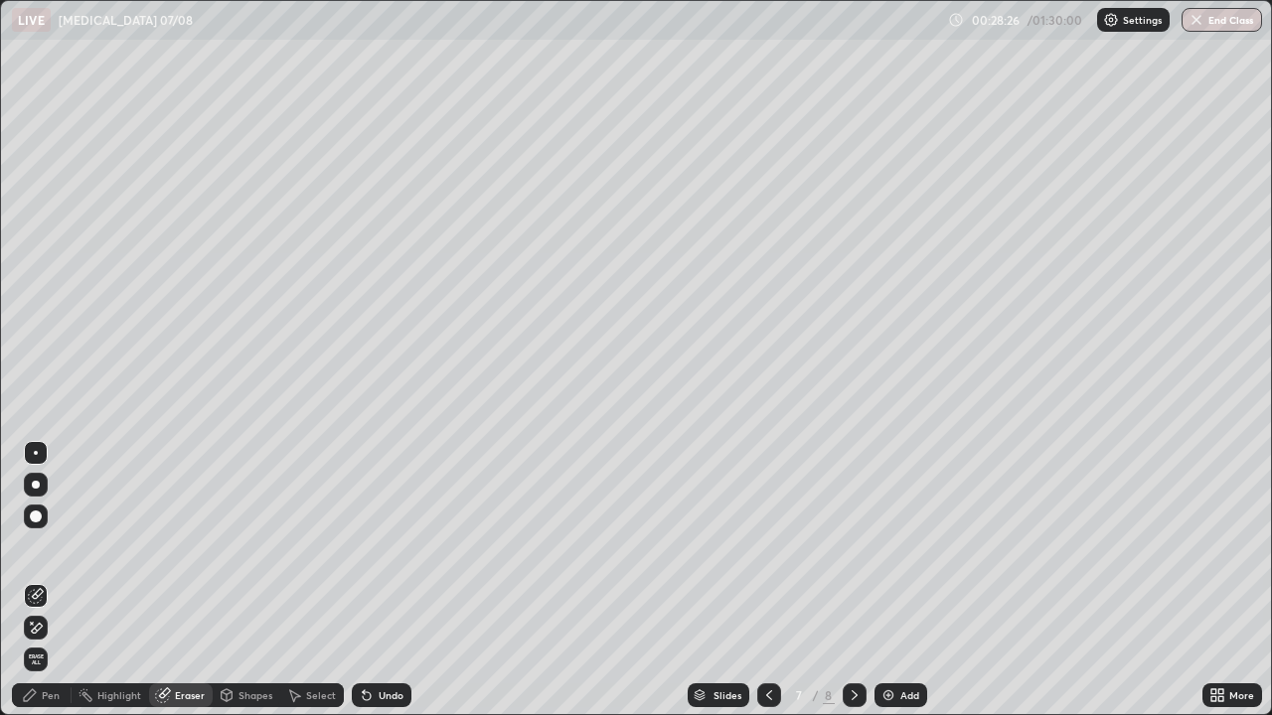
click at [43, 580] on icon at bounding box center [36, 628] width 16 height 17
click at [48, 580] on div "Pen" at bounding box center [42, 696] width 60 height 24
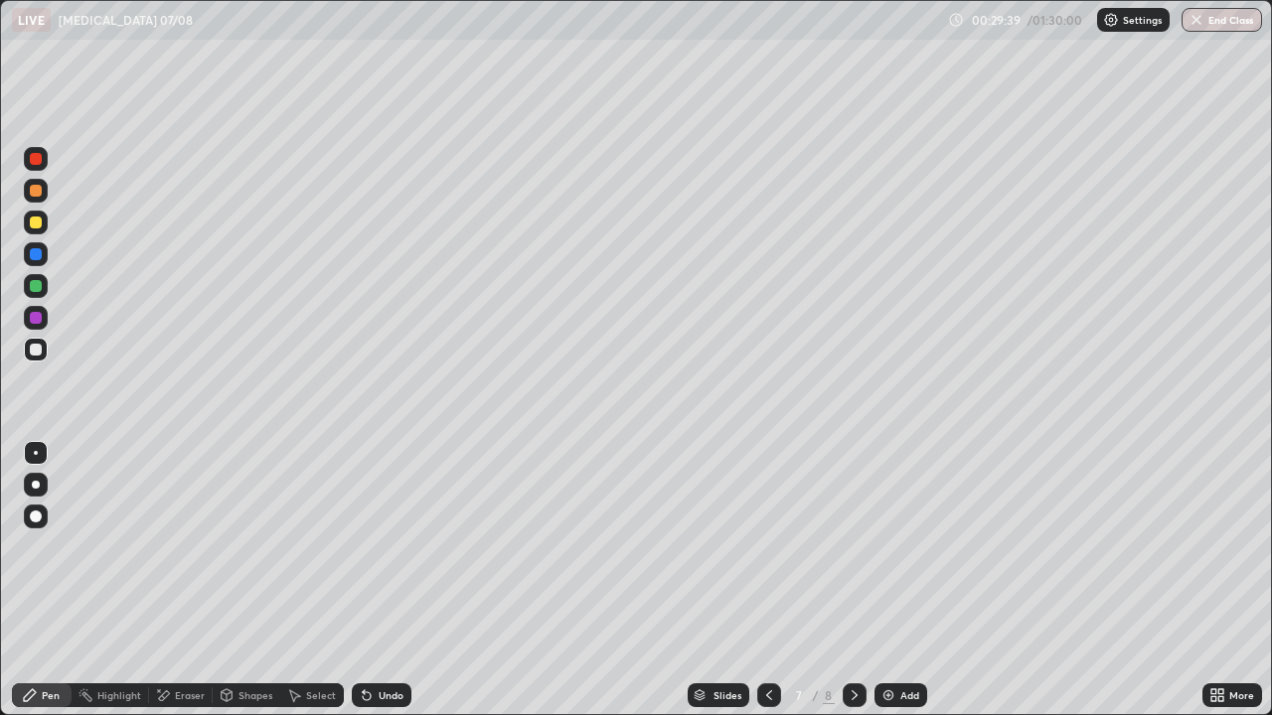
click at [853, 580] on icon at bounding box center [855, 696] width 16 height 16
click at [913, 580] on div "Add" at bounding box center [900, 696] width 53 height 24
click at [36, 347] on div at bounding box center [36, 350] width 12 height 12
click at [38, 224] on div at bounding box center [36, 223] width 12 height 12
click at [388, 580] on div "Undo" at bounding box center [391, 696] width 25 height 10
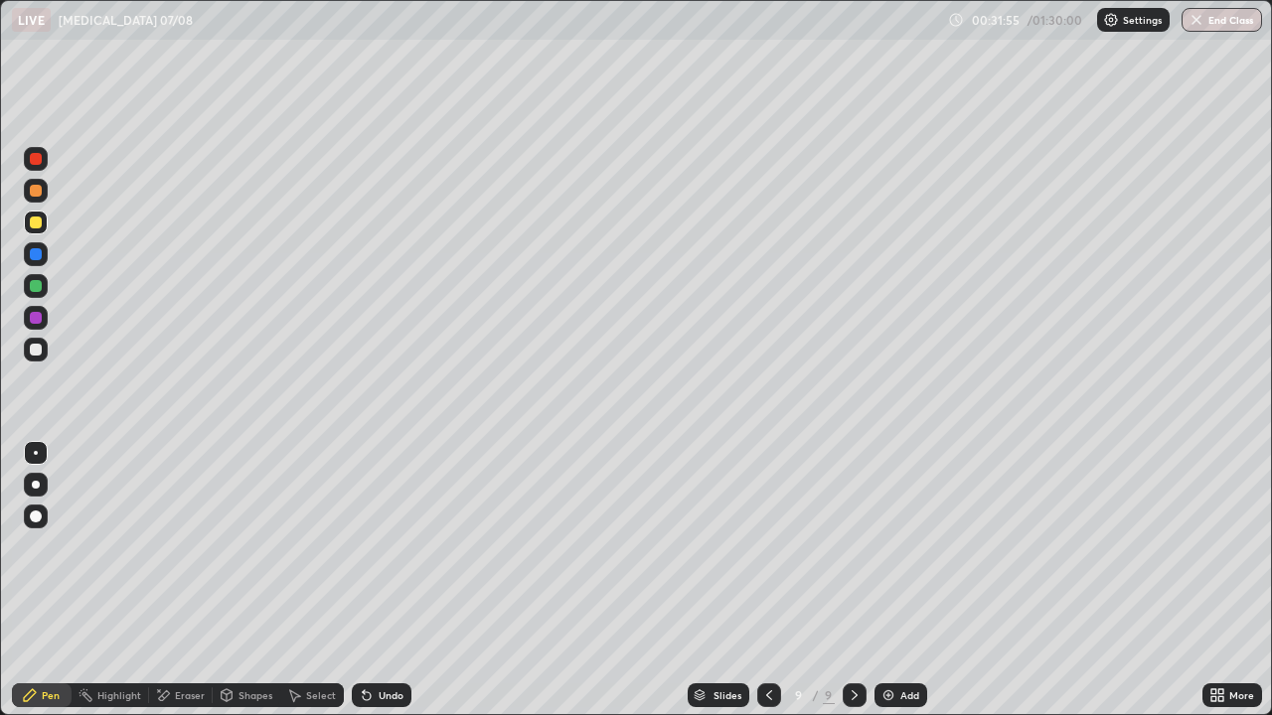
click at [244, 580] on div "Shapes" at bounding box center [255, 696] width 34 height 10
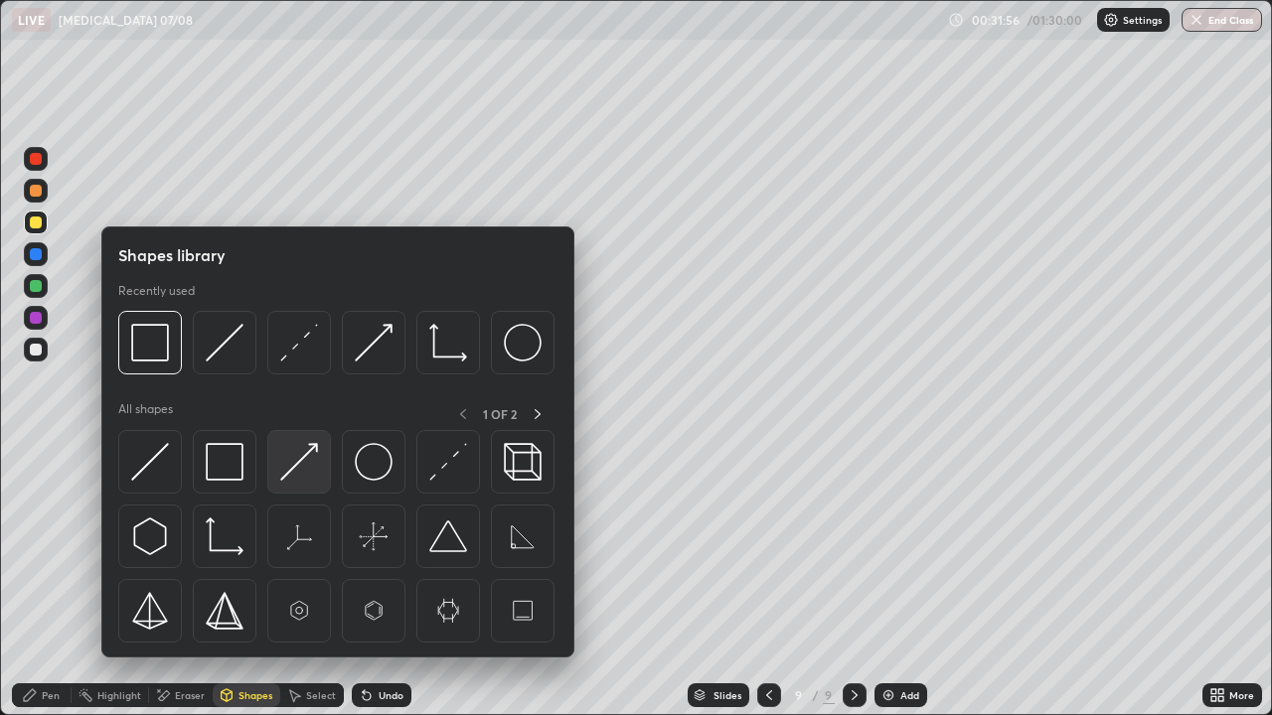
click at [303, 453] on img at bounding box center [299, 462] width 38 height 38
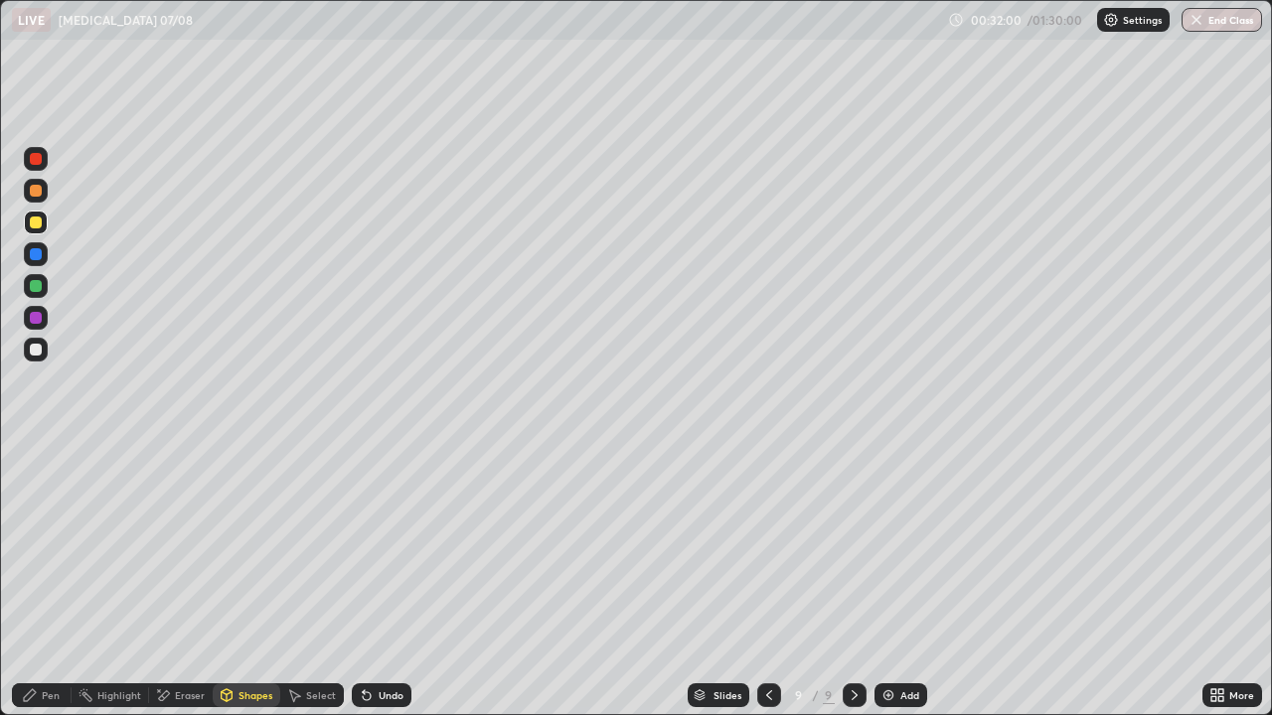
click at [54, 580] on div "Pen" at bounding box center [42, 696] width 60 height 24
click at [390, 580] on div "Undo" at bounding box center [382, 696] width 60 height 24
click at [386, 580] on div "Undo" at bounding box center [382, 696] width 60 height 24
click at [35, 348] on div at bounding box center [36, 350] width 12 height 12
click at [911, 580] on div "Add" at bounding box center [900, 696] width 53 height 24
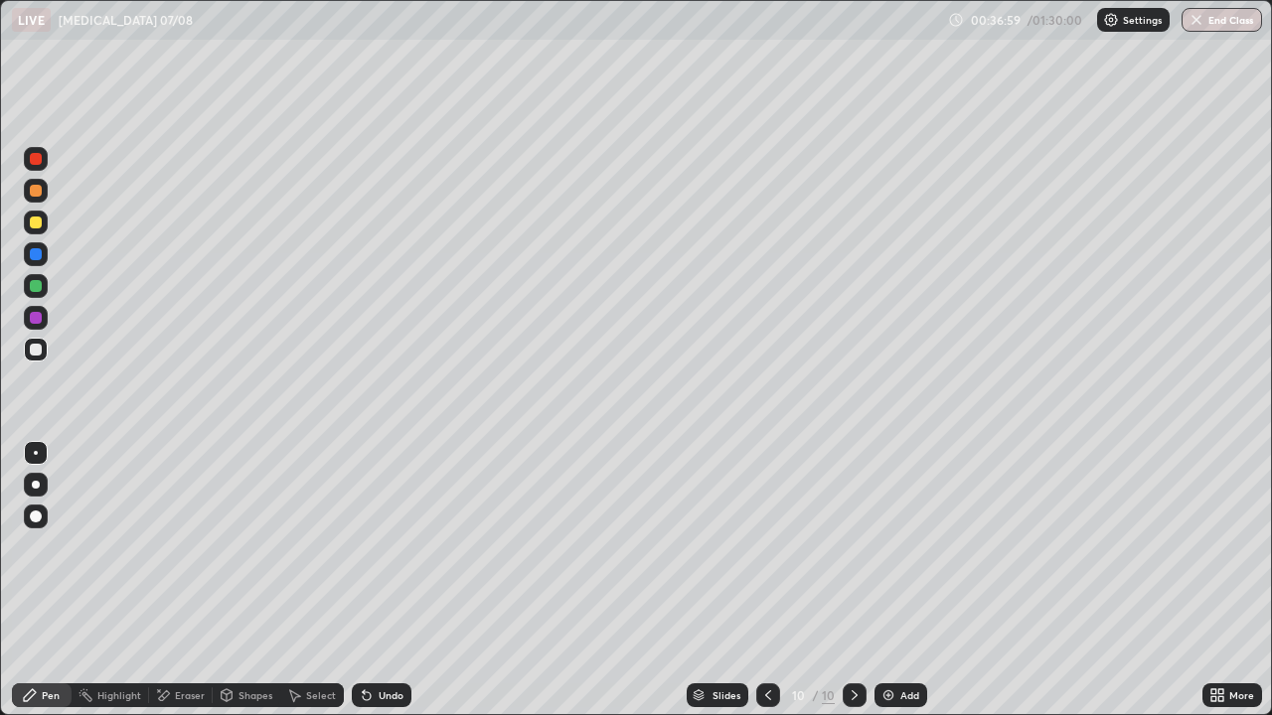
click at [245, 580] on div "Shapes" at bounding box center [255, 696] width 34 height 10
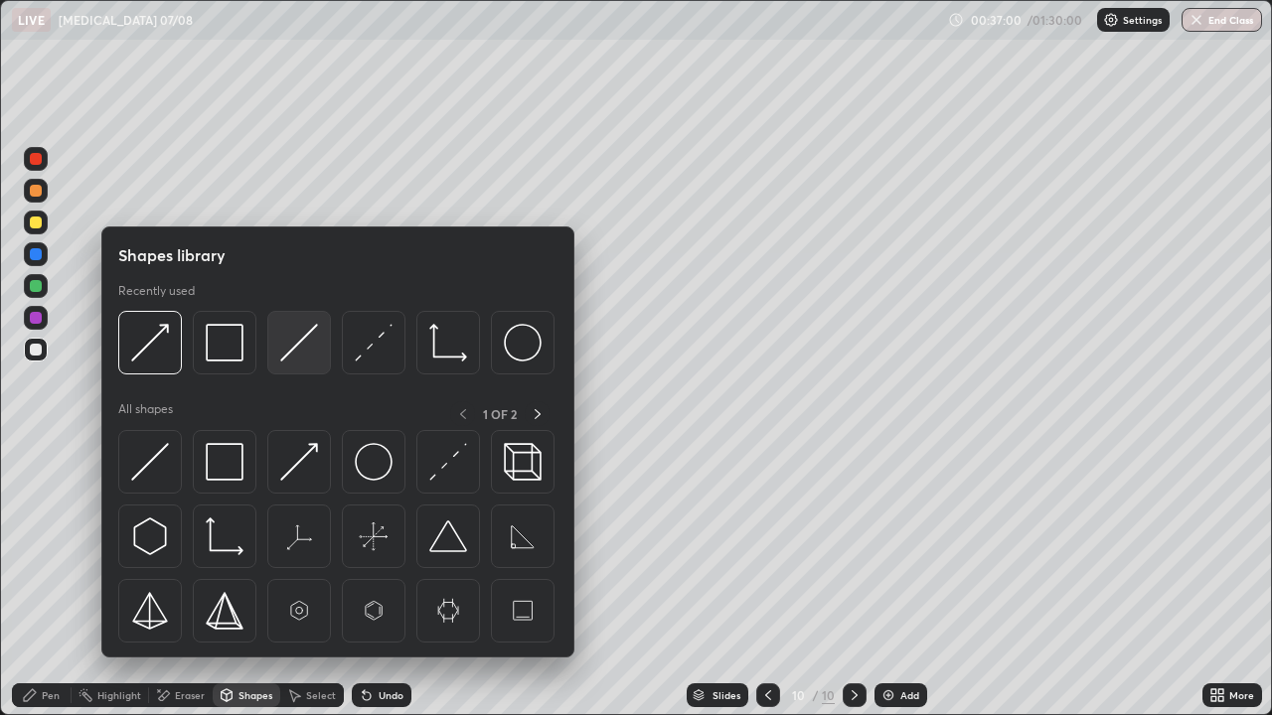
click at [290, 358] on img at bounding box center [299, 343] width 38 height 38
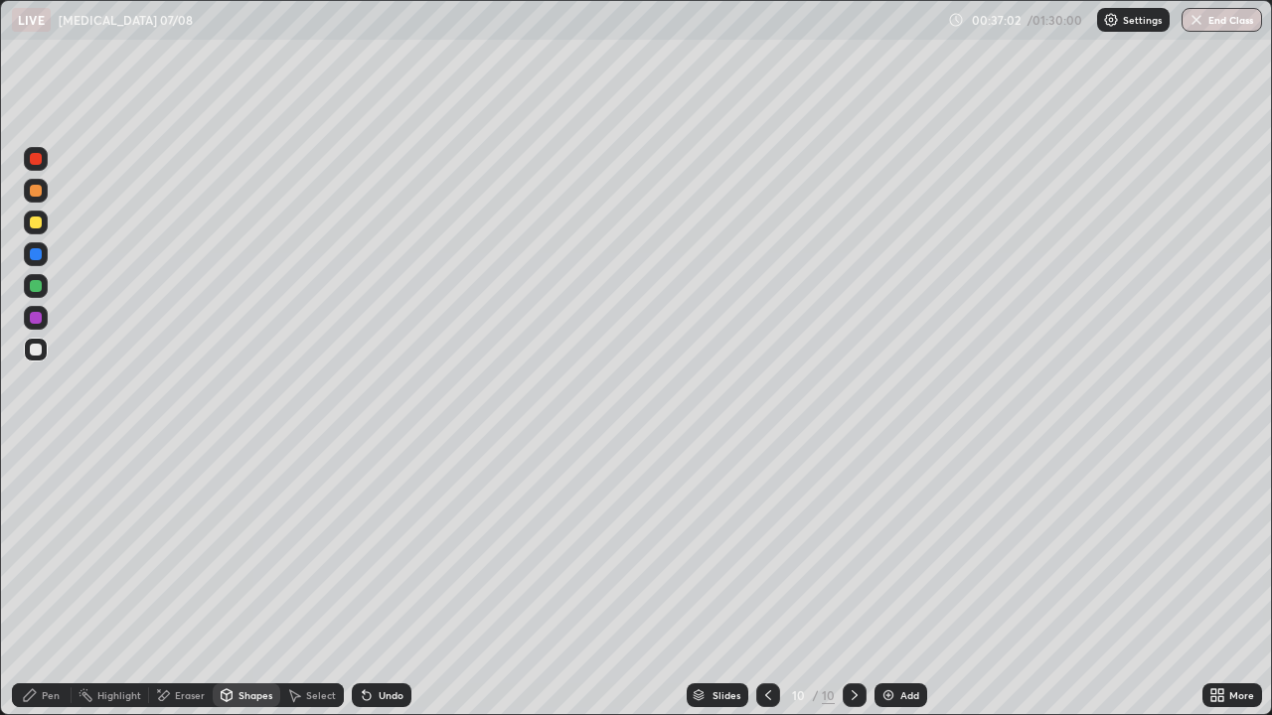
click at [47, 349] on div at bounding box center [36, 350] width 24 height 24
click at [46, 580] on div "Pen" at bounding box center [51, 696] width 18 height 10
click at [386, 580] on div "Undo" at bounding box center [391, 696] width 25 height 10
click at [385, 580] on div "Undo" at bounding box center [391, 696] width 25 height 10
click at [379, 580] on div "Undo" at bounding box center [391, 696] width 25 height 10
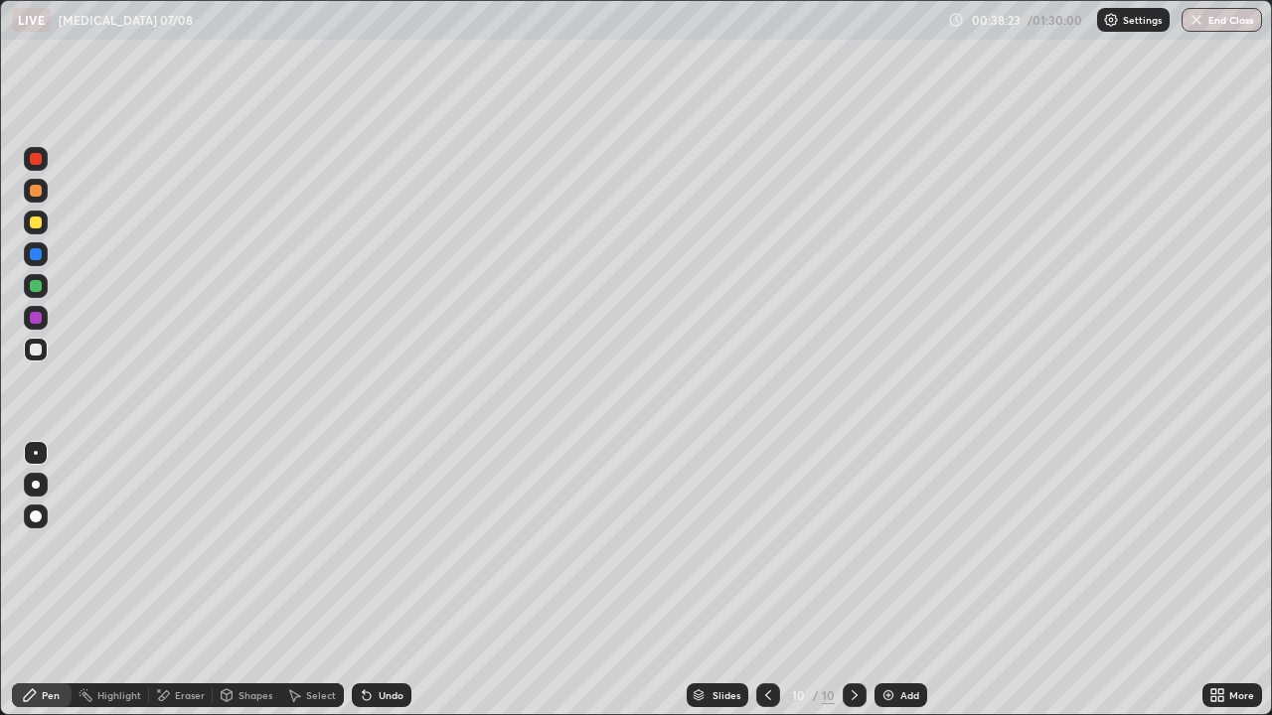
click at [44, 226] on div at bounding box center [36, 223] width 24 height 24
click at [243, 580] on div "Shapes" at bounding box center [255, 696] width 34 height 10
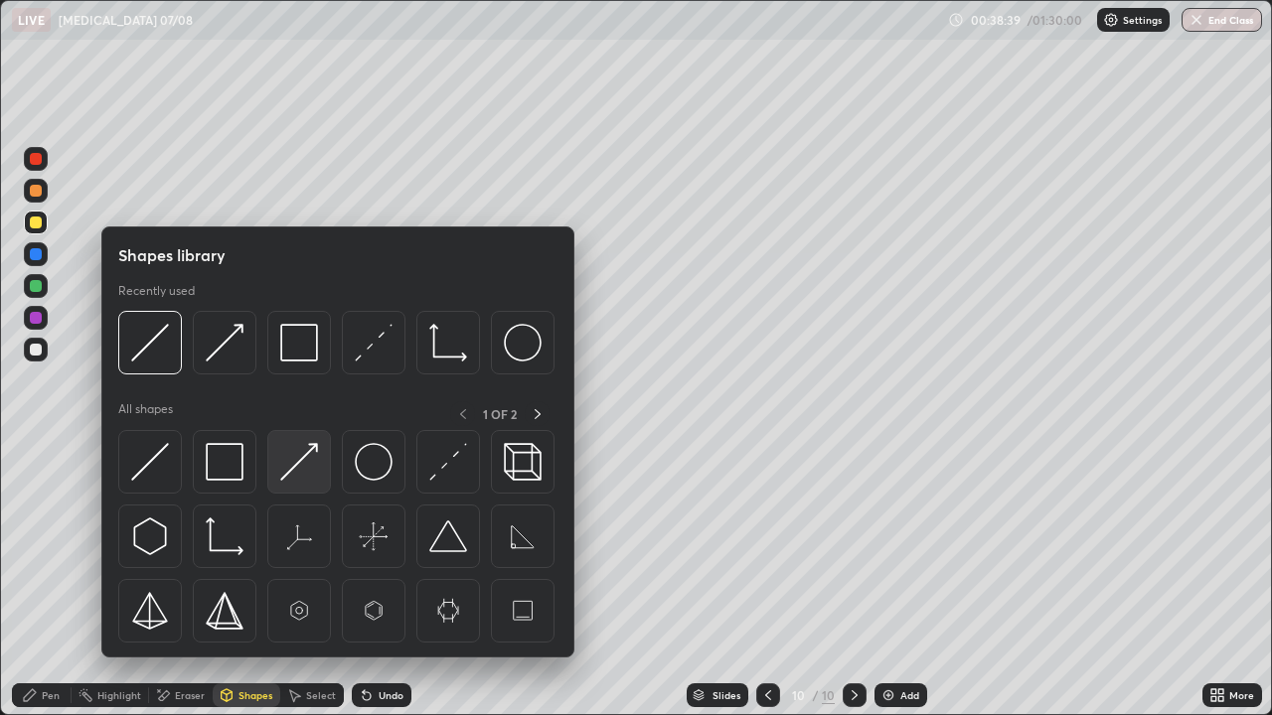
click at [300, 459] on img at bounding box center [299, 462] width 38 height 38
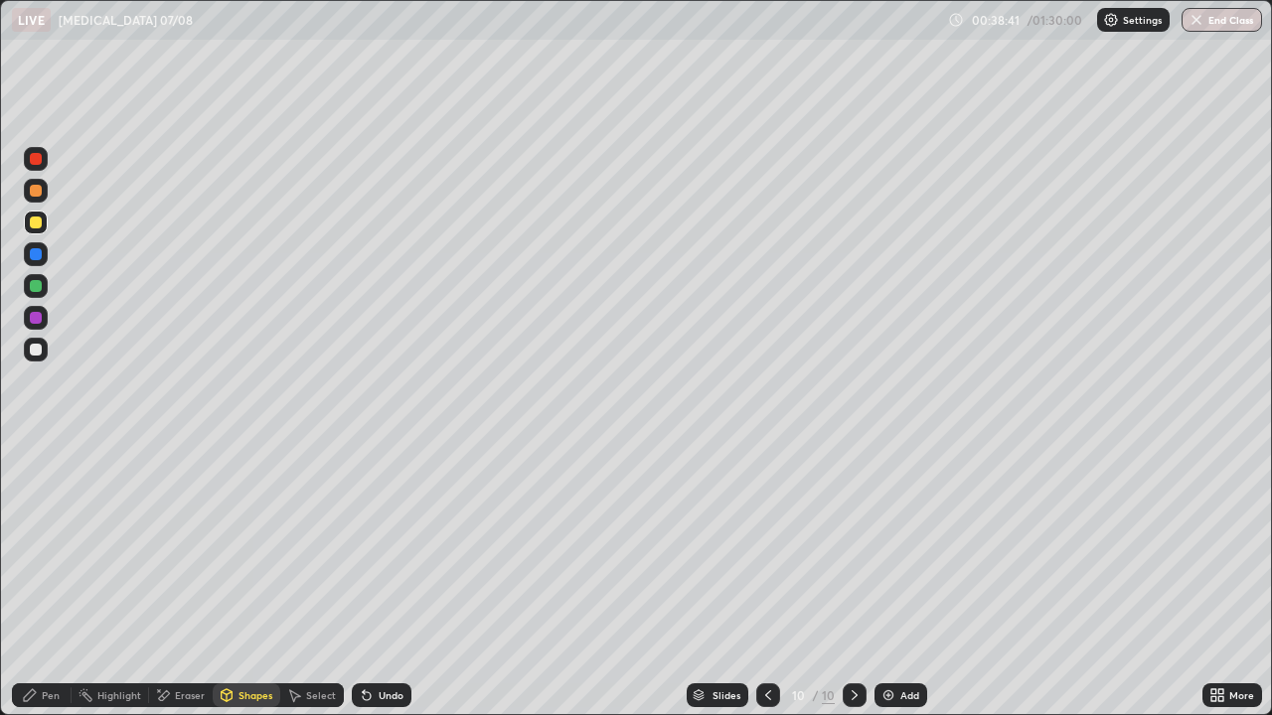
click at [36, 580] on icon at bounding box center [30, 696] width 12 height 12
click at [906, 580] on div "Add" at bounding box center [900, 696] width 53 height 24
click at [41, 352] on div at bounding box center [36, 350] width 12 height 12
click at [385, 580] on div "Undo" at bounding box center [391, 696] width 25 height 10
click at [381, 580] on div "Undo" at bounding box center [382, 696] width 60 height 24
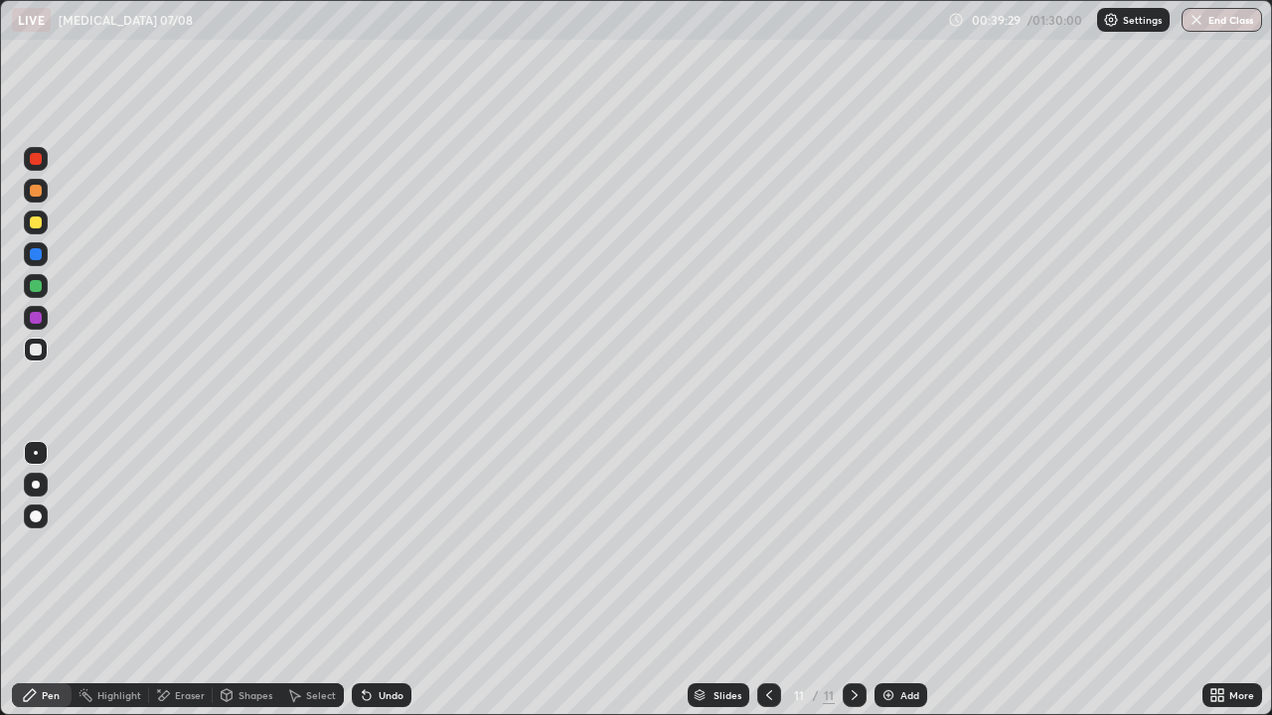
click at [383, 580] on div "Undo" at bounding box center [382, 696] width 60 height 24
click at [382, 580] on div "Undo" at bounding box center [391, 696] width 25 height 10
click at [382, 580] on div "Undo" at bounding box center [382, 696] width 60 height 24
click at [388, 580] on div "Undo" at bounding box center [391, 696] width 25 height 10
click at [175, 580] on div "Eraser" at bounding box center [190, 696] width 30 height 10
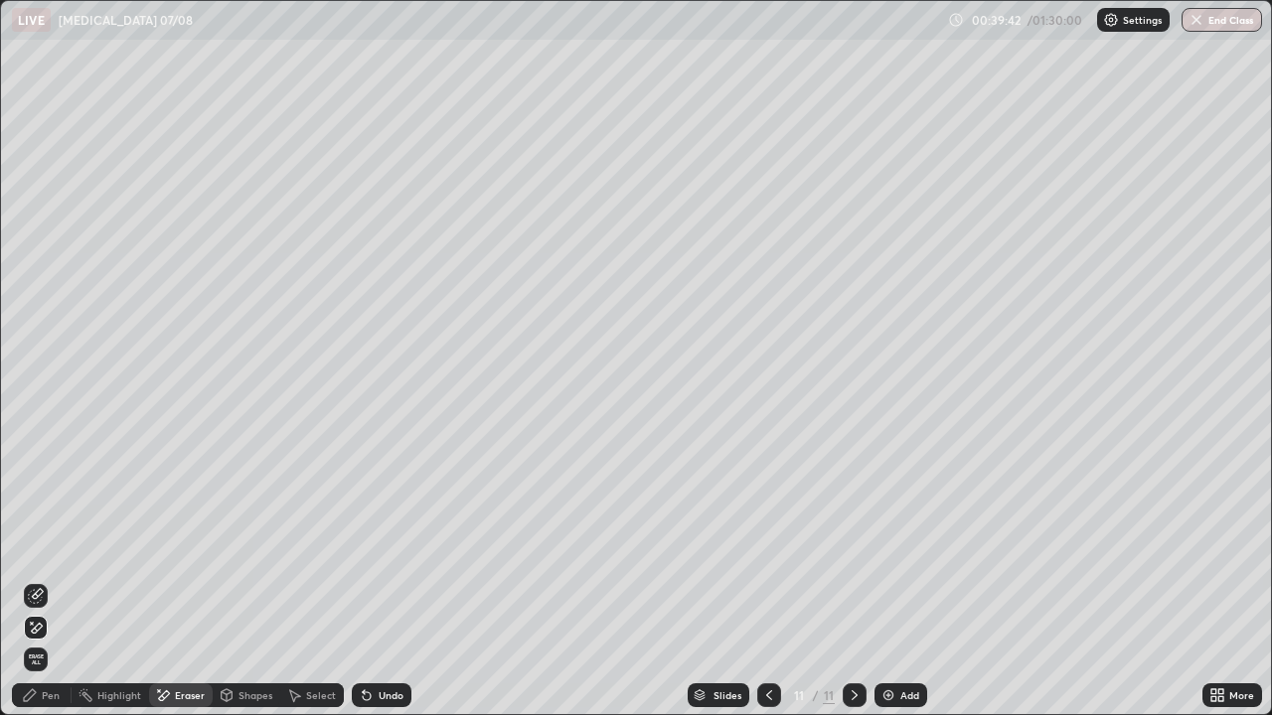
click at [54, 580] on div "Pen" at bounding box center [51, 696] width 18 height 10
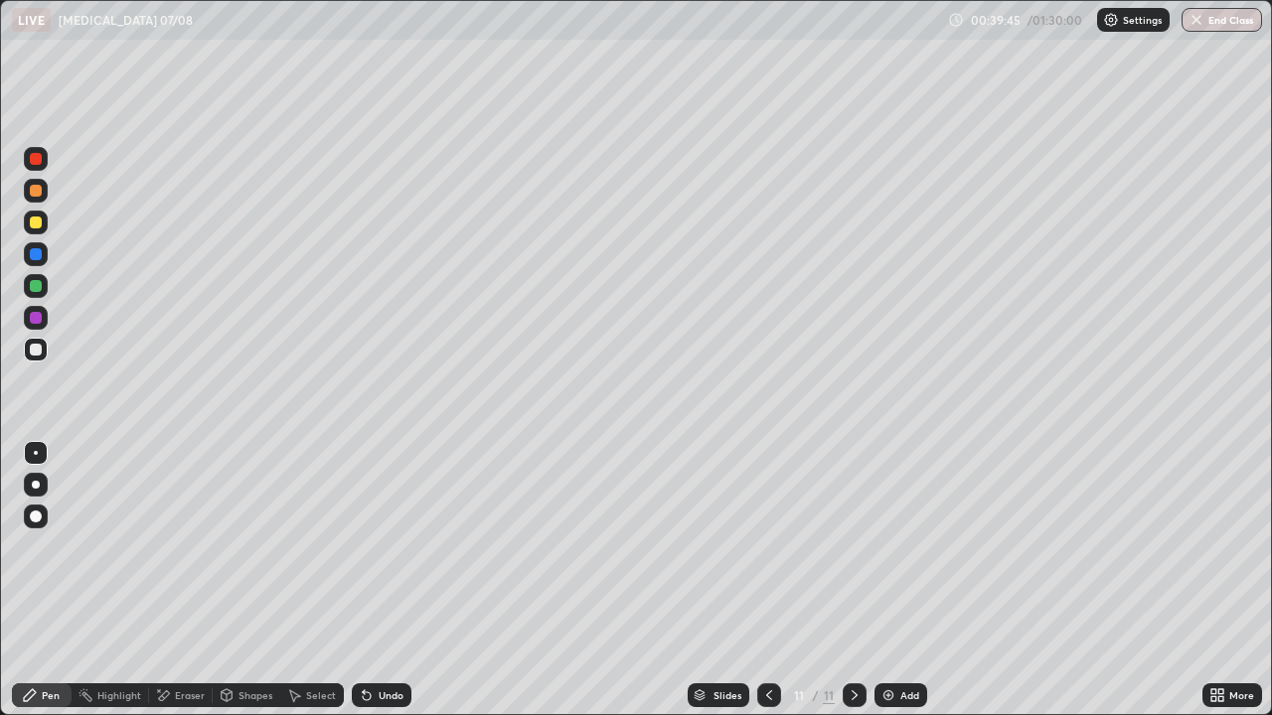
click at [183, 580] on div "Eraser" at bounding box center [190, 696] width 30 height 10
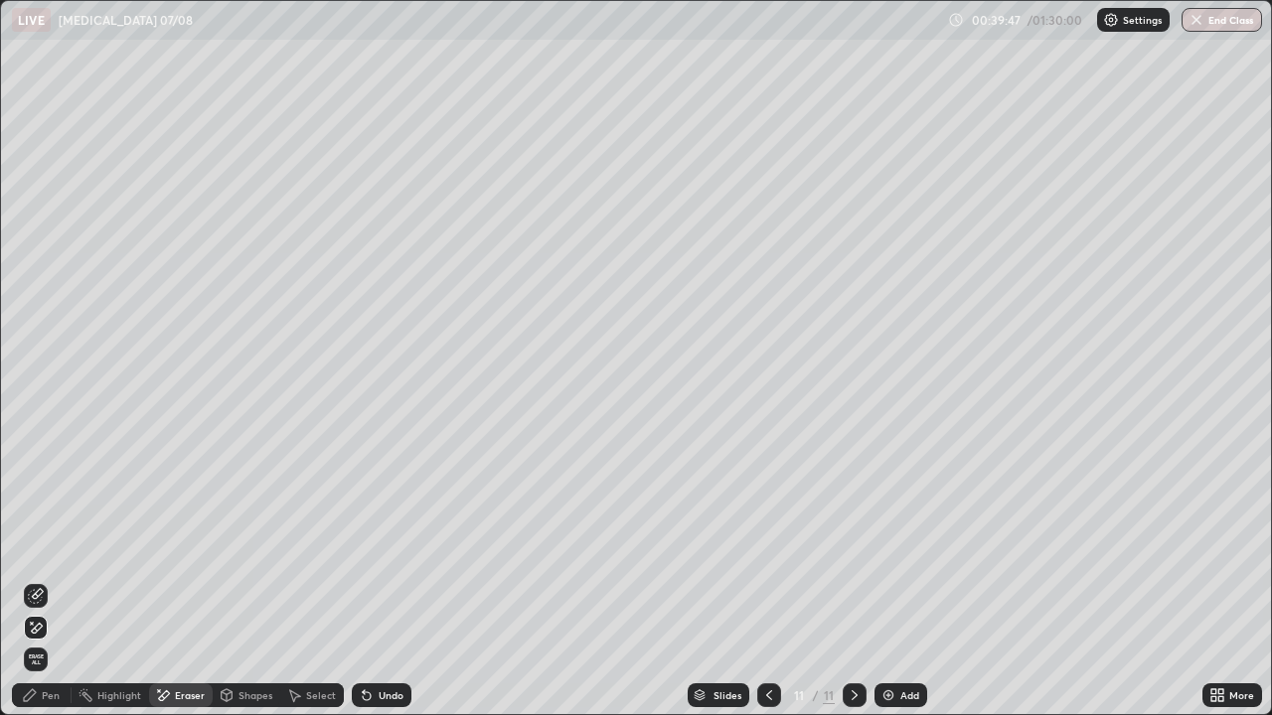
click at [46, 580] on div "Pen" at bounding box center [51, 696] width 18 height 10
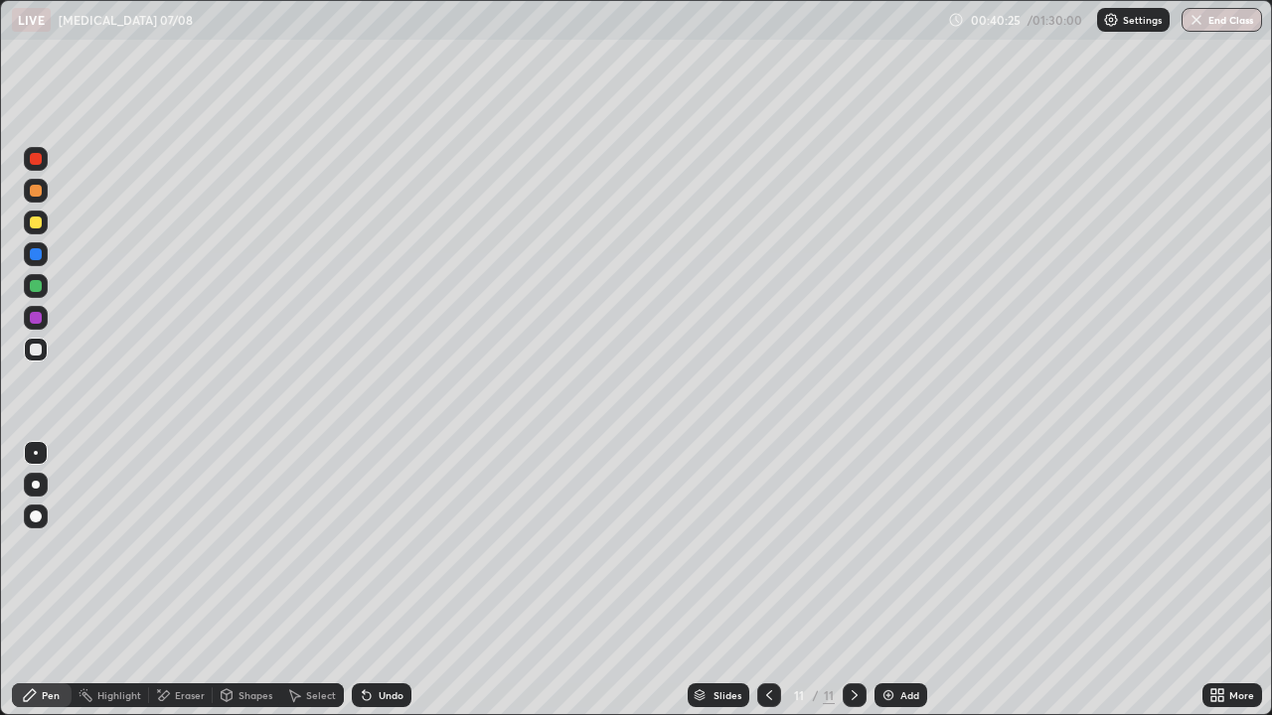
click at [41, 220] on div at bounding box center [36, 223] width 12 height 12
click at [393, 580] on div "Undo" at bounding box center [391, 696] width 25 height 10
click at [229, 580] on div "Shapes" at bounding box center [247, 696] width 68 height 24
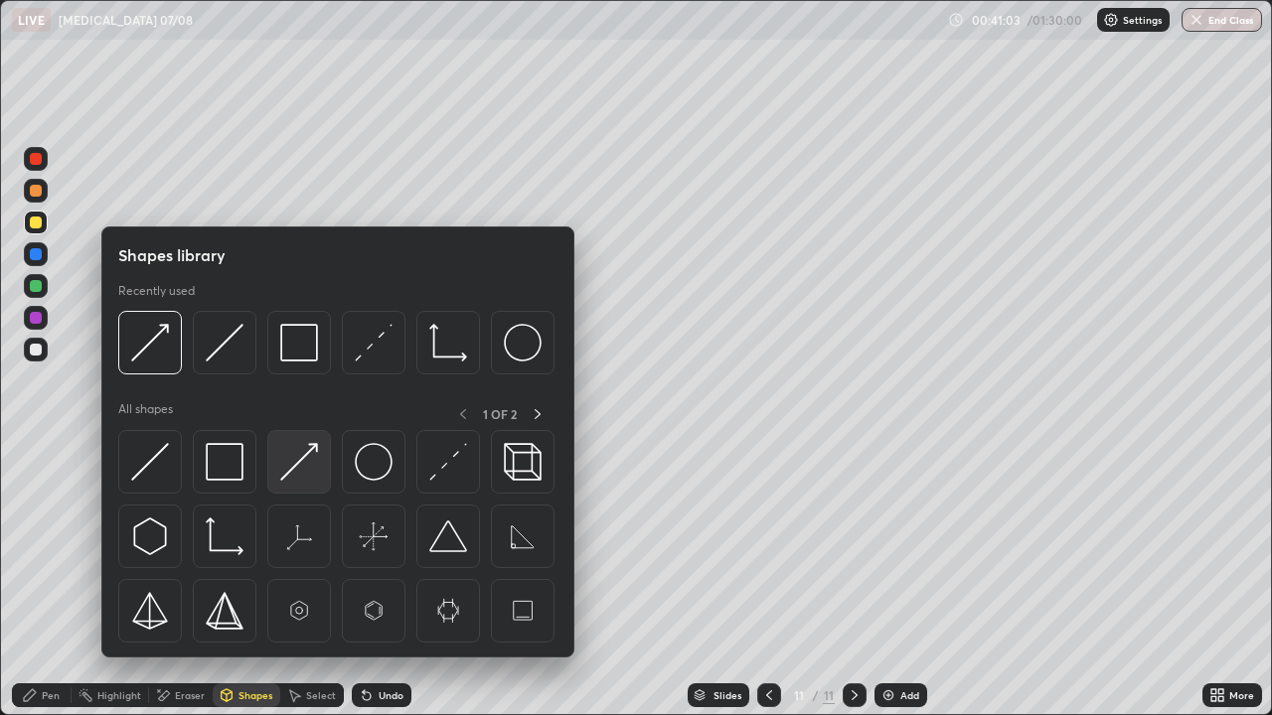
click at [295, 458] on img at bounding box center [299, 462] width 38 height 38
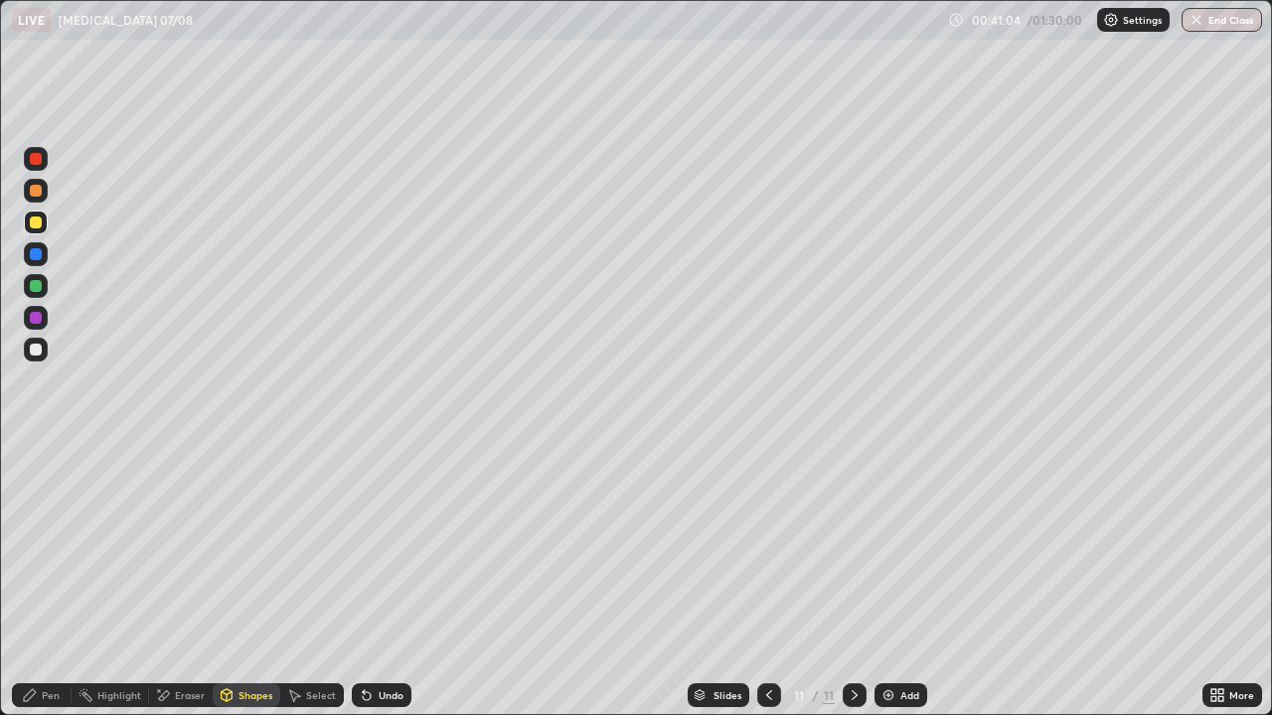
click at [46, 350] on div at bounding box center [36, 350] width 24 height 24
click at [39, 580] on div "Pen" at bounding box center [42, 696] width 60 height 24
click at [379, 580] on div "Undo" at bounding box center [391, 696] width 25 height 10
click at [44, 226] on div at bounding box center [36, 223] width 24 height 24
click at [372, 580] on div "Undo" at bounding box center [382, 696] width 60 height 24
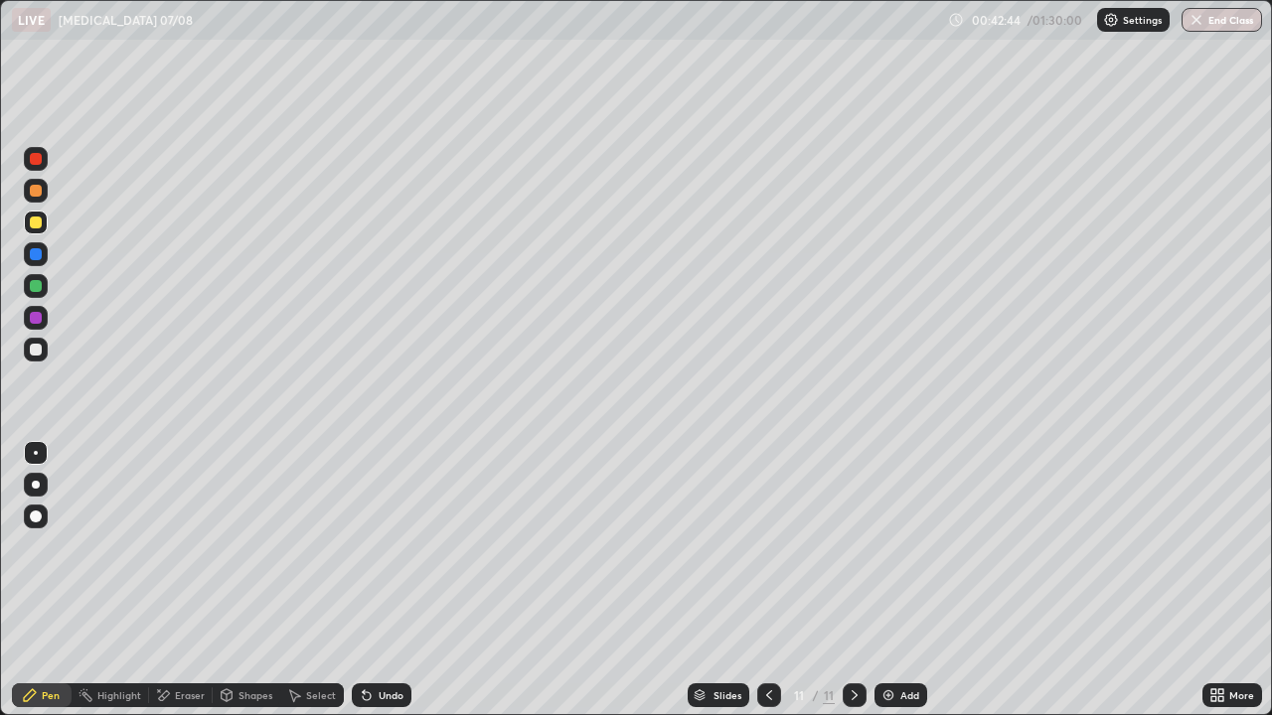
click at [365, 580] on div "Undo" at bounding box center [382, 696] width 60 height 24
click at [233, 580] on icon at bounding box center [227, 696] width 16 height 16
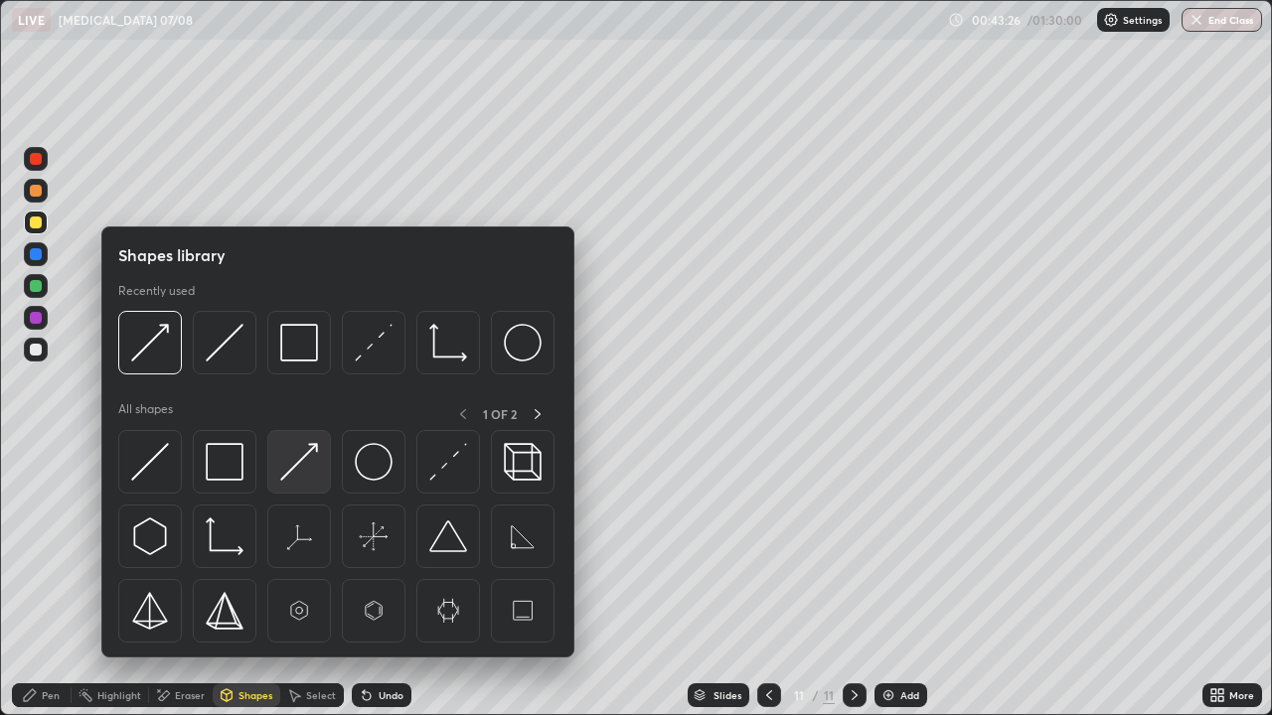
click at [302, 470] on img at bounding box center [299, 462] width 38 height 38
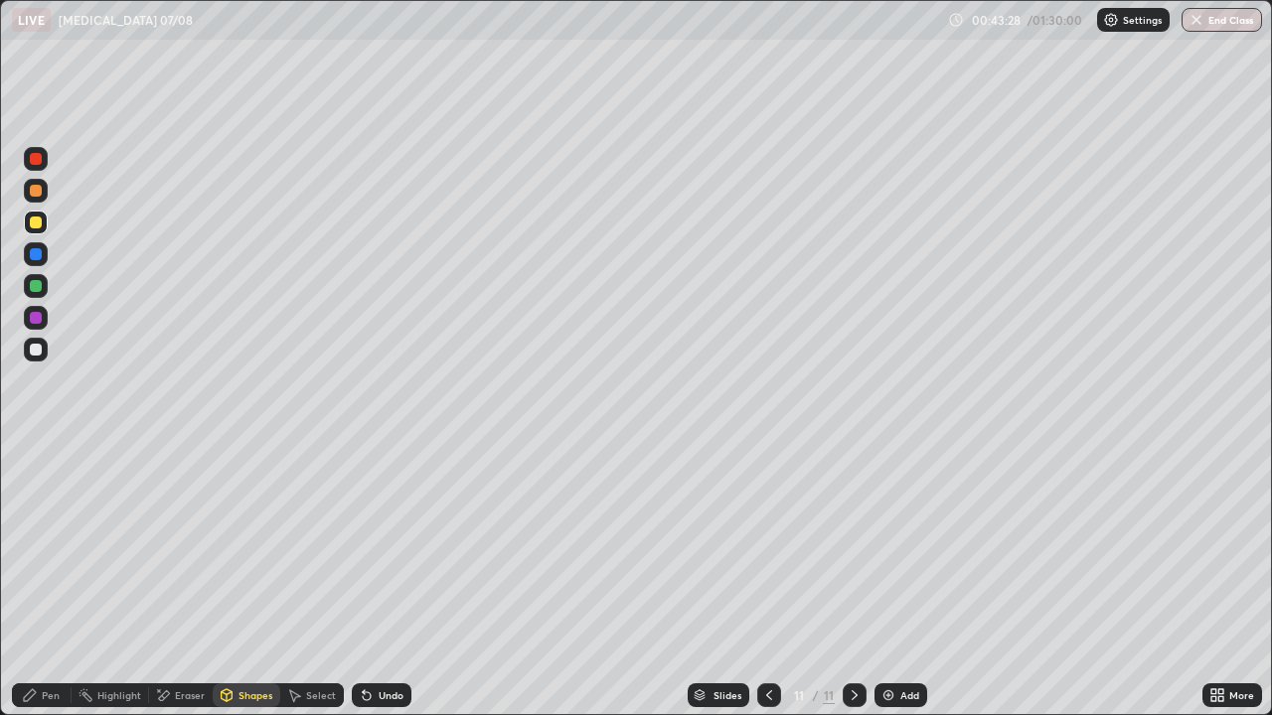
click at [168, 580] on icon at bounding box center [163, 696] width 16 height 17
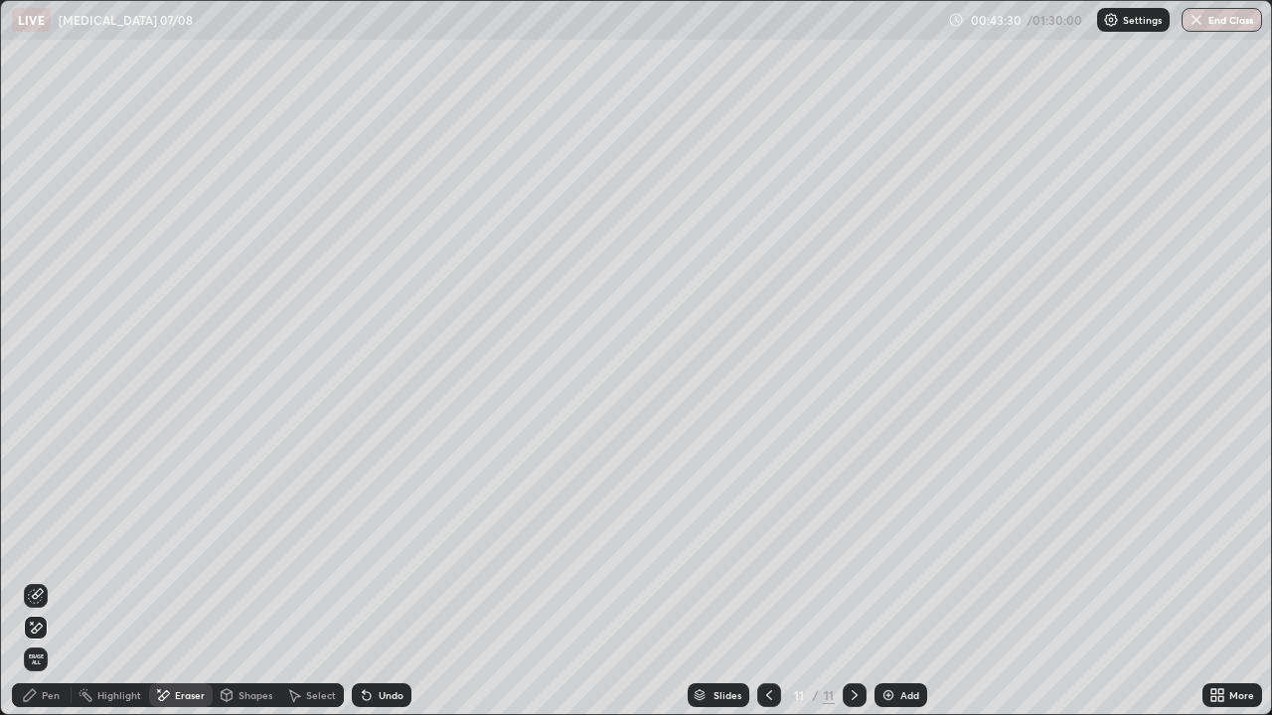
click at [264, 580] on div "Shapes" at bounding box center [255, 696] width 34 height 10
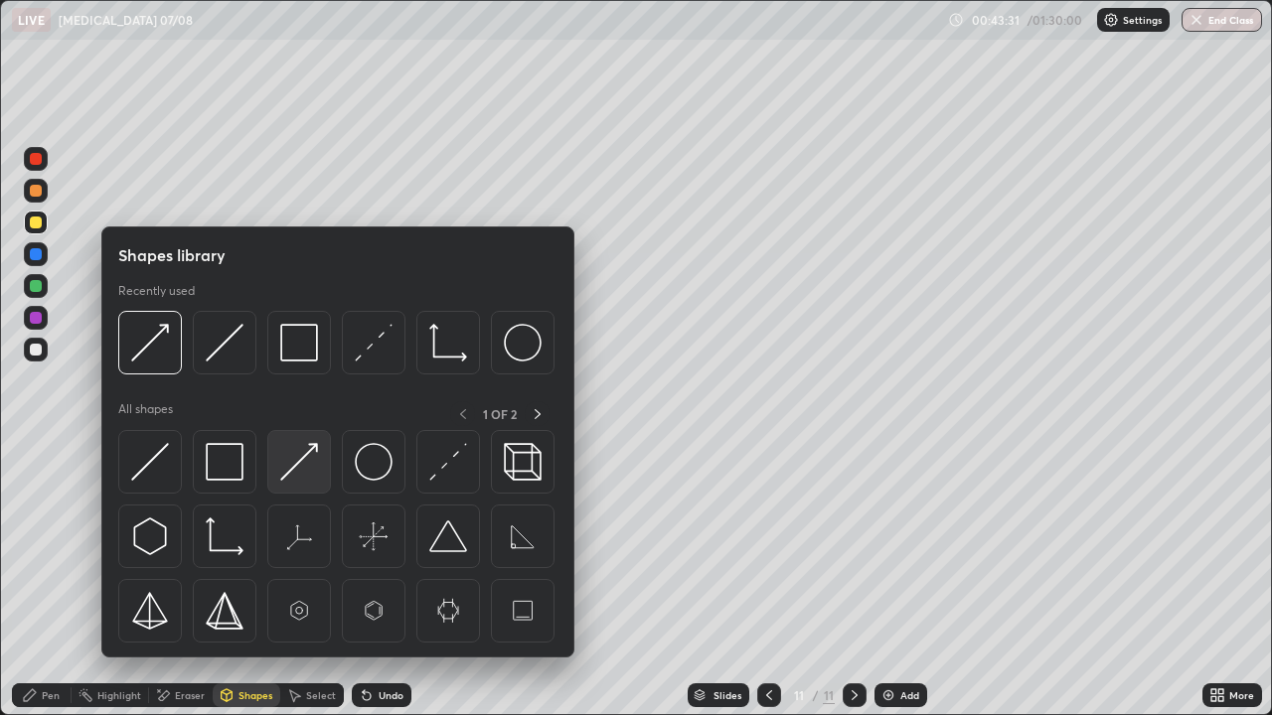
click at [302, 449] on img at bounding box center [299, 462] width 38 height 38
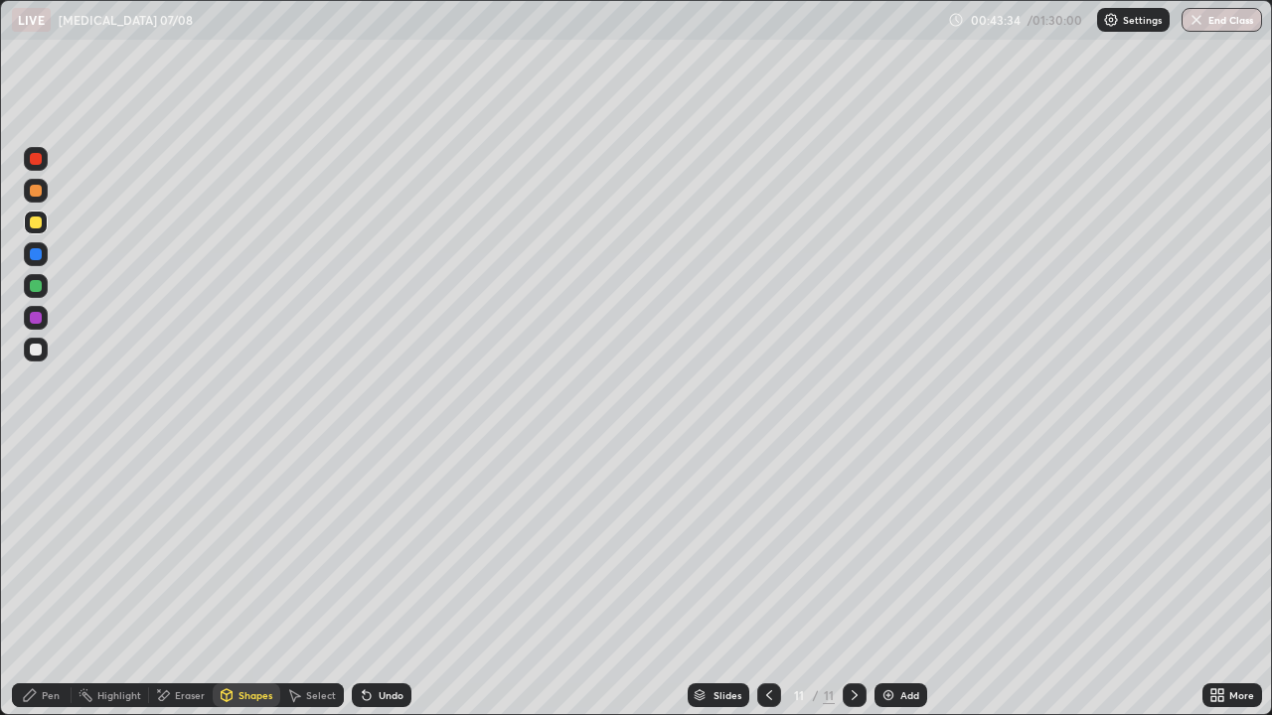
click at [766, 580] on icon at bounding box center [769, 696] width 6 height 10
click at [851, 580] on icon at bounding box center [855, 696] width 16 height 16
click at [37, 580] on div "Pen" at bounding box center [42, 696] width 60 height 24
click at [900, 580] on div "Add" at bounding box center [909, 696] width 19 height 10
click at [37, 351] on div at bounding box center [36, 350] width 12 height 12
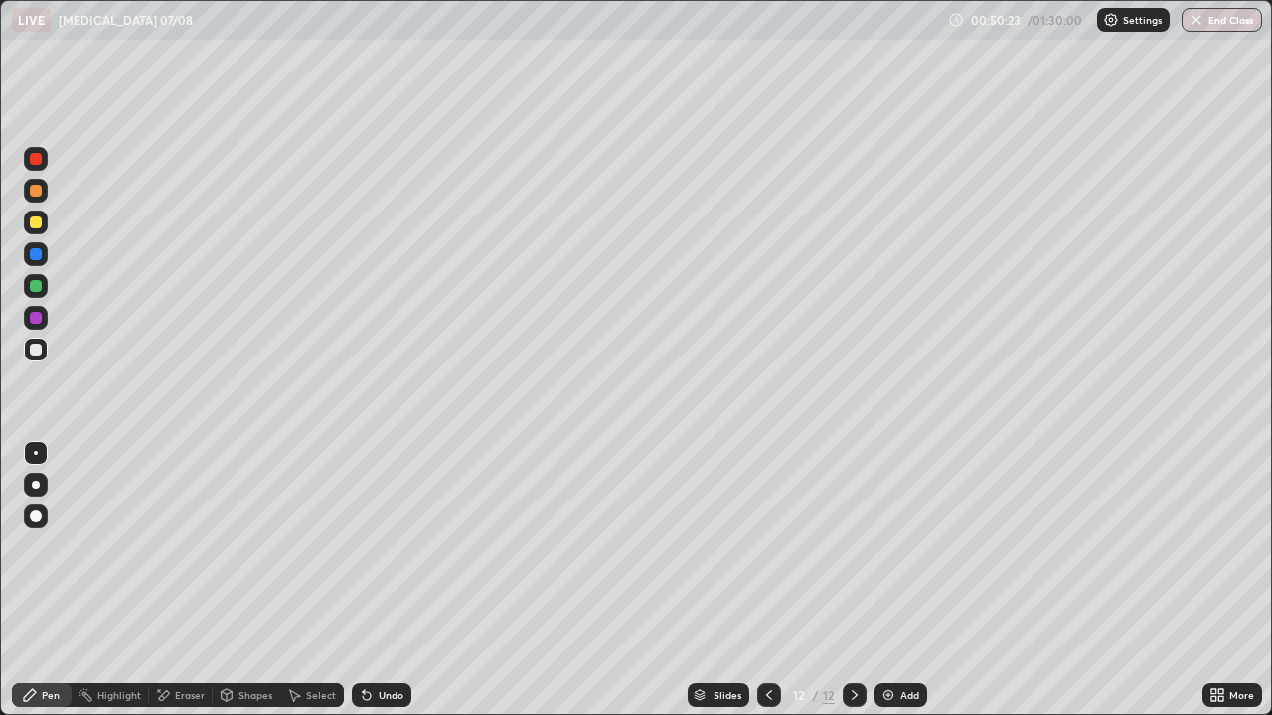
click at [251, 580] on div "Shapes" at bounding box center [255, 696] width 34 height 10
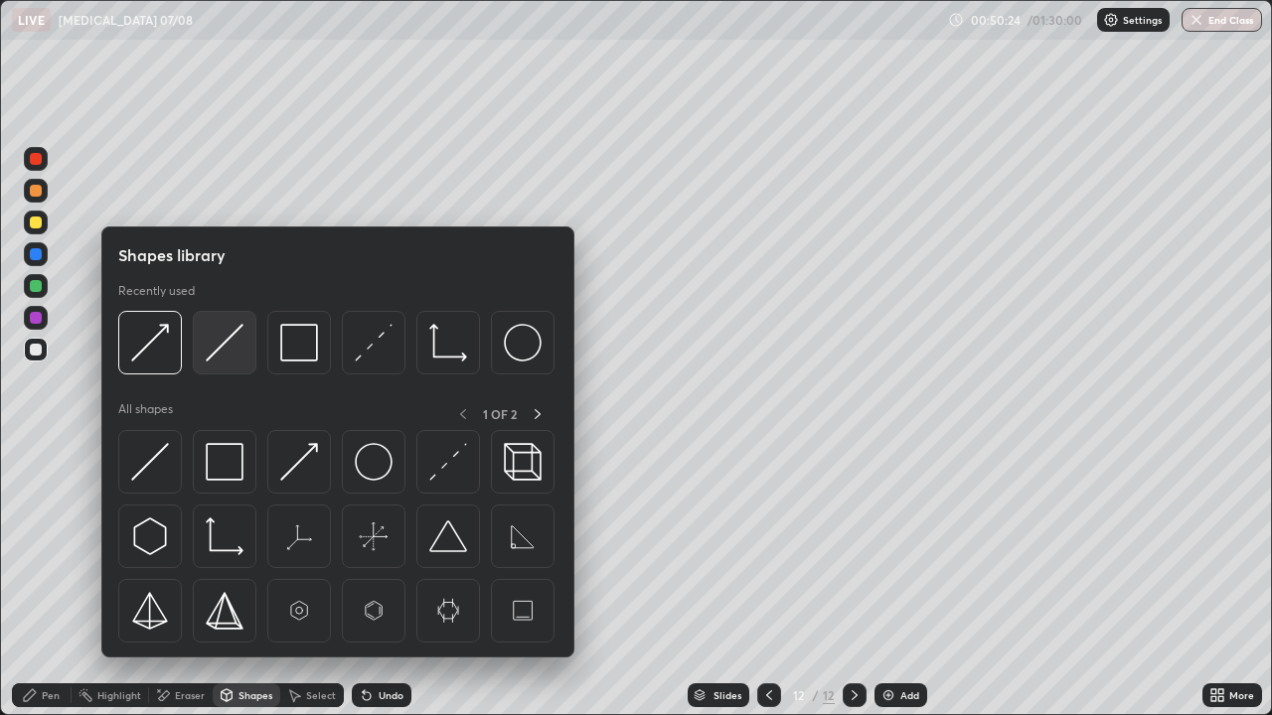
click at [231, 355] on img at bounding box center [225, 343] width 38 height 38
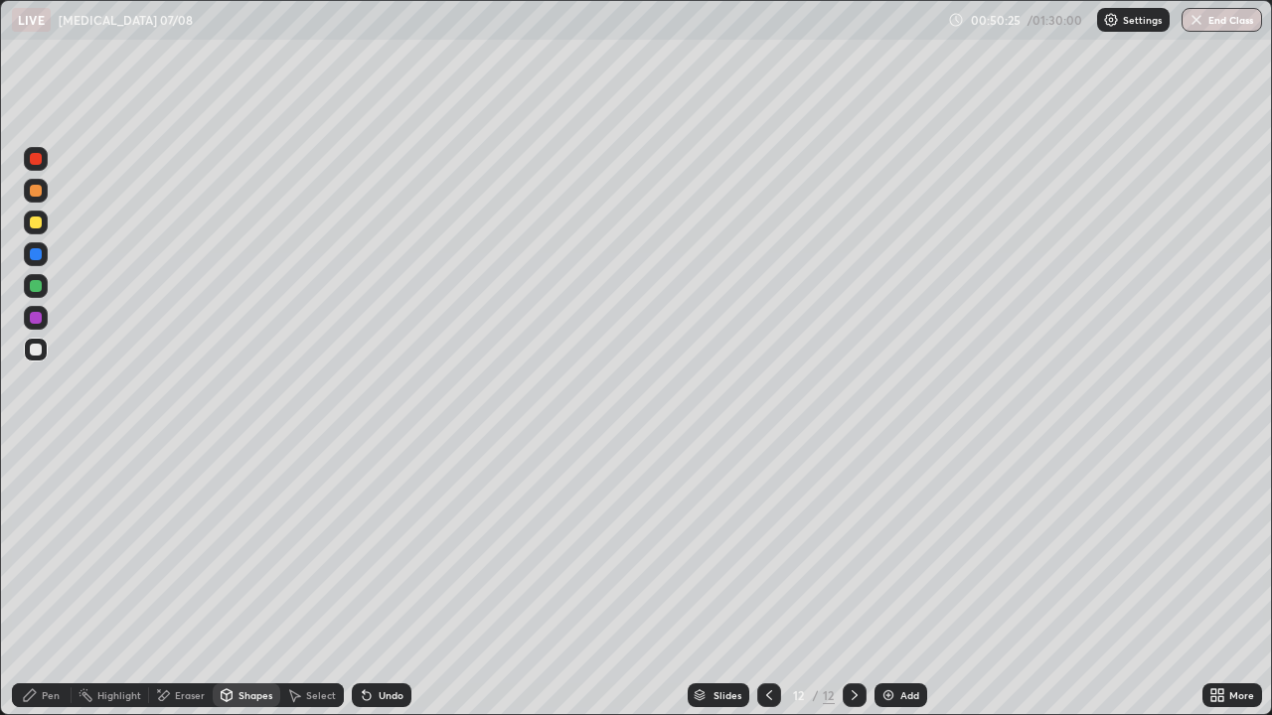
click at [36, 287] on div at bounding box center [36, 286] width 12 height 12
click at [34, 353] on div at bounding box center [36, 350] width 12 height 12
click at [39, 580] on div "Pen" at bounding box center [42, 696] width 60 height 24
click at [41, 227] on div at bounding box center [36, 223] width 12 height 12
click at [247, 580] on div "Shapes" at bounding box center [247, 696] width 68 height 24
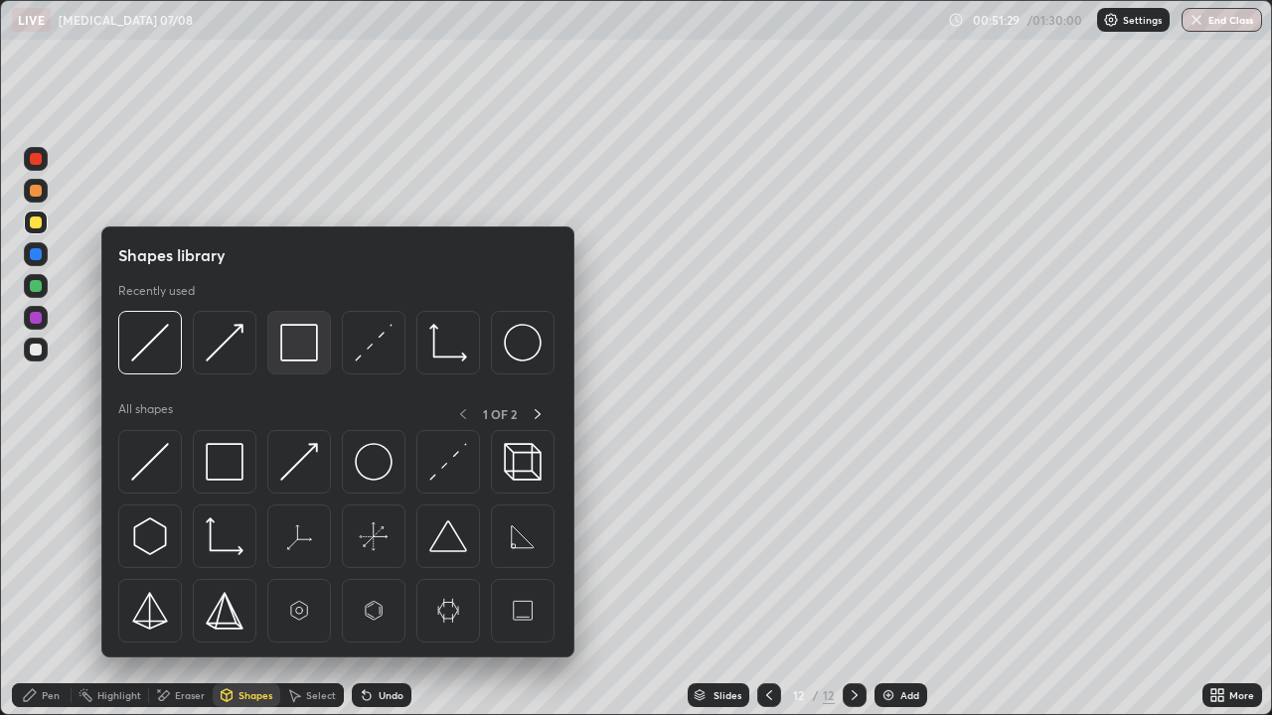
click at [286, 353] on img at bounding box center [299, 343] width 38 height 38
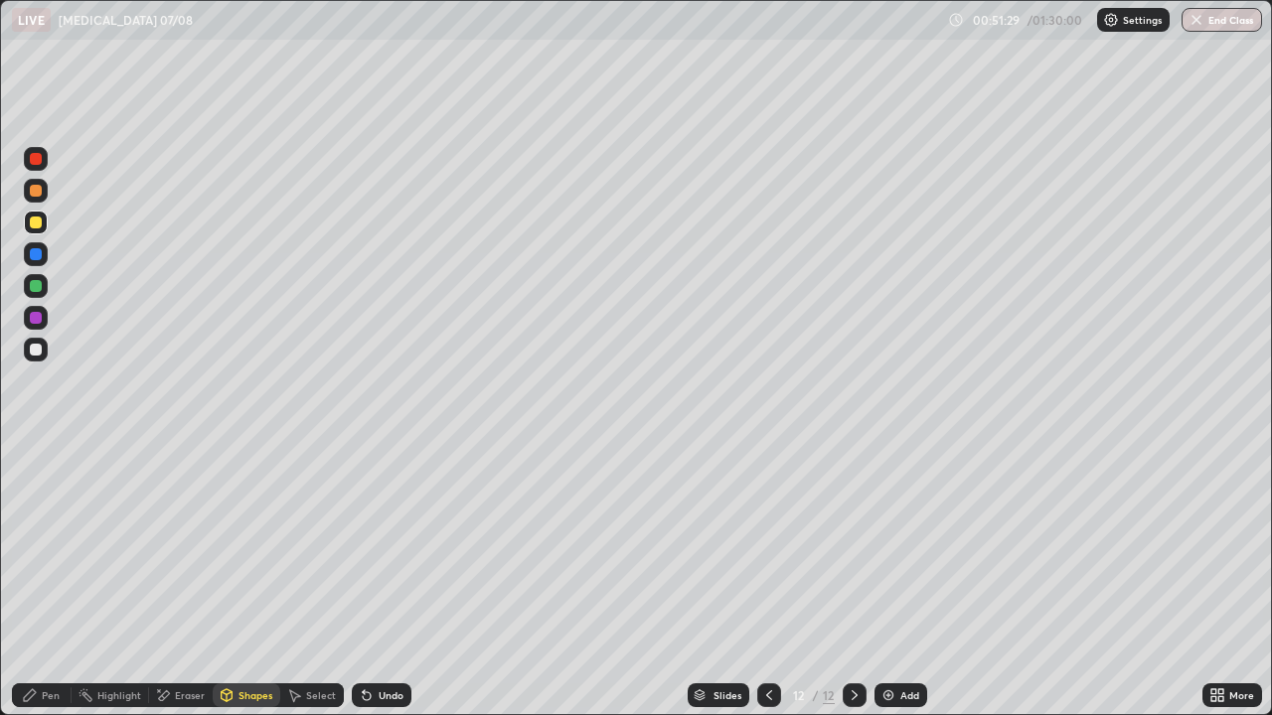
click at [41, 295] on div at bounding box center [36, 286] width 24 height 24
click at [36, 319] on div at bounding box center [36, 318] width 12 height 12
click at [382, 580] on div "Undo" at bounding box center [391, 696] width 25 height 10
click at [51, 580] on div "Pen" at bounding box center [51, 696] width 18 height 10
click at [377, 580] on div "Undo" at bounding box center [382, 696] width 60 height 24
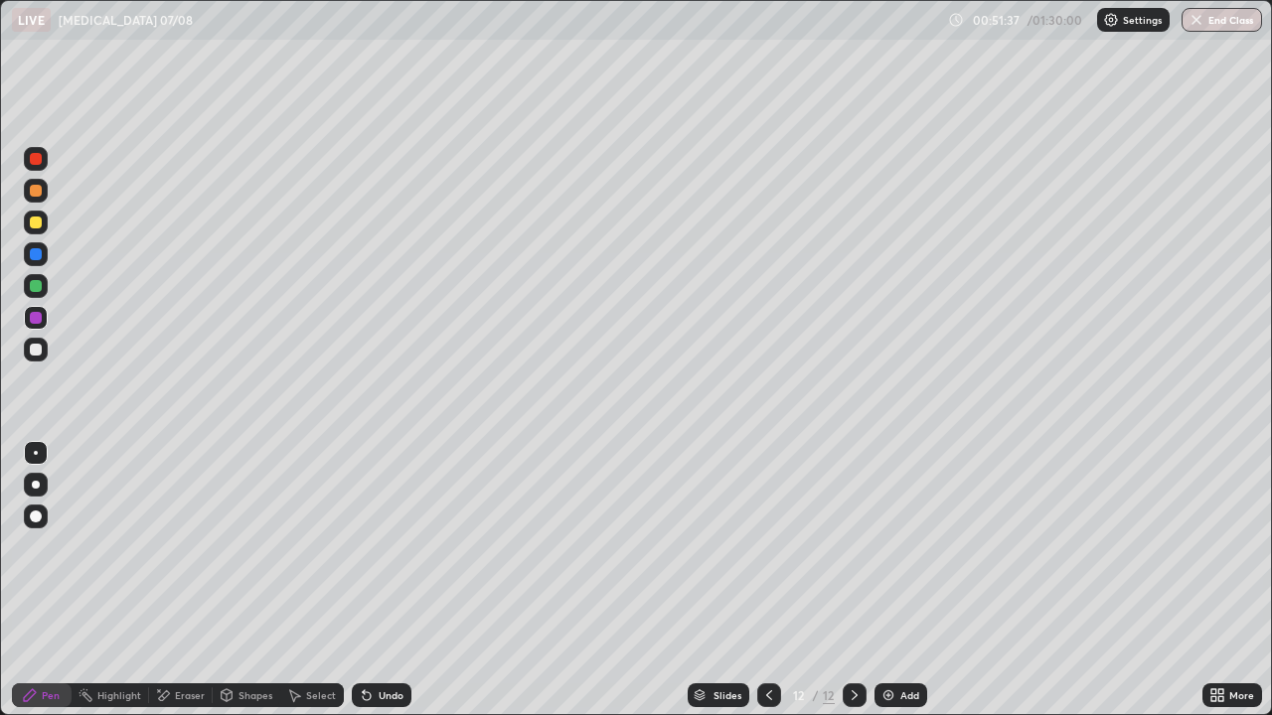
click at [257, 580] on div "Shapes" at bounding box center [247, 696] width 68 height 24
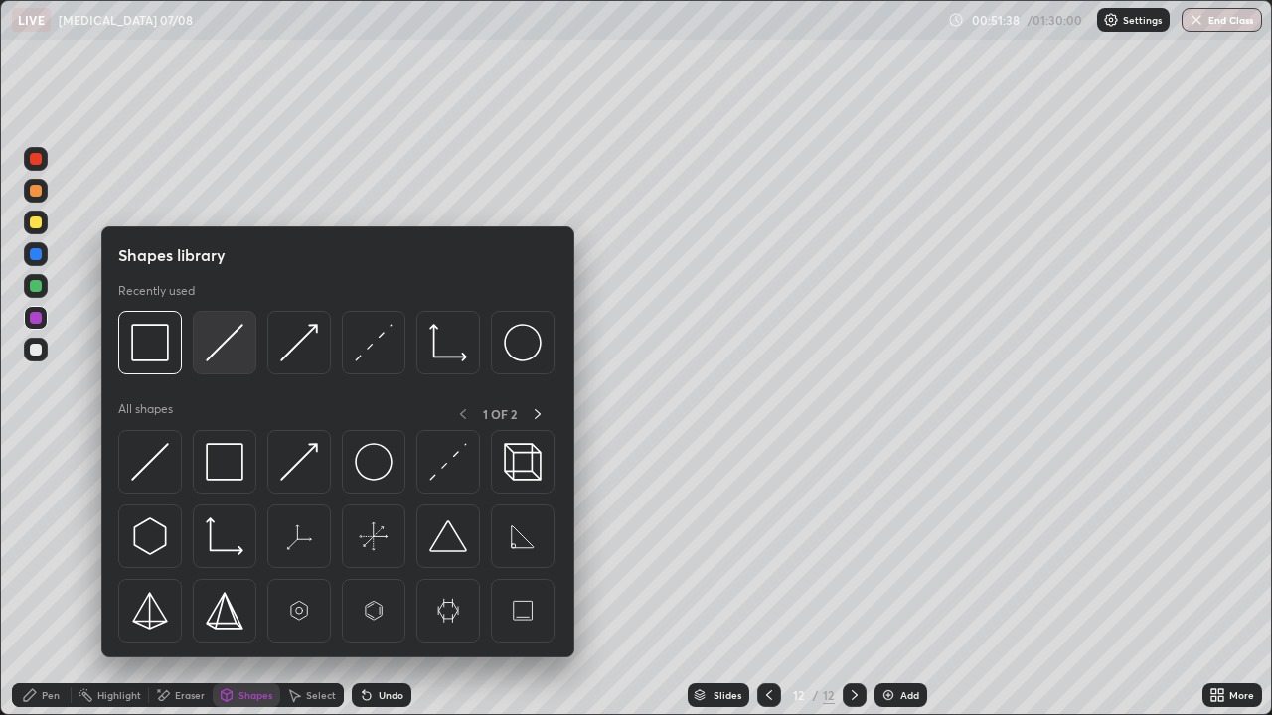
click at [229, 346] on img at bounding box center [225, 343] width 38 height 38
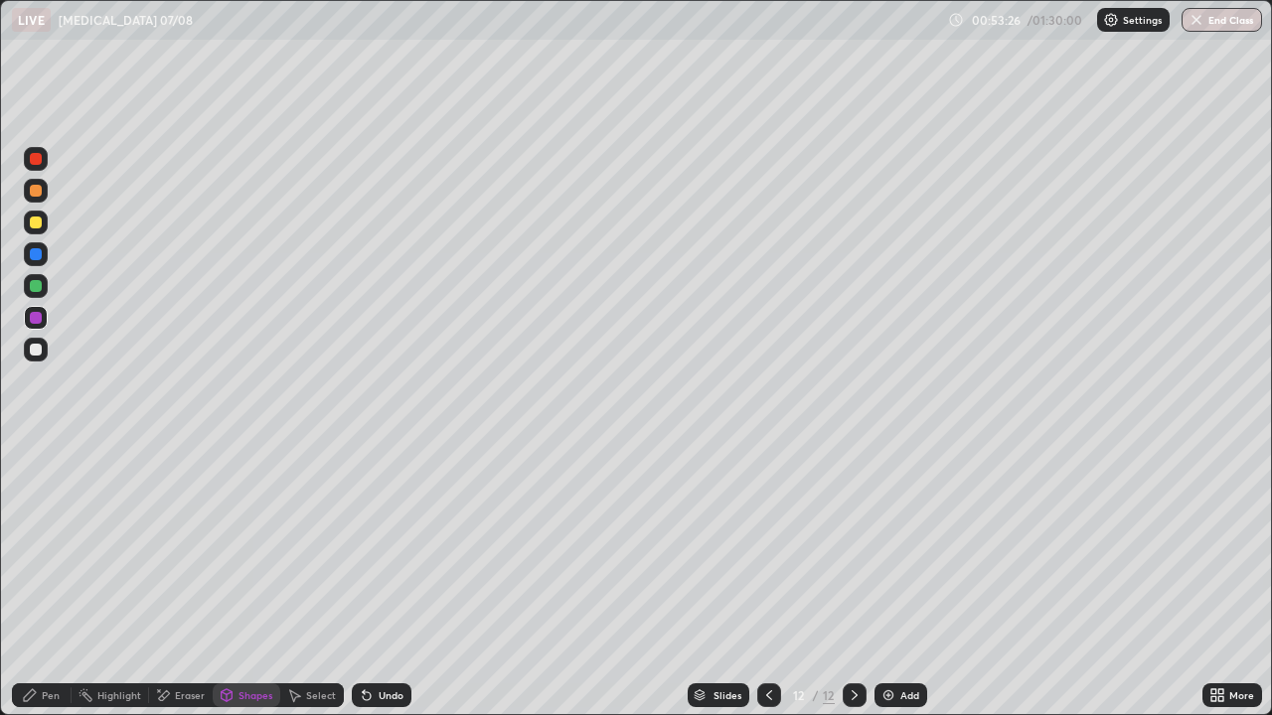
click at [43, 580] on div "Pen" at bounding box center [51, 696] width 18 height 10
click at [35, 225] on div at bounding box center [36, 223] width 12 height 12
click at [915, 580] on div "Add" at bounding box center [900, 696] width 53 height 24
click at [37, 350] on div at bounding box center [36, 350] width 12 height 12
click at [251, 580] on div "Shapes" at bounding box center [255, 696] width 34 height 10
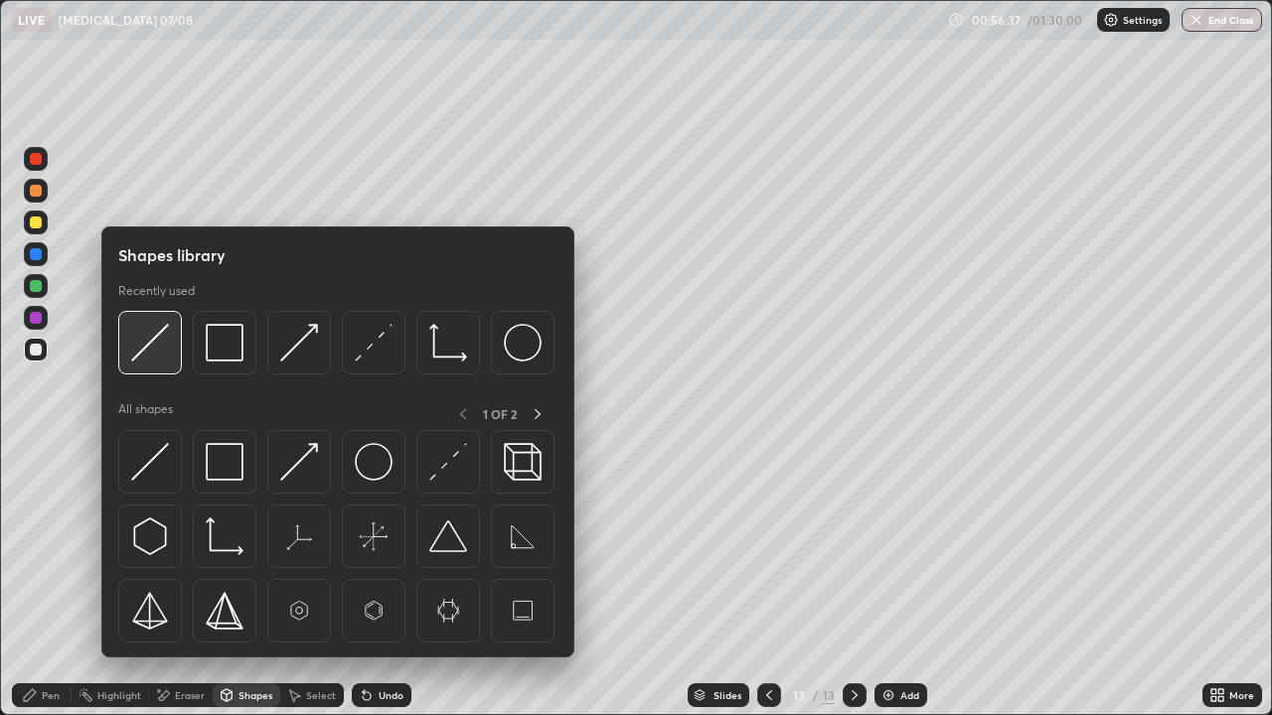
click at [146, 351] on img at bounding box center [150, 343] width 38 height 38
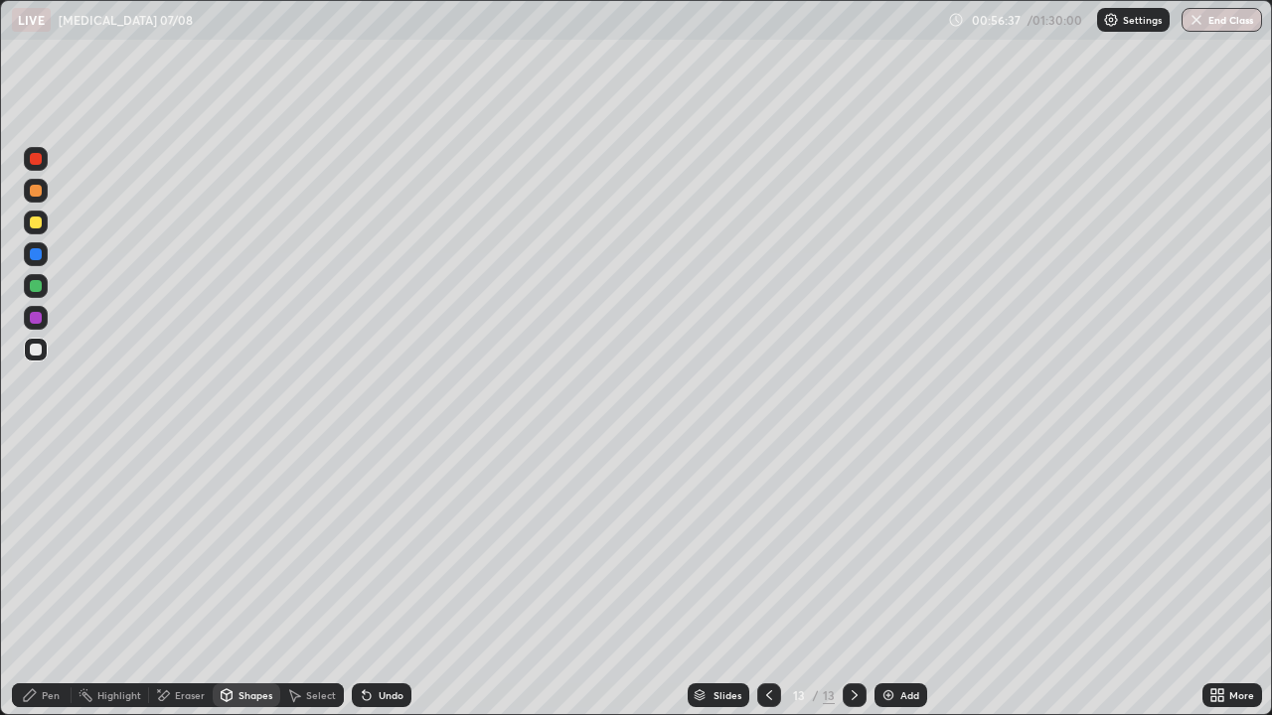
click at [47, 291] on div at bounding box center [36, 286] width 24 height 24
click at [53, 580] on div "Pen" at bounding box center [51, 696] width 18 height 10
click at [383, 580] on div "Undo" at bounding box center [391, 696] width 25 height 10
click at [382, 580] on div "Undo" at bounding box center [391, 696] width 25 height 10
click at [385, 580] on div "Undo" at bounding box center [391, 696] width 25 height 10
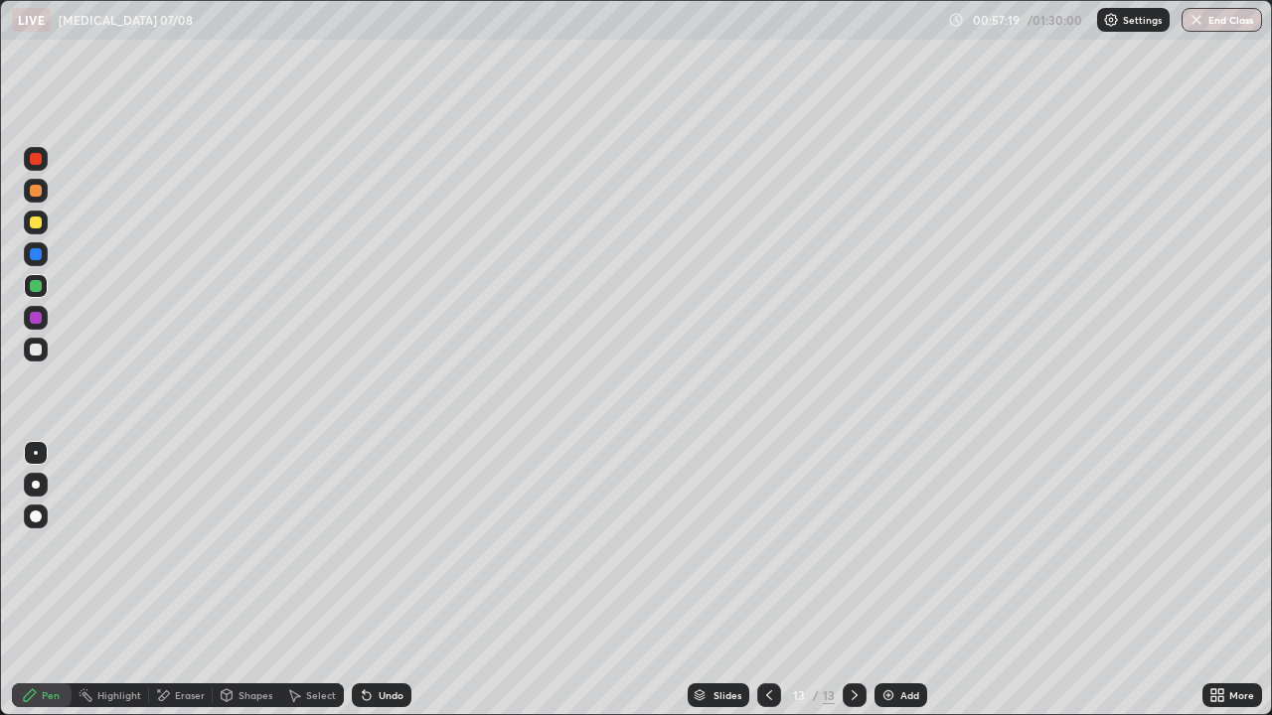
click at [37, 349] on div at bounding box center [36, 350] width 12 height 12
click at [43, 285] on div at bounding box center [36, 286] width 24 height 24
click at [385, 580] on div "Undo" at bounding box center [391, 696] width 25 height 10
click at [384, 580] on div "Undo" at bounding box center [391, 696] width 25 height 10
click at [380, 580] on div "Undo" at bounding box center [382, 696] width 60 height 24
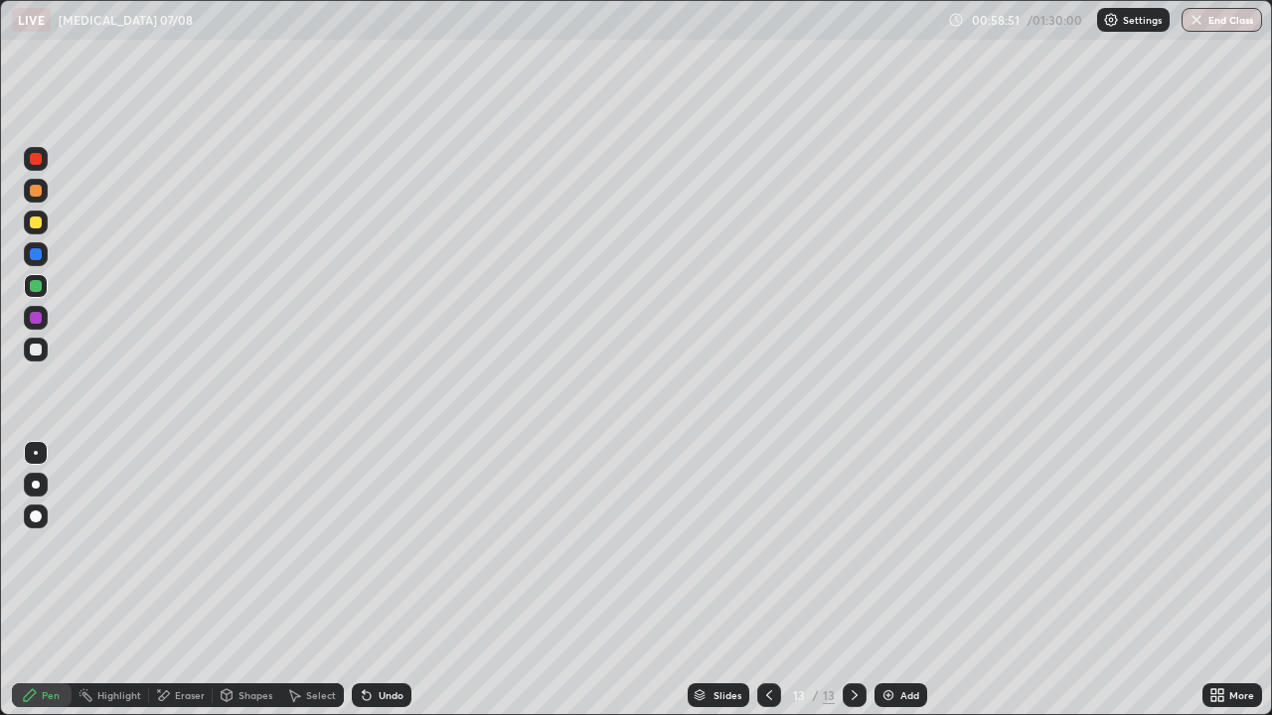
click at [383, 580] on div "Undo" at bounding box center [382, 696] width 60 height 24
click at [379, 580] on div "Undo" at bounding box center [382, 696] width 60 height 24
click at [374, 580] on div "Undo" at bounding box center [382, 696] width 60 height 24
click at [376, 580] on div "Undo" at bounding box center [382, 696] width 60 height 24
click at [379, 580] on div "Undo" at bounding box center [391, 696] width 25 height 10
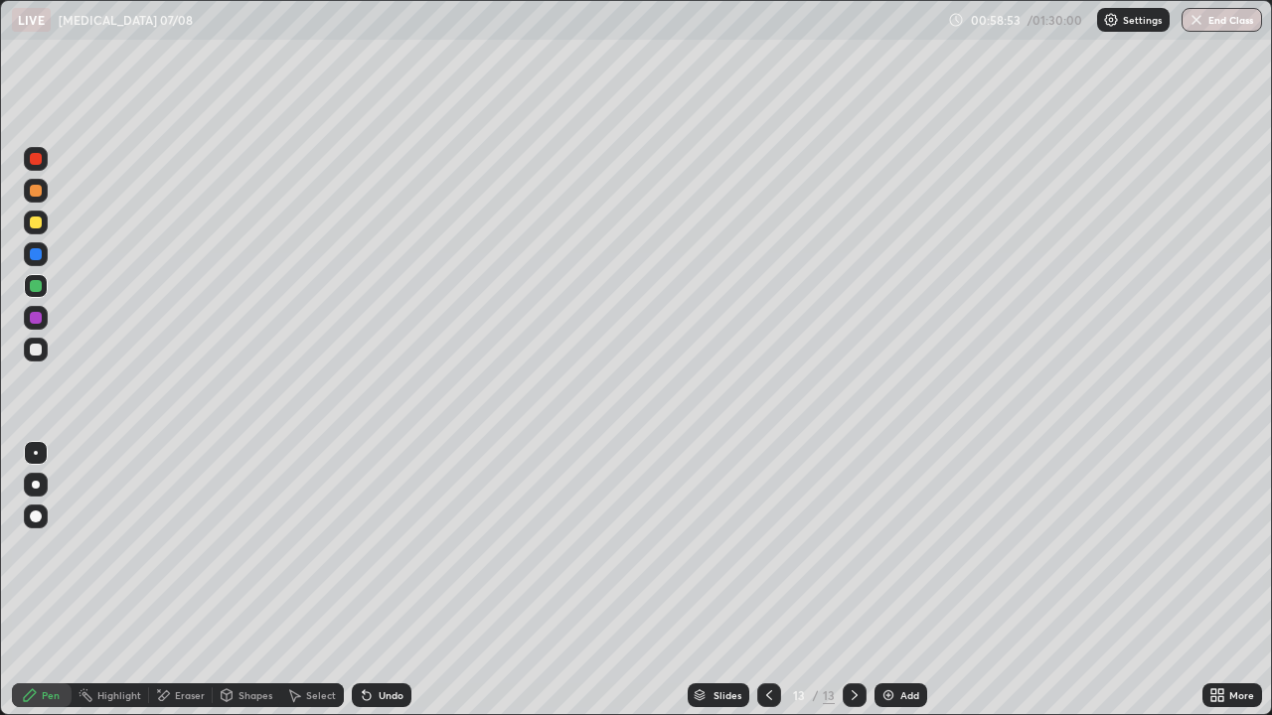
click at [379, 580] on div "Undo" at bounding box center [391, 696] width 25 height 10
click at [36, 351] on div at bounding box center [36, 350] width 12 height 12
click at [41, 222] on div at bounding box center [36, 223] width 12 height 12
click at [894, 580] on img at bounding box center [888, 696] width 16 height 16
click at [767, 580] on div at bounding box center [769, 696] width 24 height 24
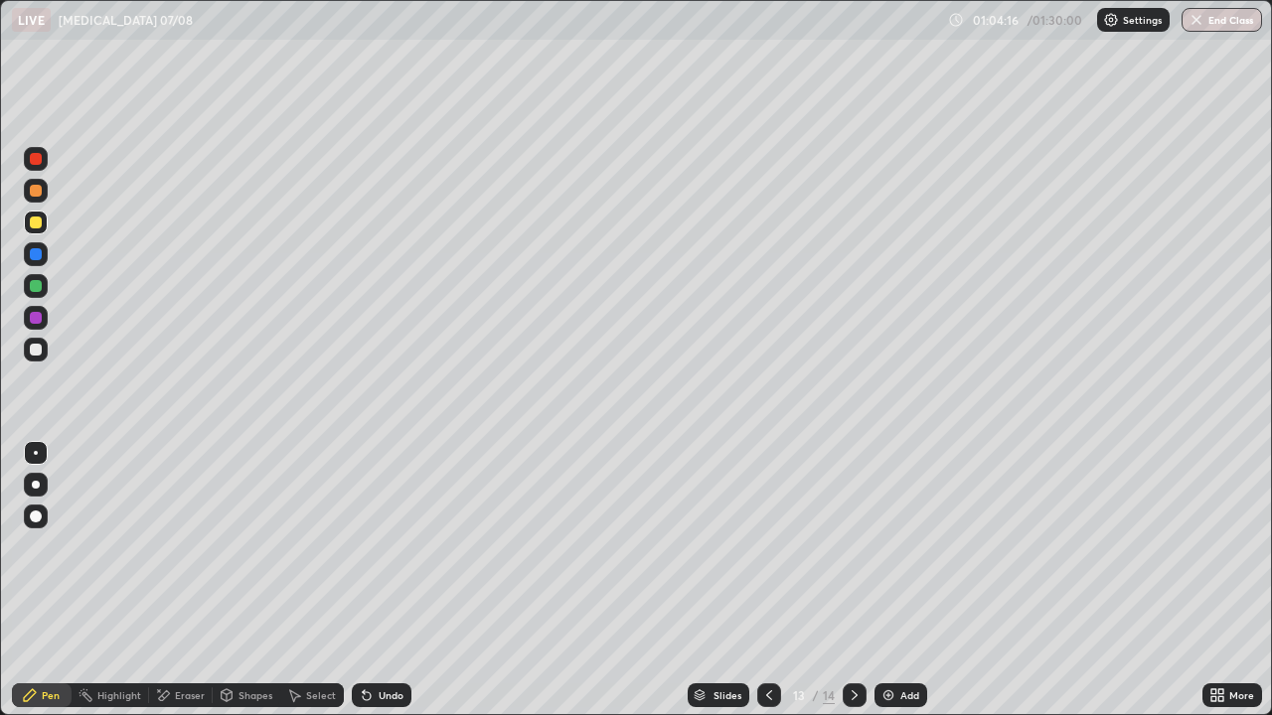
click at [855, 580] on icon at bounding box center [855, 696] width 16 height 16
click at [175, 580] on div "Eraser" at bounding box center [190, 696] width 30 height 10
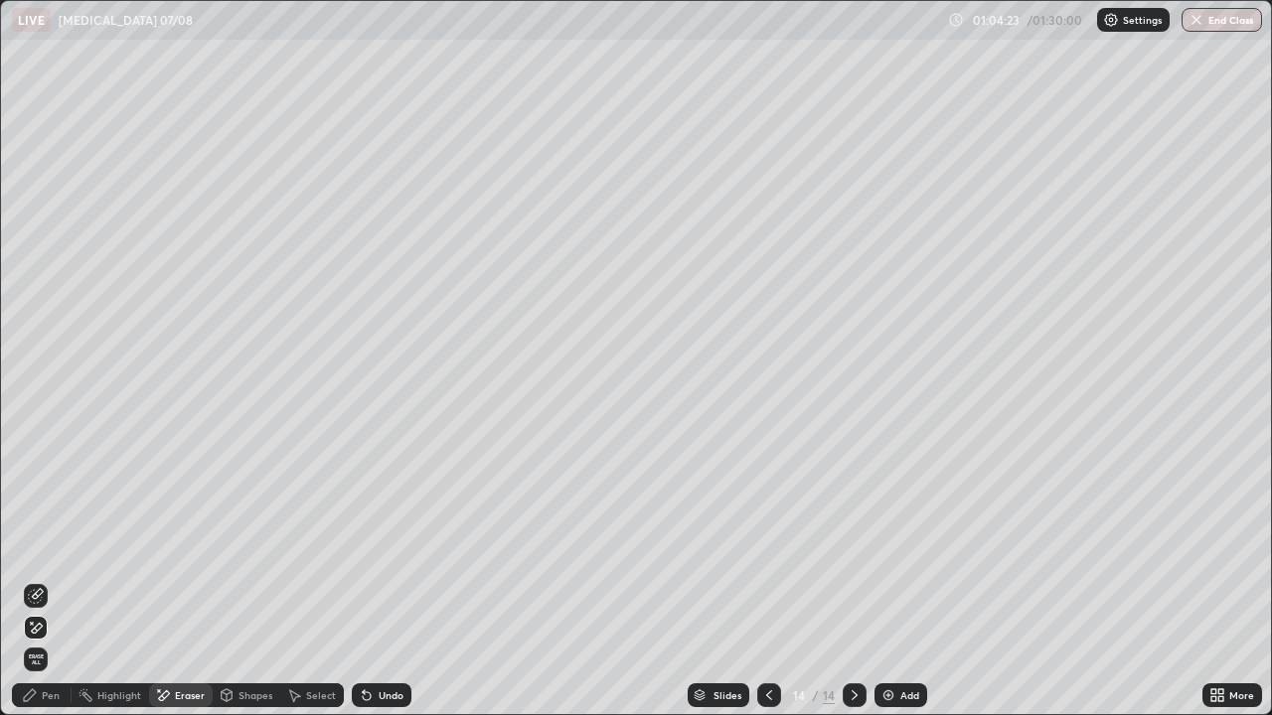
click at [247, 580] on div "Shapes" at bounding box center [255, 696] width 34 height 10
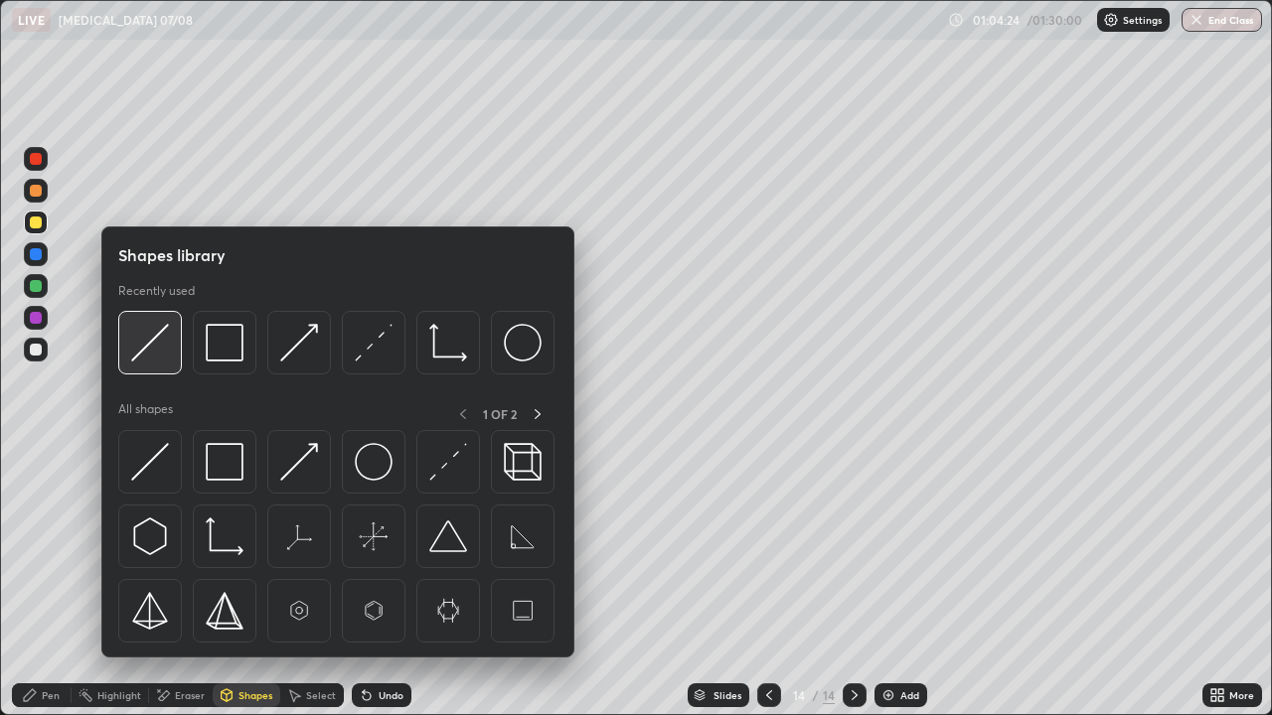
click at [164, 352] on img at bounding box center [150, 343] width 38 height 38
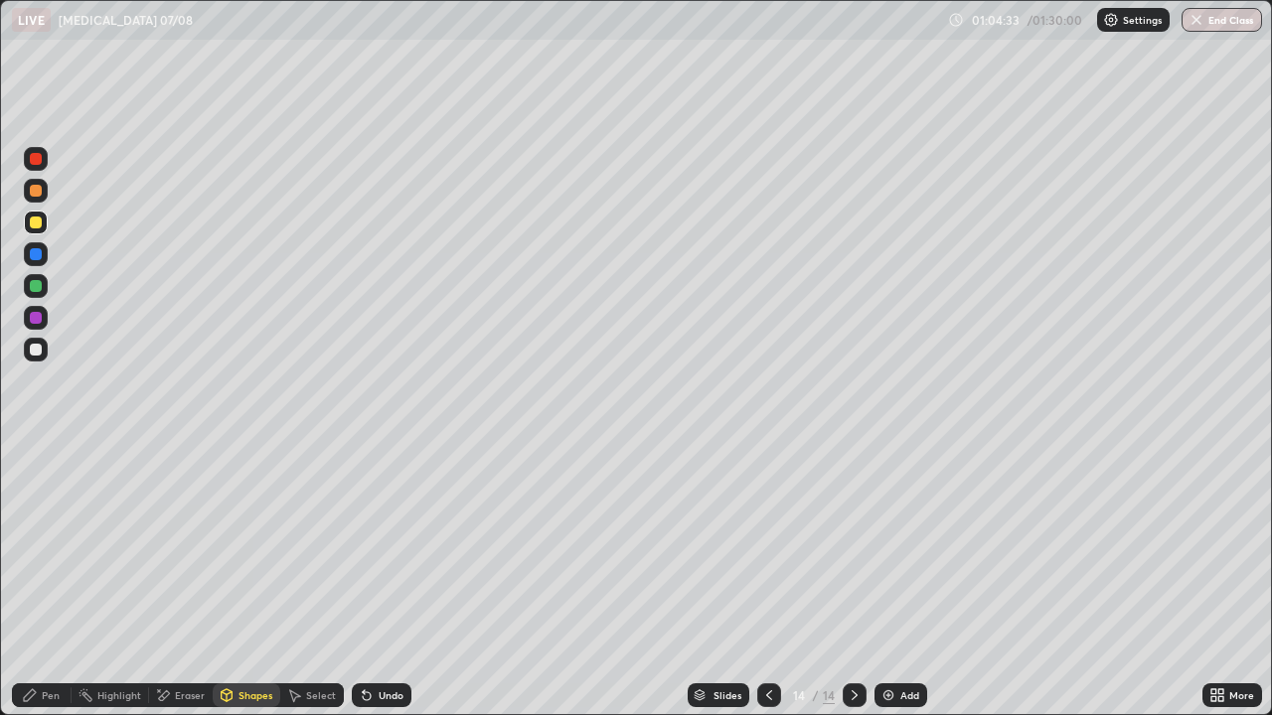
click at [767, 580] on icon at bounding box center [769, 696] width 16 height 16
click at [256, 580] on div "Shapes" at bounding box center [247, 696] width 68 height 24
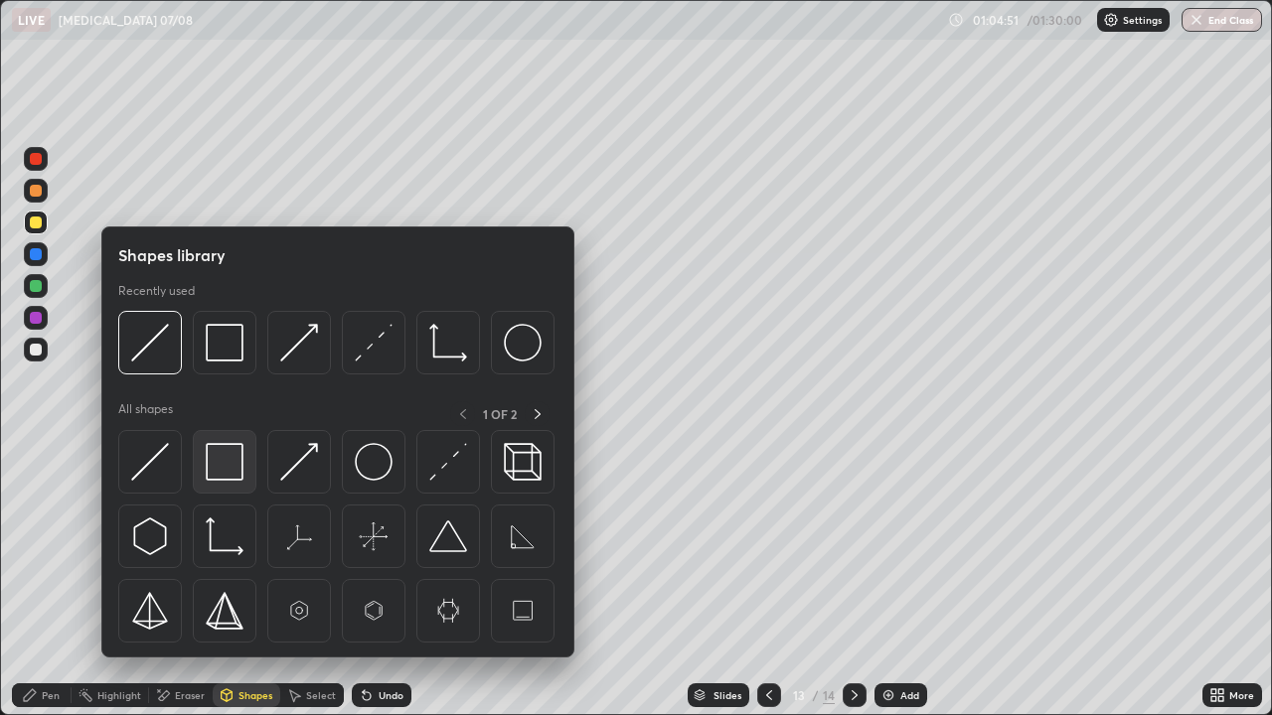
click at [236, 463] on img at bounding box center [225, 462] width 38 height 38
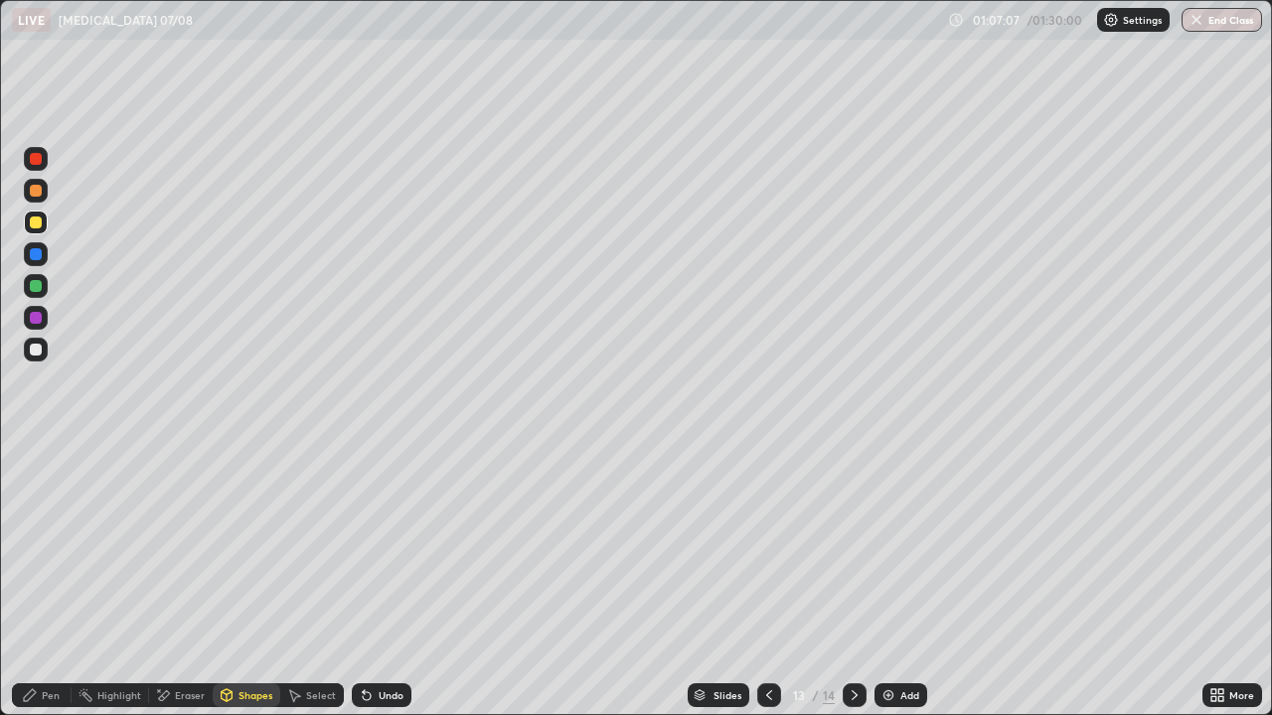
click at [853, 580] on icon at bounding box center [855, 696] width 16 height 16
click at [896, 580] on div "Add" at bounding box center [900, 696] width 53 height 24
click at [52, 580] on div "Pen" at bounding box center [42, 696] width 60 height 24
click at [39, 354] on div at bounding box center [36, 350] width 12 height 12
click at [249, 580] on div "Shapes" at bounding box center [255, 696] width 34 height 10
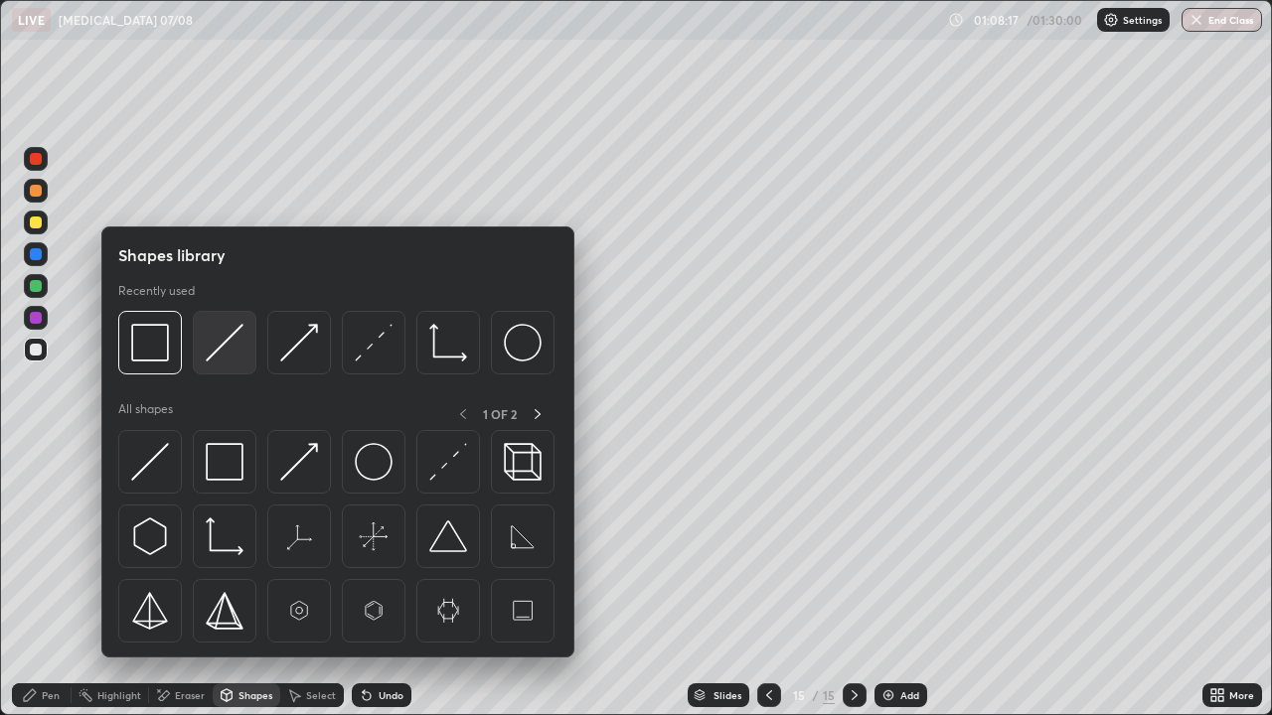
click at [227, 359] on img at bounding box center [225, 343] width 38 height 38
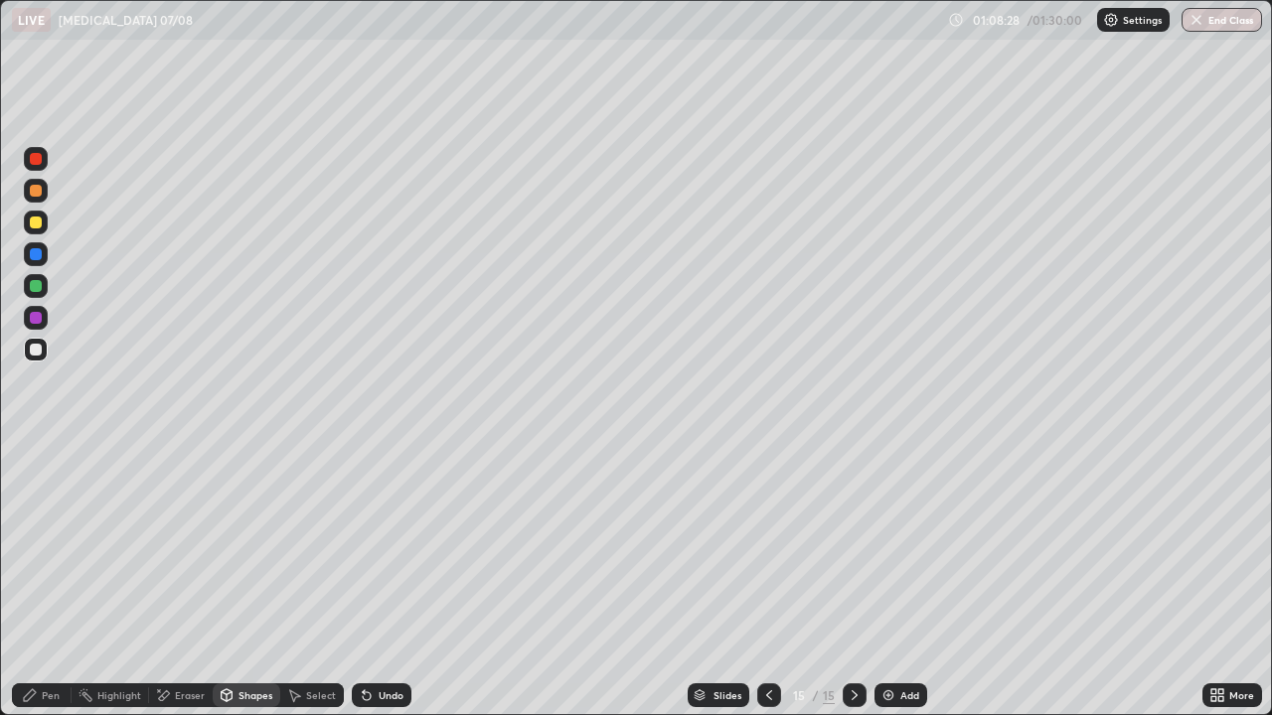
click at [389, 580] on div "Undo" at bounding box center [391, 696] width 25 height 10
click at [43, 580] on div "Pen" at bounding box center [51, 696] width 18 height 10
click at [42, 276] on div at bounding box center [36, 286] width 24 height 24
click at [380, 580] on div "Undo" at bounding box center [391, 696] width 25 height 10
click at [904, 580] on div "Add" at bounding box center [909, 696] width 19 height 10
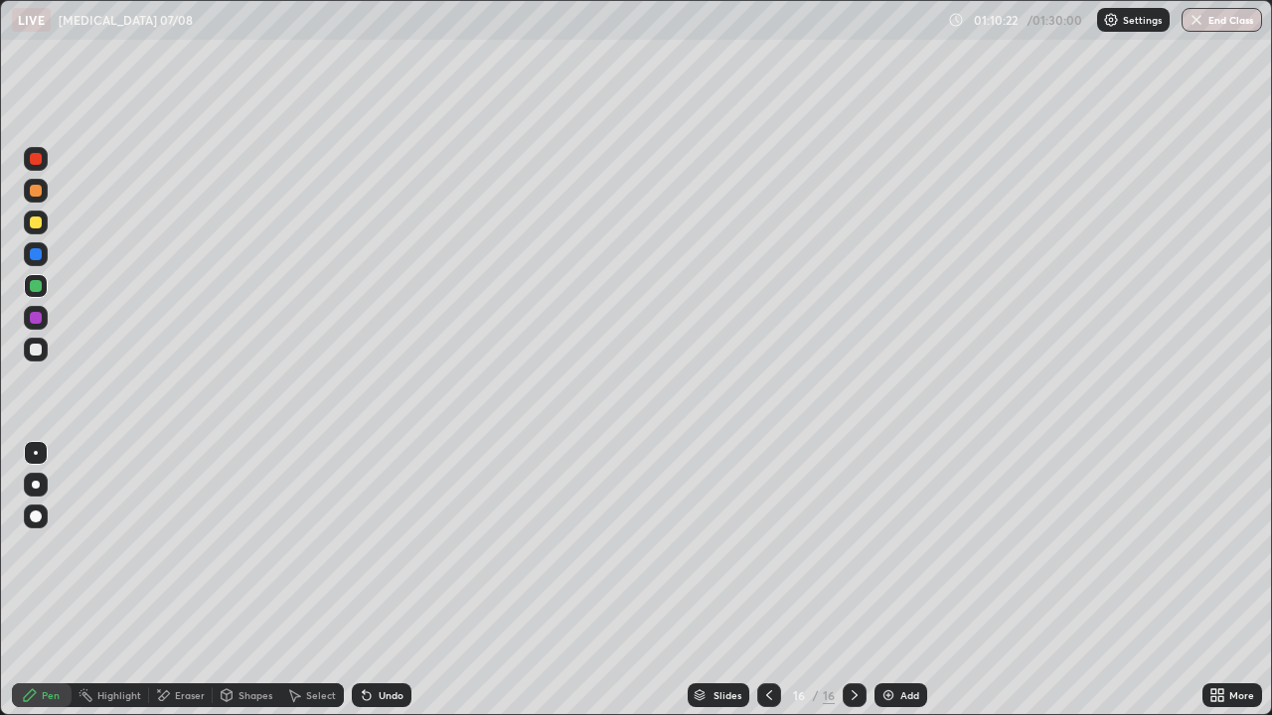
click at [37, 352] on div at bounding box center [36, 350] width 12 height 12
click at [385, 580] on div "Undo" at bounding box center [391, 696] width 25 height 10
click at [379, 580] on div "Undo" at bounding box center [391, 696] width 25 height 10
click at [260, 580] on div "Shapes" at bounding box center [247, 696] width 68 height 24
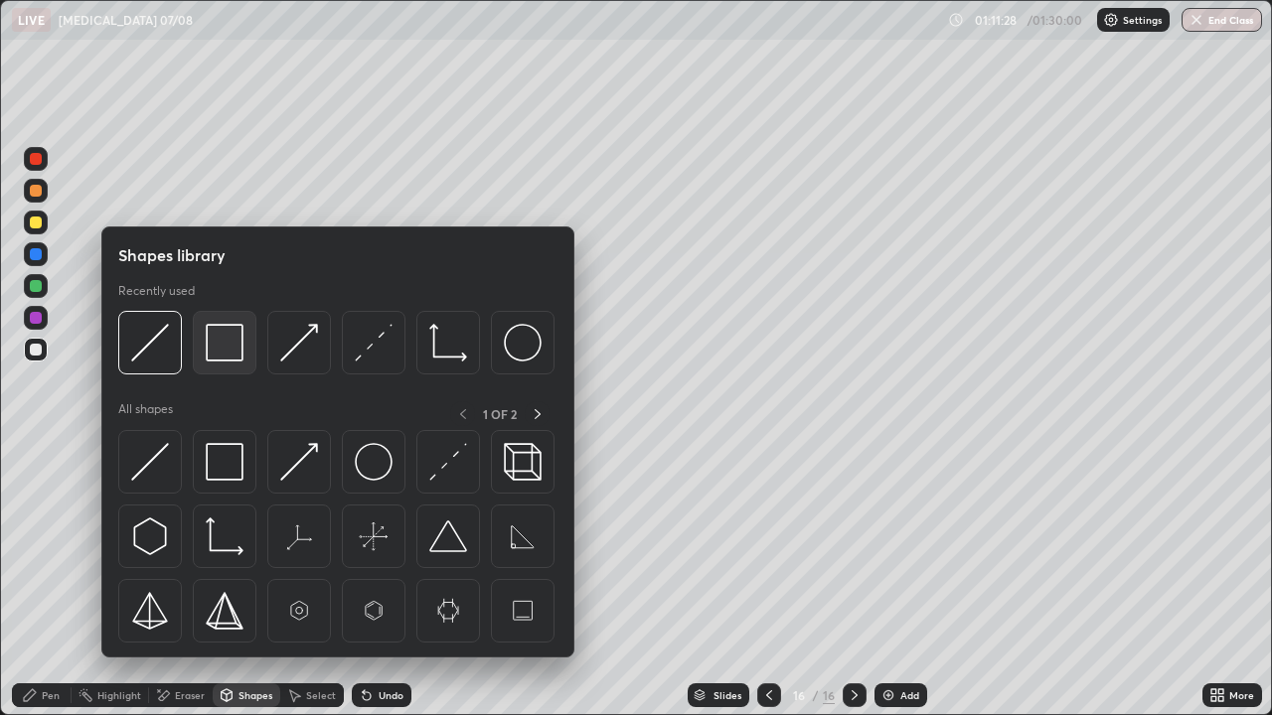
click at [232, 365] on div at bounding box center [225, 343] width 64 height 64
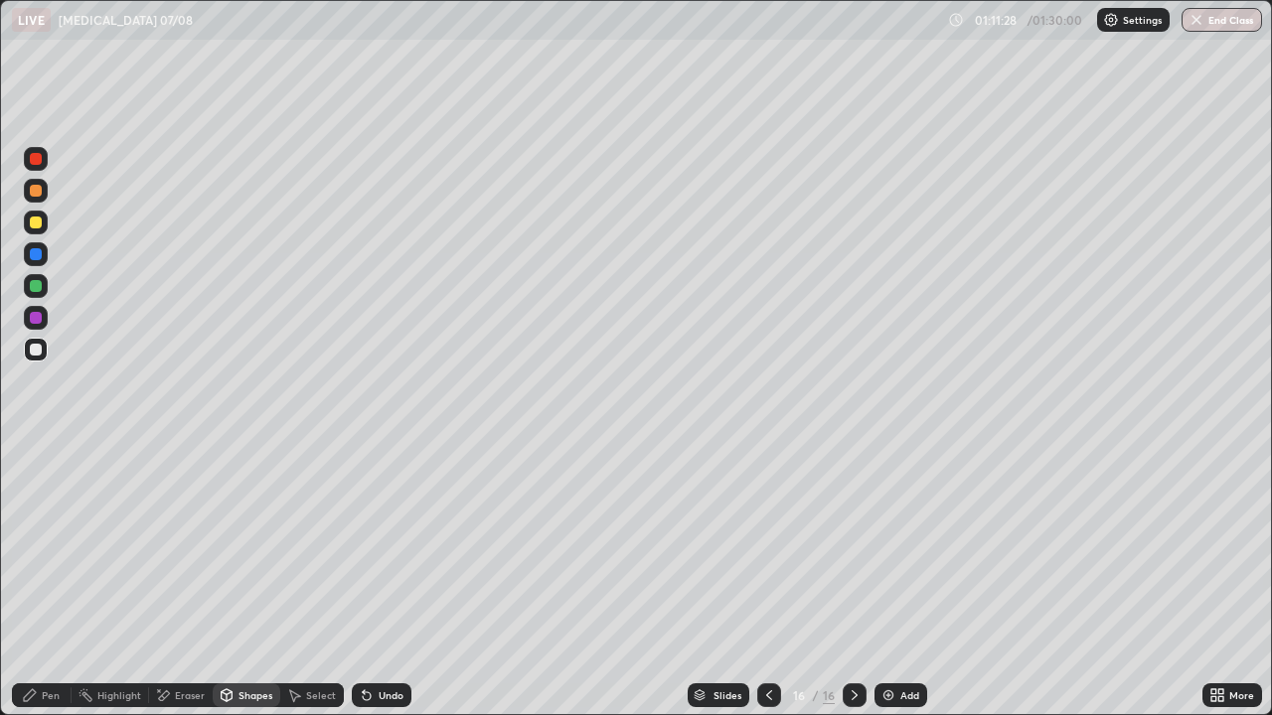
click at [33, 278] on div at bounding box center [36, 286] width 24 height 24
click at [769, 580] on icon at bounding box center [769, 696] width 16 height 16
click at [853, 580] on icon at bounding box center [855, 696] width 16 height 16
click at [1219, 21] on button "End Class" at bounding box center [1223, 20] width 79 height 24
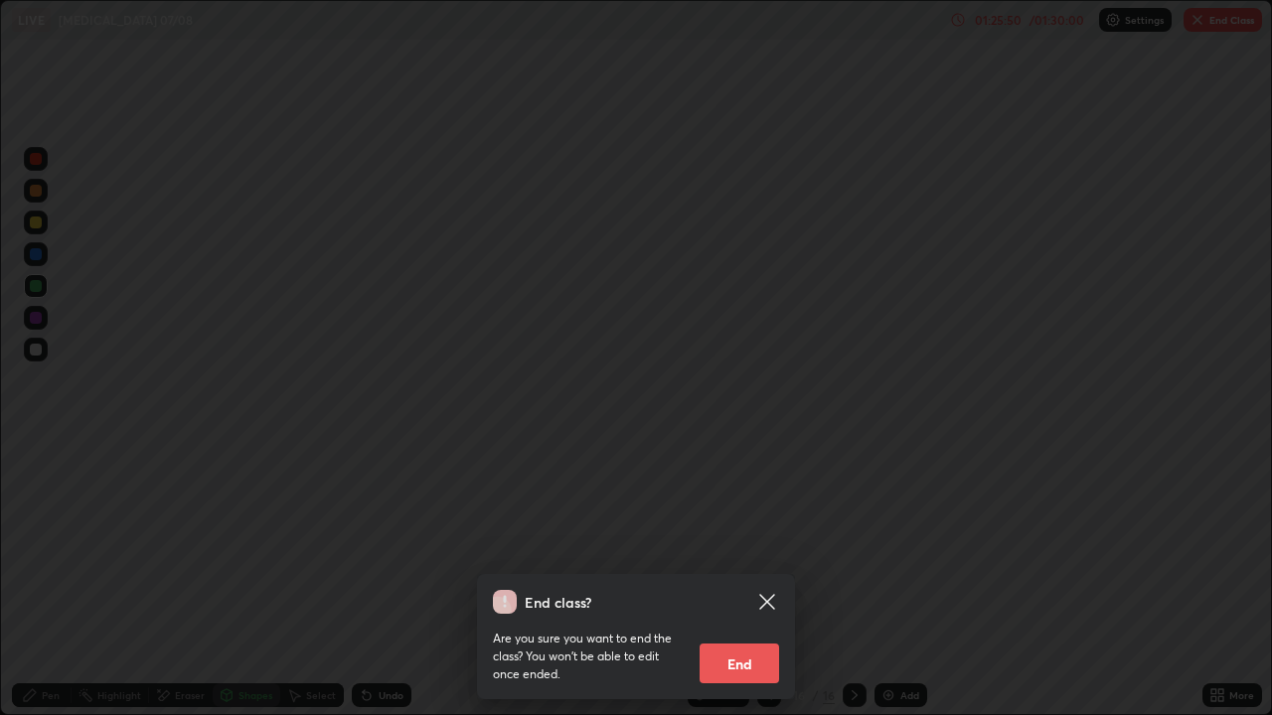
click at [736, 580] on button "End" at bounding box center [739, 664] width 79 height 40
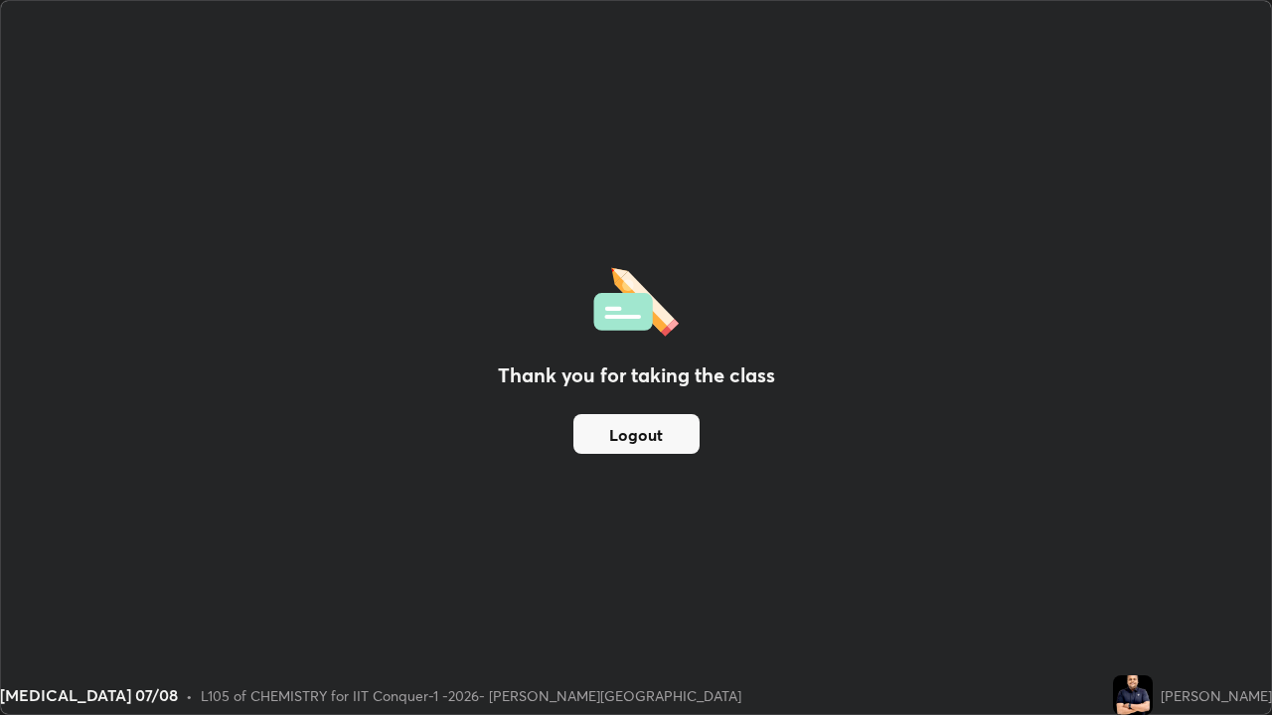
click at [666, 436] on button "Logout" at bounding box center [636, 434] width 126 height 40
